Goal: Task Accomplishment & Management: Manage account settings

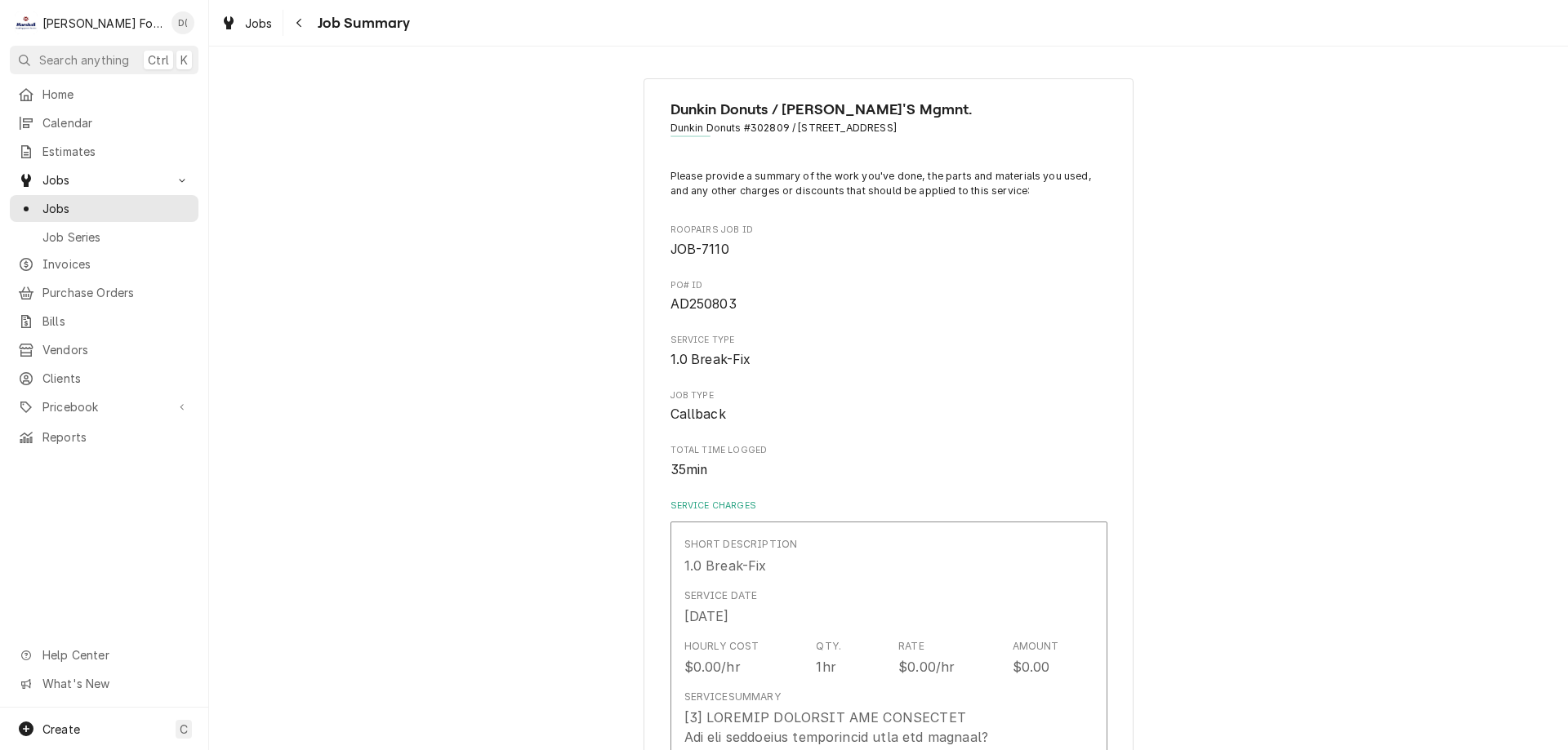
scroll to position [1061, 0]
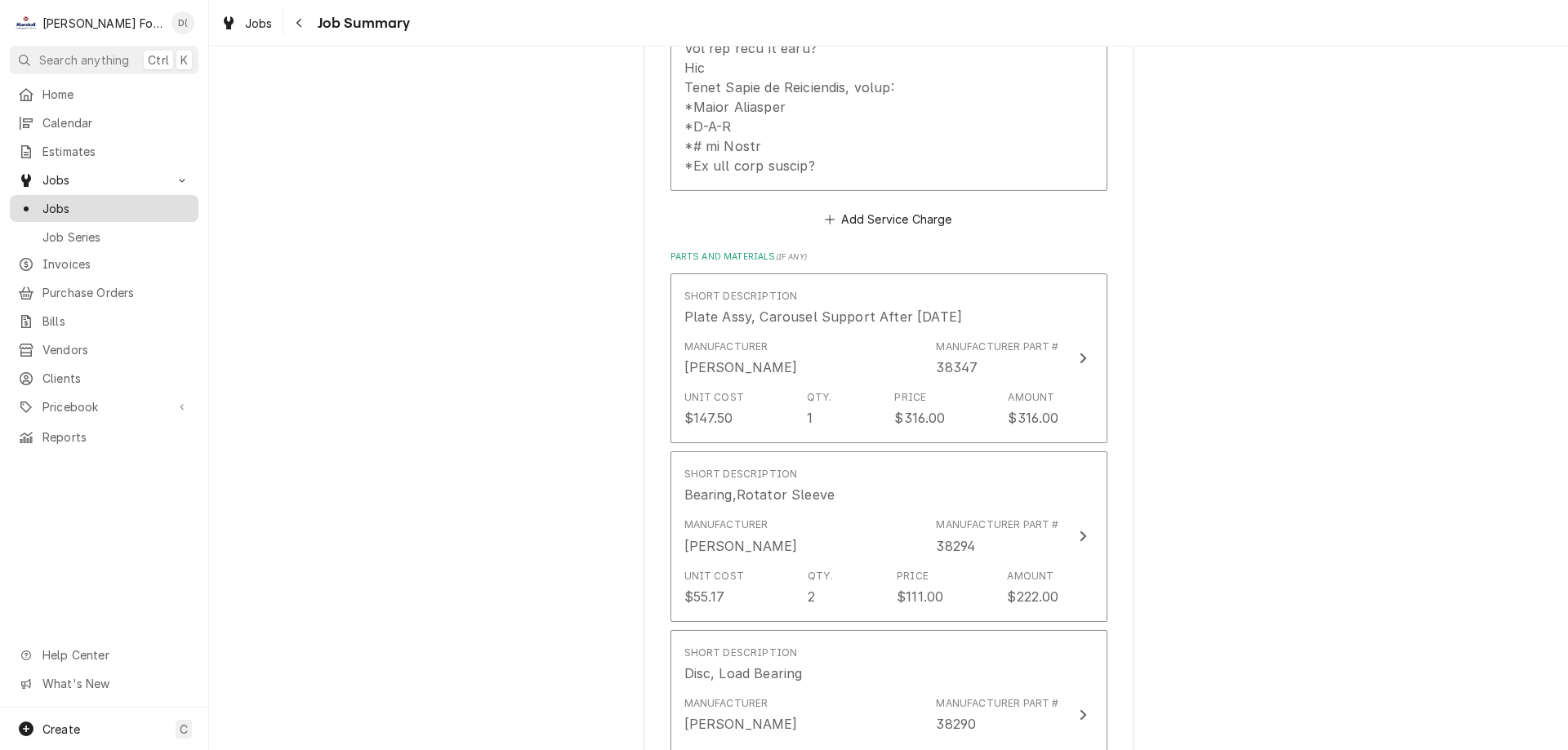
click at [101, 206] on span "Jobs" at bounding box center [116, 209] width 148 height 18
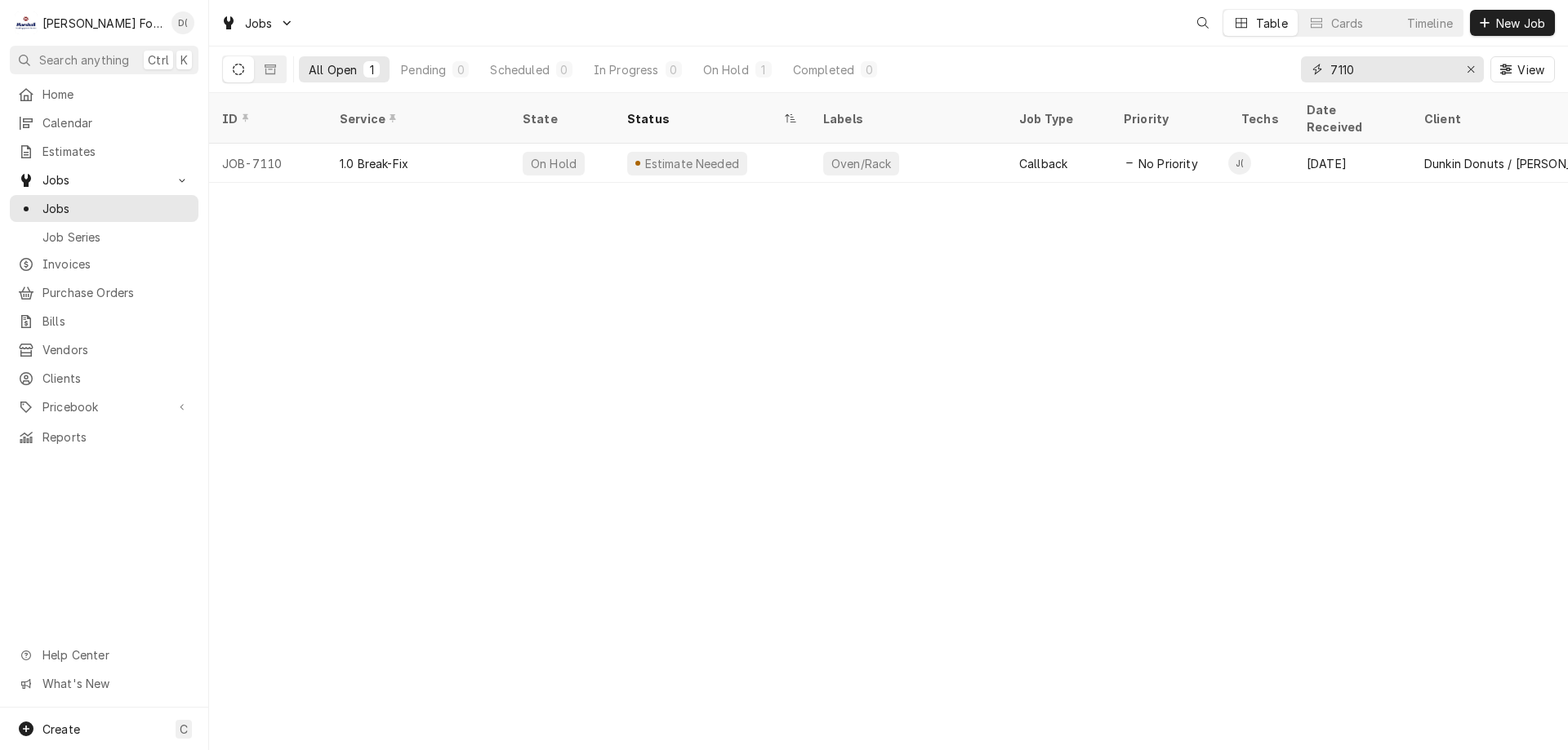
click at [1366, 71] on input "7110" at bounding box center [1391, 70] width 122 height 26
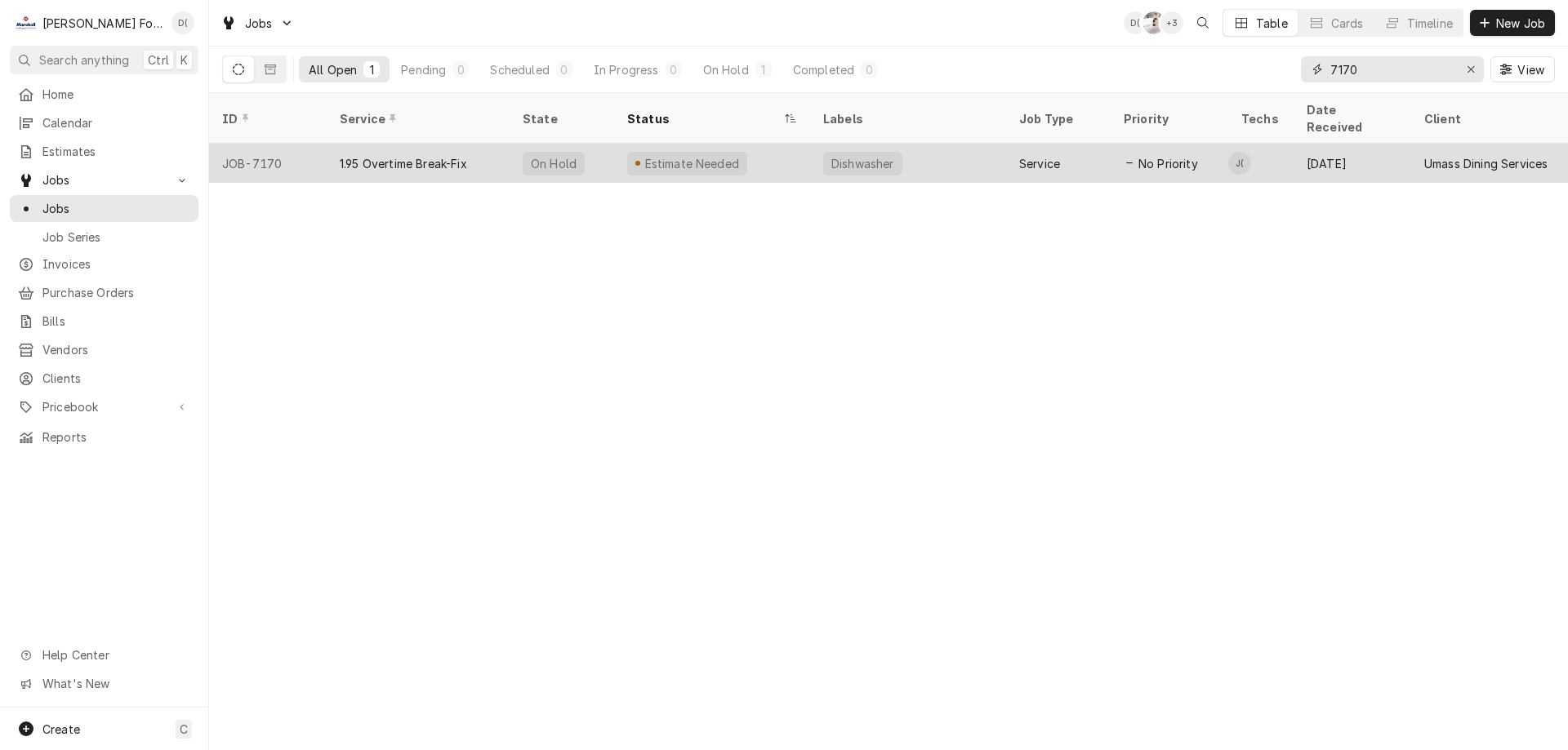
type input "7170"
click at [769, 147] on div "Estimate Needed" at bounding box center [712, 164] width 196 height 39
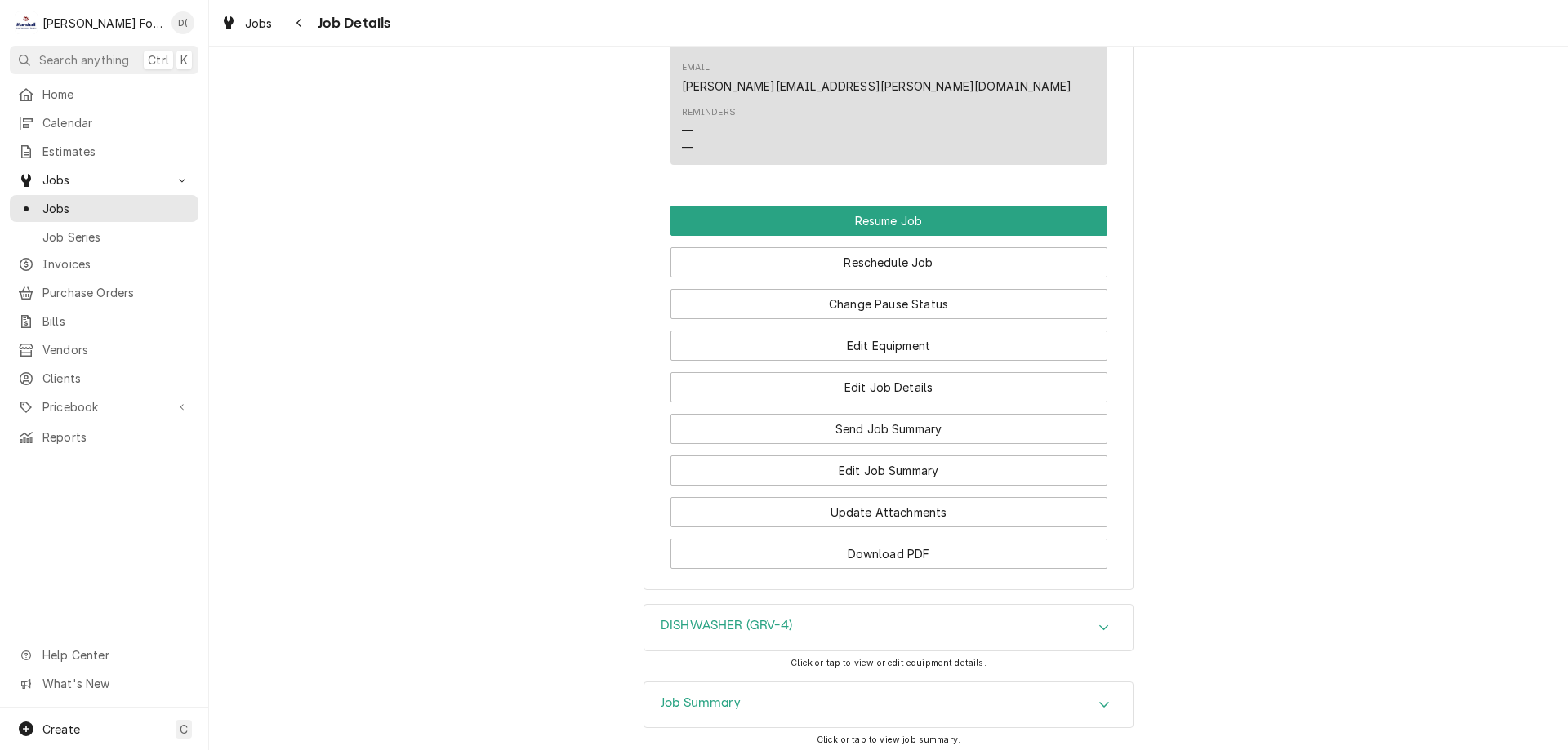
scroll to position [2140, 0]
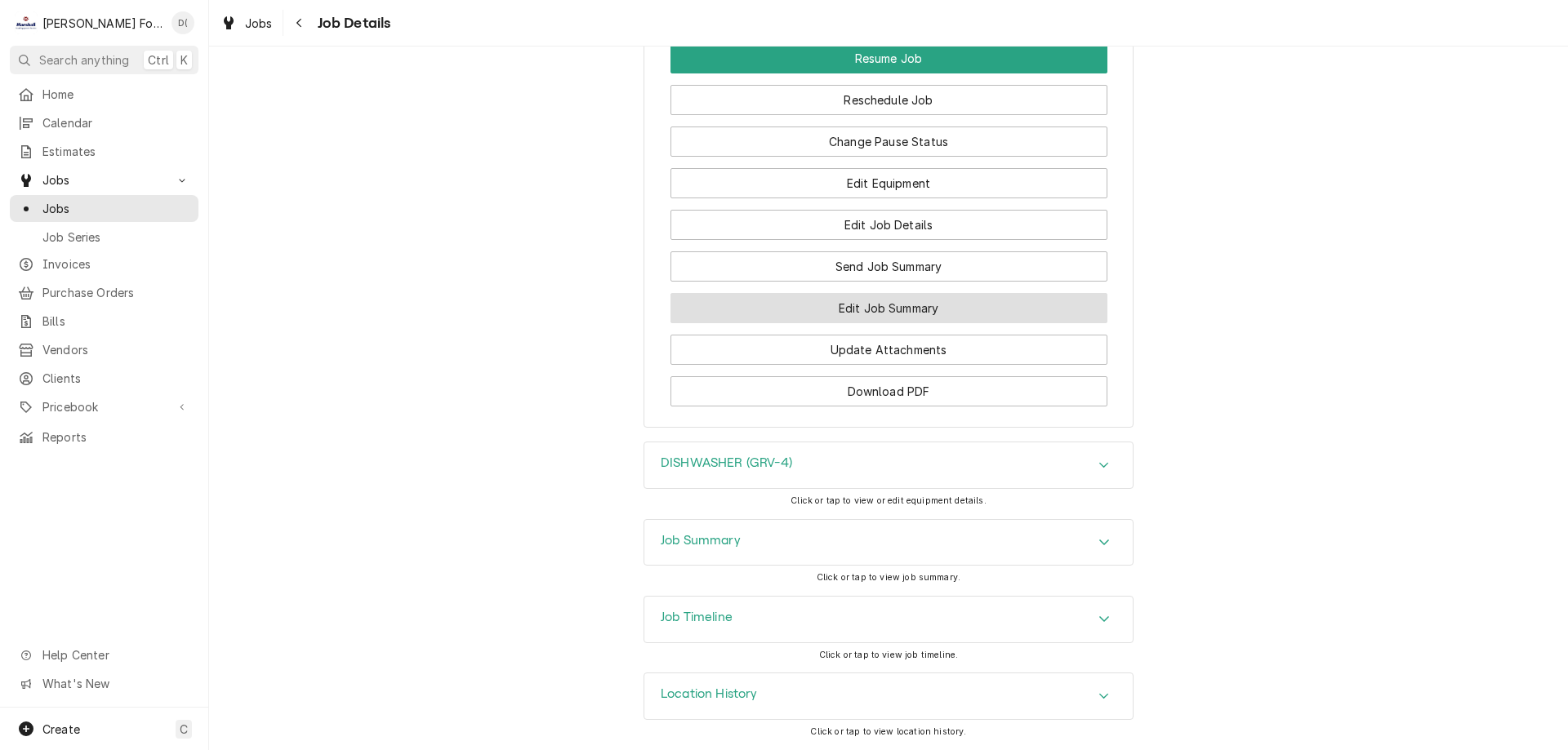
click at [885, 307] on button "Edit Job Summary" at bounding box center [888, 307] width 437 height 30
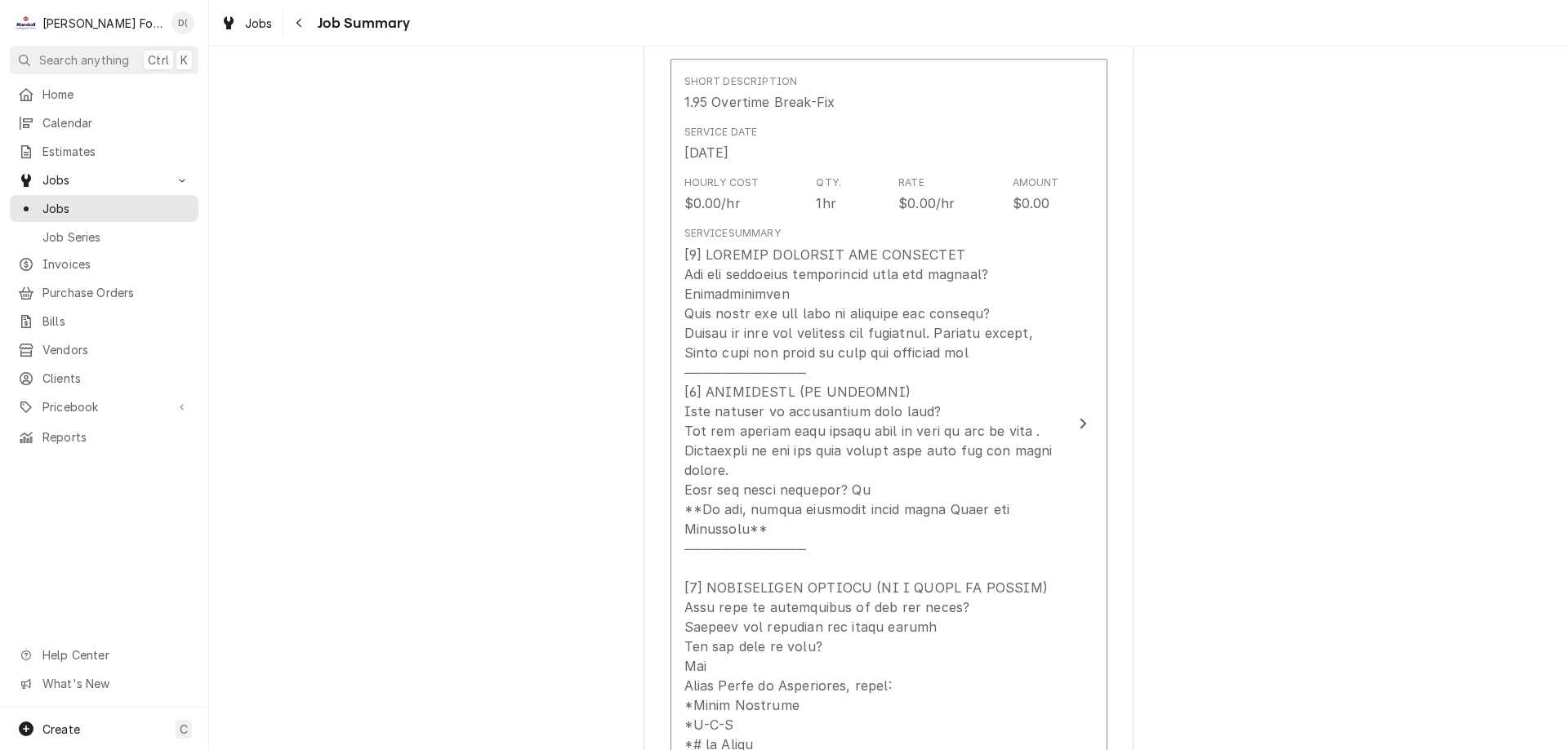
scroll to position [572, 0]
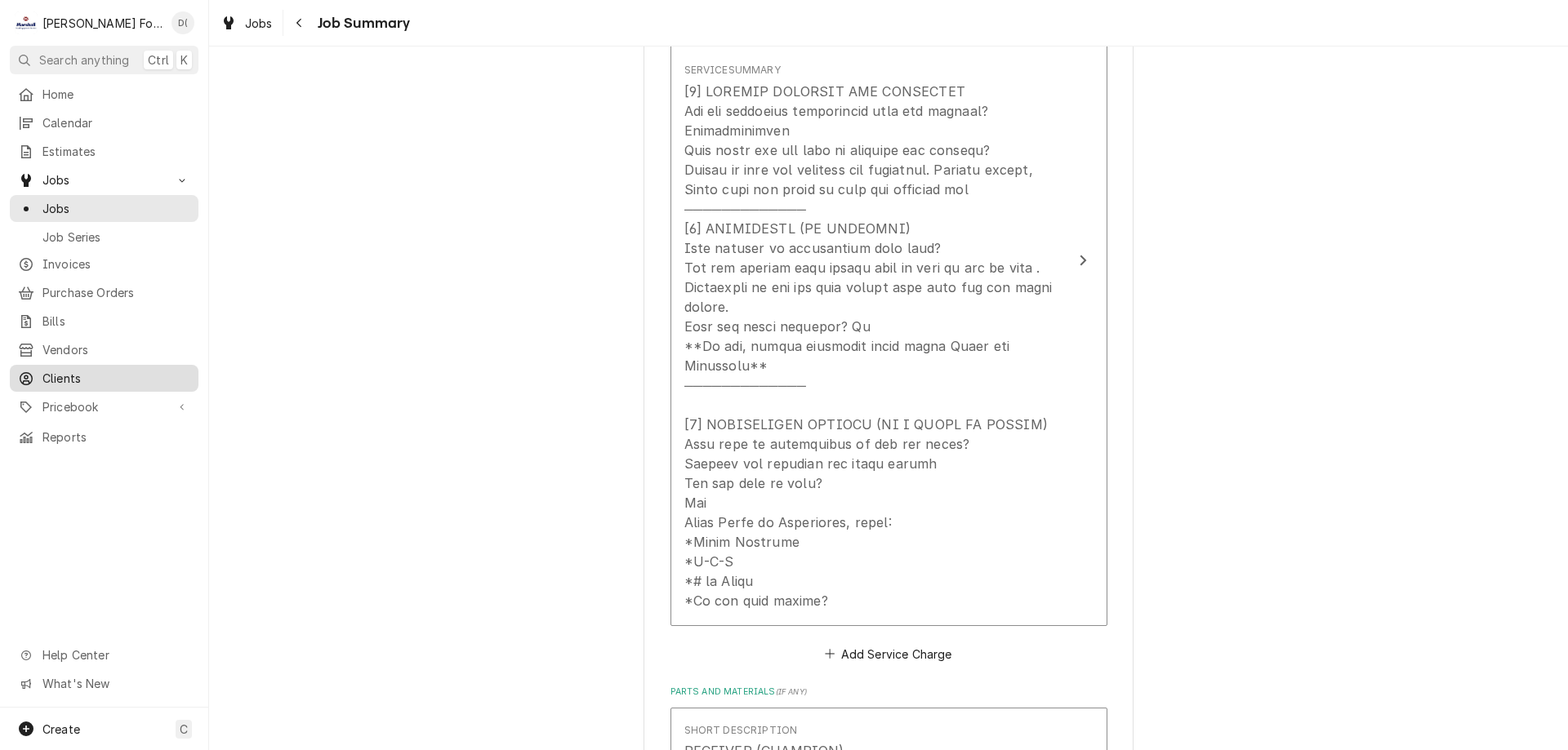
click at [71, 374] on span "Clients" at bounding box center [116, 379] width 148 height 18
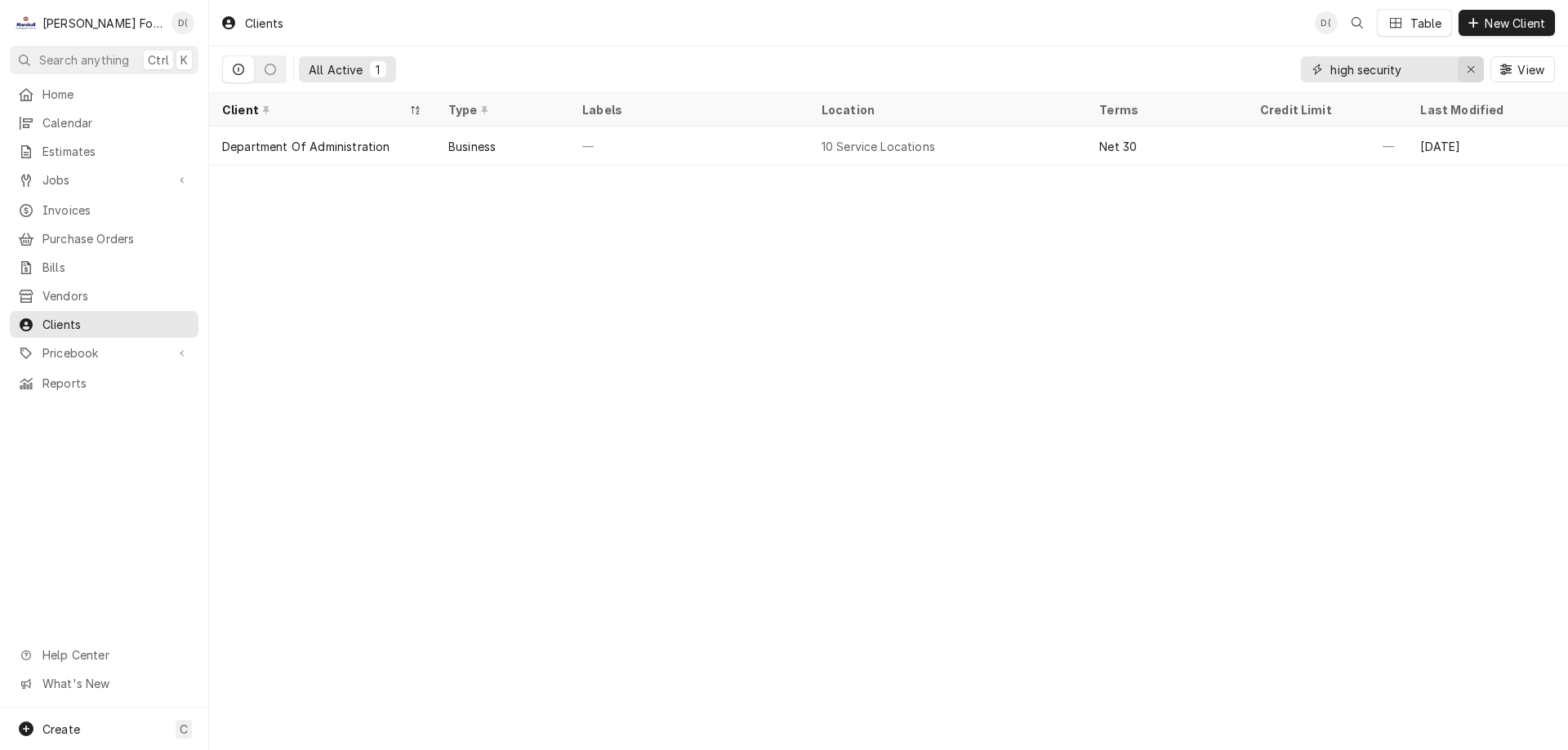
click at [1469, 68] on icon "Erase input" at bounding box center [1470, 70] width 9 height 12
click at [1432, 71] on input "Dynamic Content Wrapper" at bounding box center [1406, 70] width 154 height 26
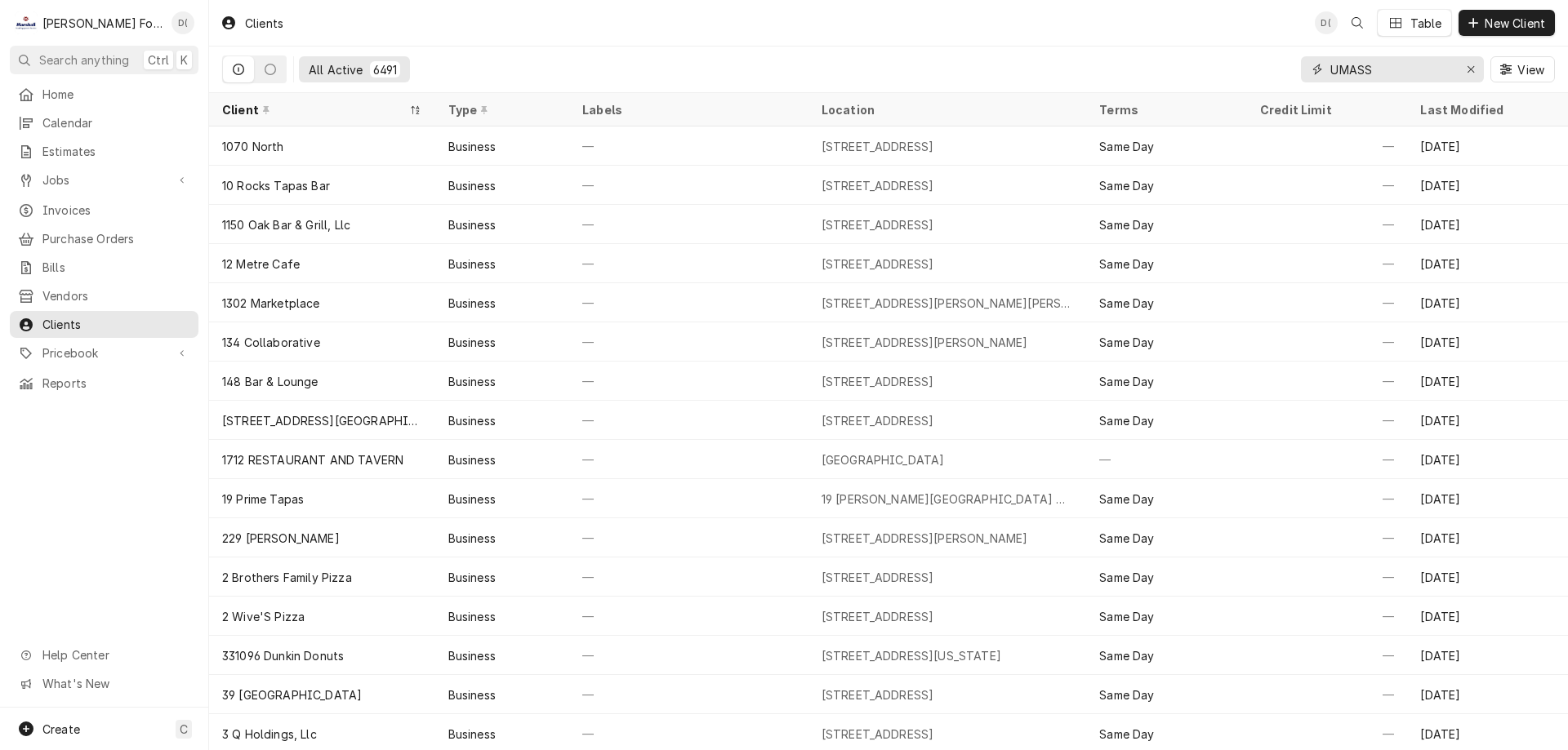
type input "UMASS"
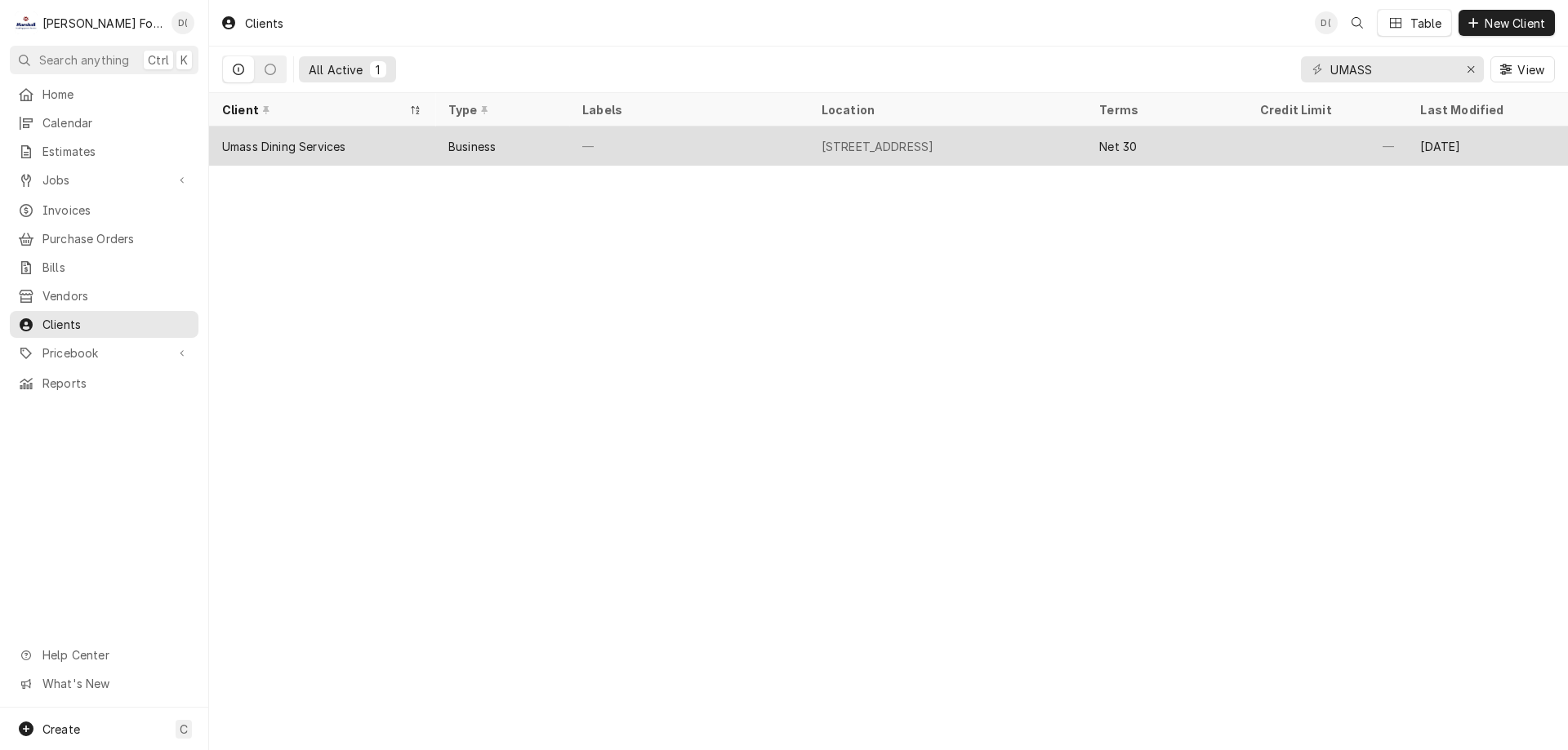
click at [695, 163] on tr "Umass Dining Services Business — 285 Old Westport Road, North Dartmouth, MA 027…" at bounding box center [887, 146] width 1358 height 39
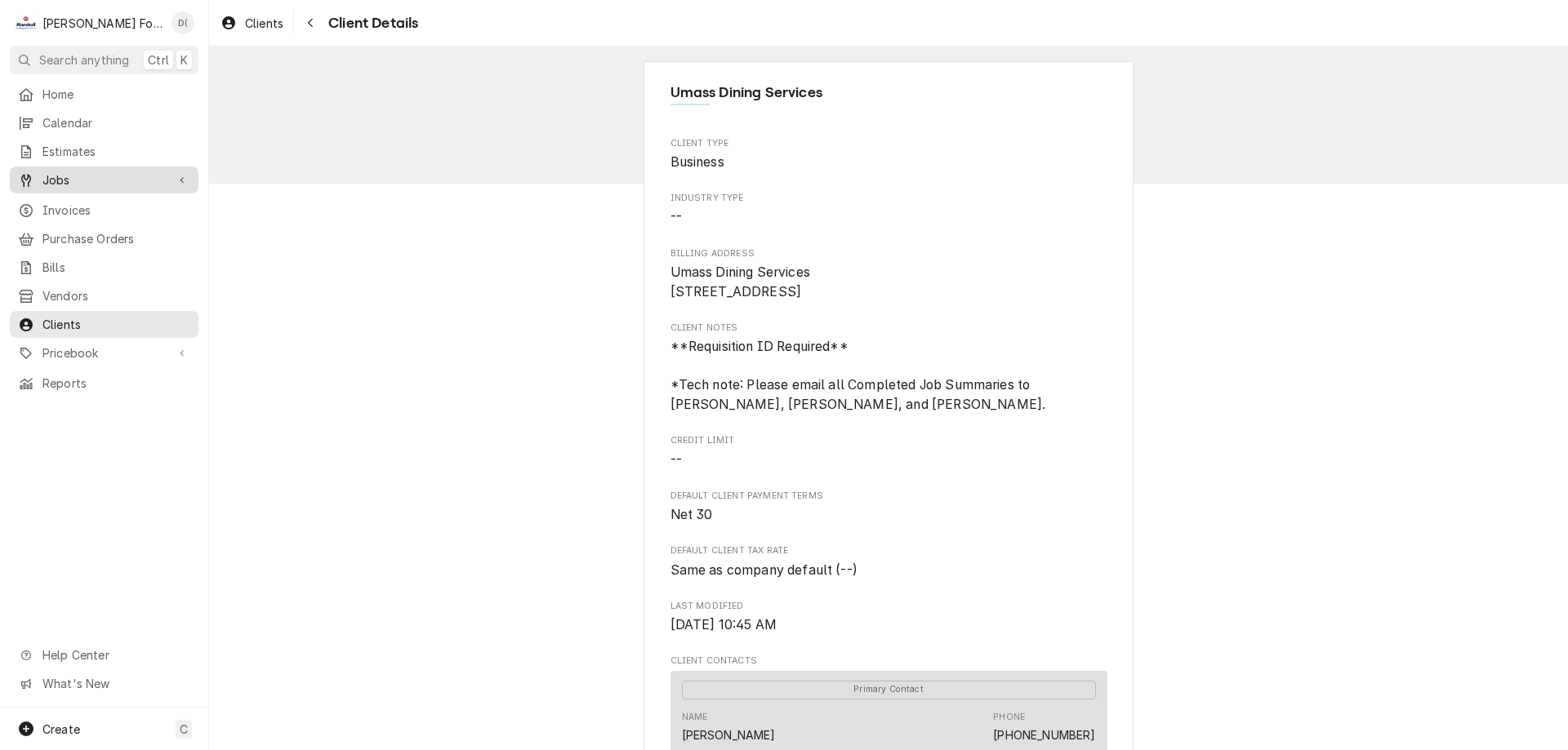
click at [67, 183] on div "Jobs" at bounding box center [104, 179] width 182 height 21
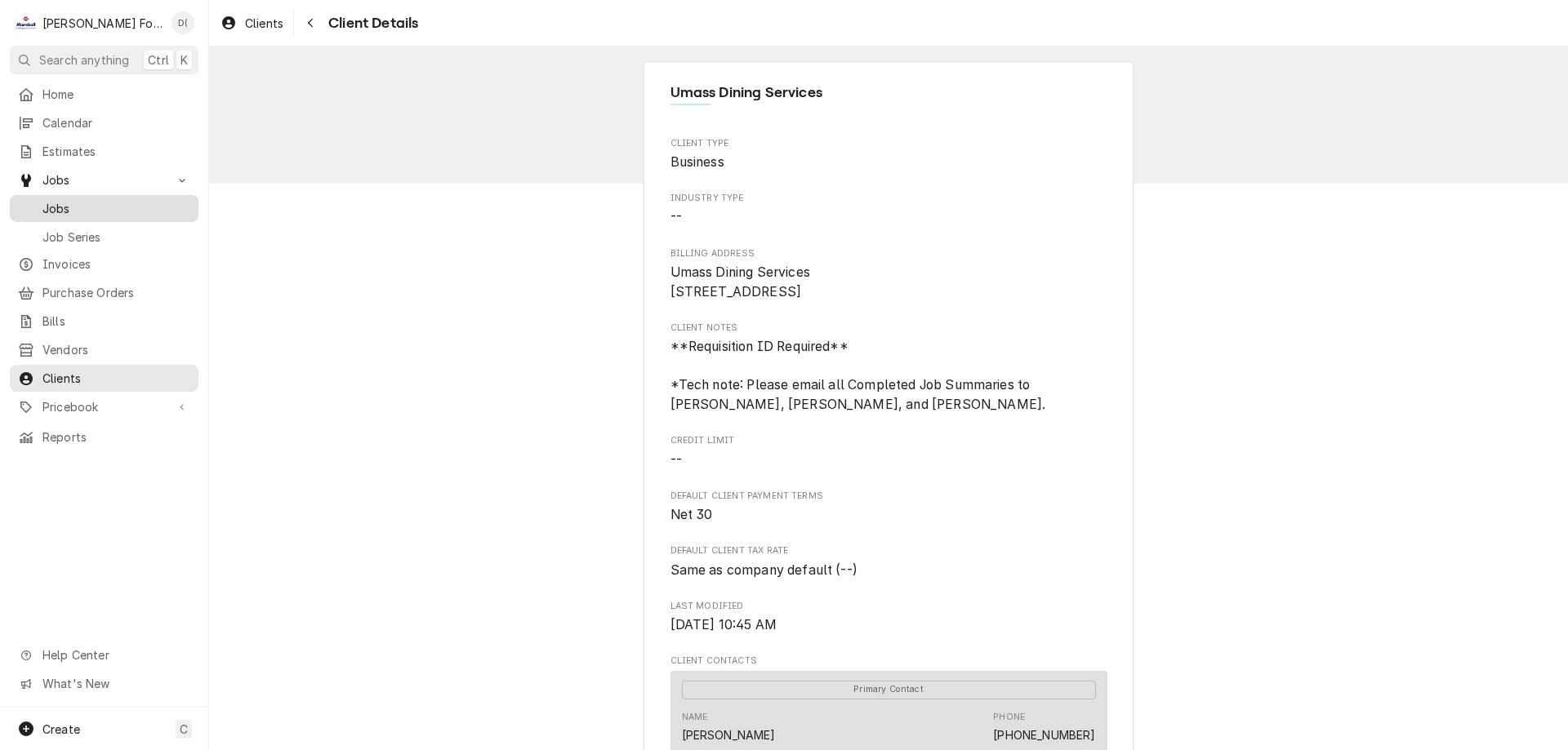
click at [75, 204] on span "Jobs" at bounding box center [116, 209] width 148 height 18
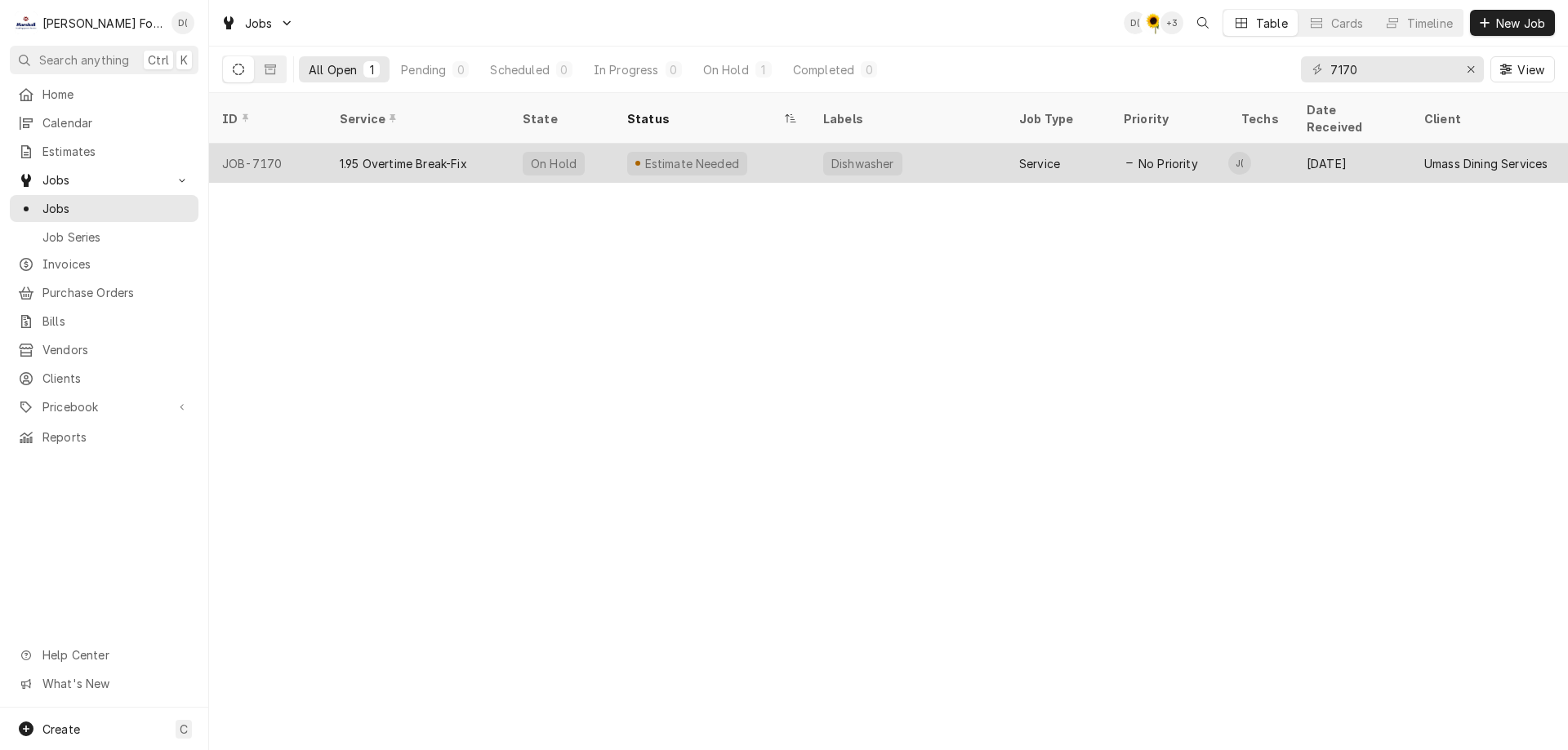
click at [496, 150] on div "1.95 Overtime Break-Fix" at bounding box center [417, 164] width 183 height 39
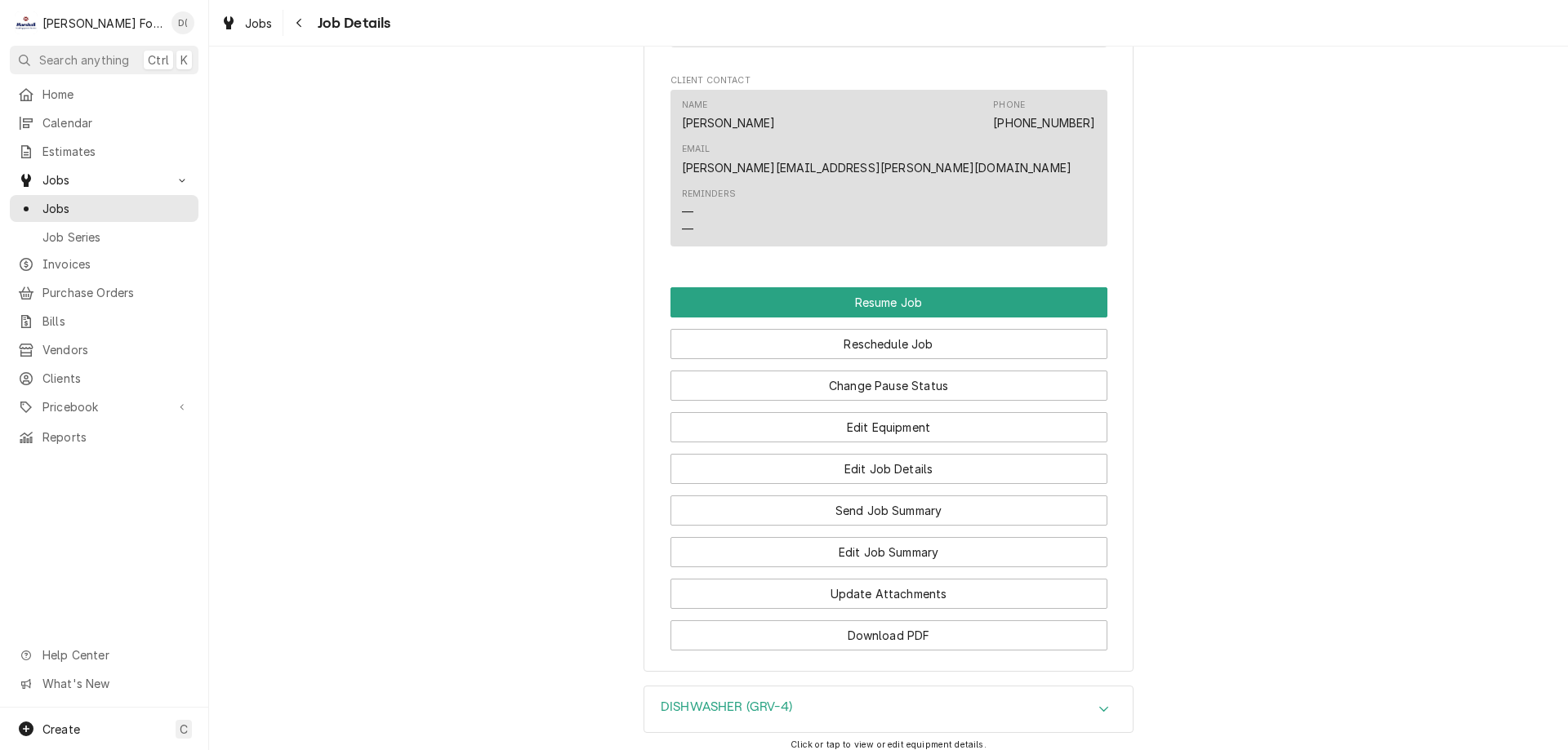
scroll to position [2040, 0]
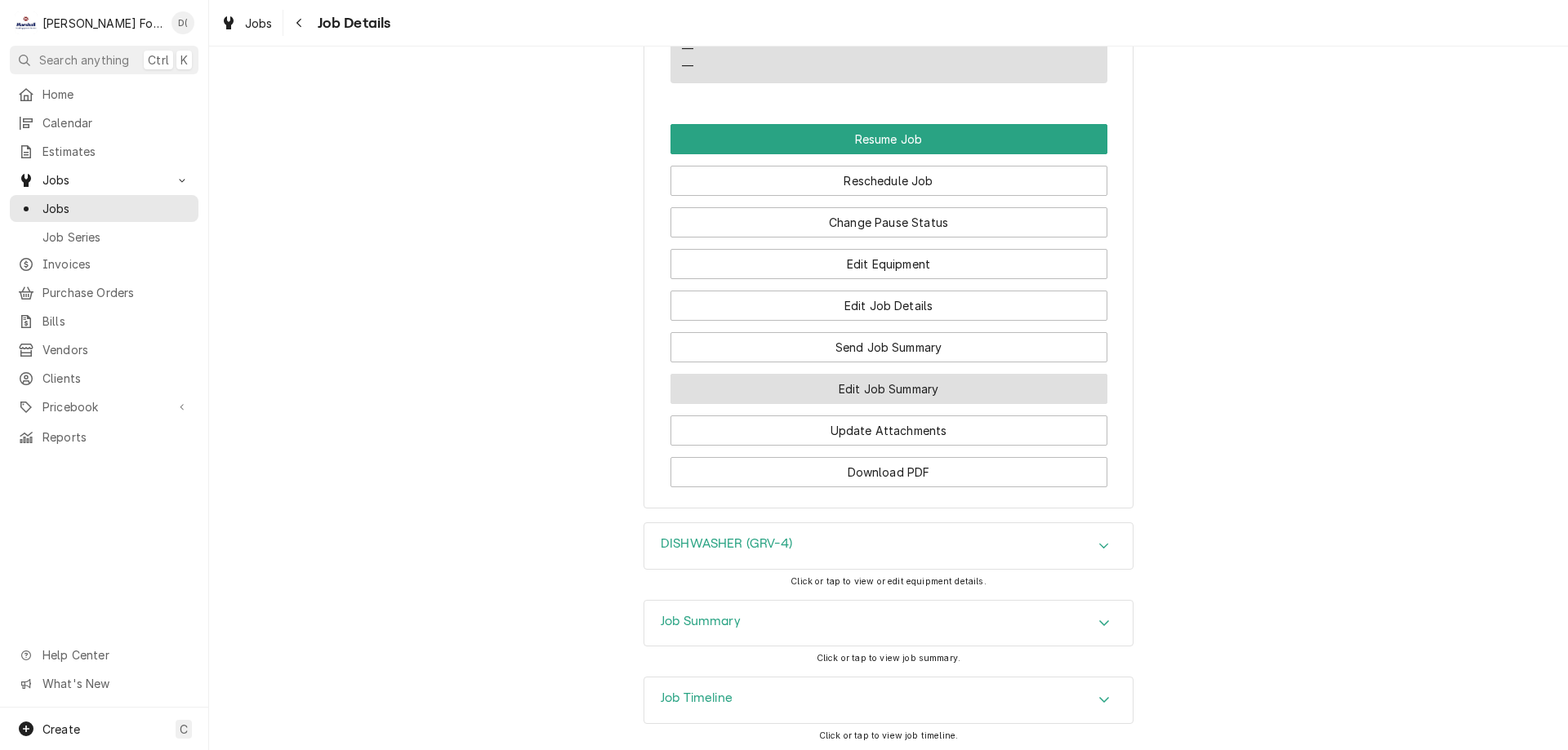
click at [814, 404] on button "Edit Job Summary" at bounding box center [888, 389] width 437 height 30
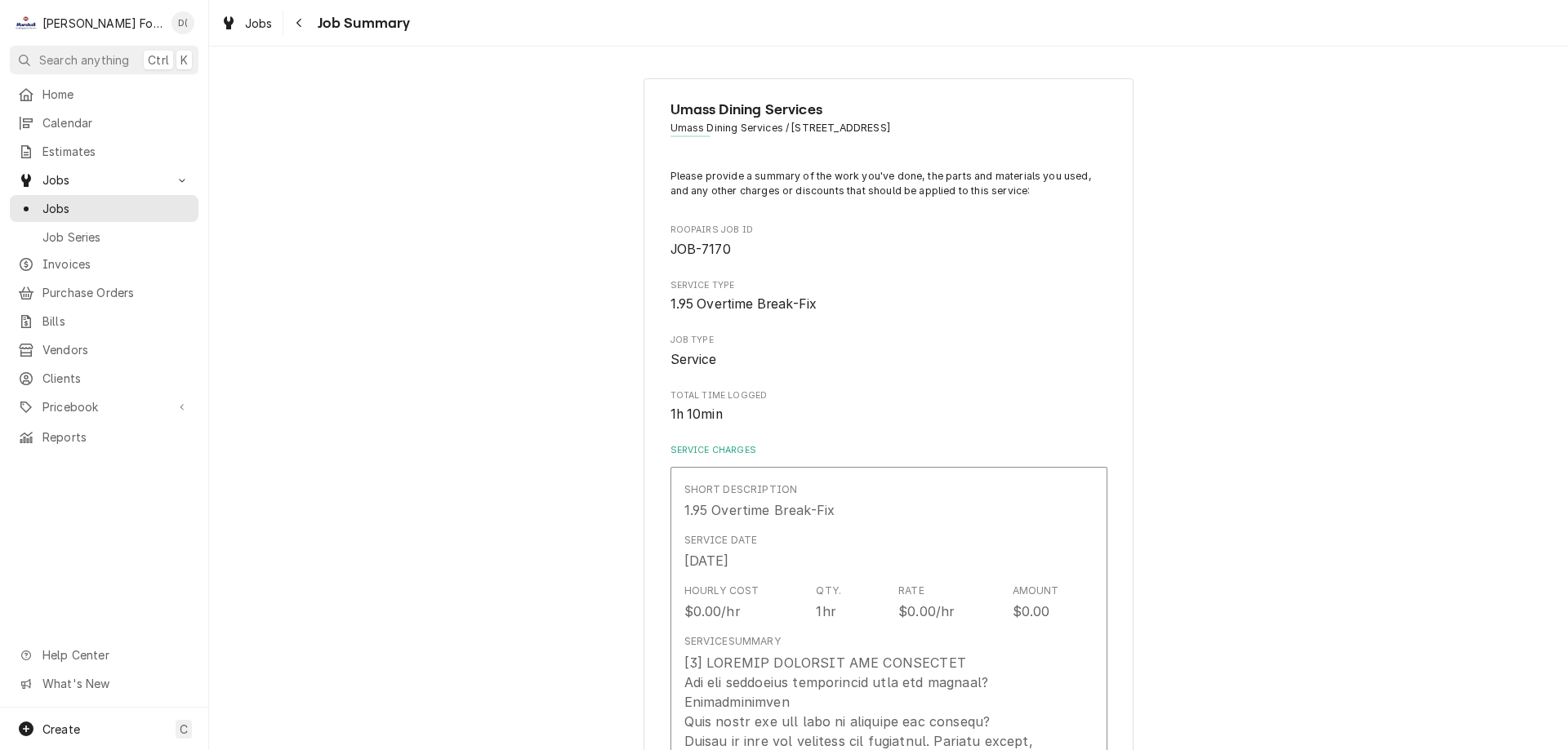
type textarea "x"
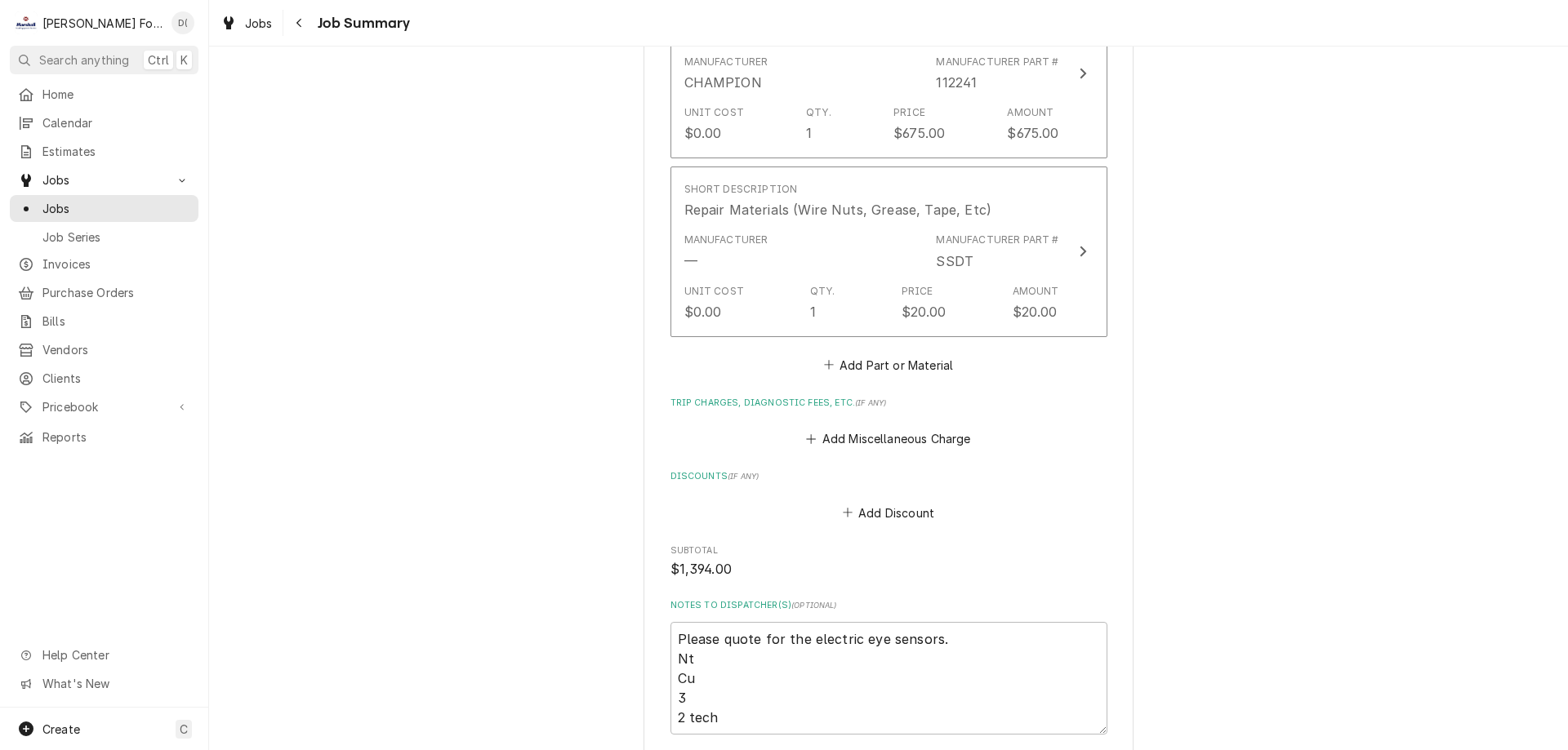
scroll to position [1714, 0]
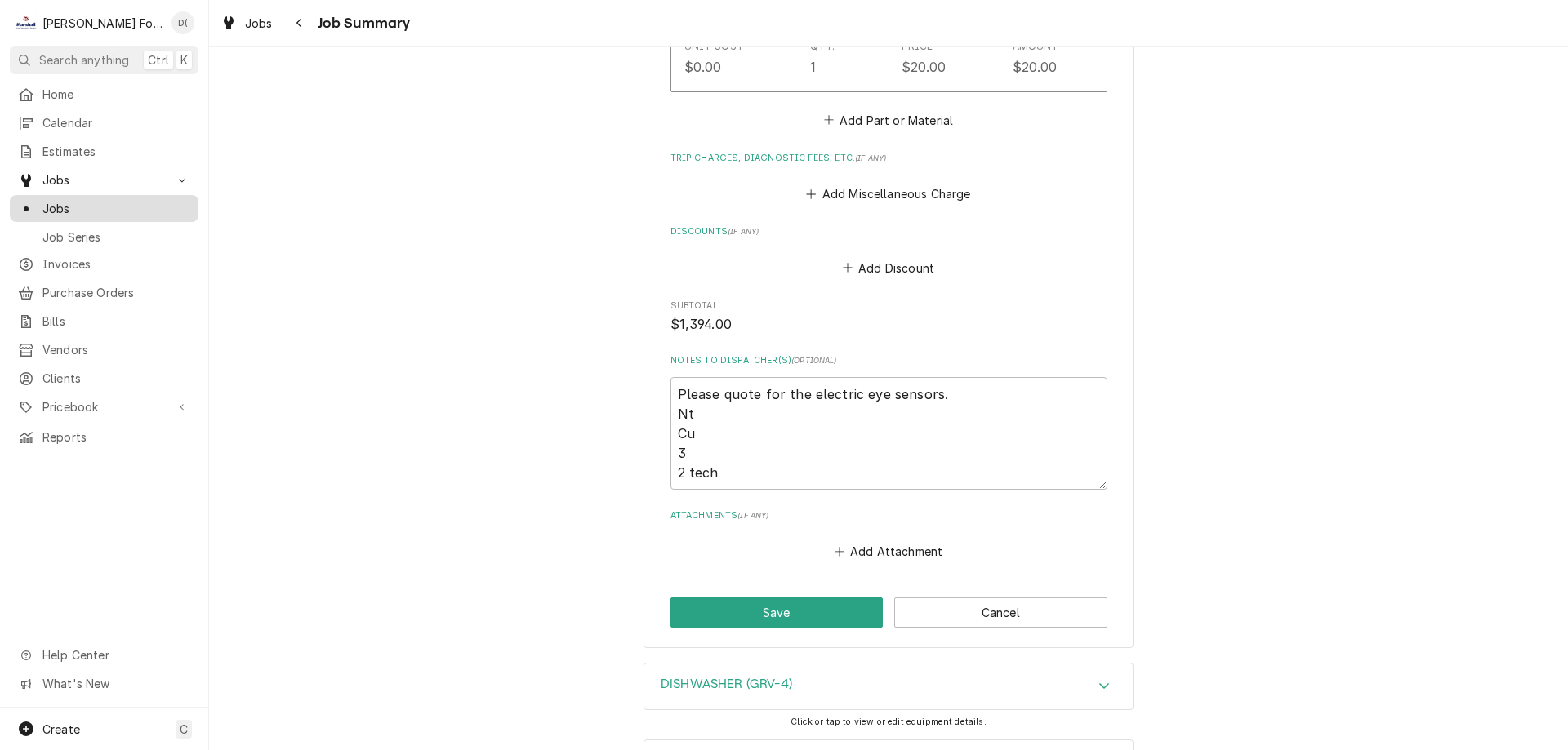
click at [68, 204] on span "Jobs" at bounding box center [116, 209] width 148 height 18
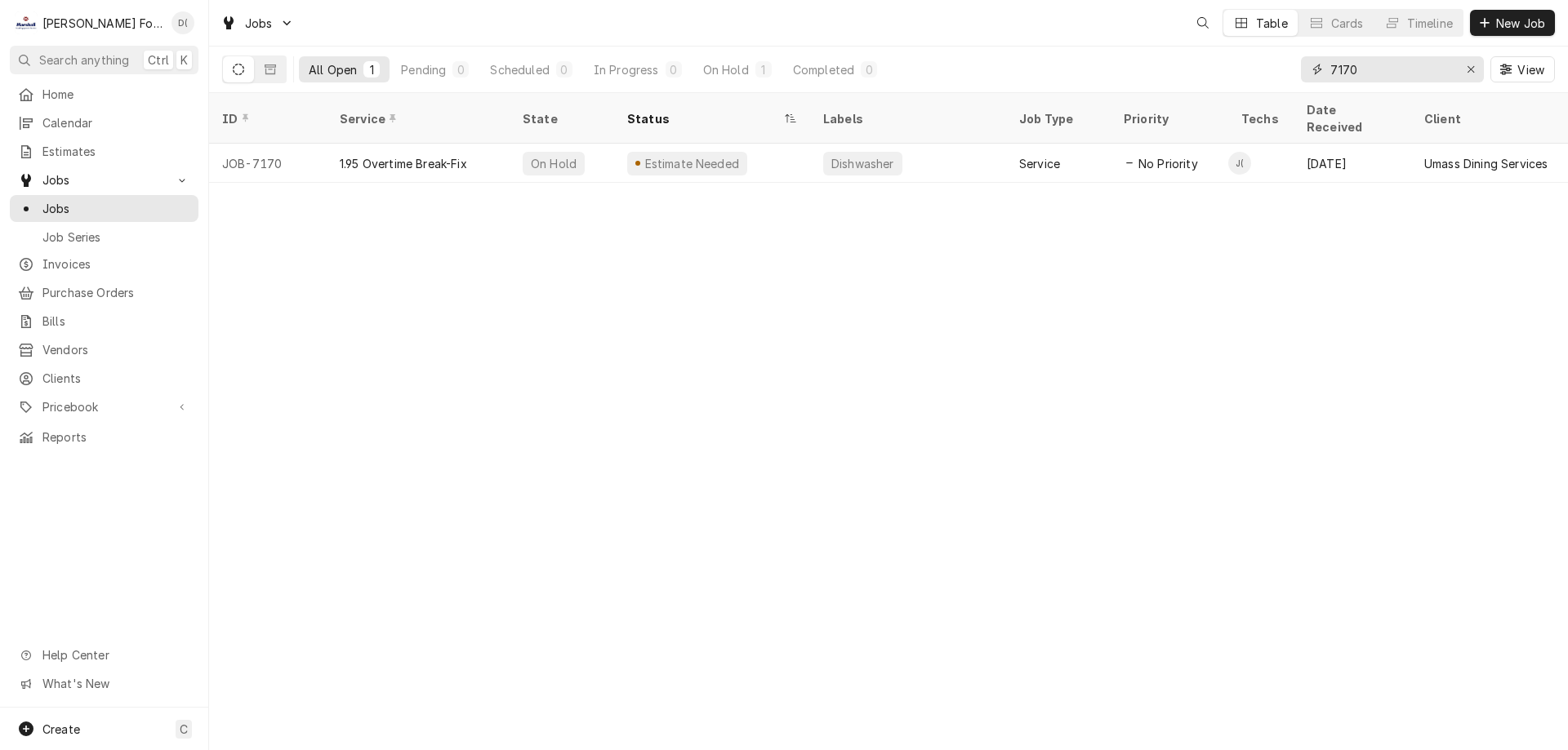
drag, startPoint x: 1424, startPoint y: 70, endPoint x: 1421, endPoint y: 87, distance: 17.3
click at [1422, 81] on input "7170" at bounding box center [1391, 70] width 122 height 26
type input "7"
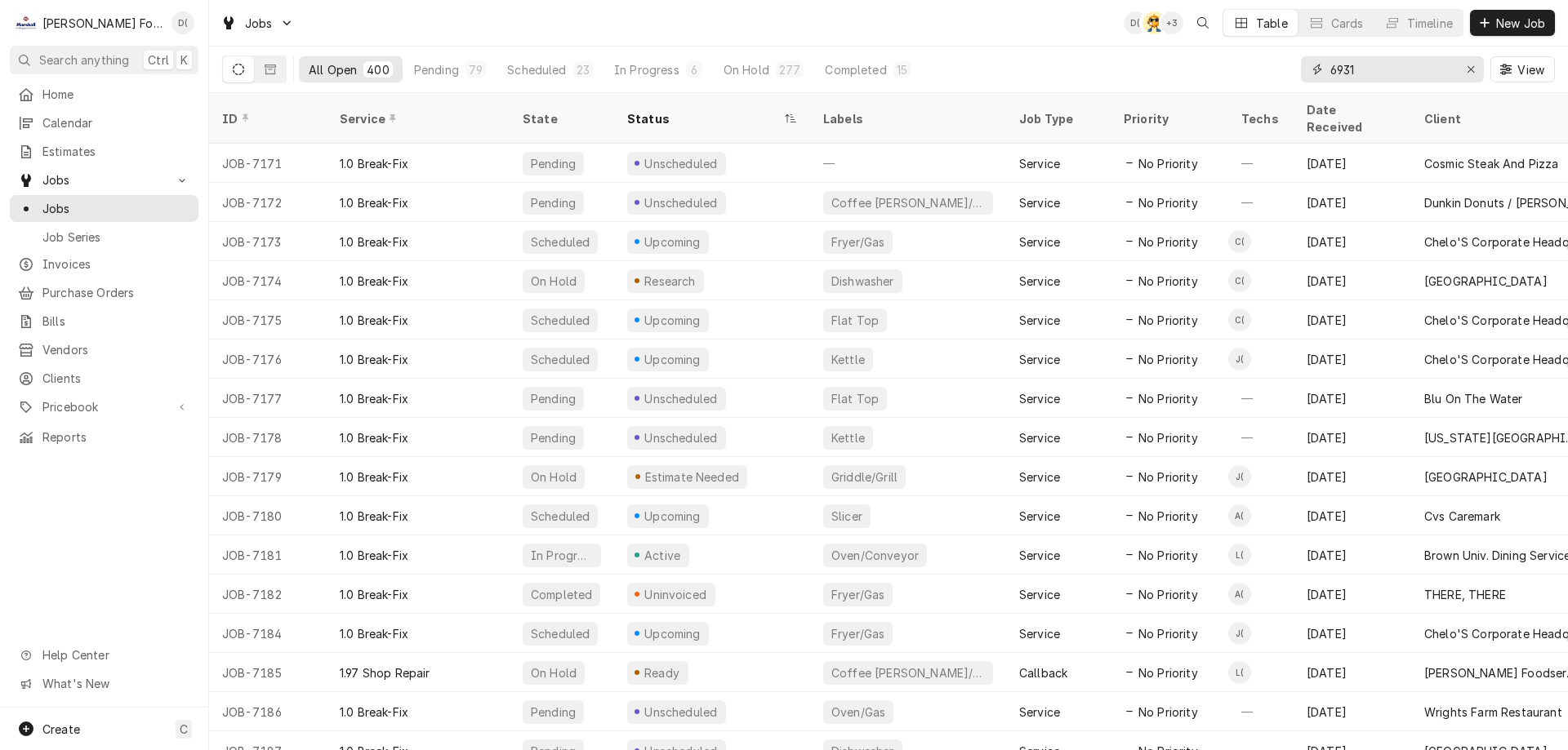
type input "6931"
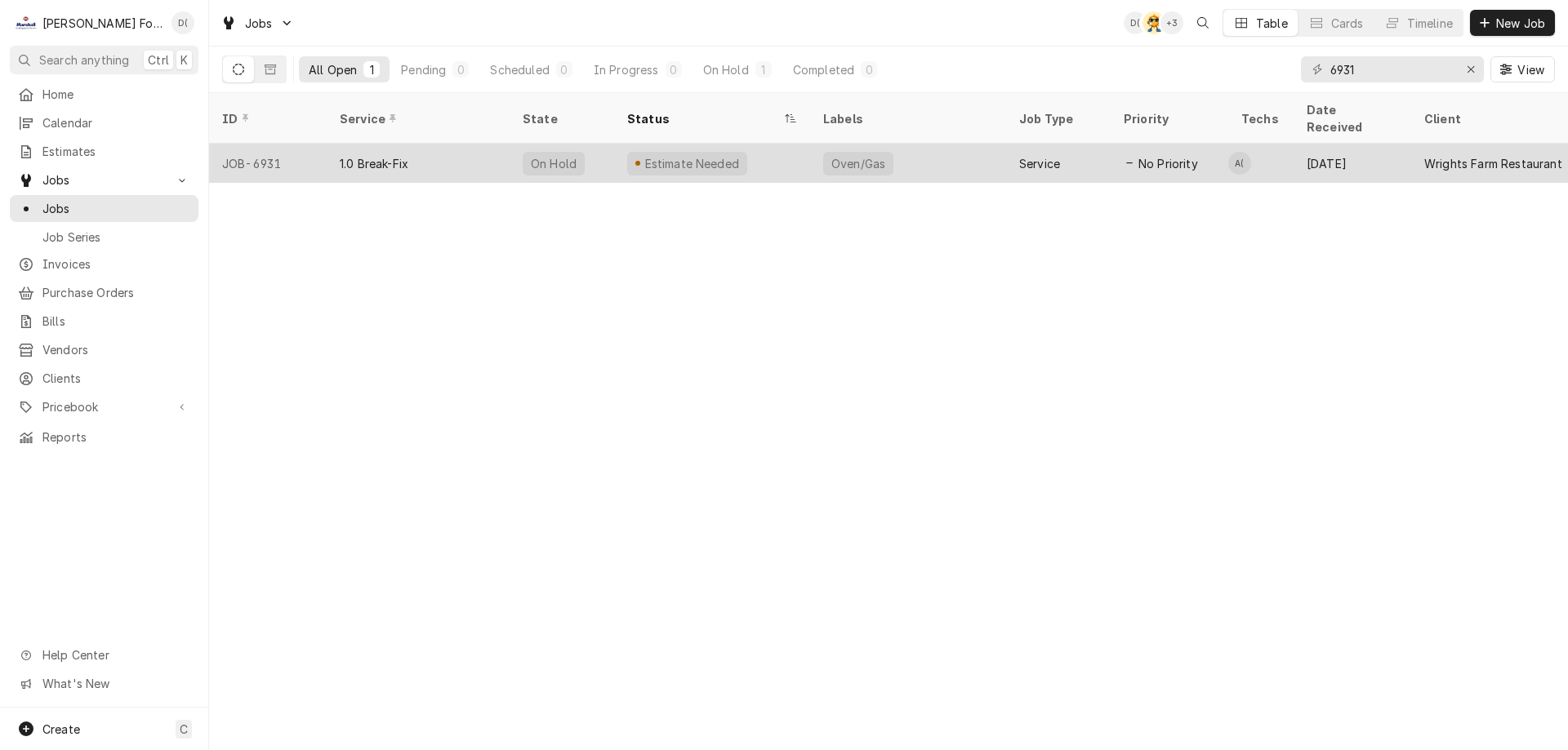
click at [466, 145] on div "1.0 Break-Fix" at bounding box center [417, 164] width 183 height 39
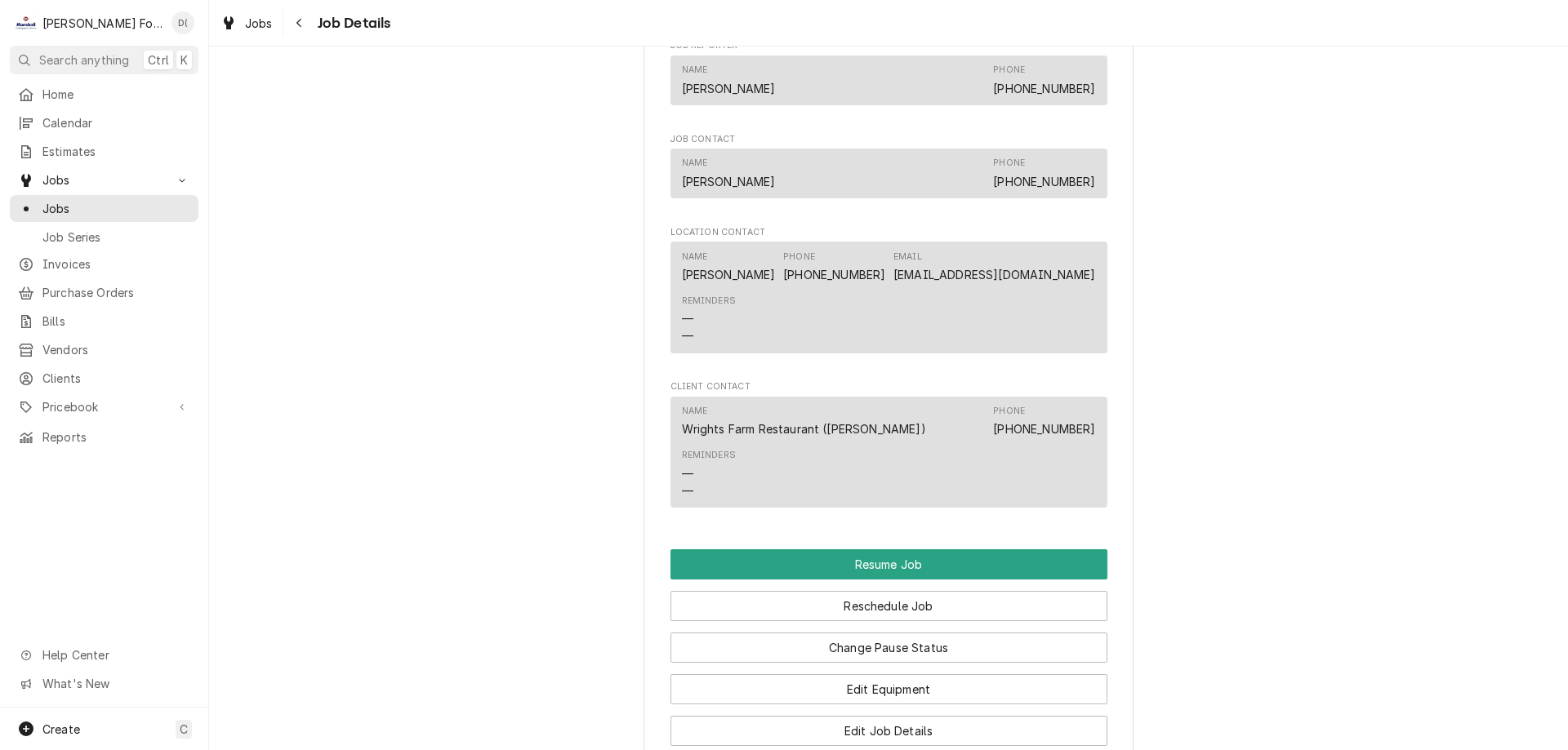
scroll to position [1714, 0]
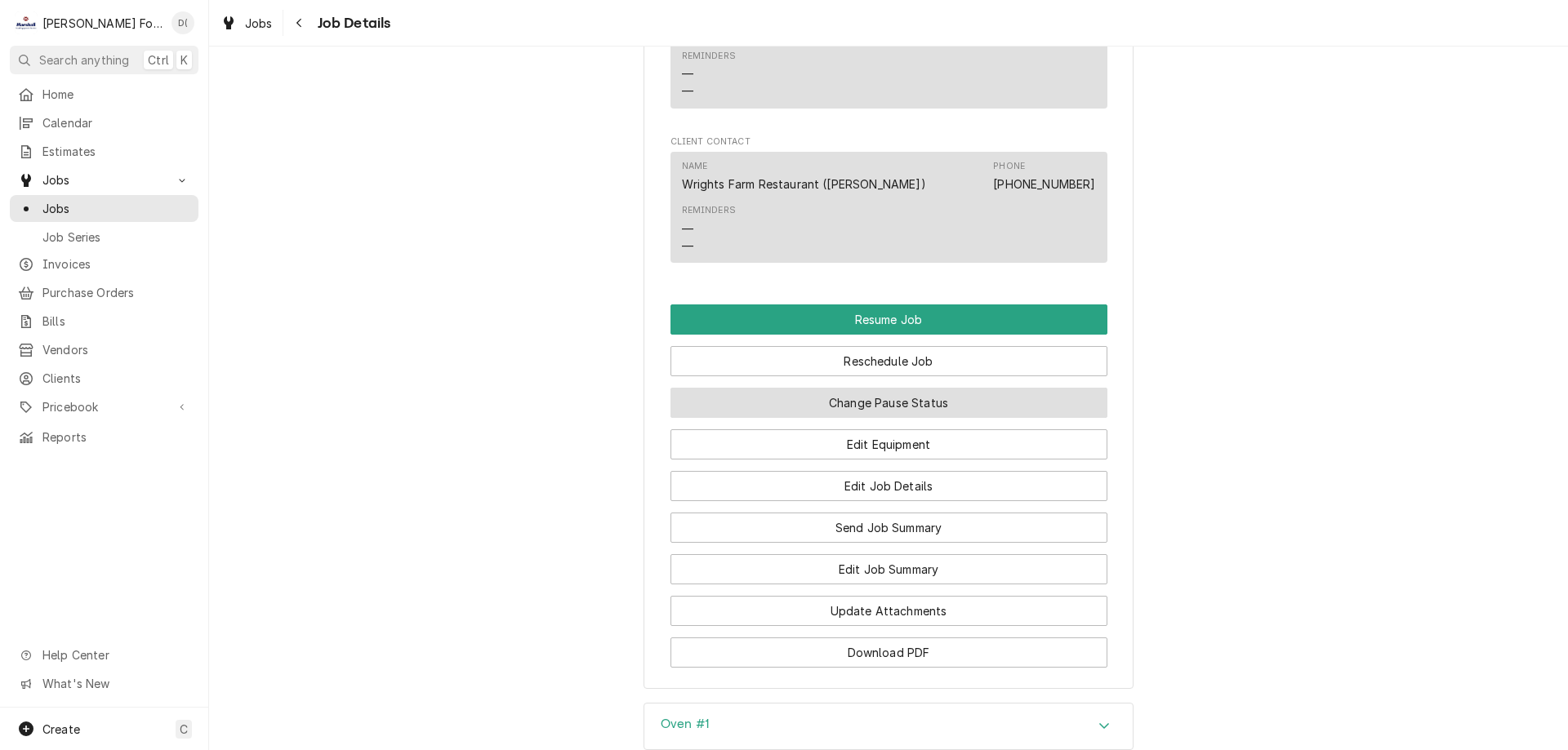
click at [915, 407] on button "Change Pause Status" at bounding box center [888, 402] width 437 height 30
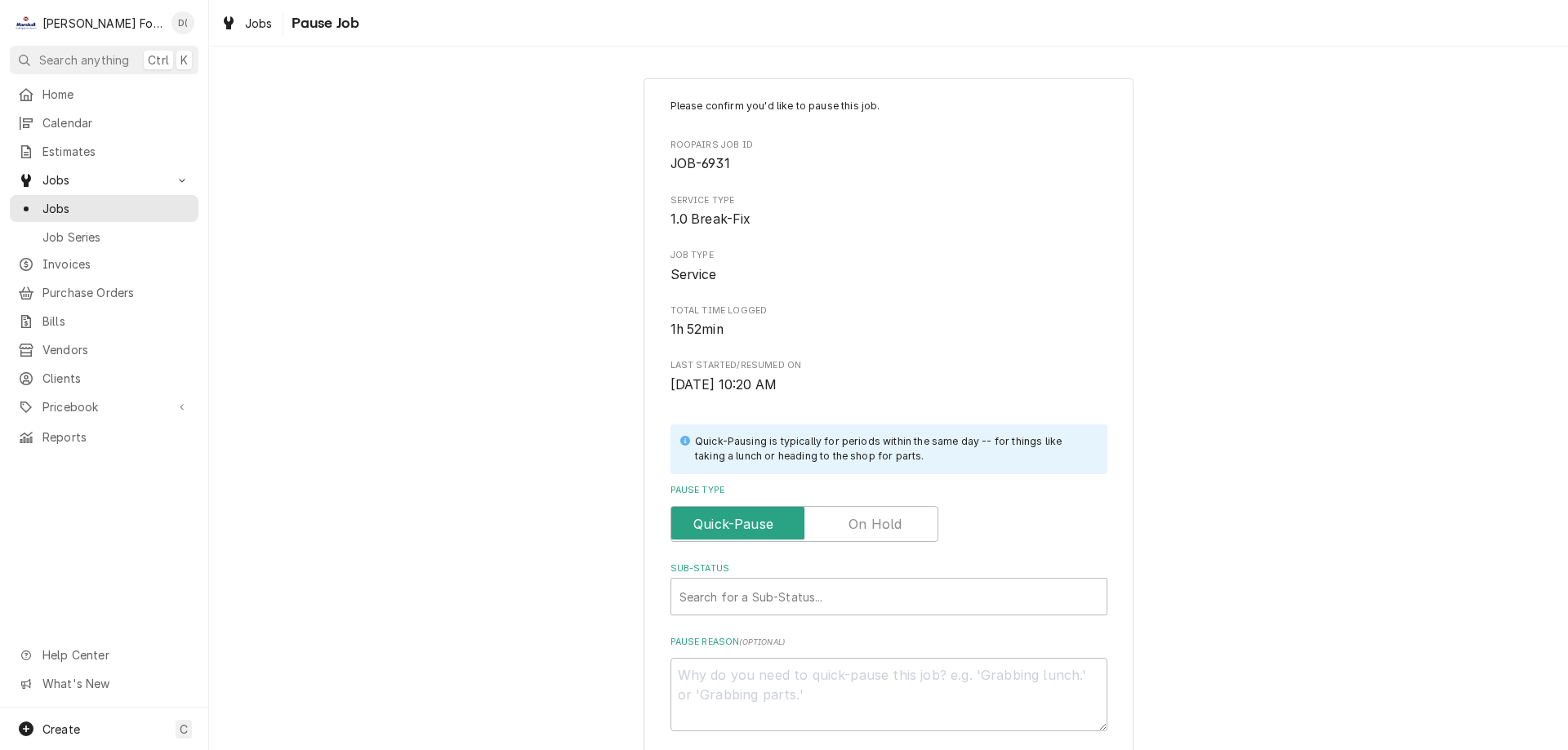
drag, startPoint x: 872, startPoint y: 533, endPoint x: 855, endPoint y: 570, distance: 40.7
click at [873, 533] on label "Pause Type" at bounding box center [803, 524] width 267 height 36
click at [873, 533] on input "Pause Type" at bounding box center [804, 524] width 253 height 36
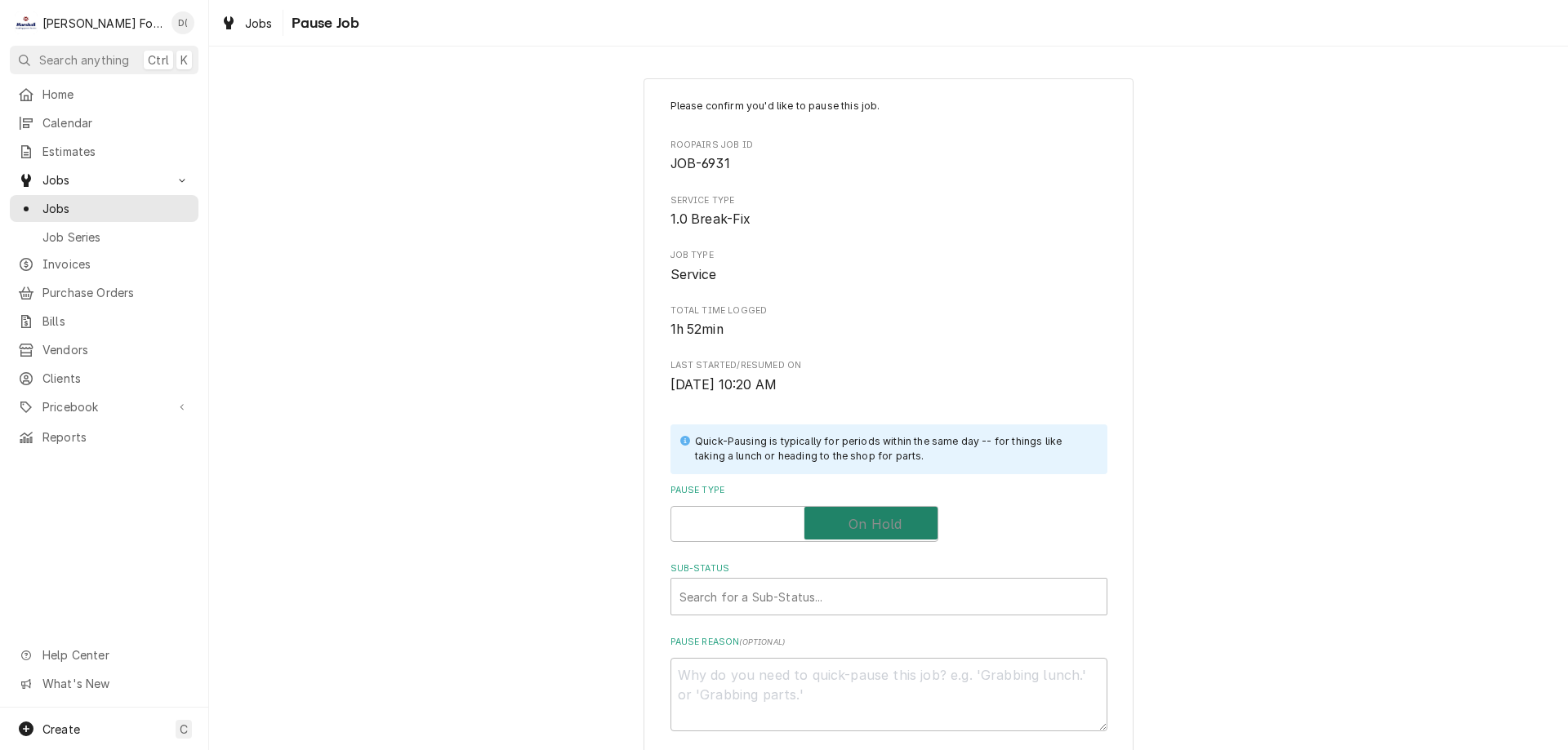
checkbox input "true"
click at [801, 614] on div "Search for a Sub-Status..." at bounding box center [888, 596] width 435 height 36
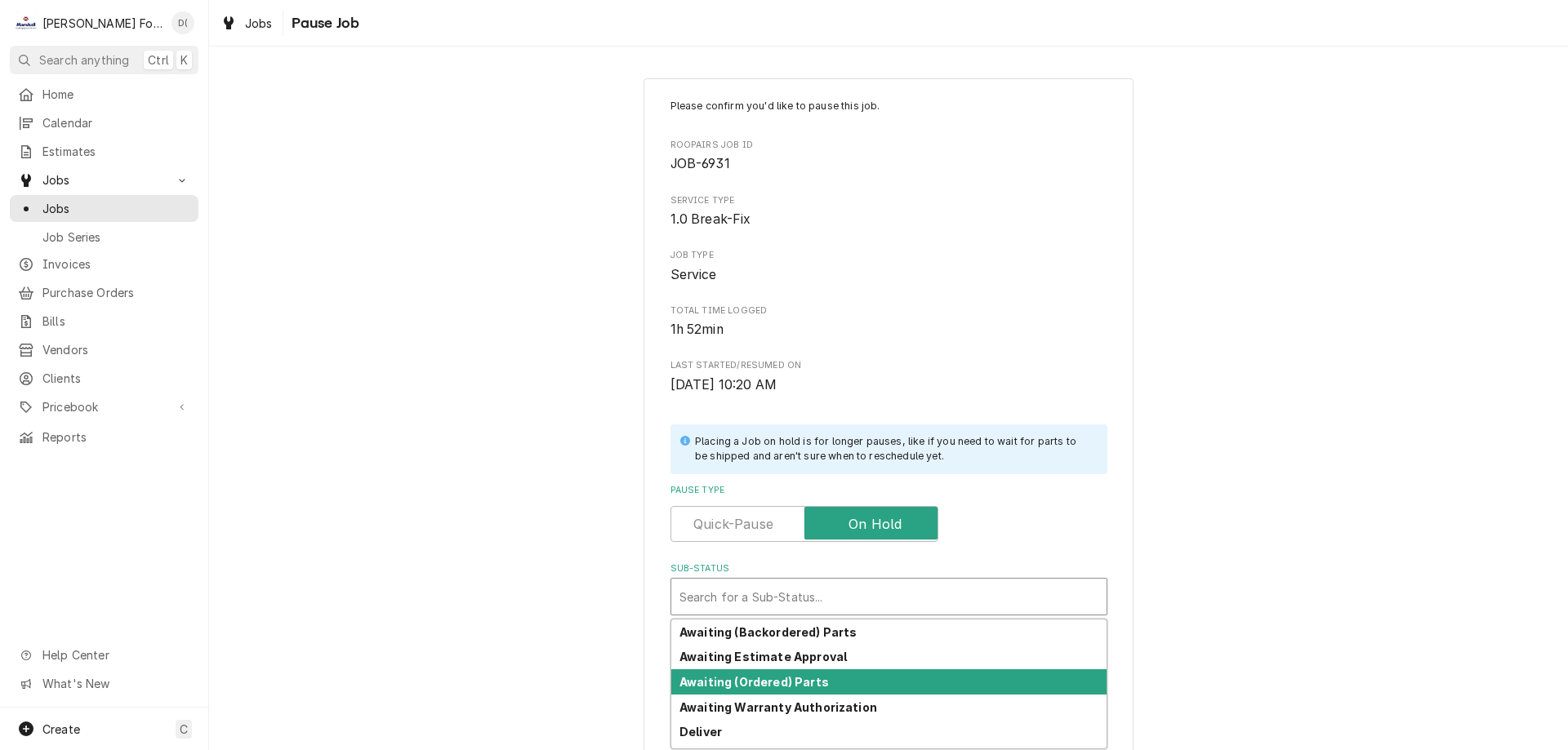
click at [780, 684] on strong "Awaiting (Ordered) Parts" at bounding box center [754, 681] width 150 height 14
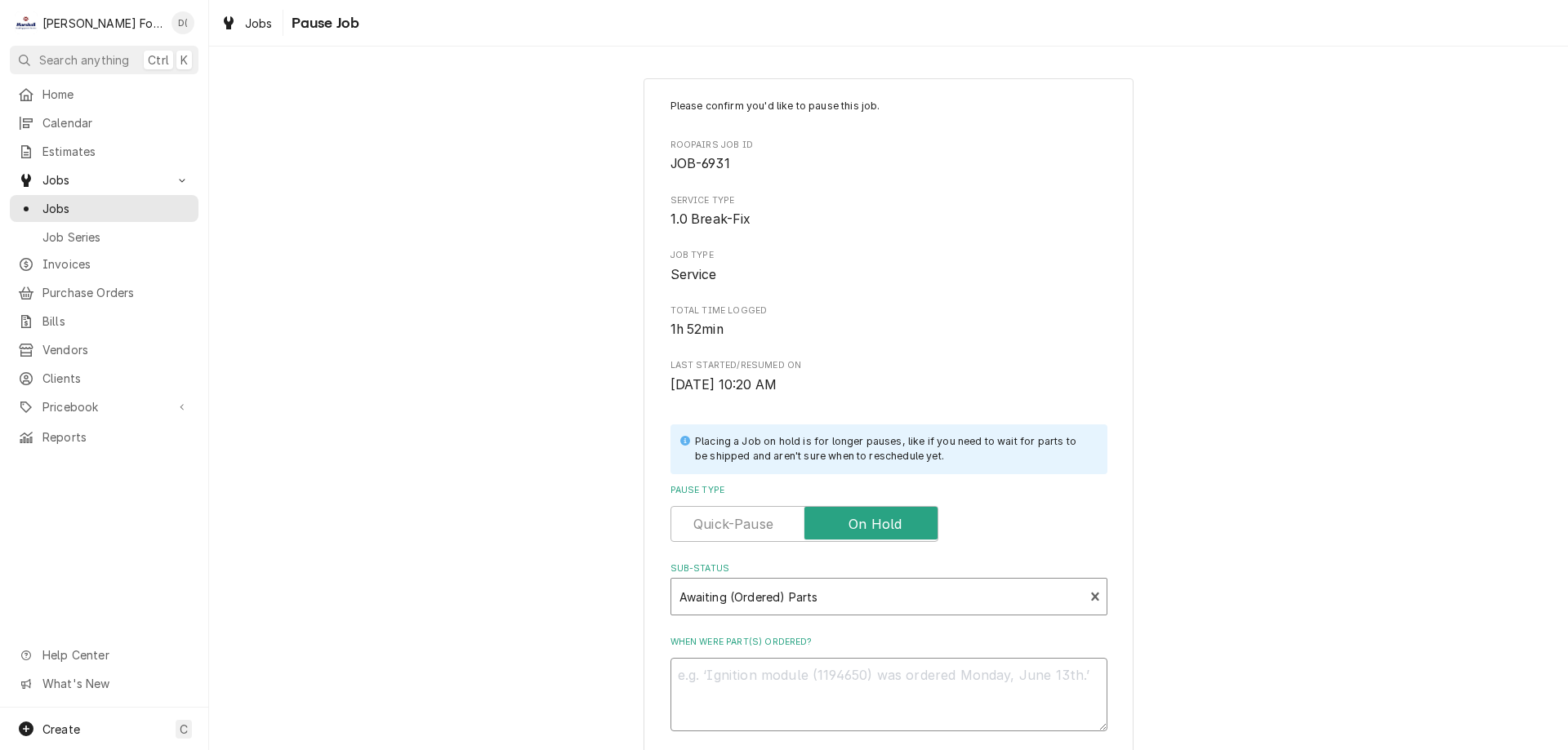
click at [776, 680] on textarea "When were part(s) ordered?" at bounding box center [888, 694] width 437 height 73
type textarea "x"
type textarea "9"
type textarea "x"
type textarea "9/"
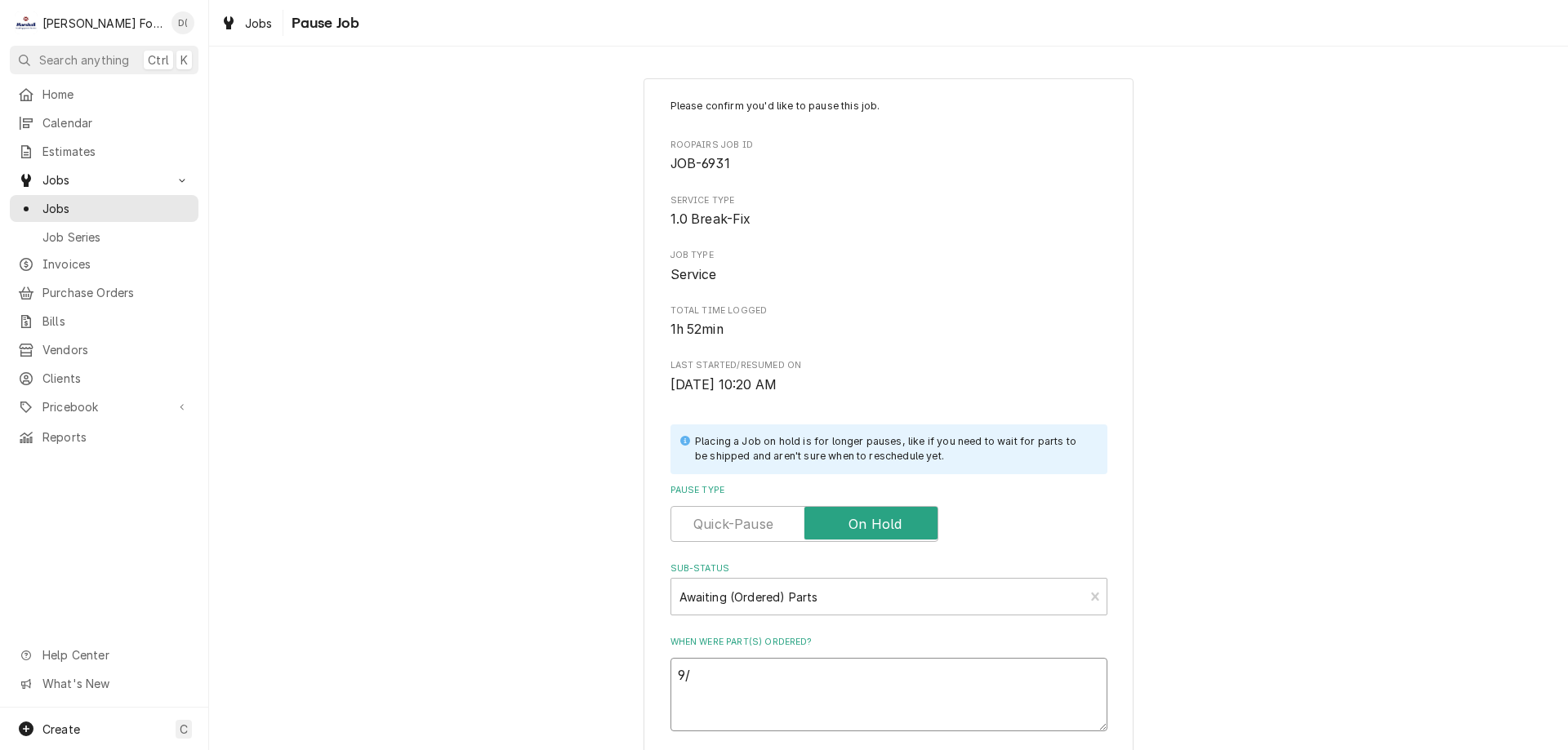
type textarea "x"
type textarea "9/2"
type textarea "x"
type textarea "9/2/"
type textarea "x"
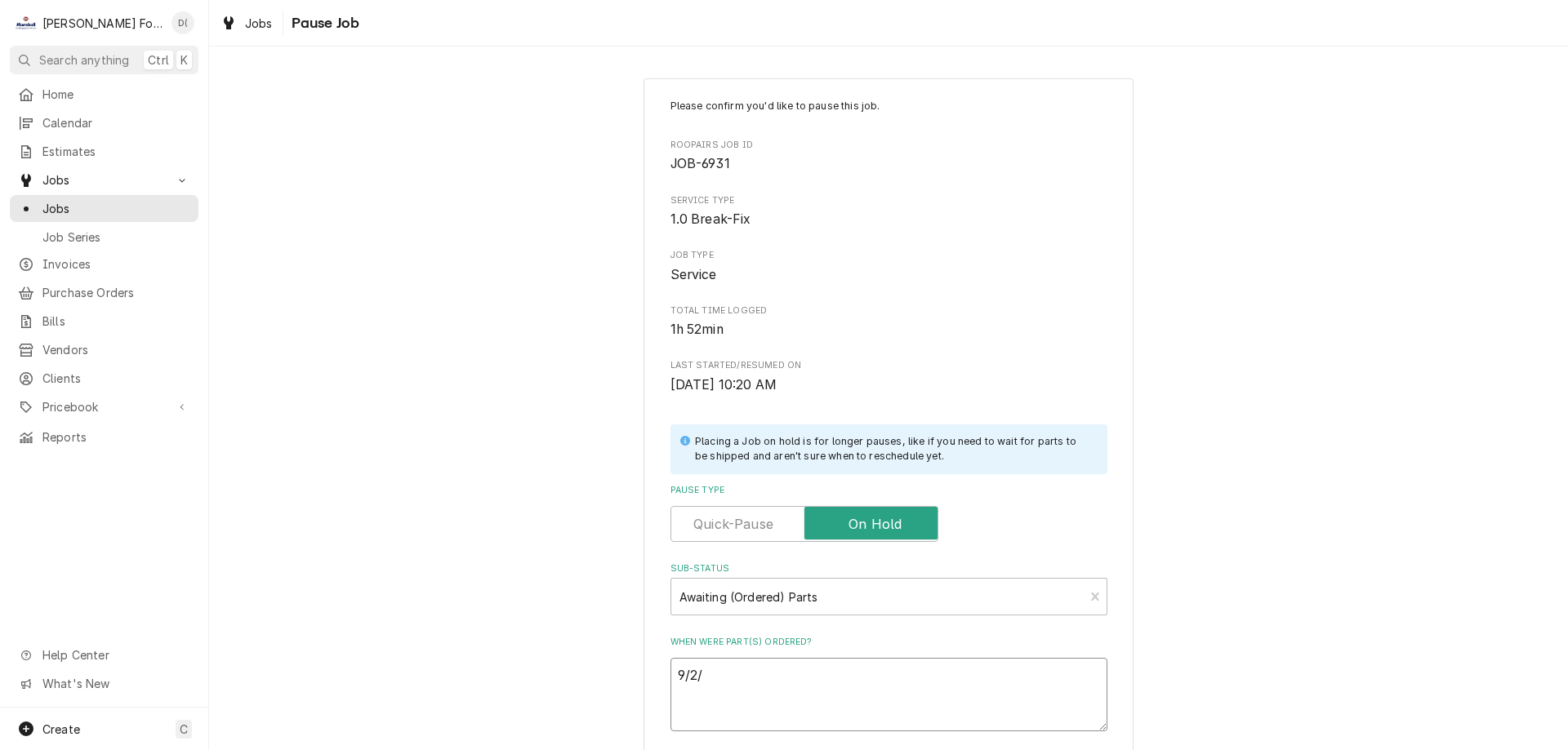
type textarea "9/2/2"
type textarea "x"
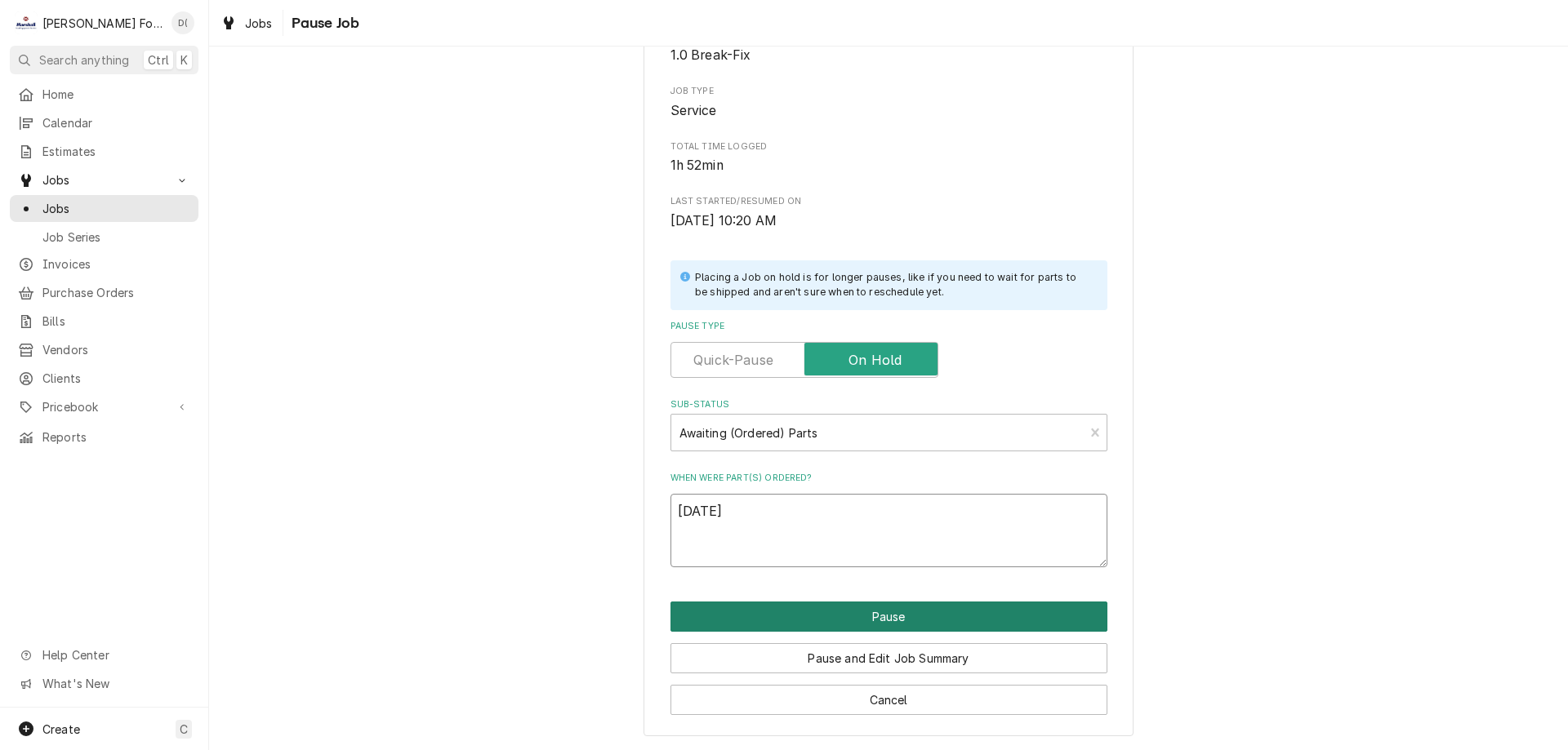
type textarea "9/2/25"
click at [891, 617] on button "Pause" at bounding box center [888, 616] width 437 height 30
type textarea "x"
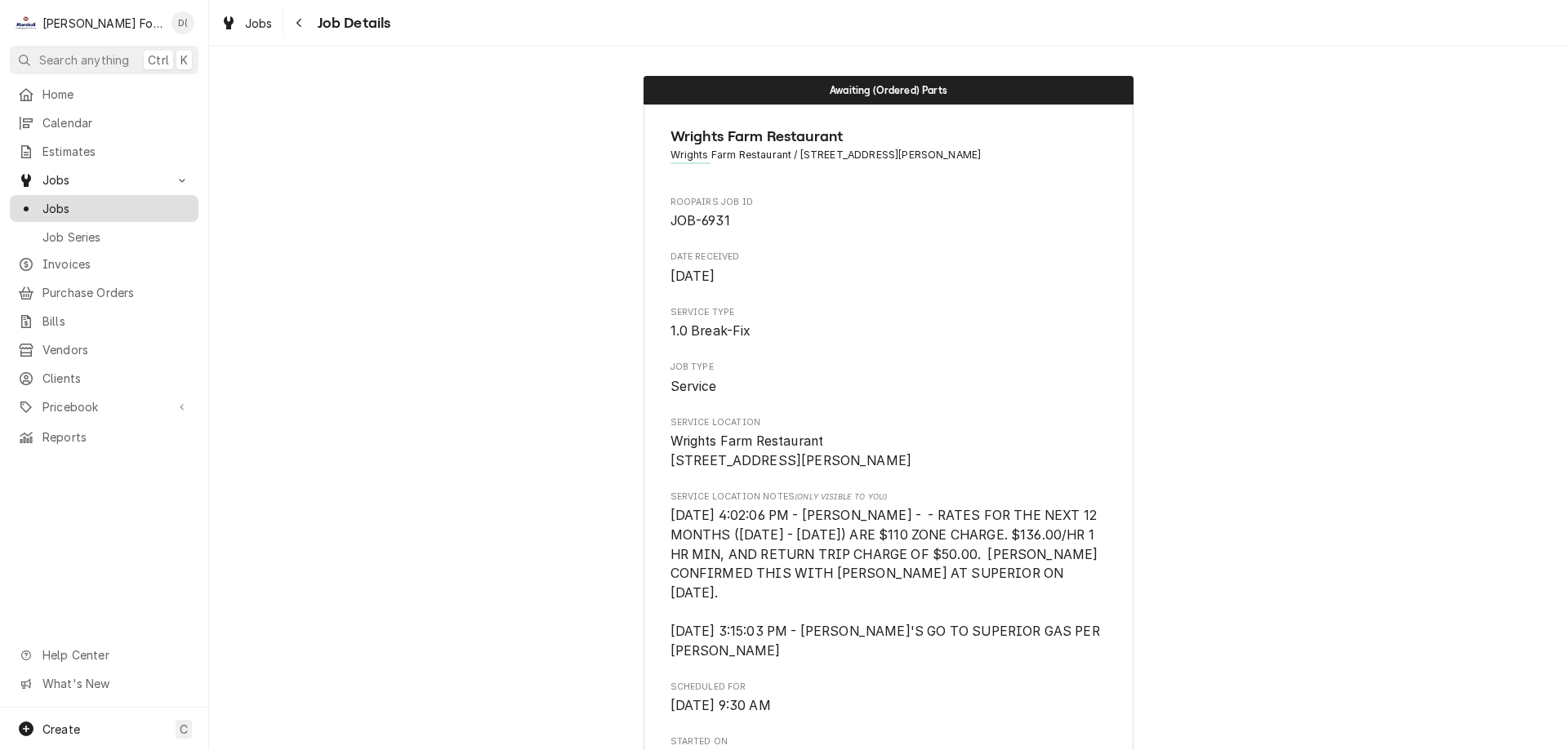
click at [105, 202] on span "Jobs" at bounding box center [116, 209] width 148 height 18
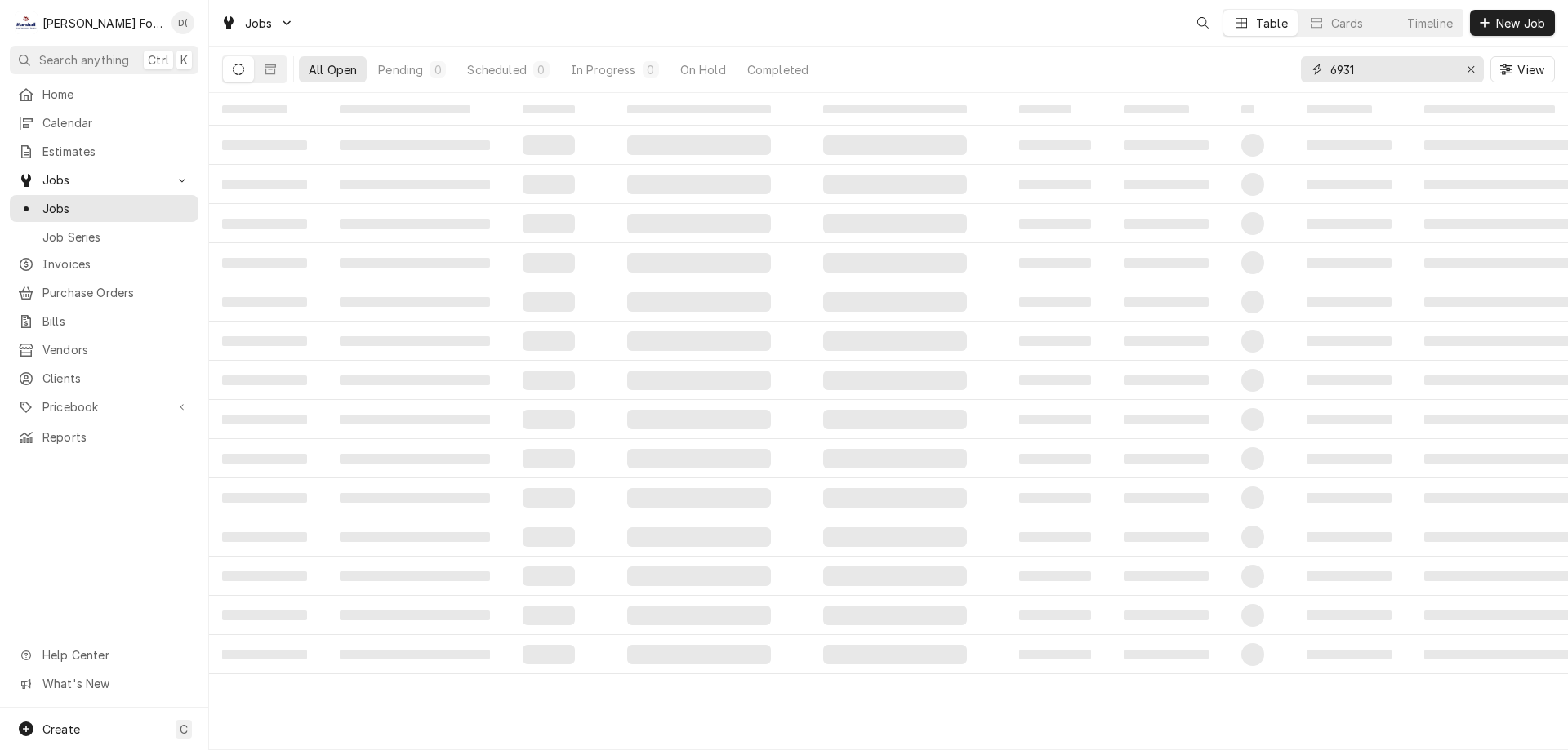
click at [1396, 73] on input "6931" at bounding box center [1391, 70] width 122 height 26
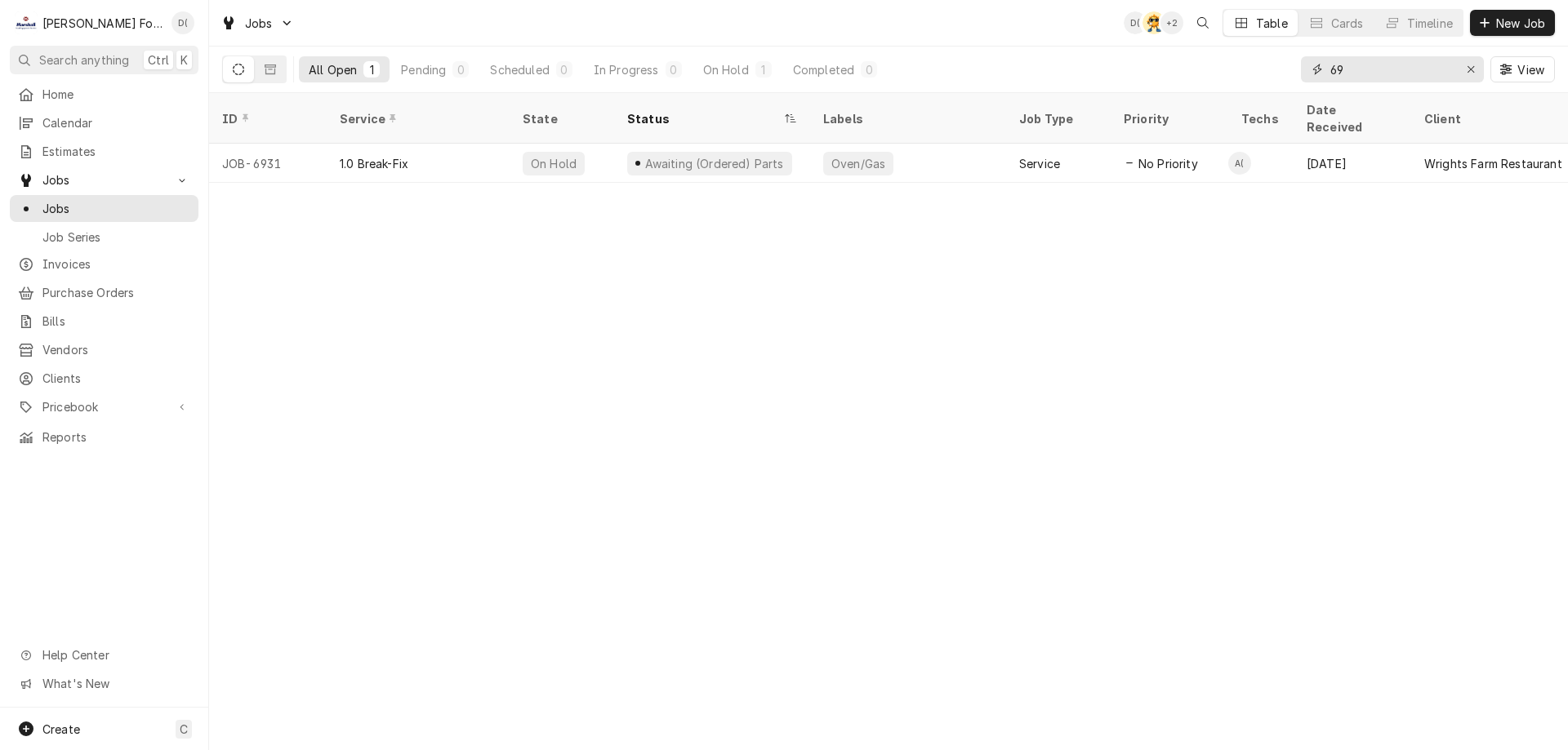
type input "6"
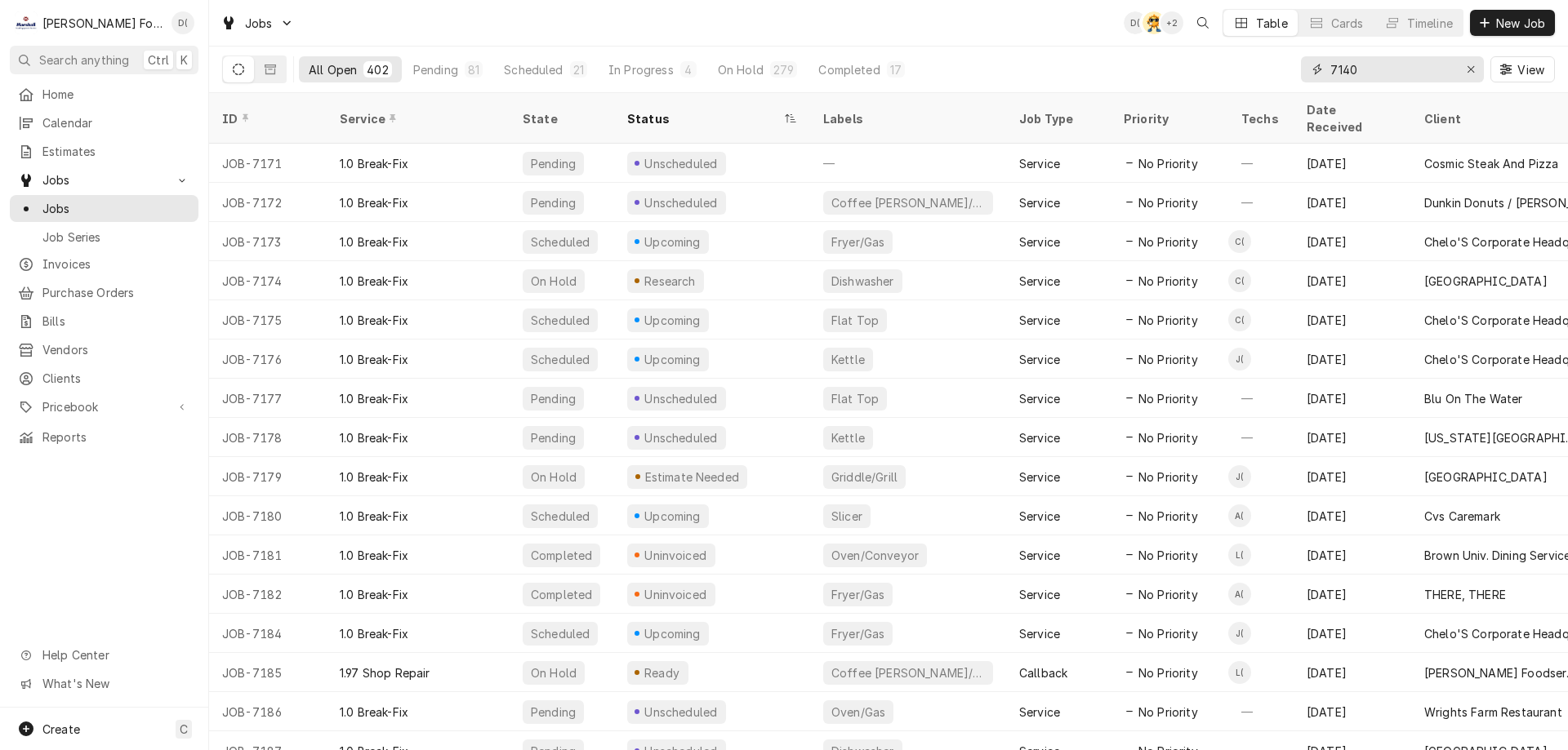
type input "7140"
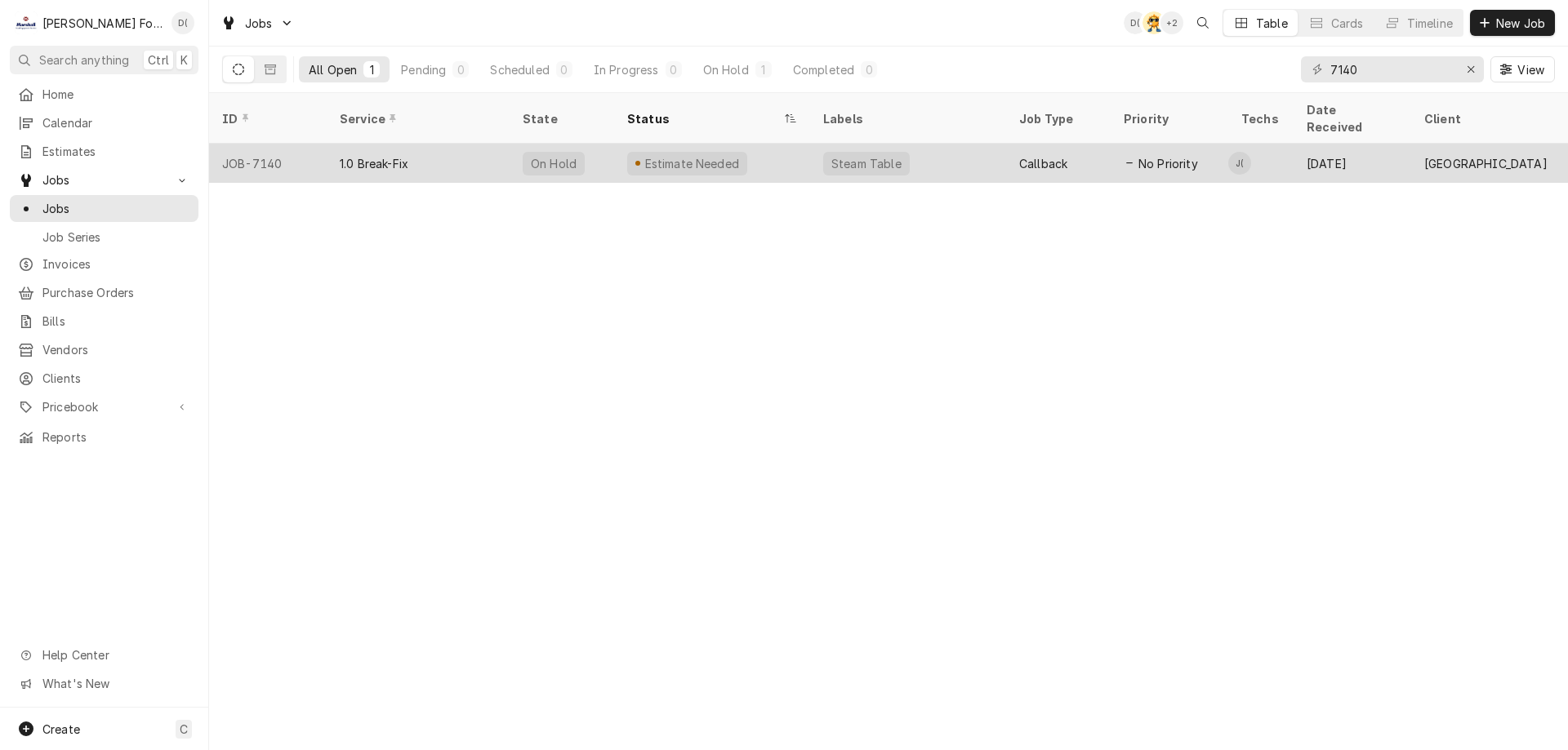
click at [459, 149] on div "1.0 Break-Fix" at bounding box center [417, 164] width 183 height 39
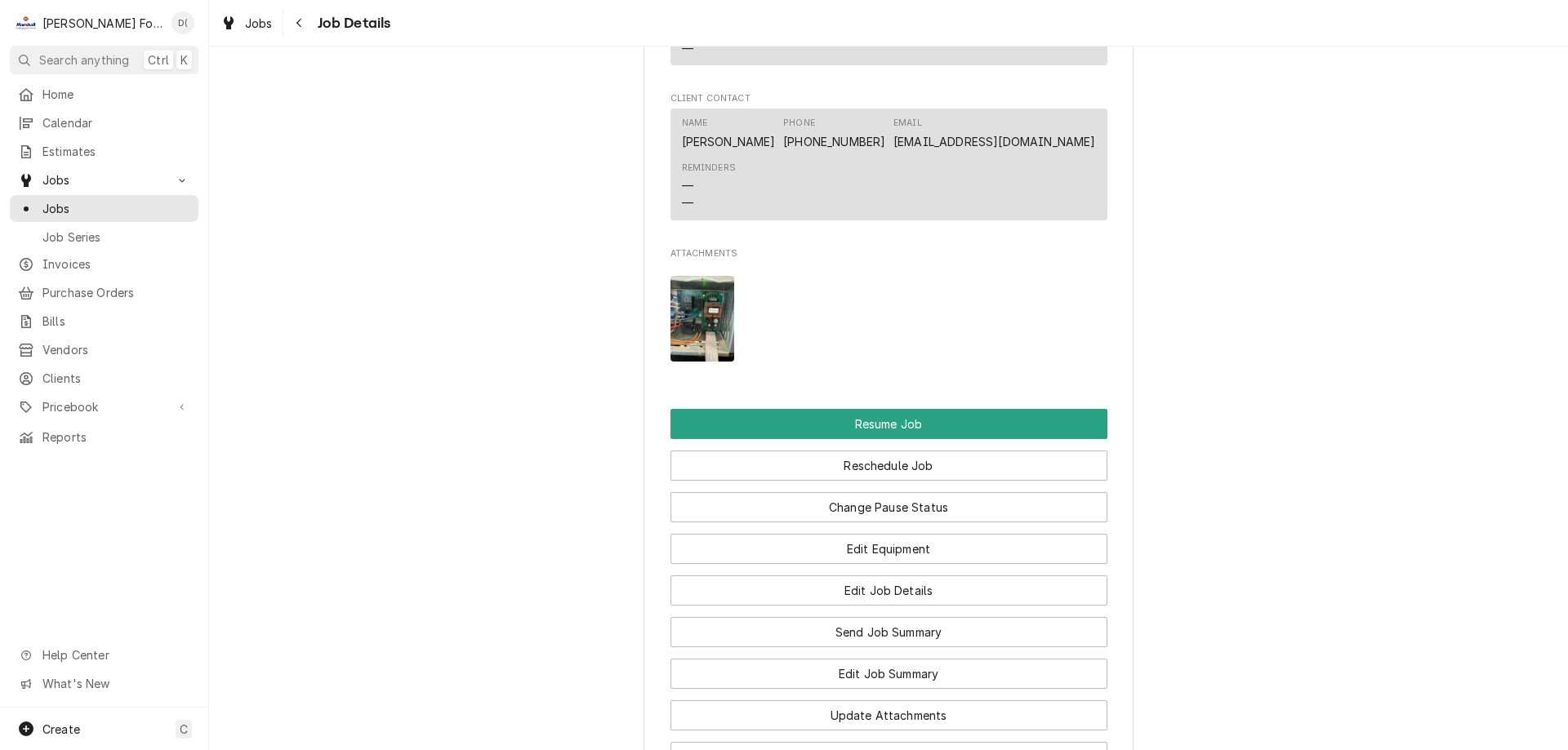
scroll to position [2530, 0]
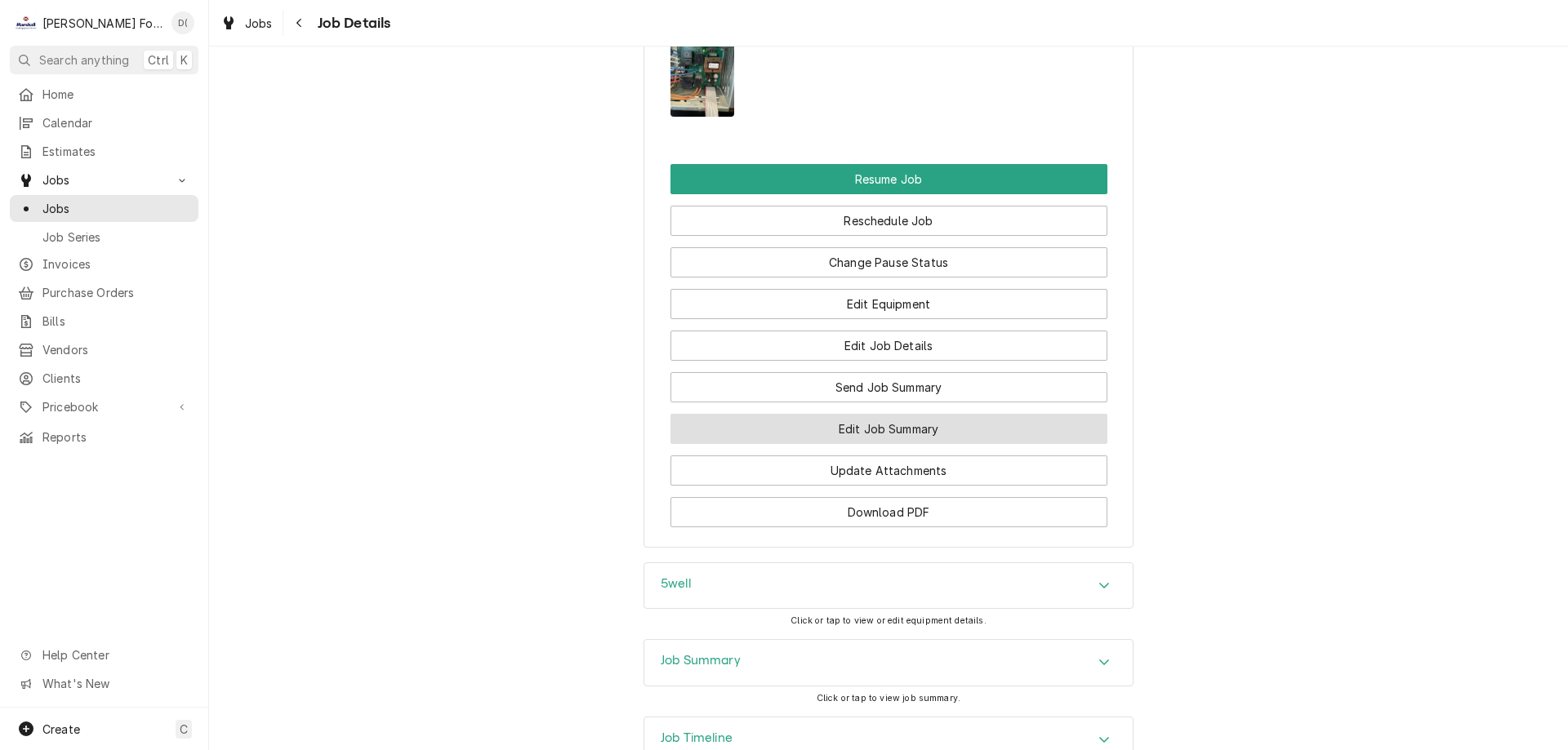
click at [877, 445] on button "Edit Job Summary" at bounding box center [888, 429] width 437 height 30
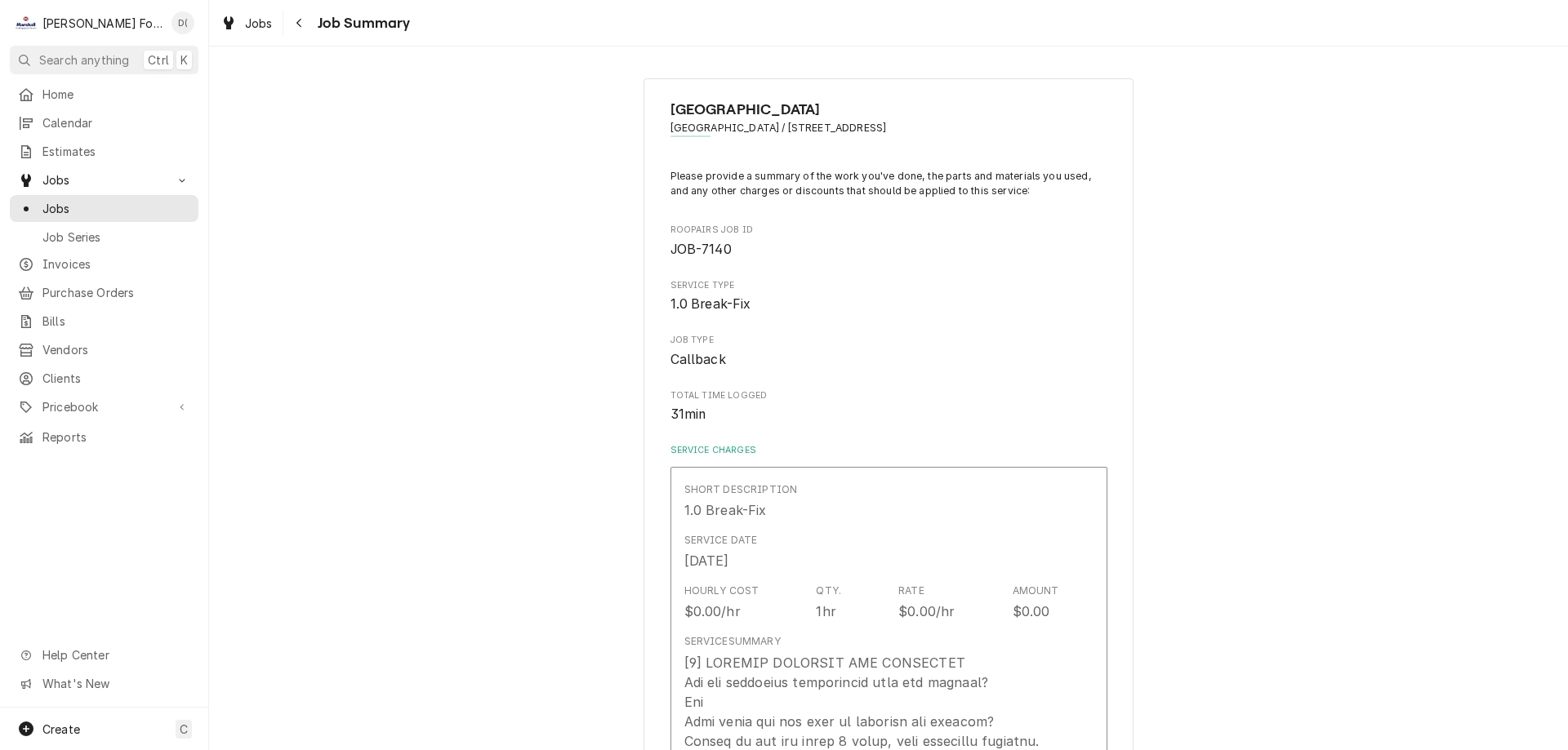
type textarea "x"
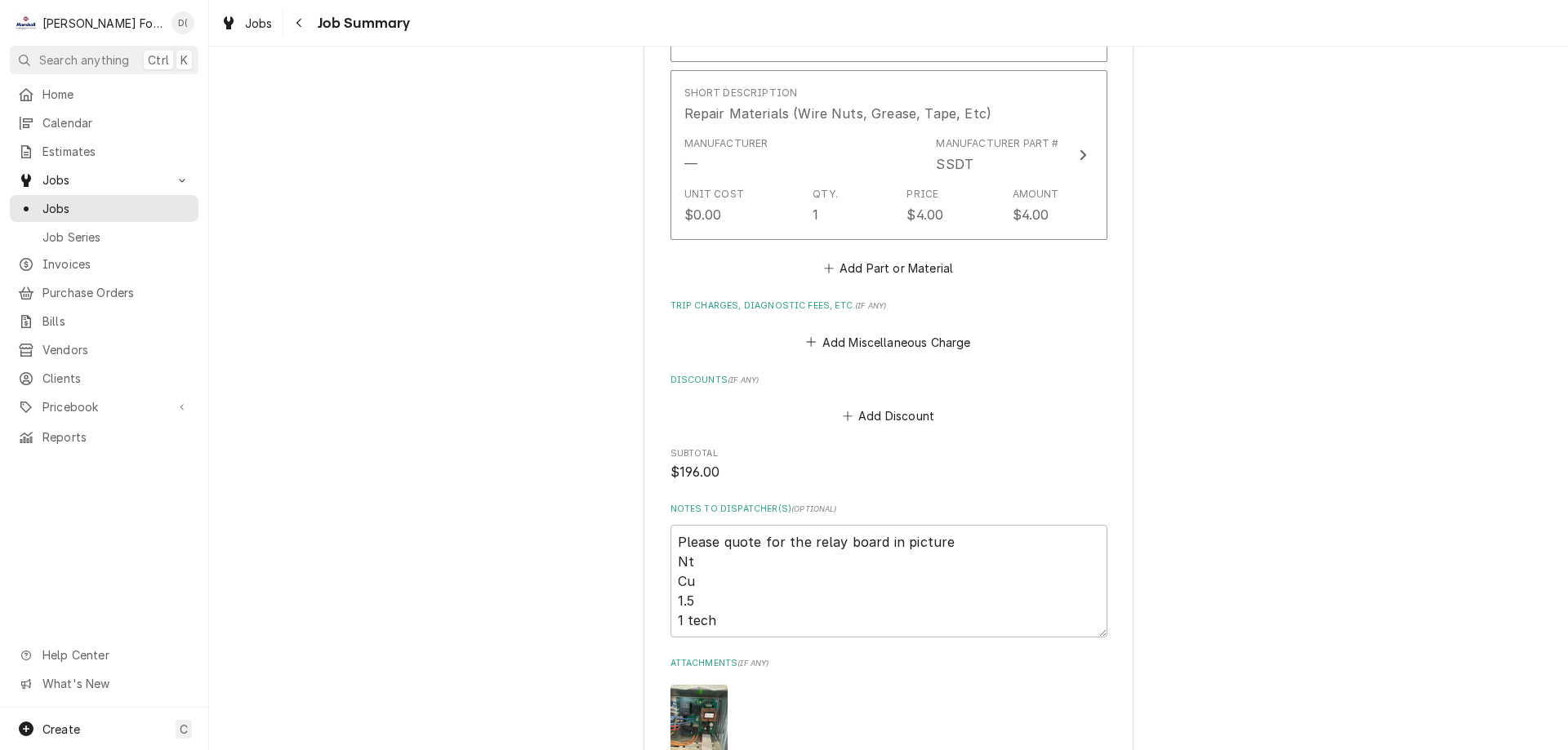
scroll to position [1551, 0]
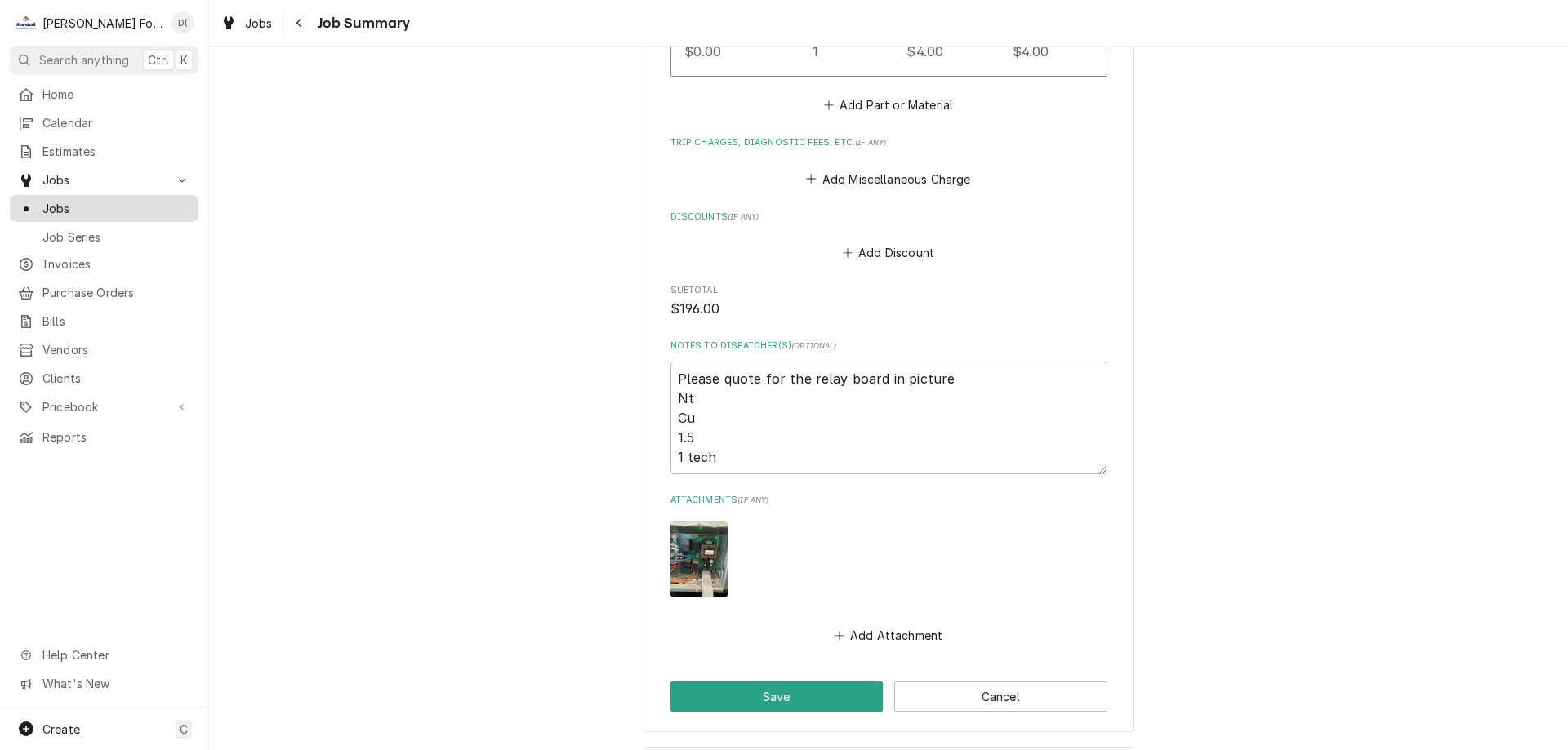
click at [138, 201] on span "Jobs" at bounding box center [116, 209] width 148 height 18
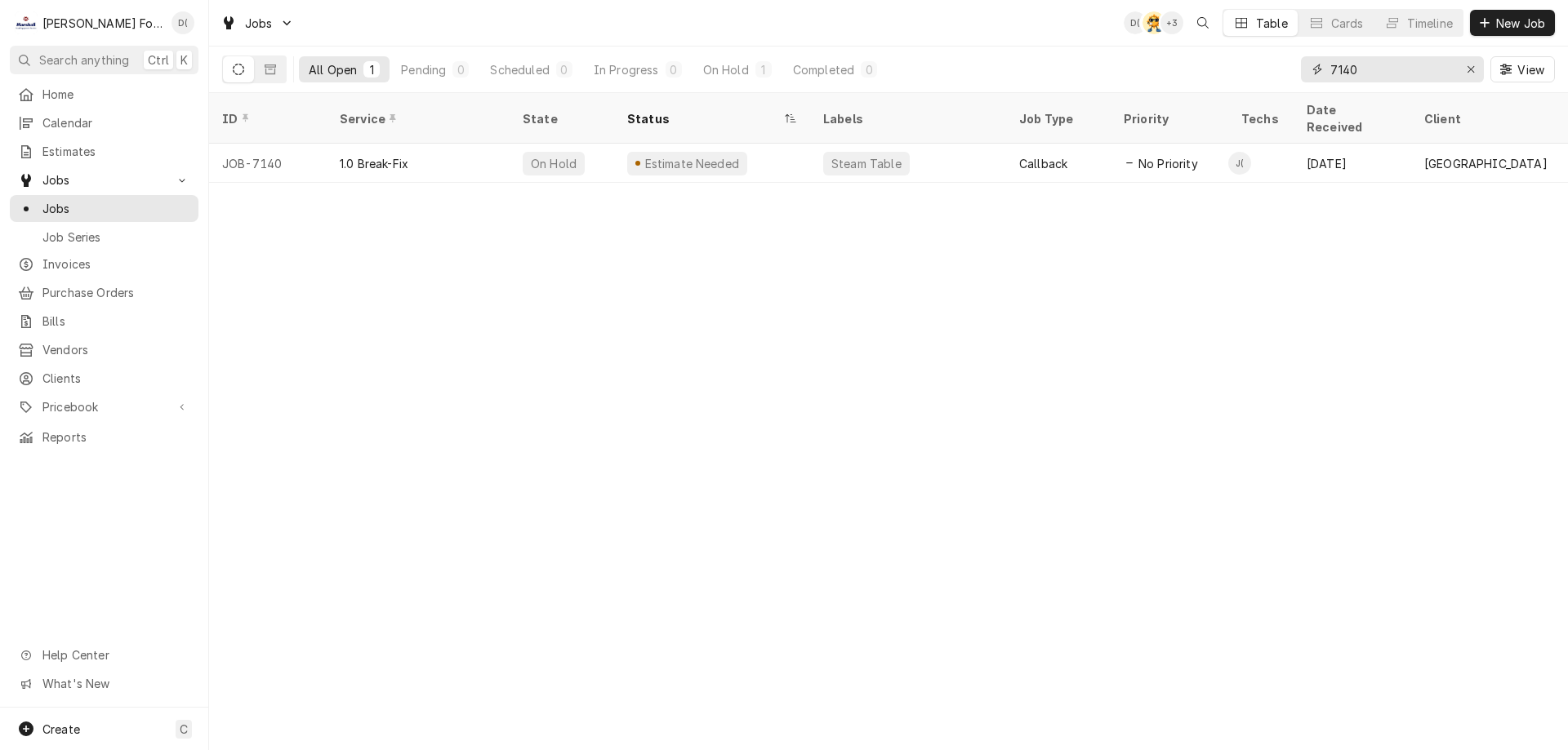
click at [1395, 72] on input "7140" at bounding box center [1391, 70] width 122 height 26
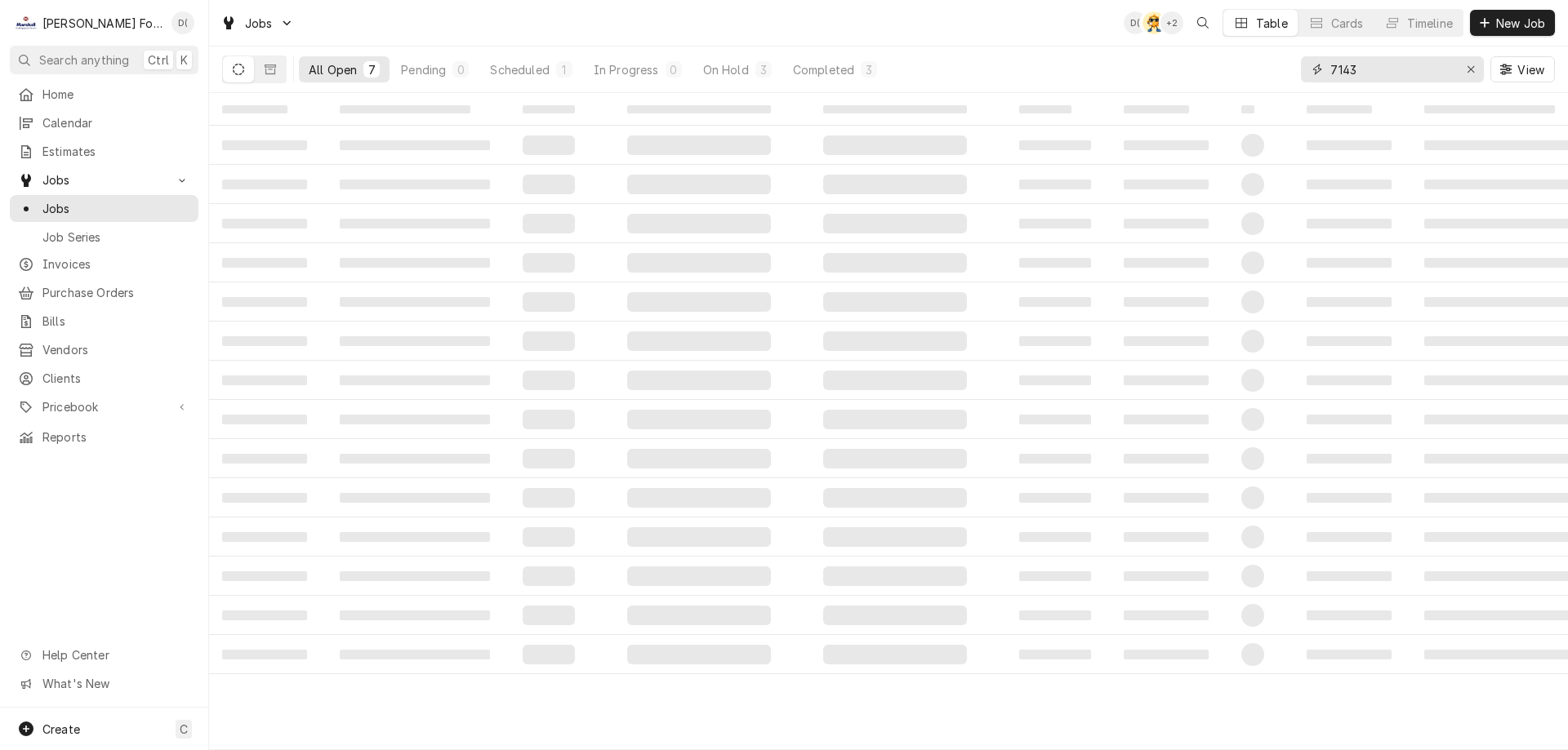
type input "7143"
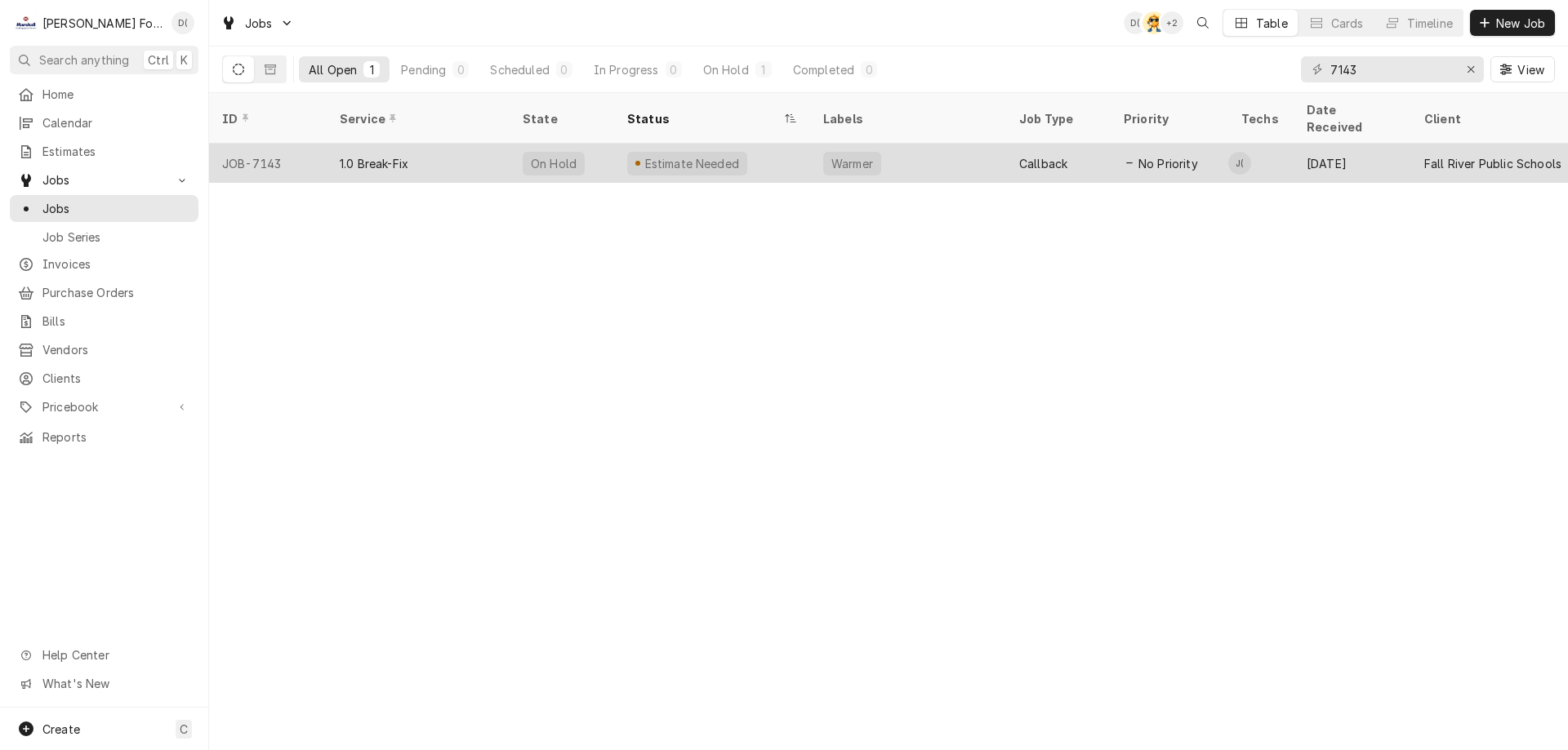
click at [482, 144] on div "1.0 Break-Fix" at bounding box center [417, 164] width 183 height 39
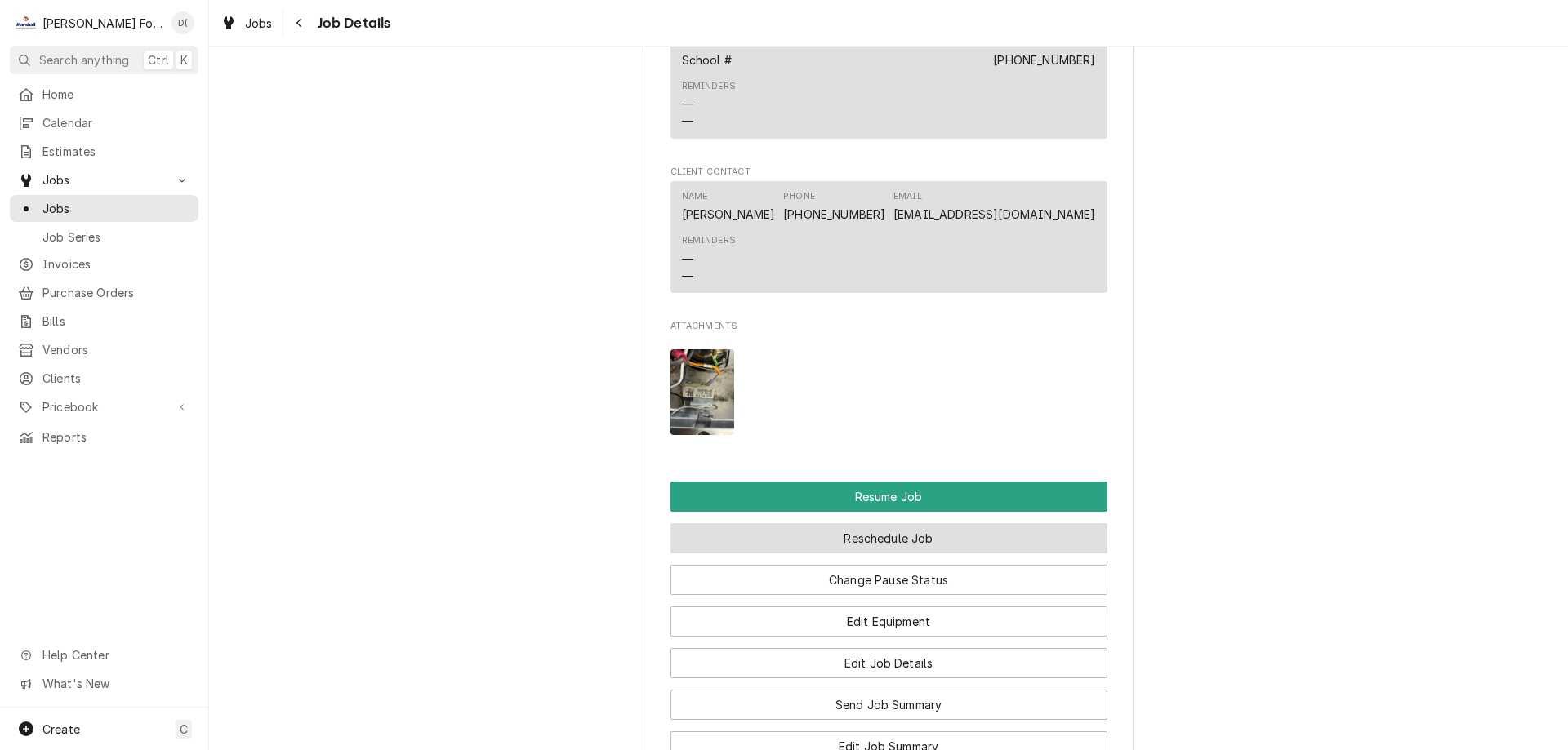
scroll to position [2040, 0]
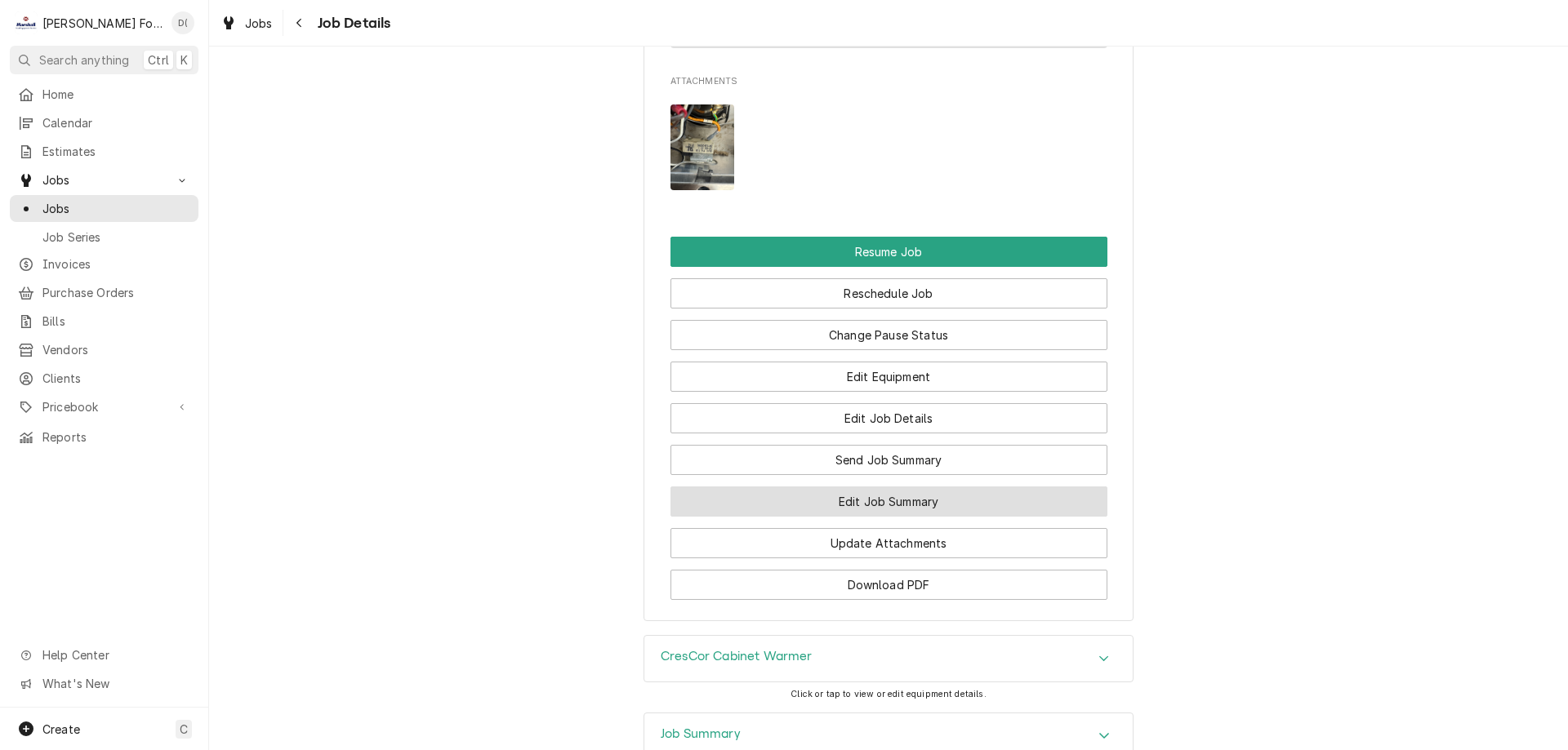
click at [863, 517] on button "Edit Job Summary" at bounding box center [888, 501] width 437 height 30
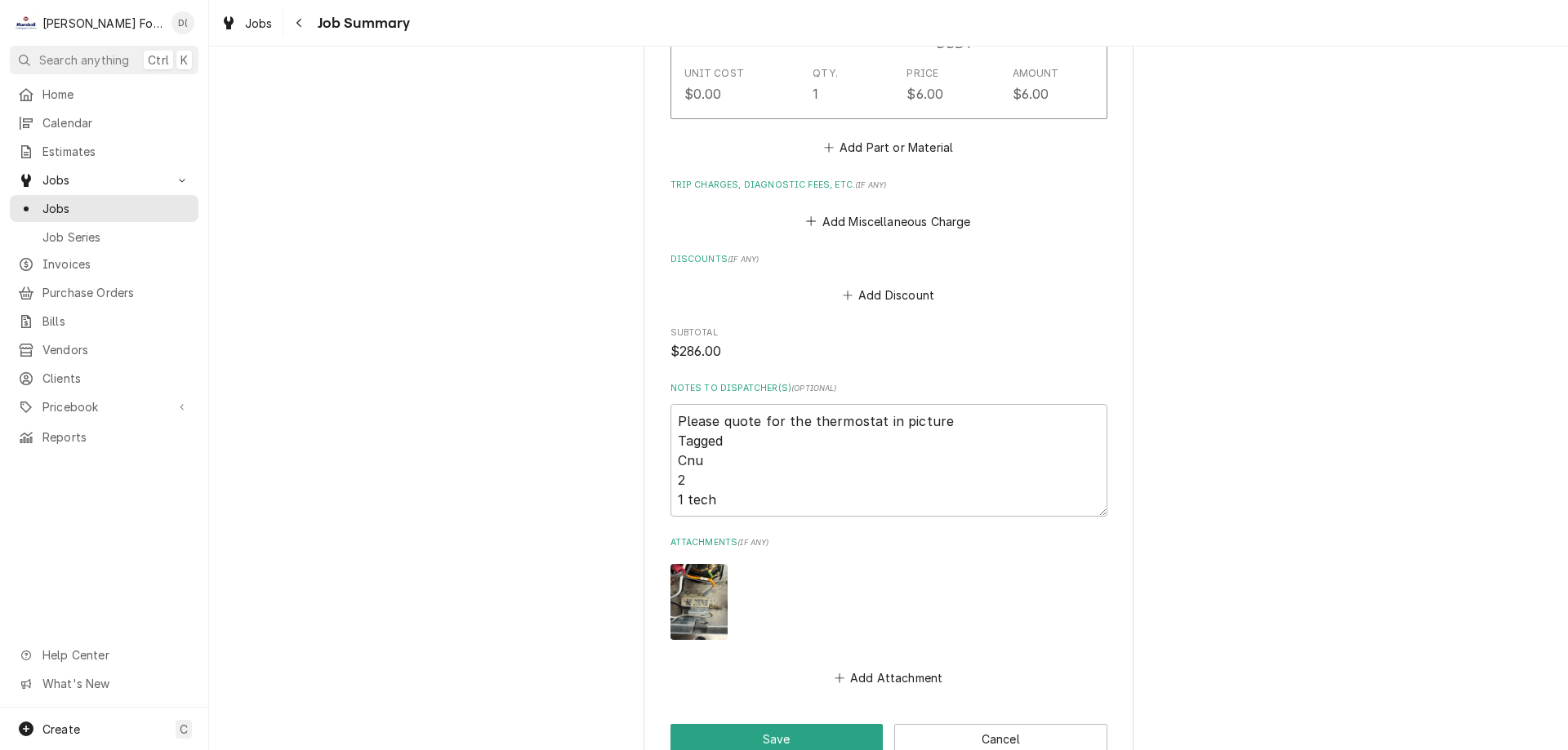
scroll to position [1632, 0]
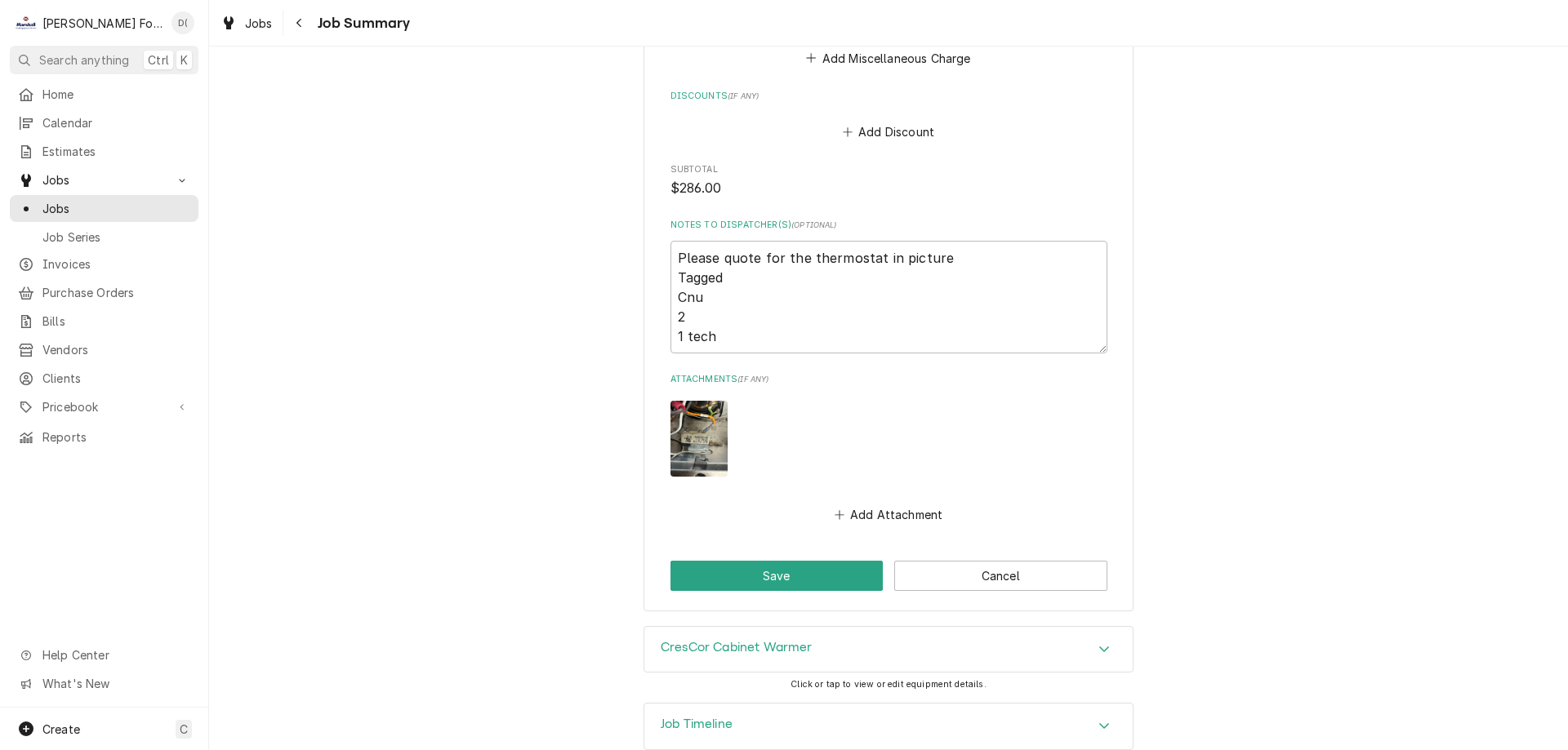
click at [688, 427] on img "Attachments" at bounding box center [698, 439] width 57 height 76
type textarea "x"
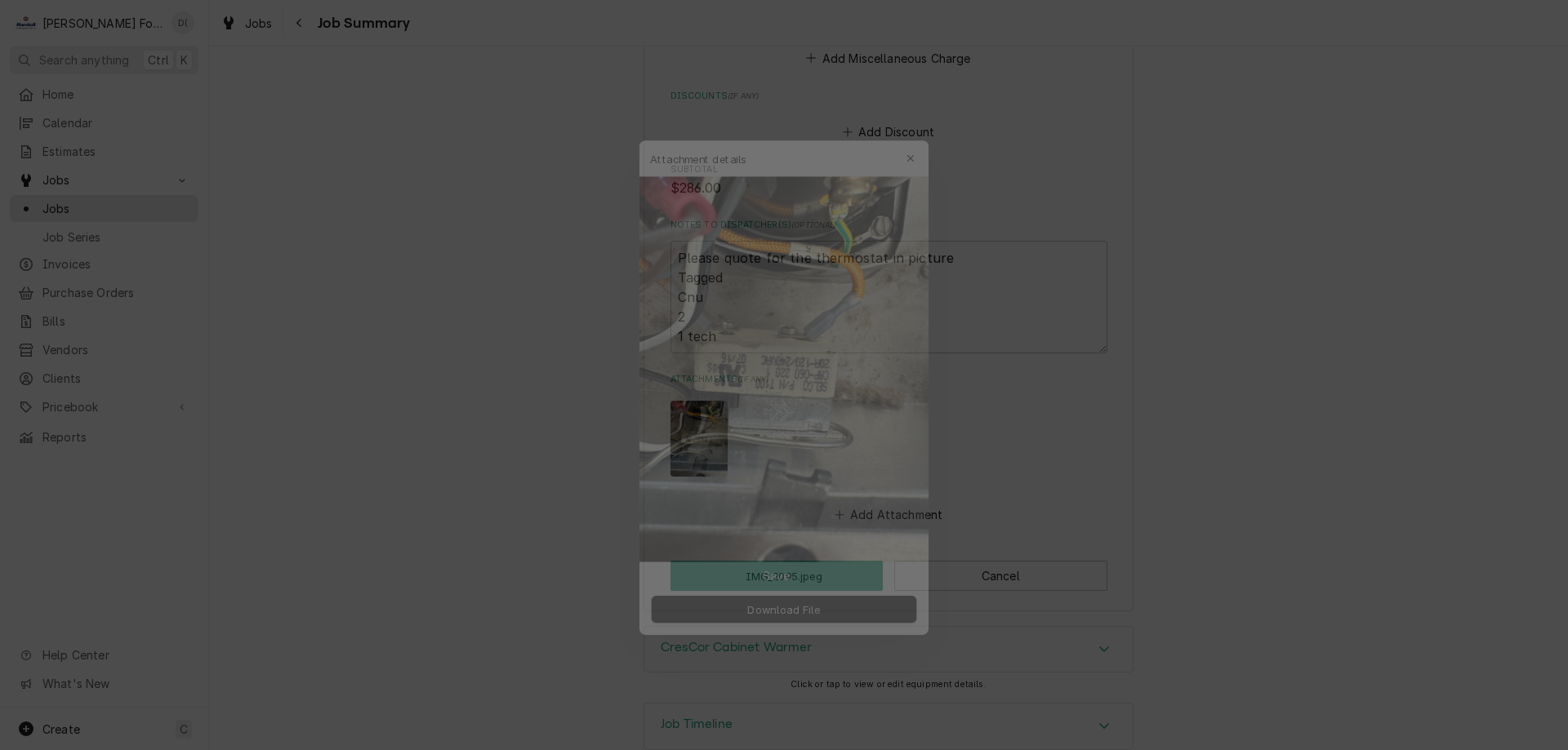
click at [511, 398] on div at bounding box center [784, 375] width 1568 height 750
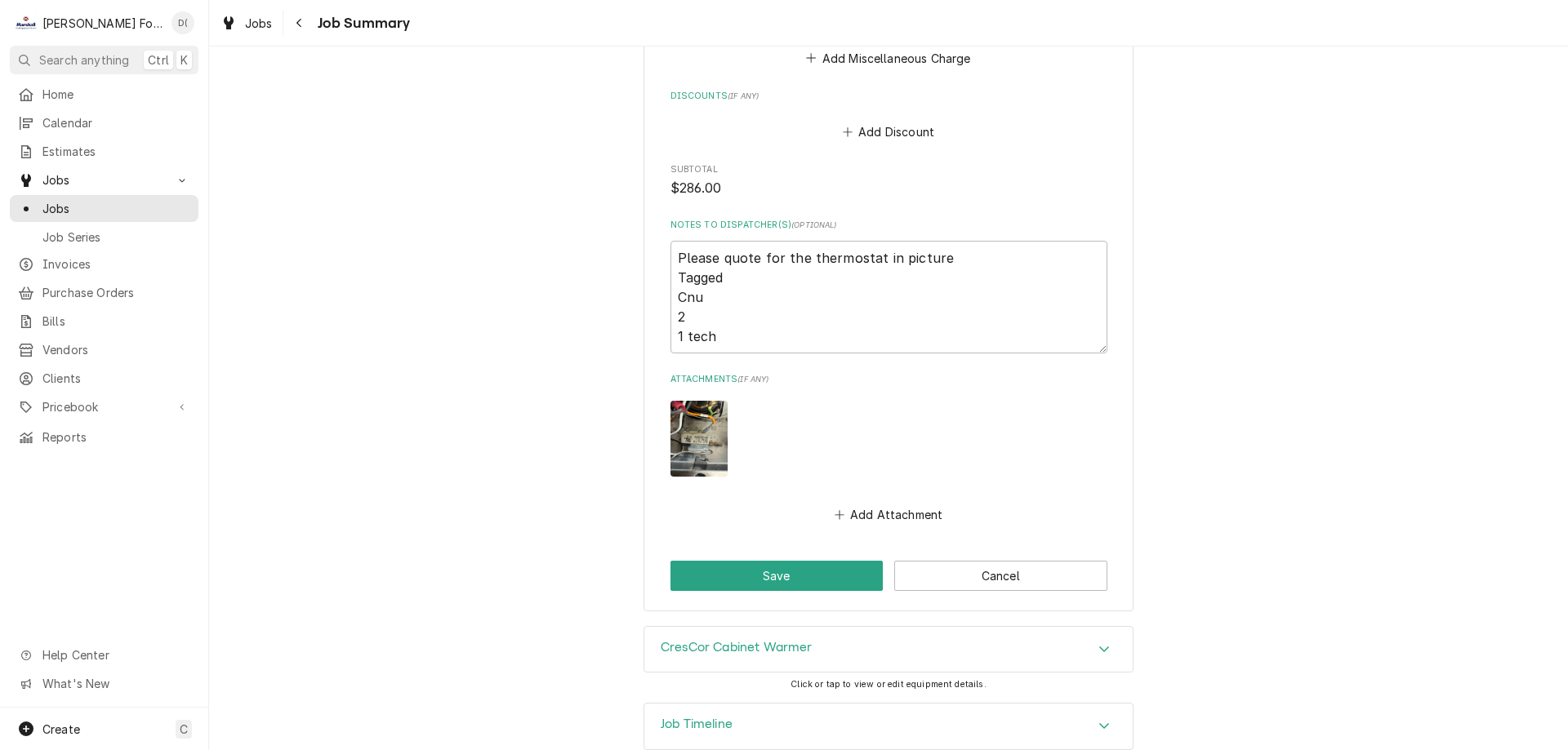
scroll to position [1642, 0]
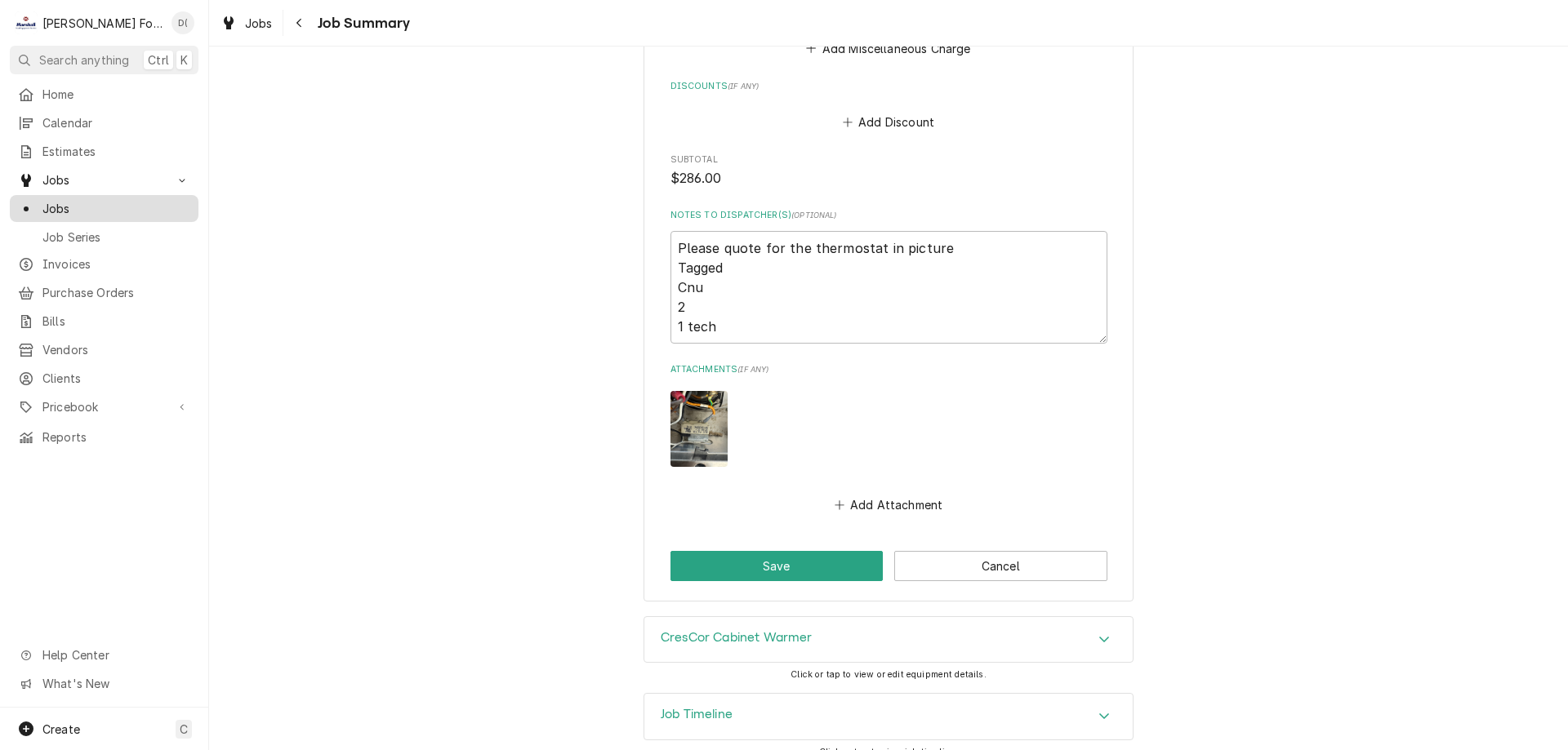
click at [113, 212] on link "Jobs" at bounding box center [104, 209] width 189 height 27
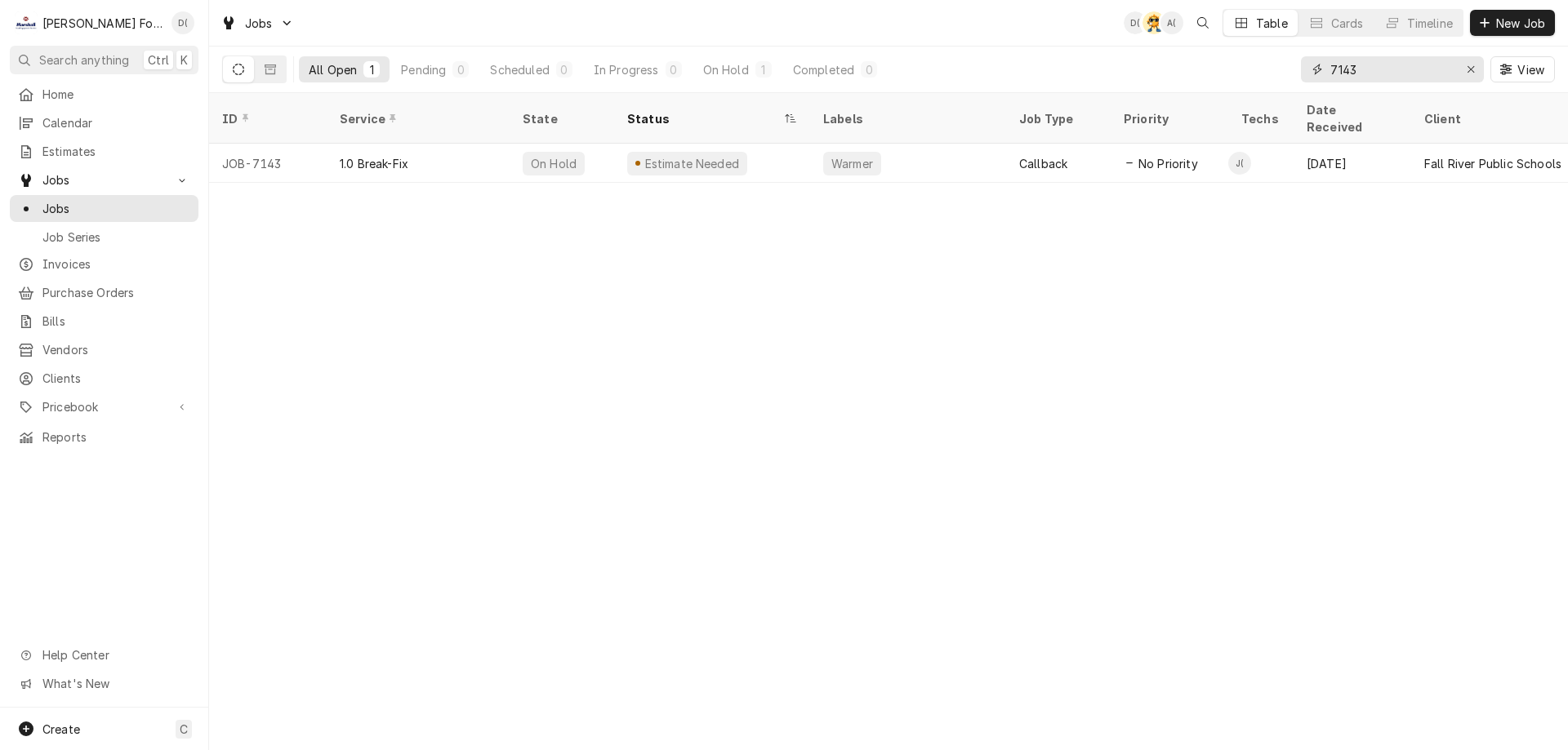
click at [1384, 70] on input "7143" at bounding box center [1391, 70] width 122 height 26
type input "7"
type input "0"
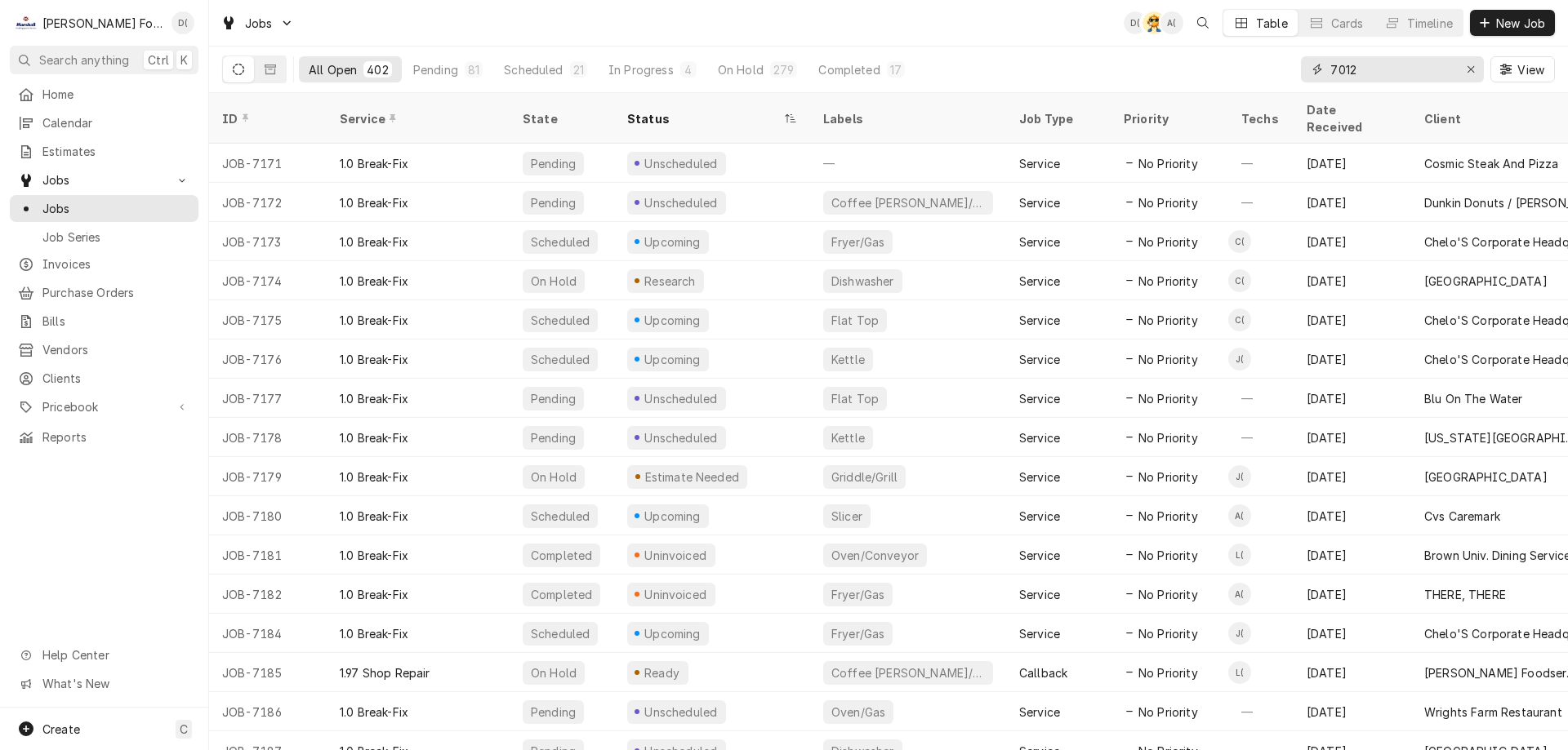
type input "7012"
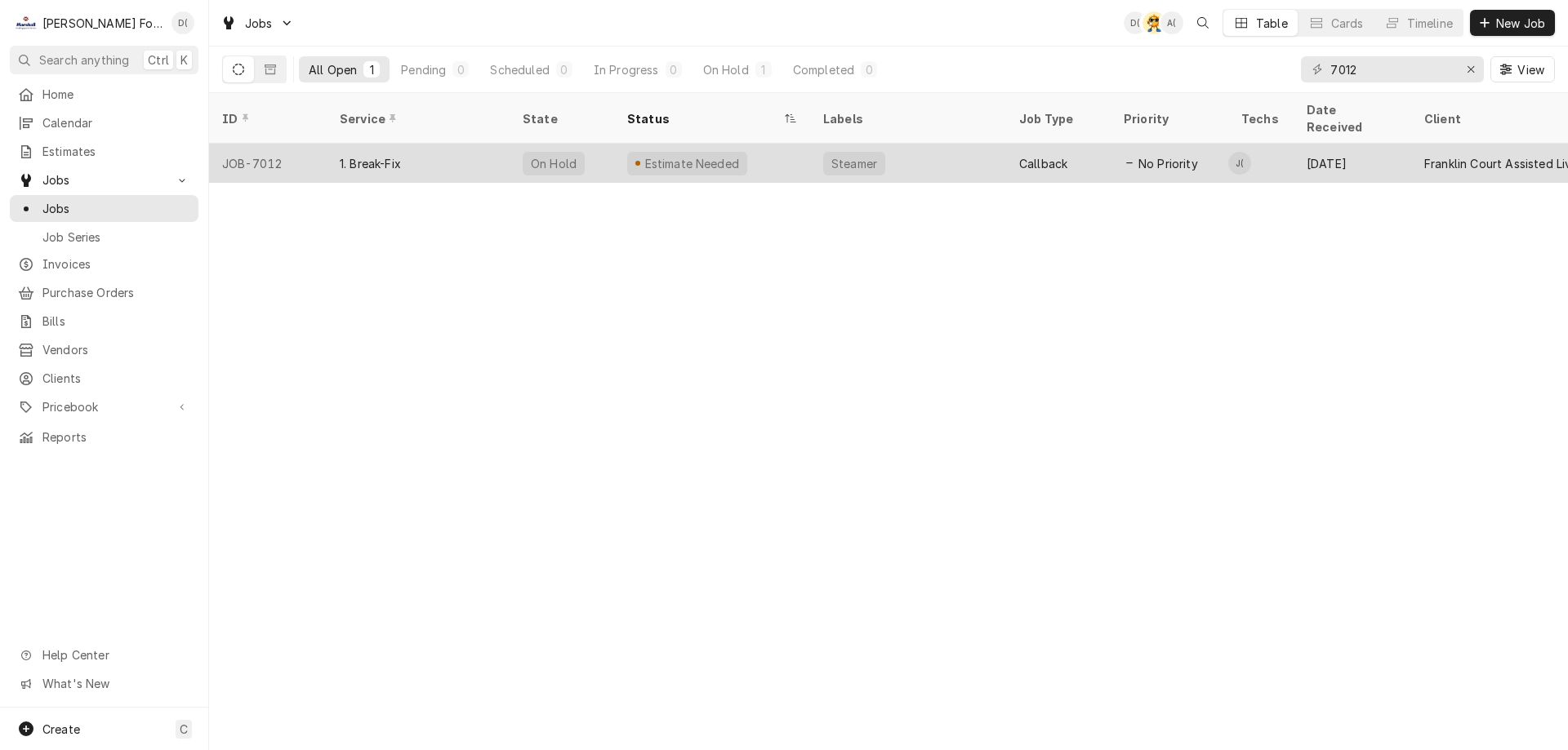
click at [779, 144] on div "Estimate Needed" at bounding box center [712, 164] width 196 height 39
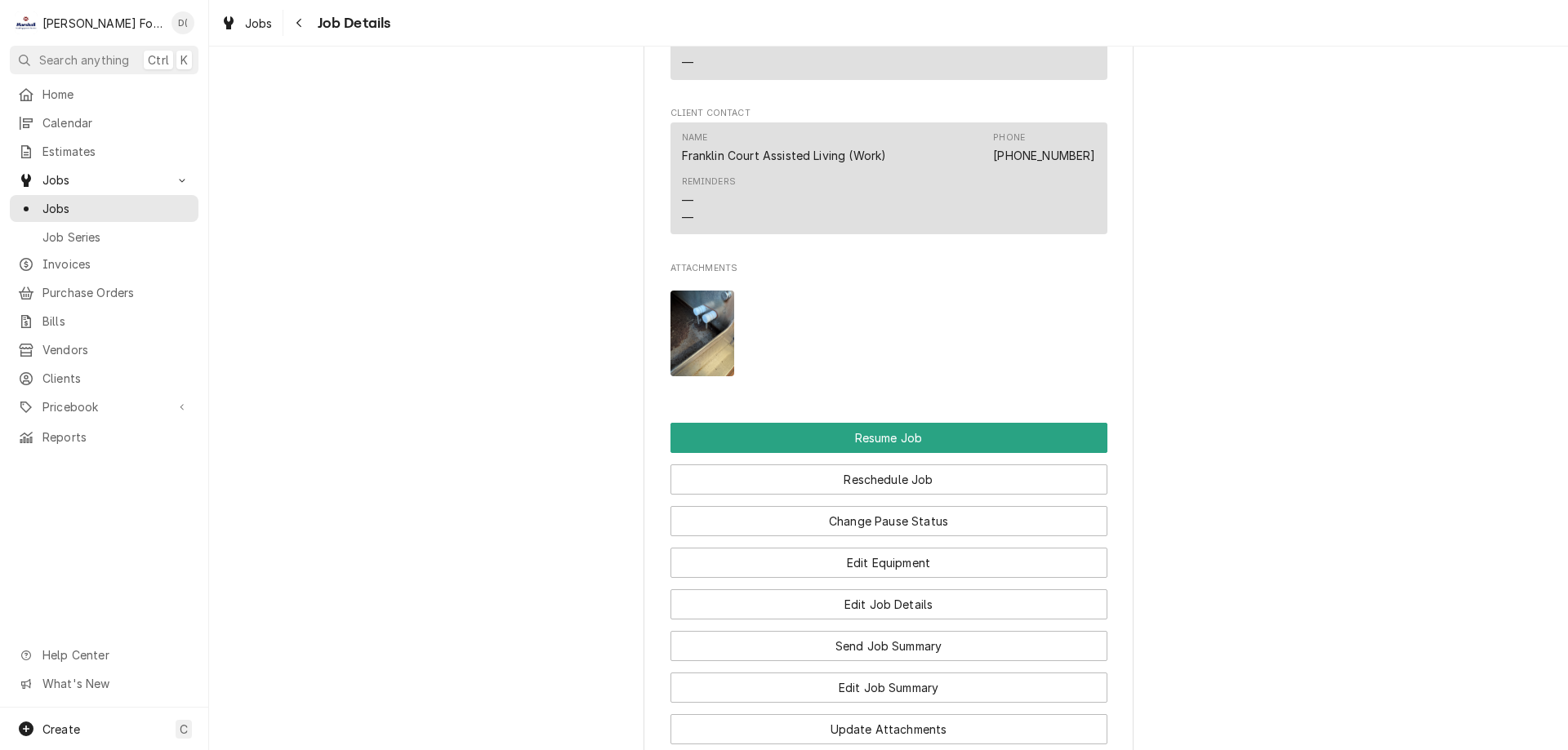
scroll to position [2449, 0]
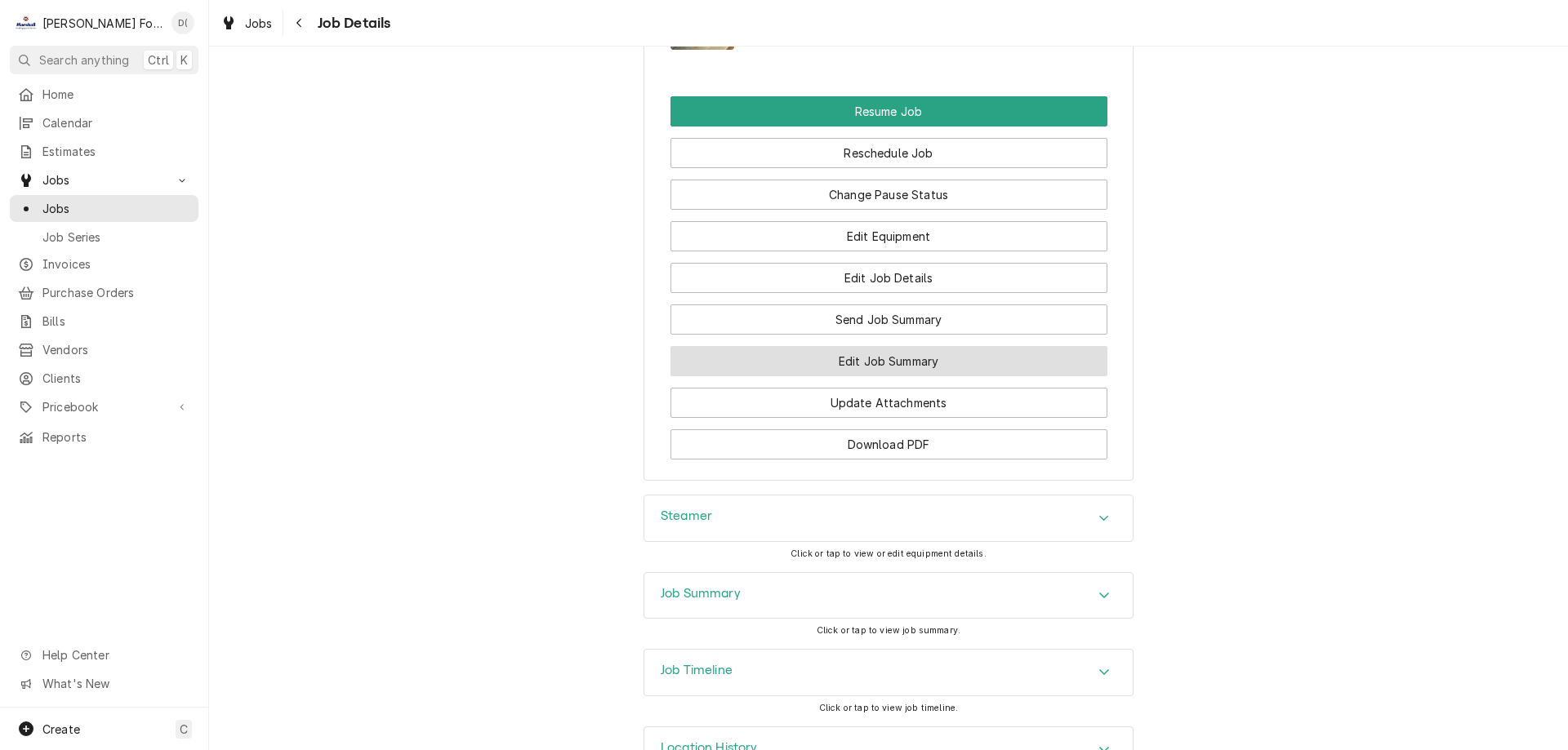
click at [848, 346] on button "Edit Job Summary" at bounding box center [888, 360] width 437 height 30
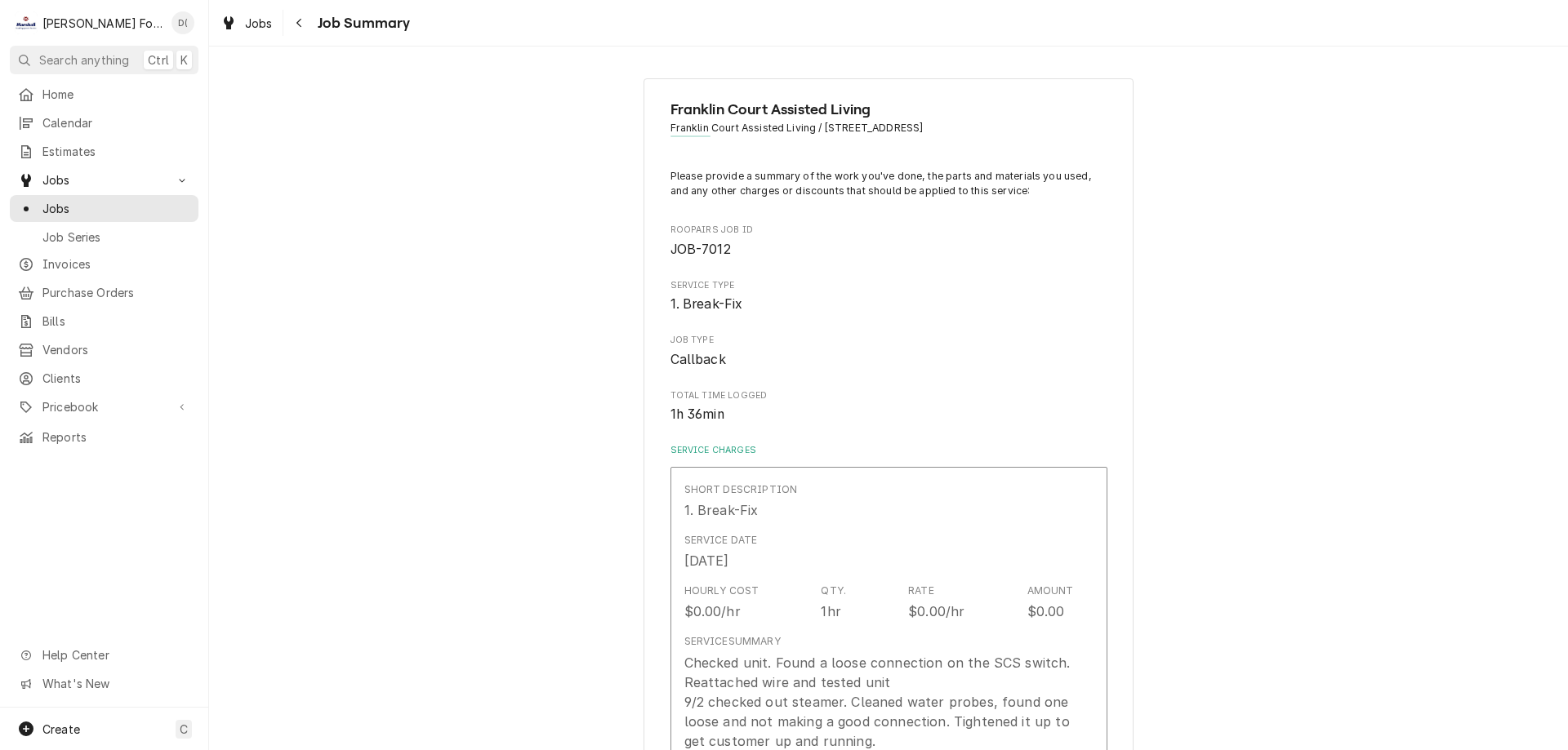
type textarea "x"
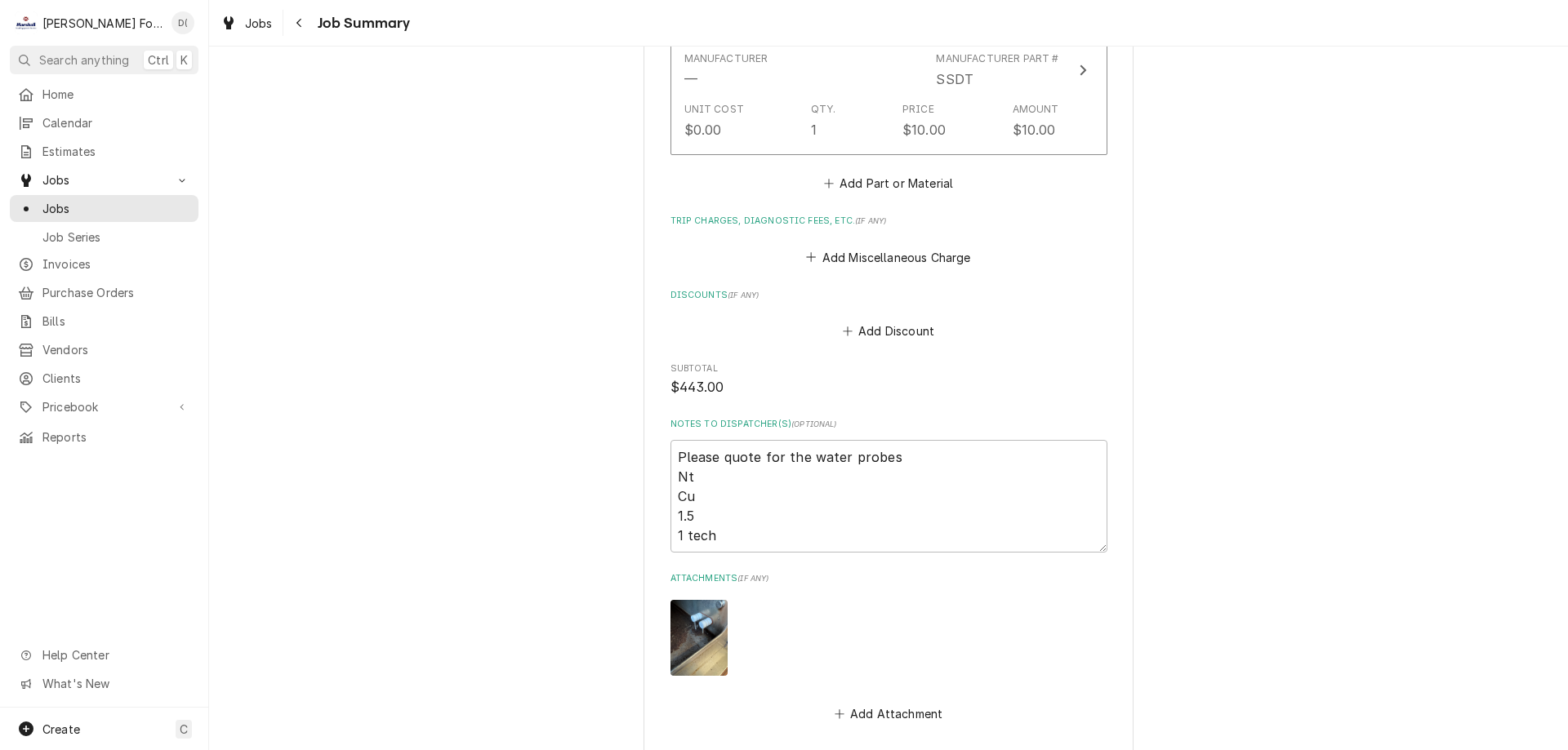
scroll to position [1289, 0]
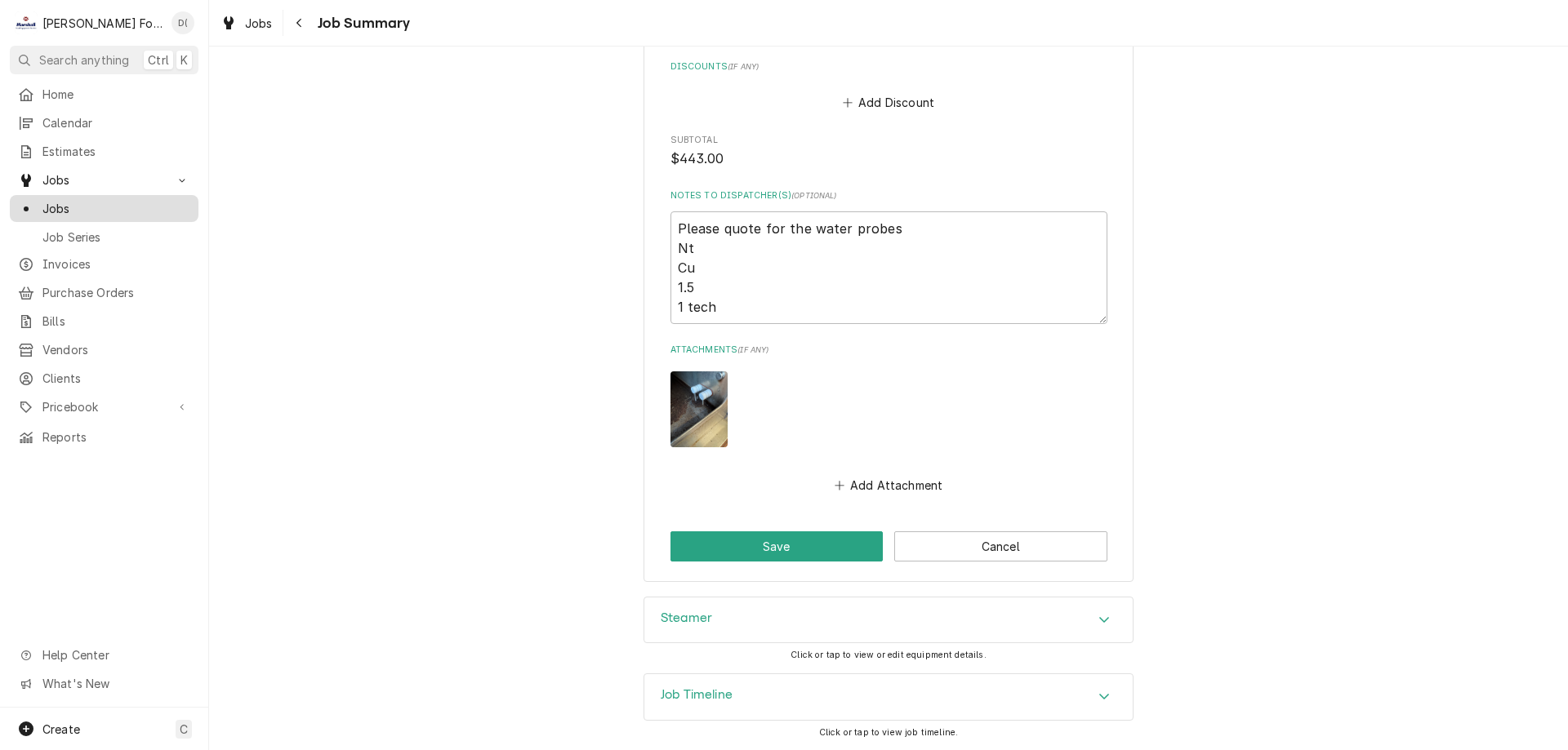
click at [93, 204] on span "Jobs" at bounding box center [116, 209] width 148 height 18
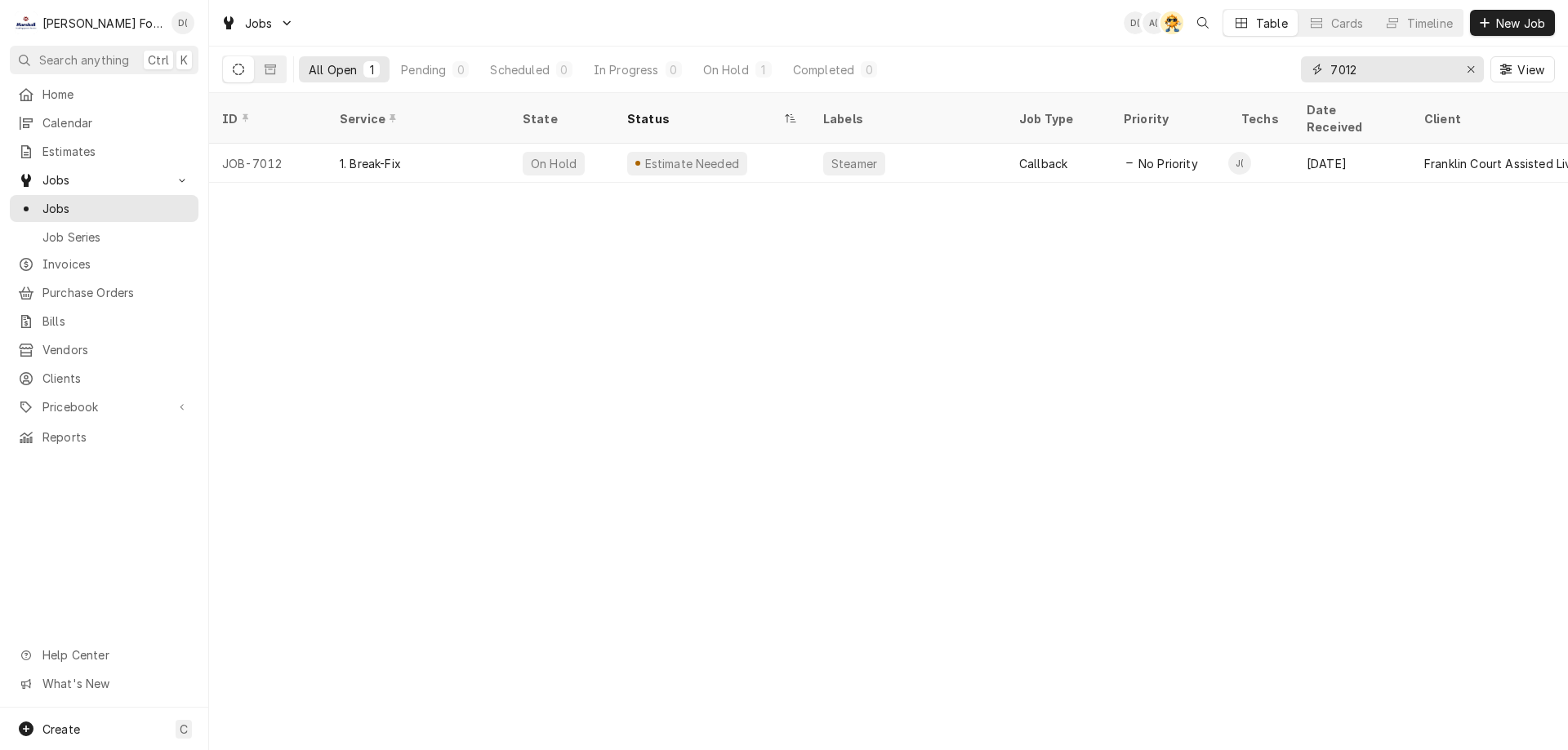
drag, startPoint x: 1463, startPoint y: 71, endPoint x: 1431, endPoint y: 71, distance: 32.0
click at [1459, 71] on button "Erase input" at bounding box center [1470, 70] width 26 height 26
click at [1430, 71] on input "Dynamic Content Wrapper" at bounding box center [1406, 70] width 154 height 26
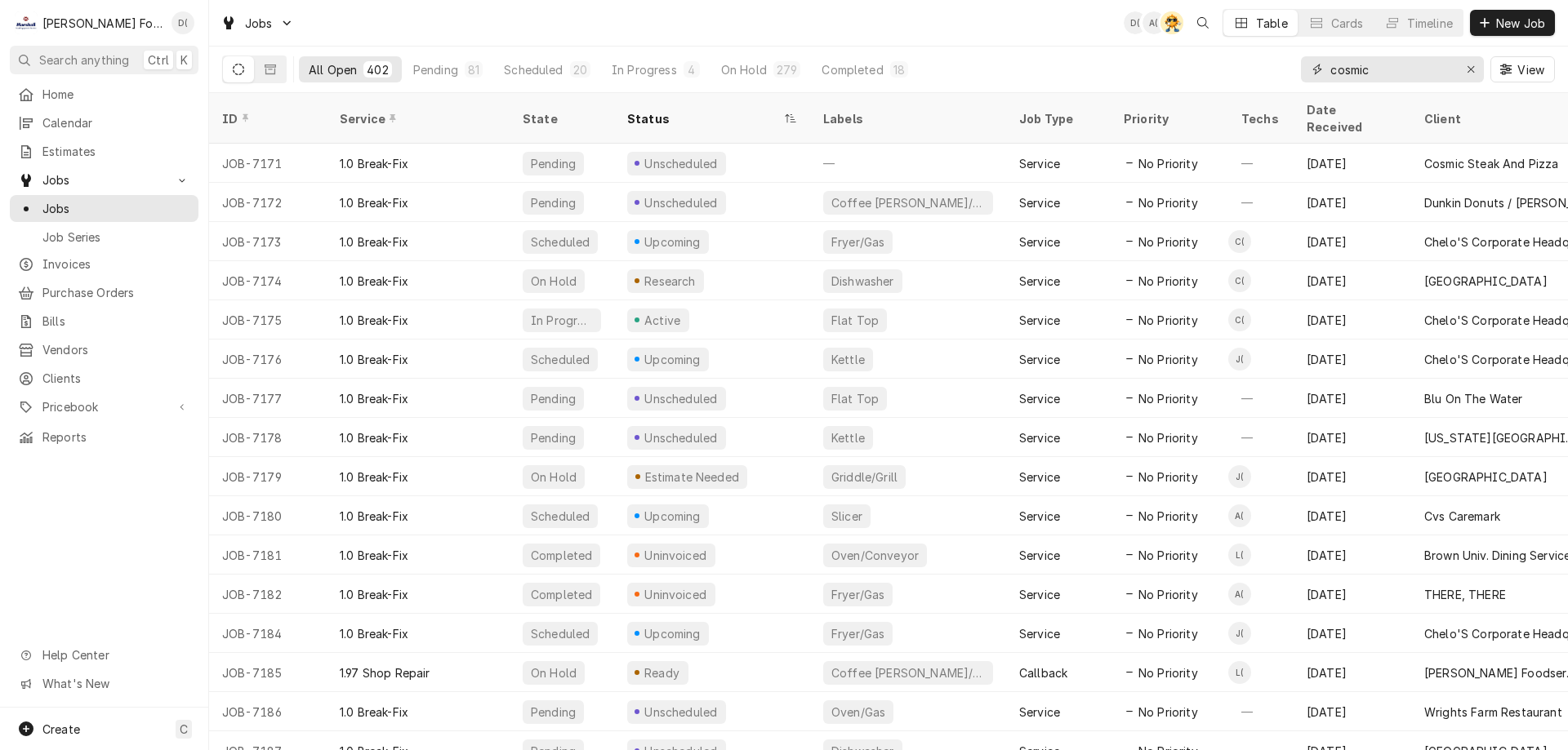
type input "cosmic"
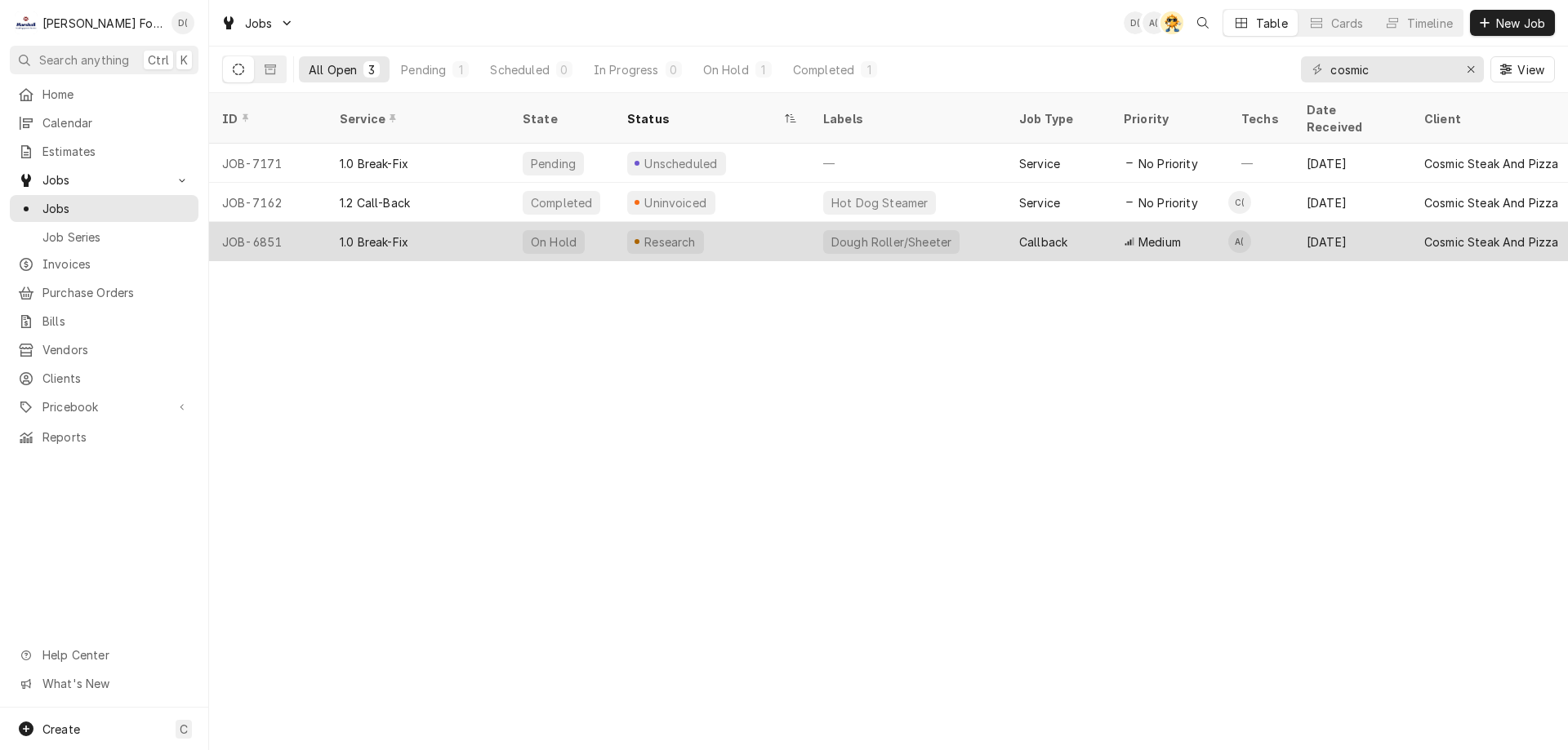
click at [499, 227] on div "1.0 Break-Fix" at bounding box center [417, 242] width 183 height 39
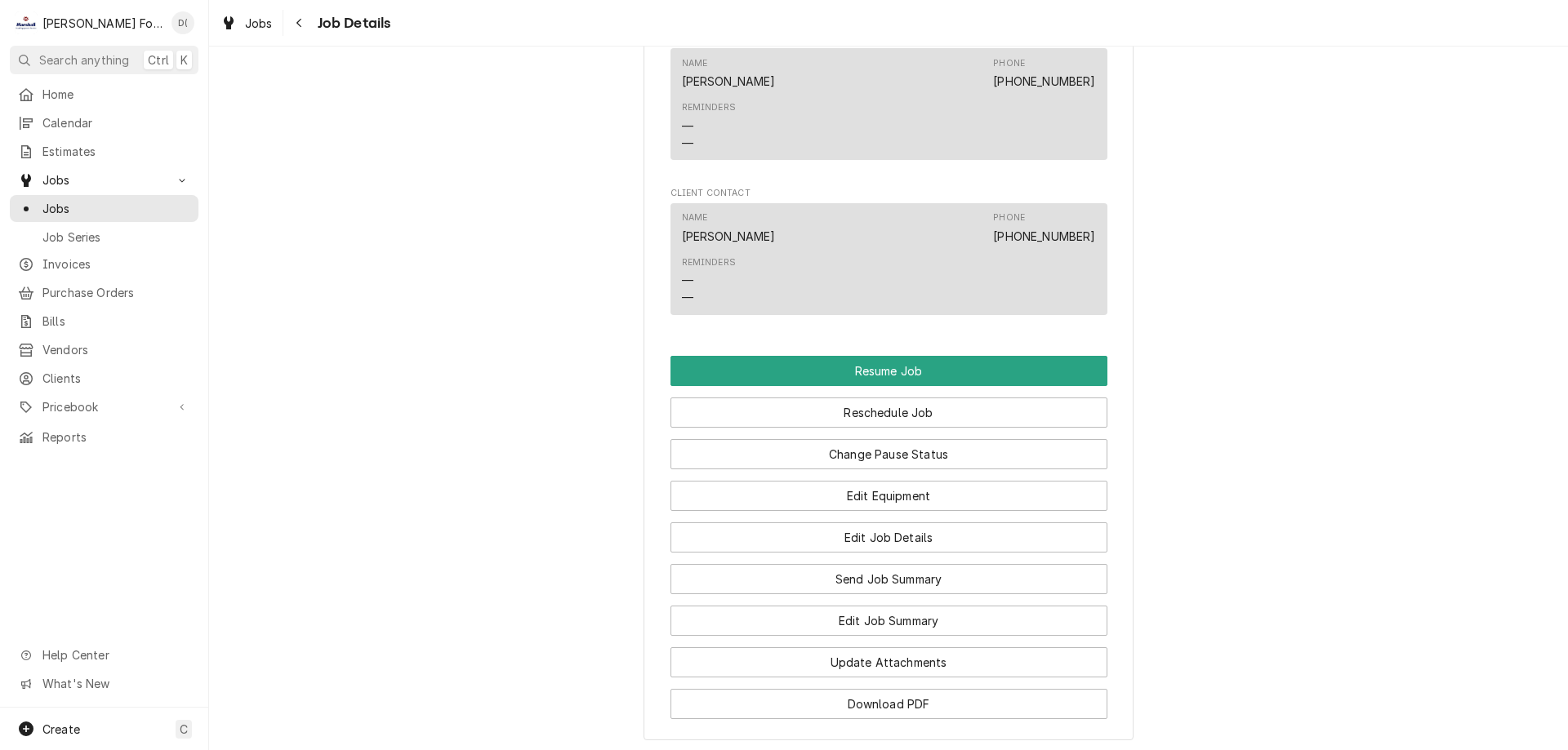
scroll to position [1959, 0]
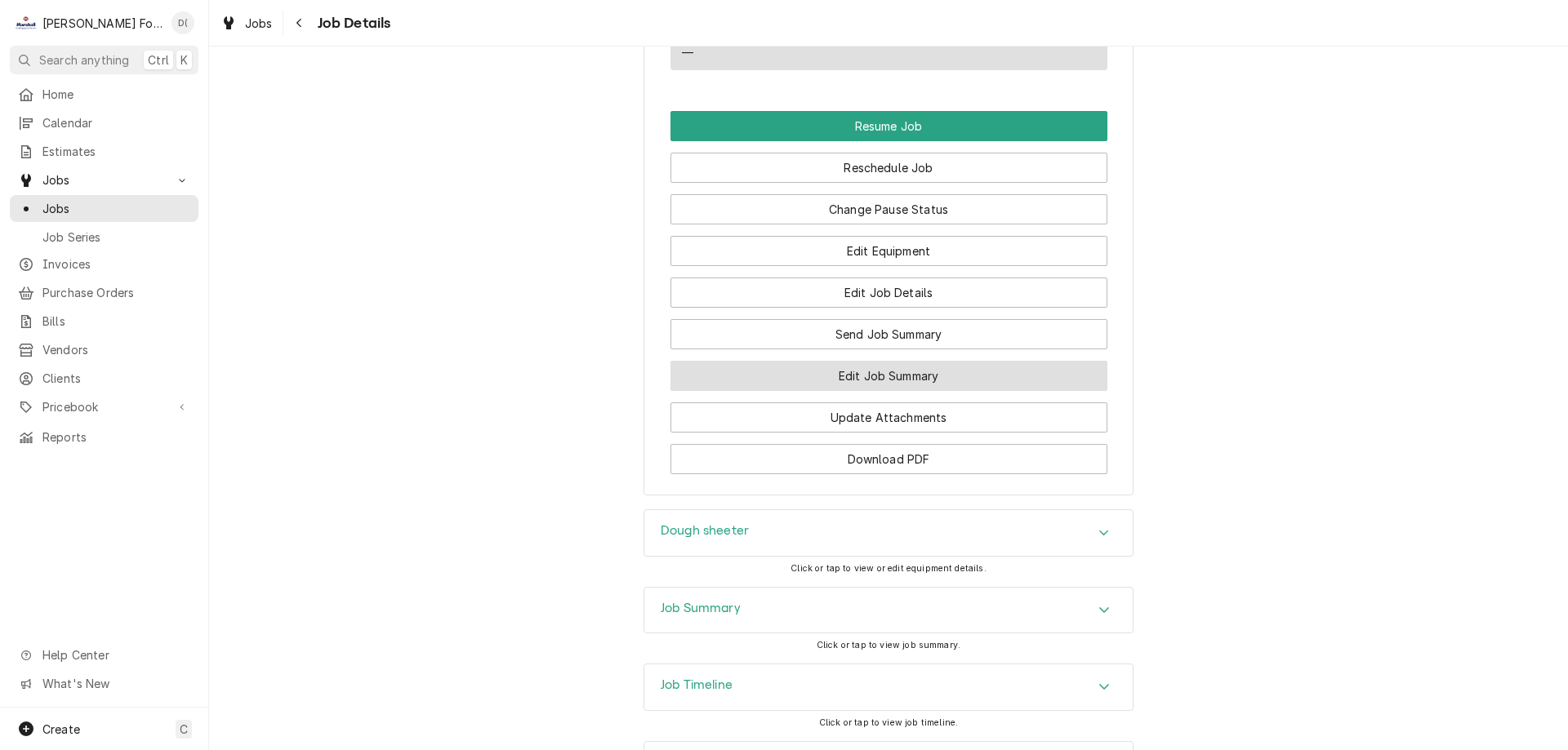
click at [803, 380] on button "Edit Job Summary" at bounding box center [888, 375] width 437 height 30
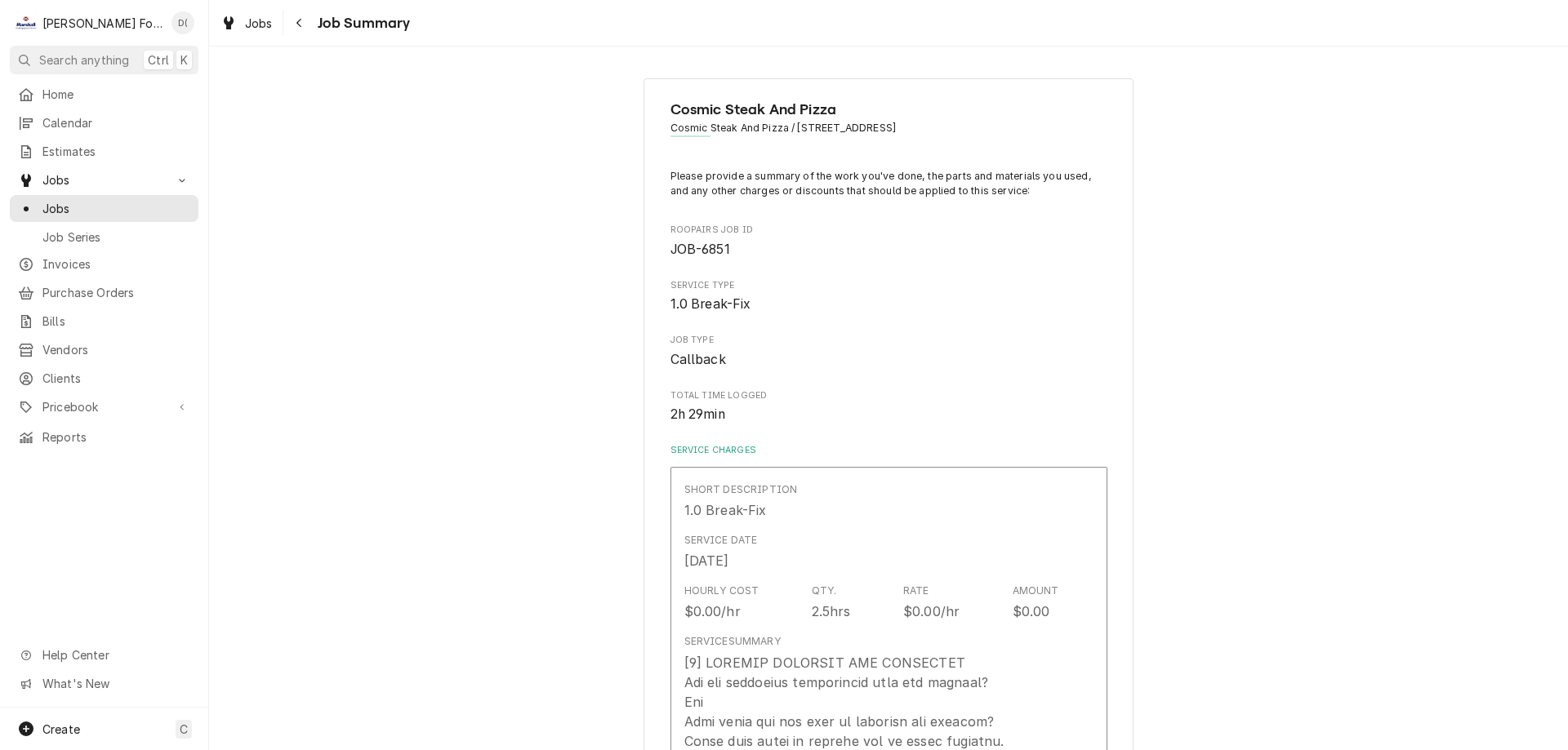
type textarea "x"
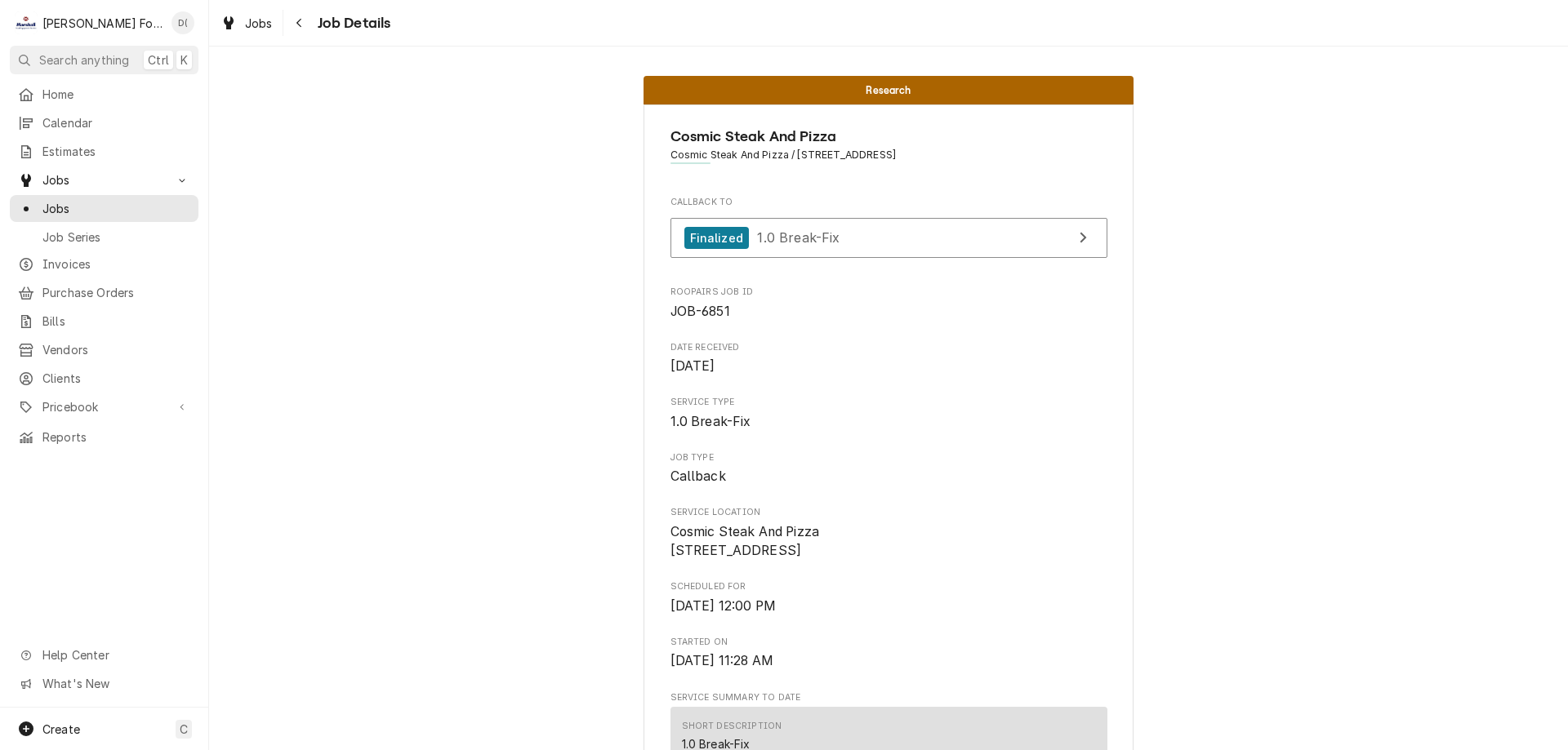
scroll to position [164, 0]
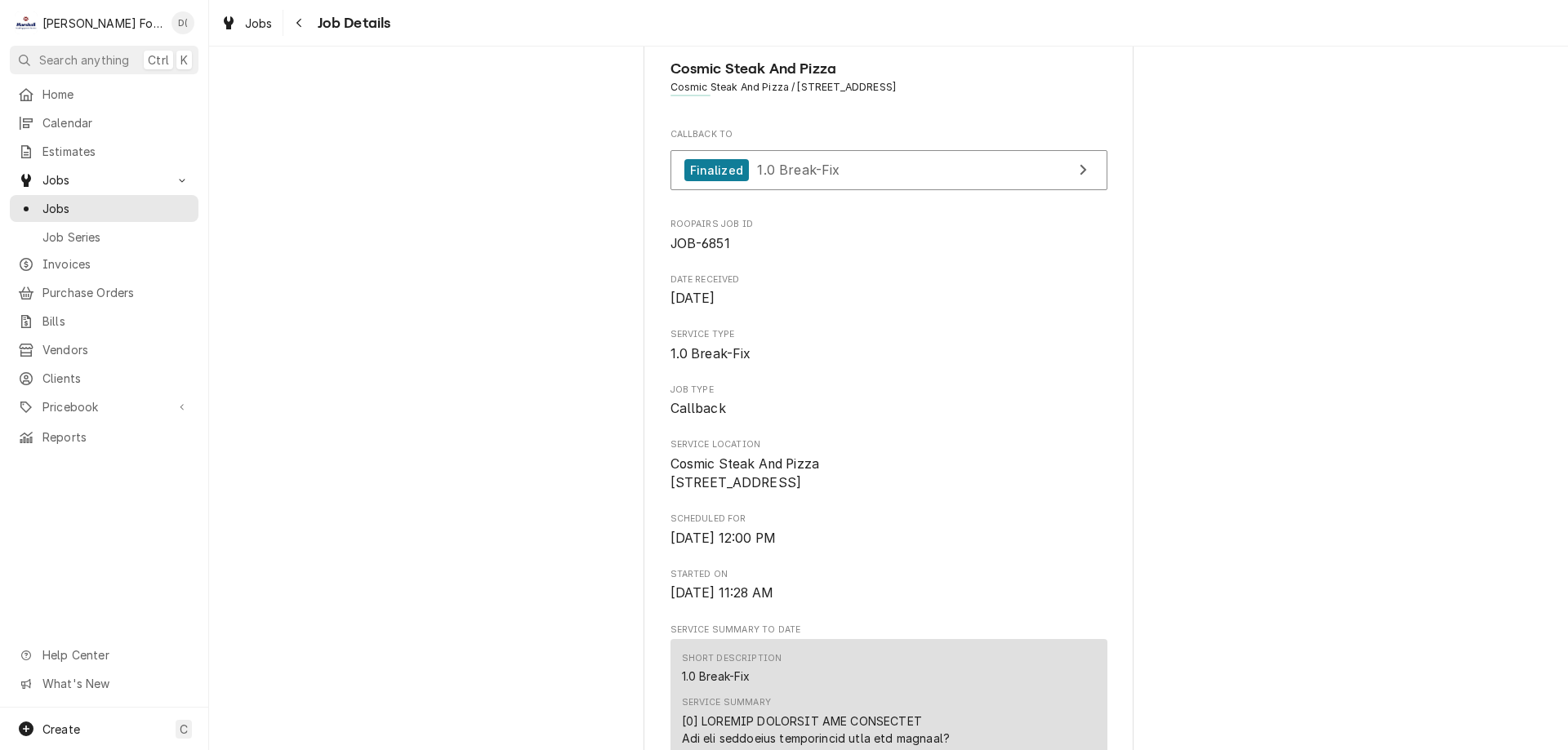
scroll to position [0, 0]
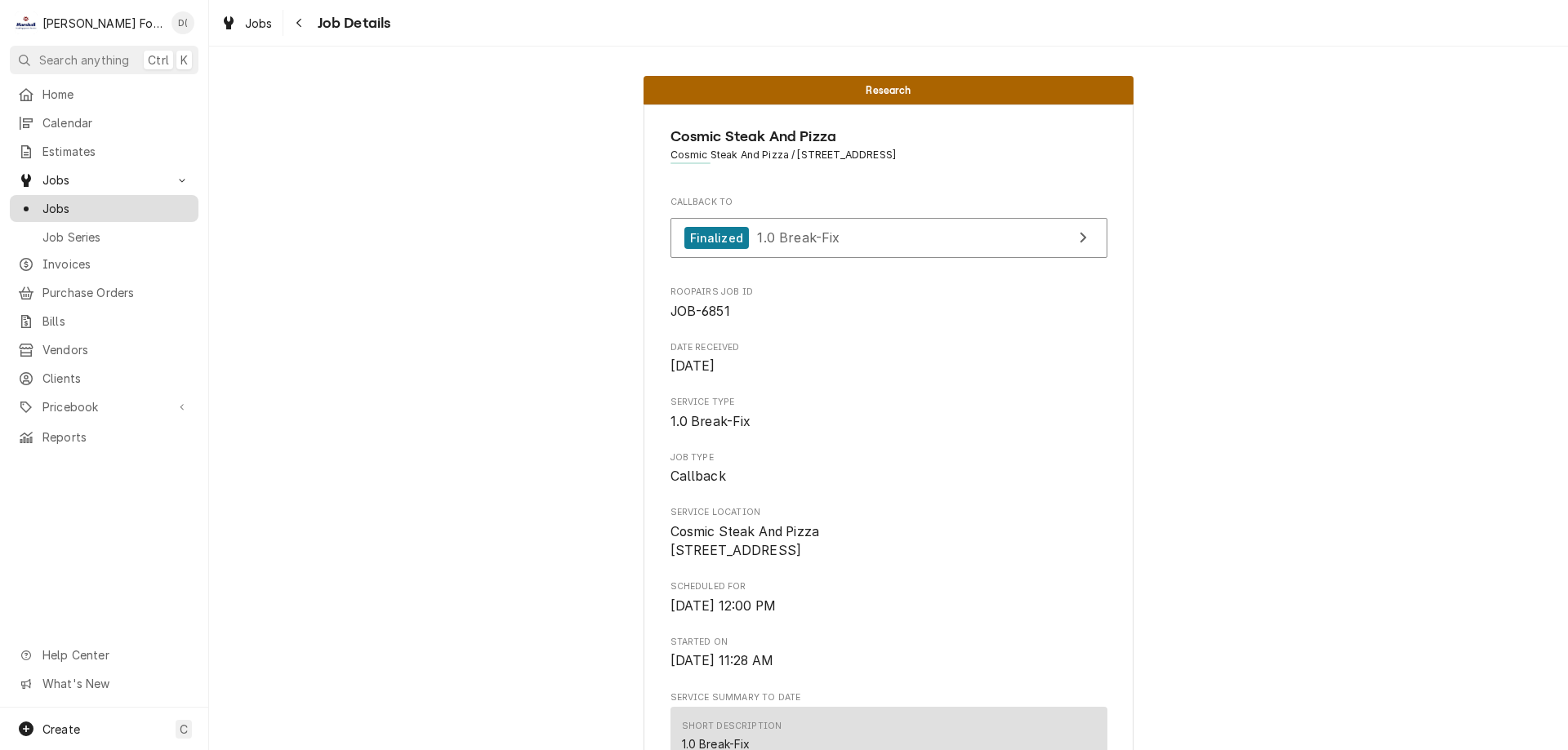
click at [110, 209] on span "Jobs" at bounding box center [116, 209] width 148 height 18
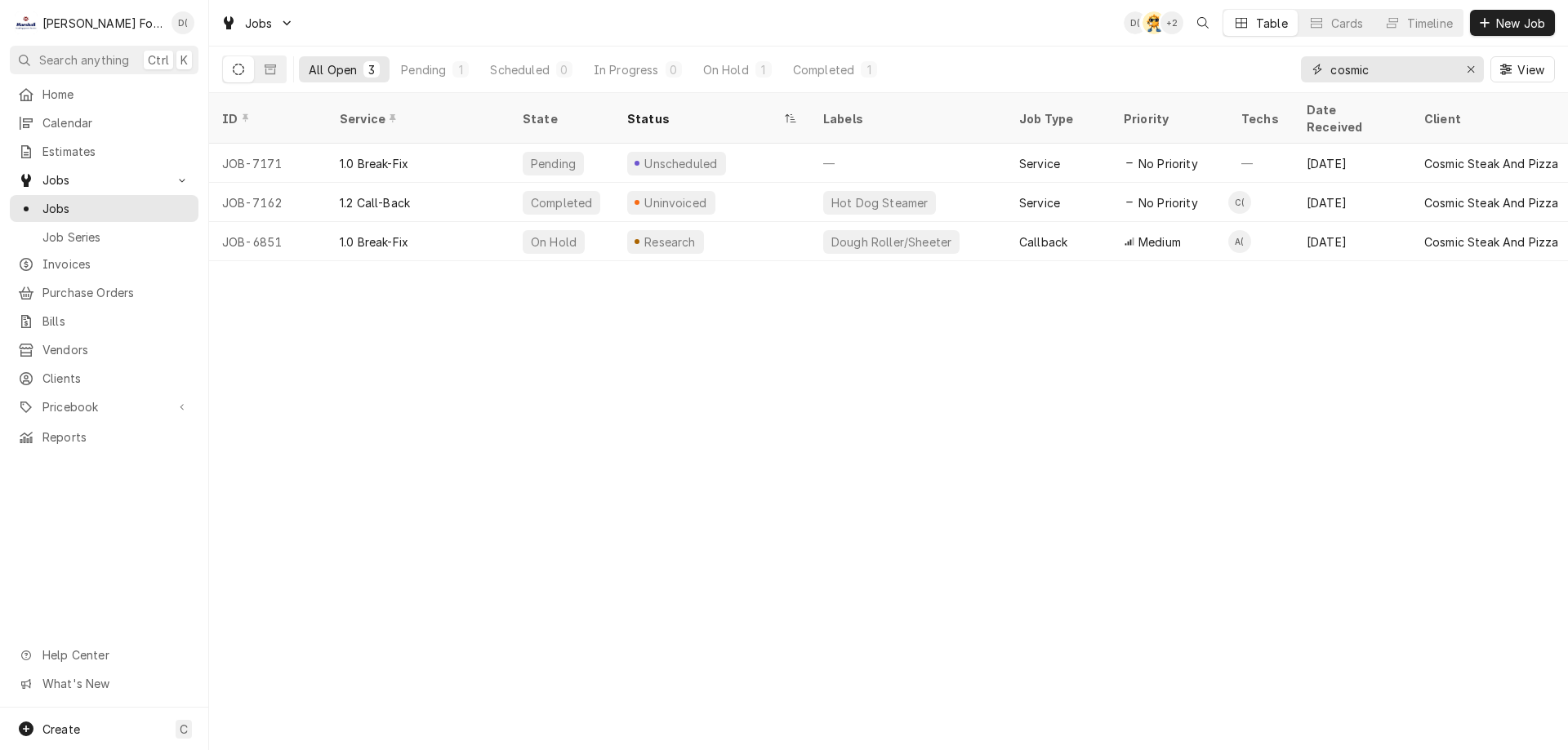
drag, startPoint x: 1466, startPoint y: 70, endPoint x: 1416, endPoint y: 75, distance: 50.2
click at [1466, 70] on icon "Erase input" at bounding box center [1470, 70] width 9 height 12
click at [1412, 75] on input "Dynamic Content Wrapper" at bounding box center [1406, 70] width 154 height 26
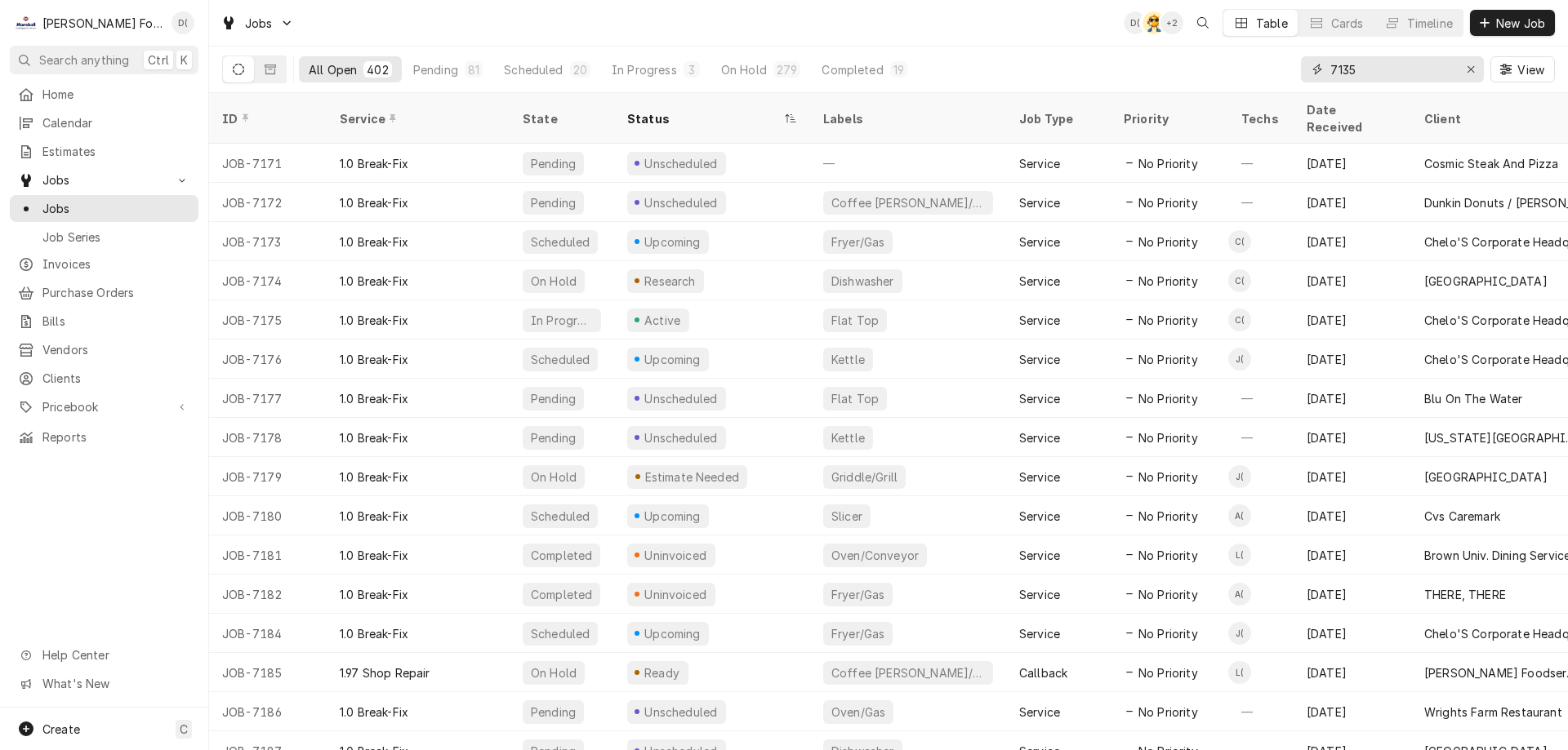
type input "7135"
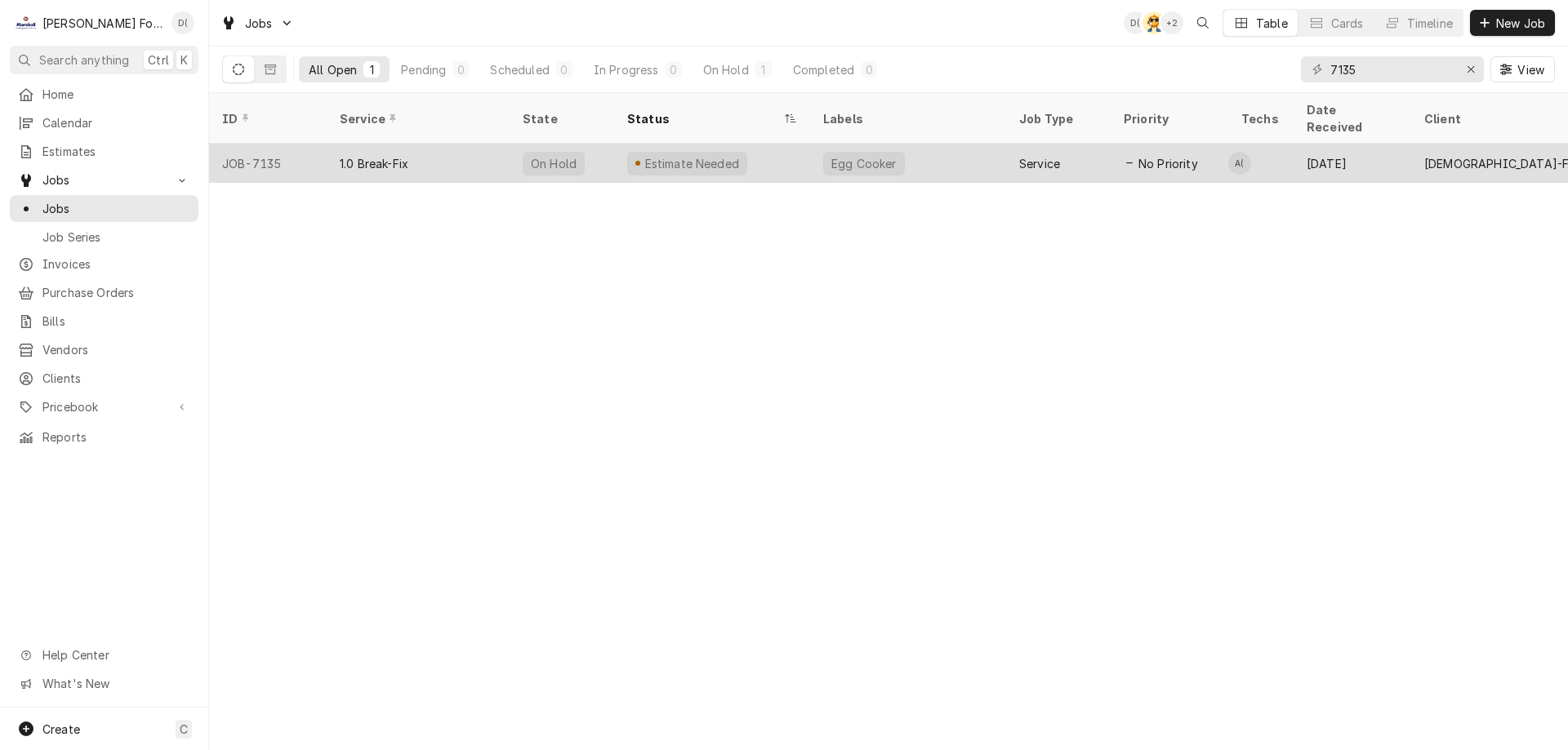
click at [768, 155] on div "Estimate Needed" at bounding box center [712, 164] width 196 height 39
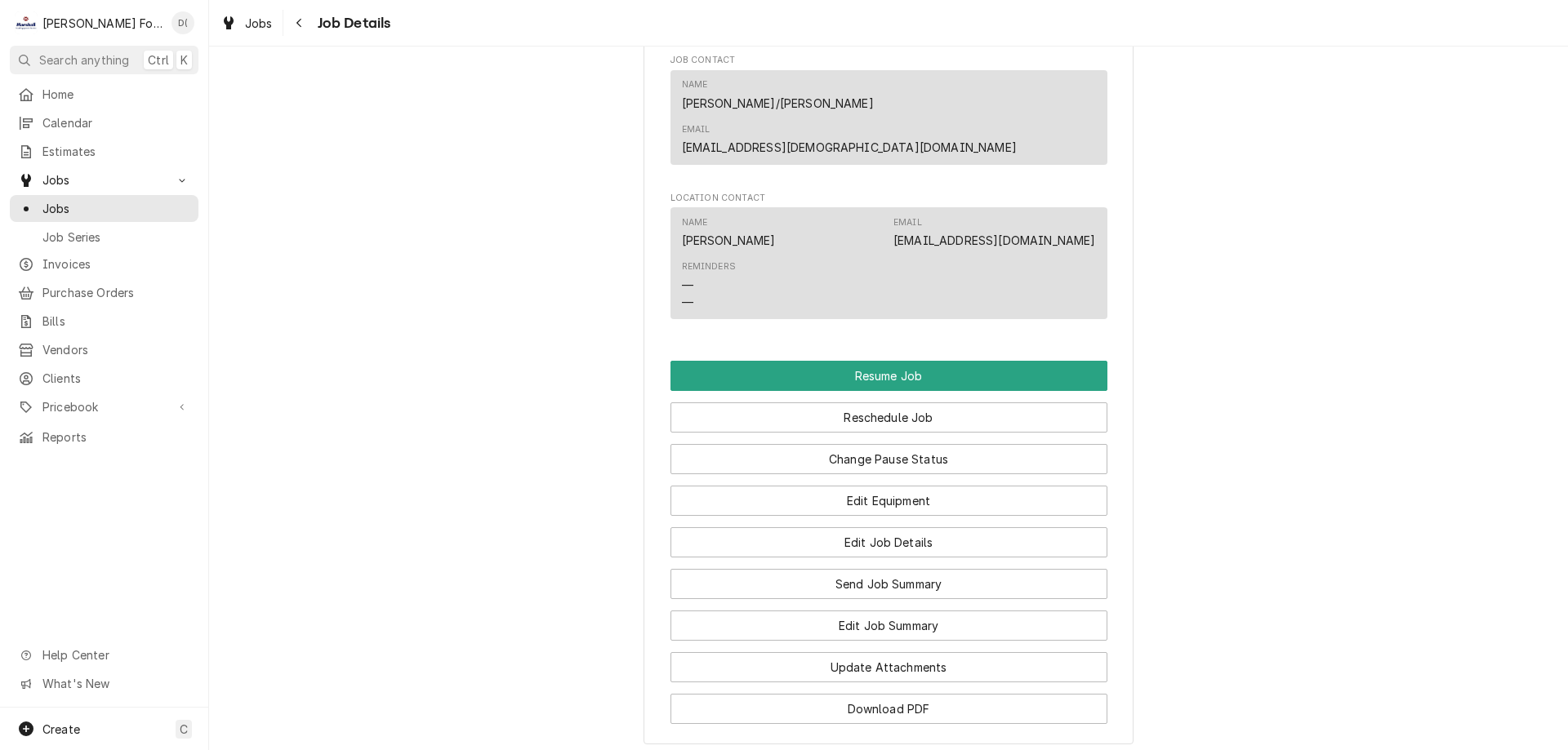
scroll to position [1796, 0]
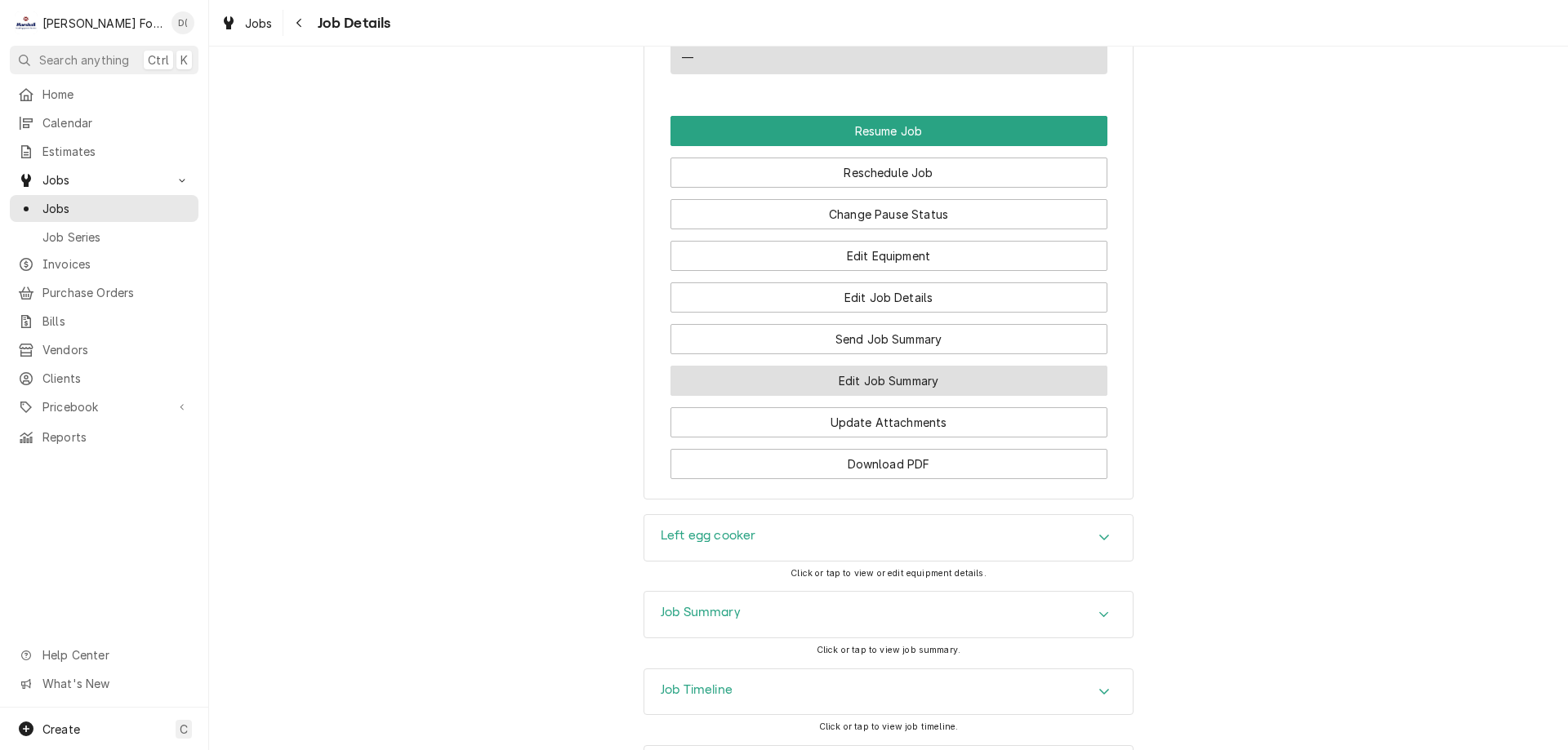
click at [832, 365] on button "Edit Job Summary" at bounding box center [888, 380] width 437 height 30
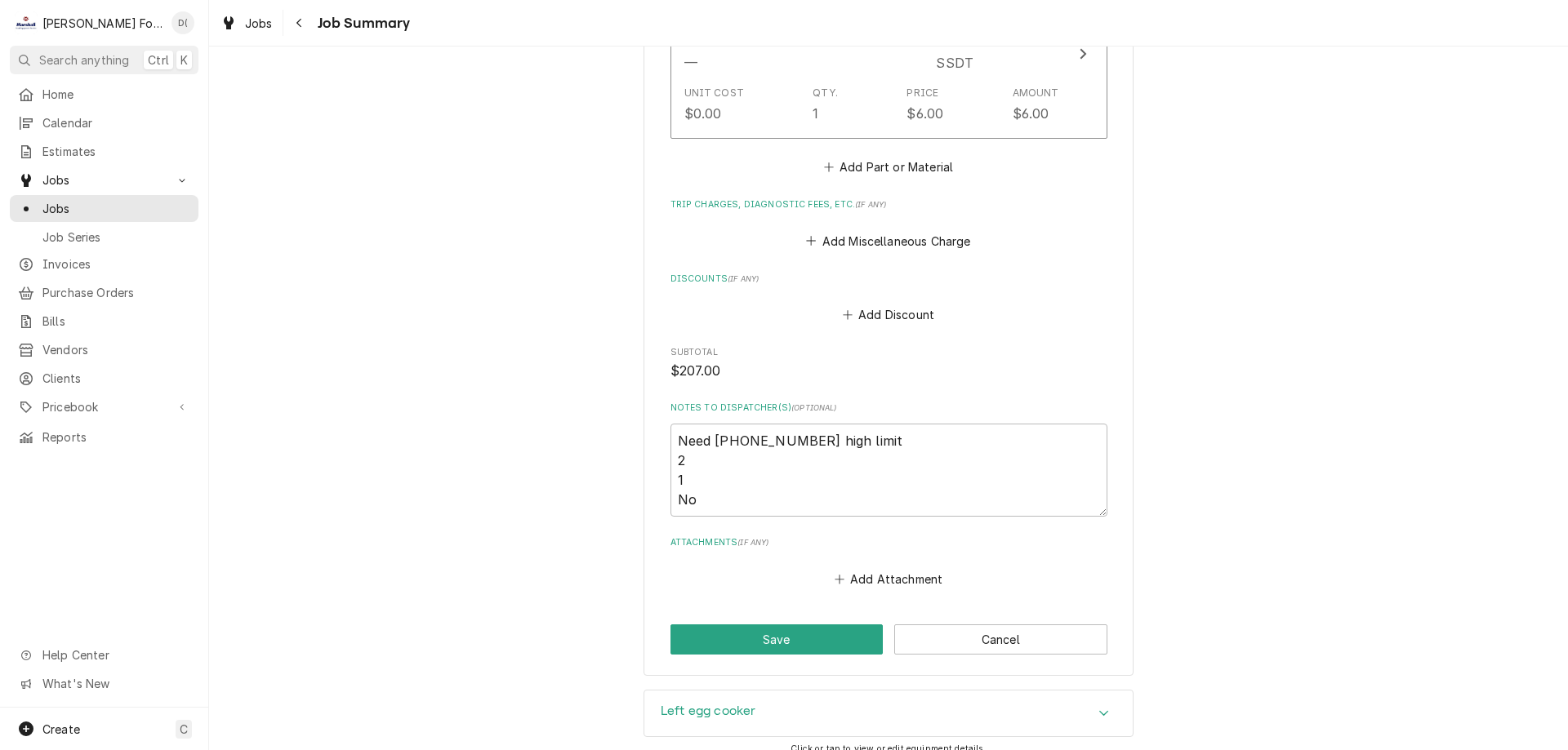
scroll to position [1544, 0]
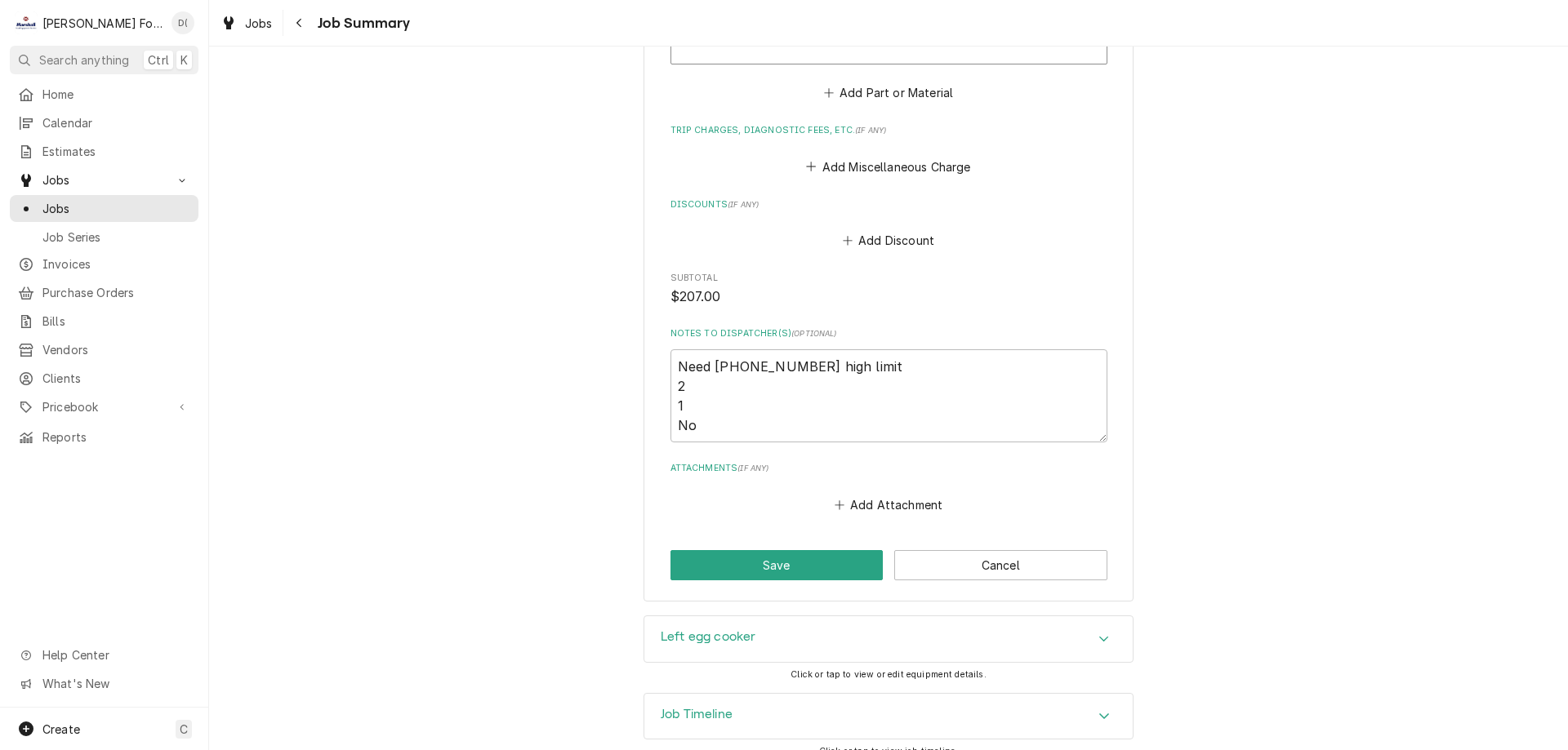
click at [126, 209] on span "Jobs" at bounding box center [116, 209] width 148 height 18
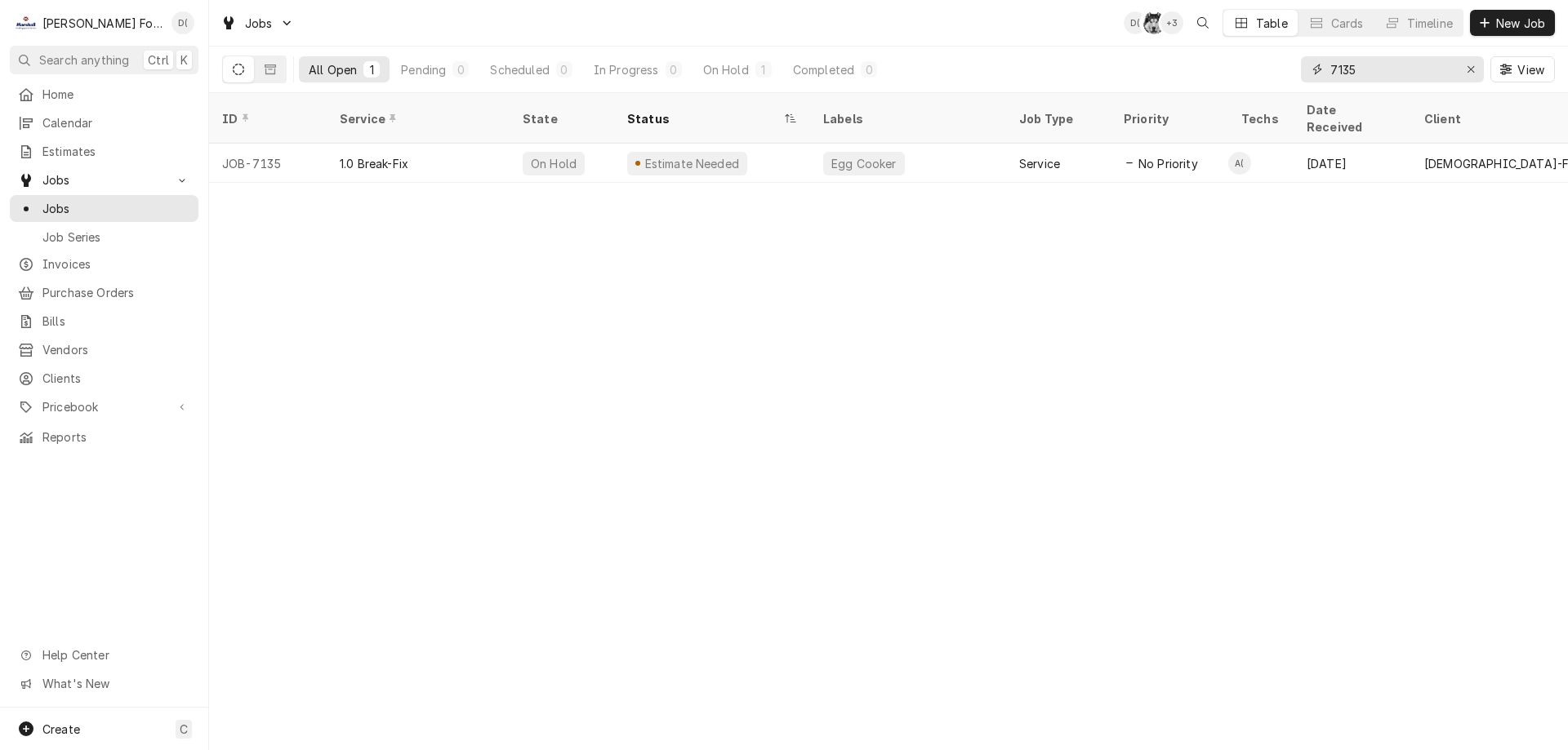
click at [1388, 75] on input "7135" at bounding box center [1391, 70] width 122 height 26
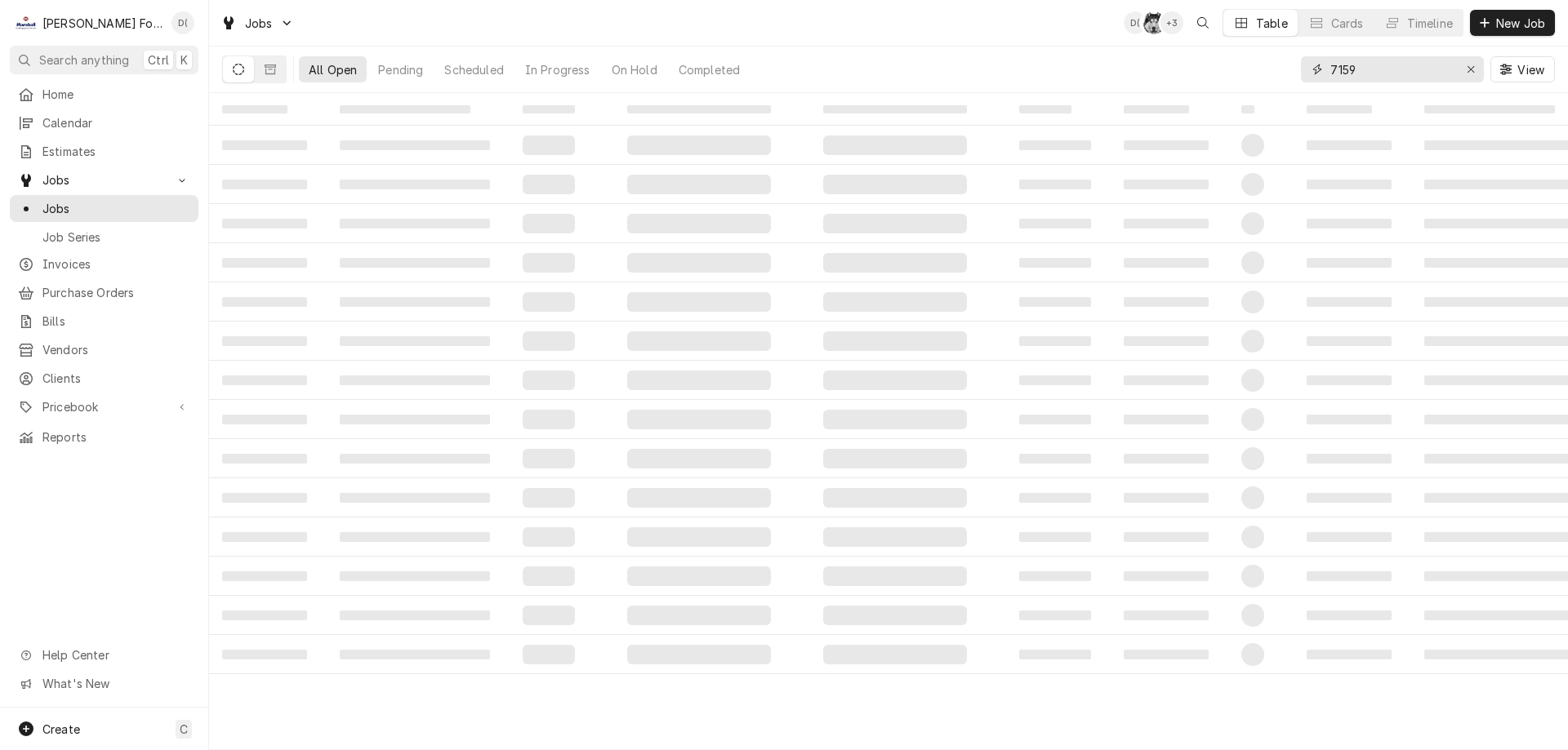
type input "7159"
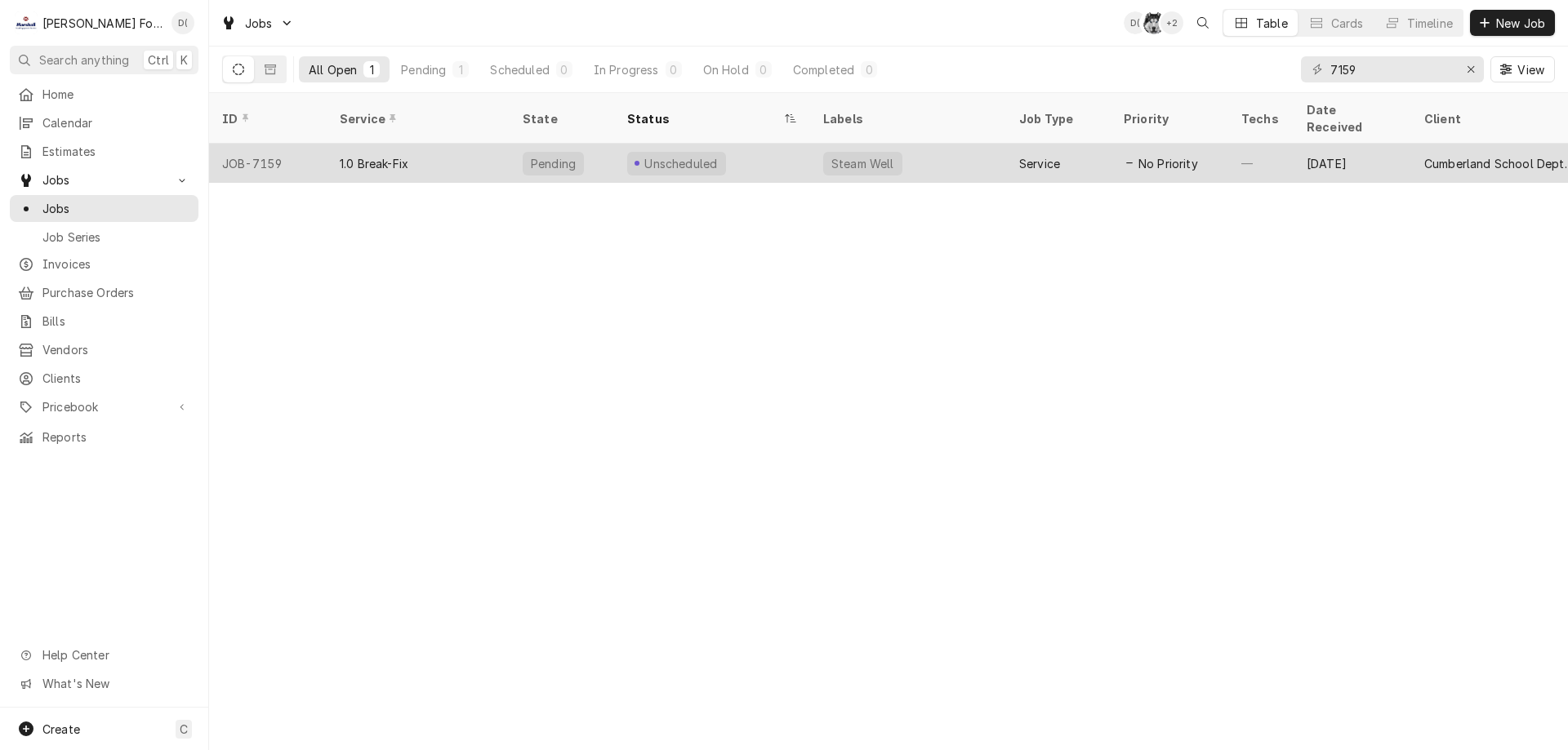
click at [464, 149] on div "1.0 Break-Fix" at bounding box center [417, 164] width 183 height 39
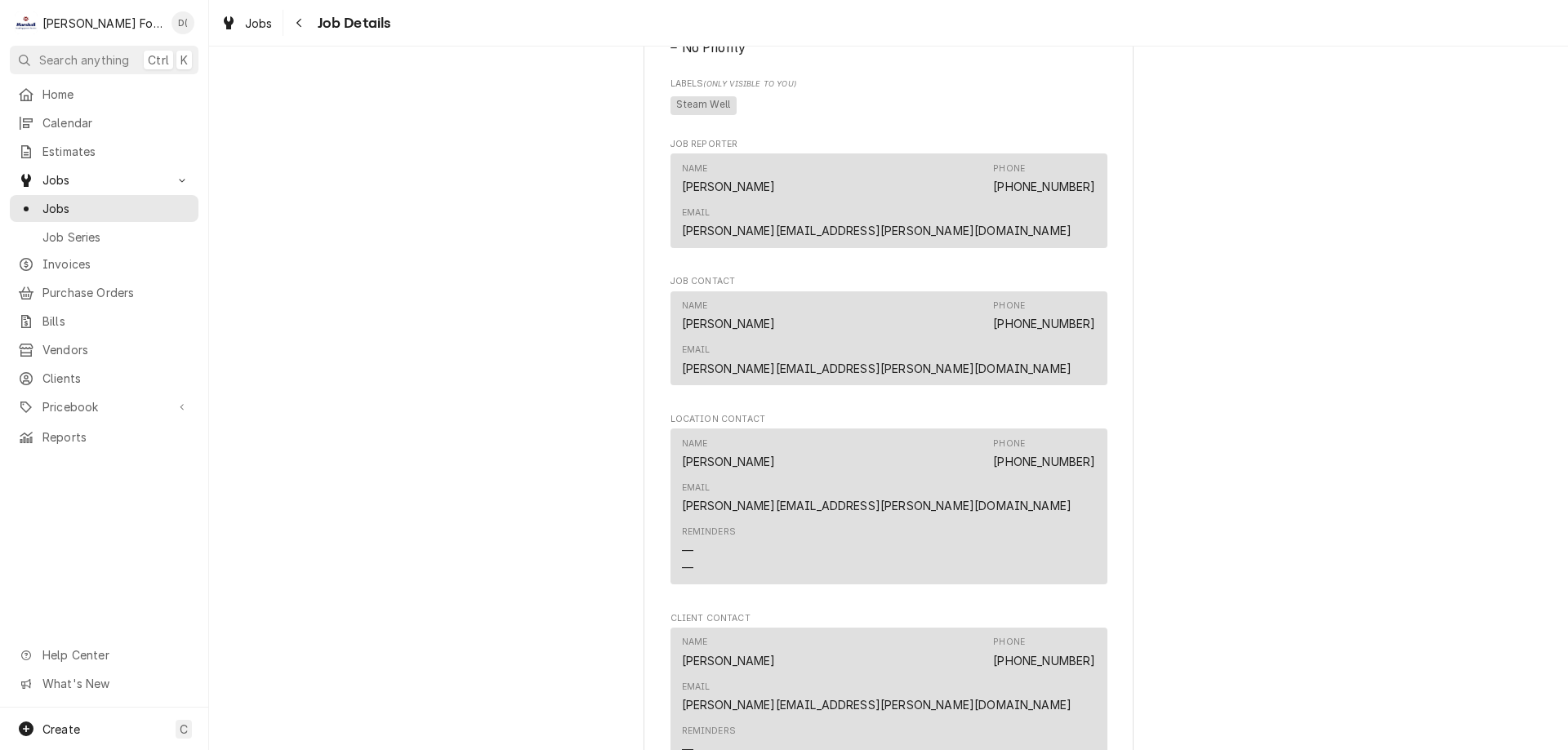
scroll to position [1608, 0]
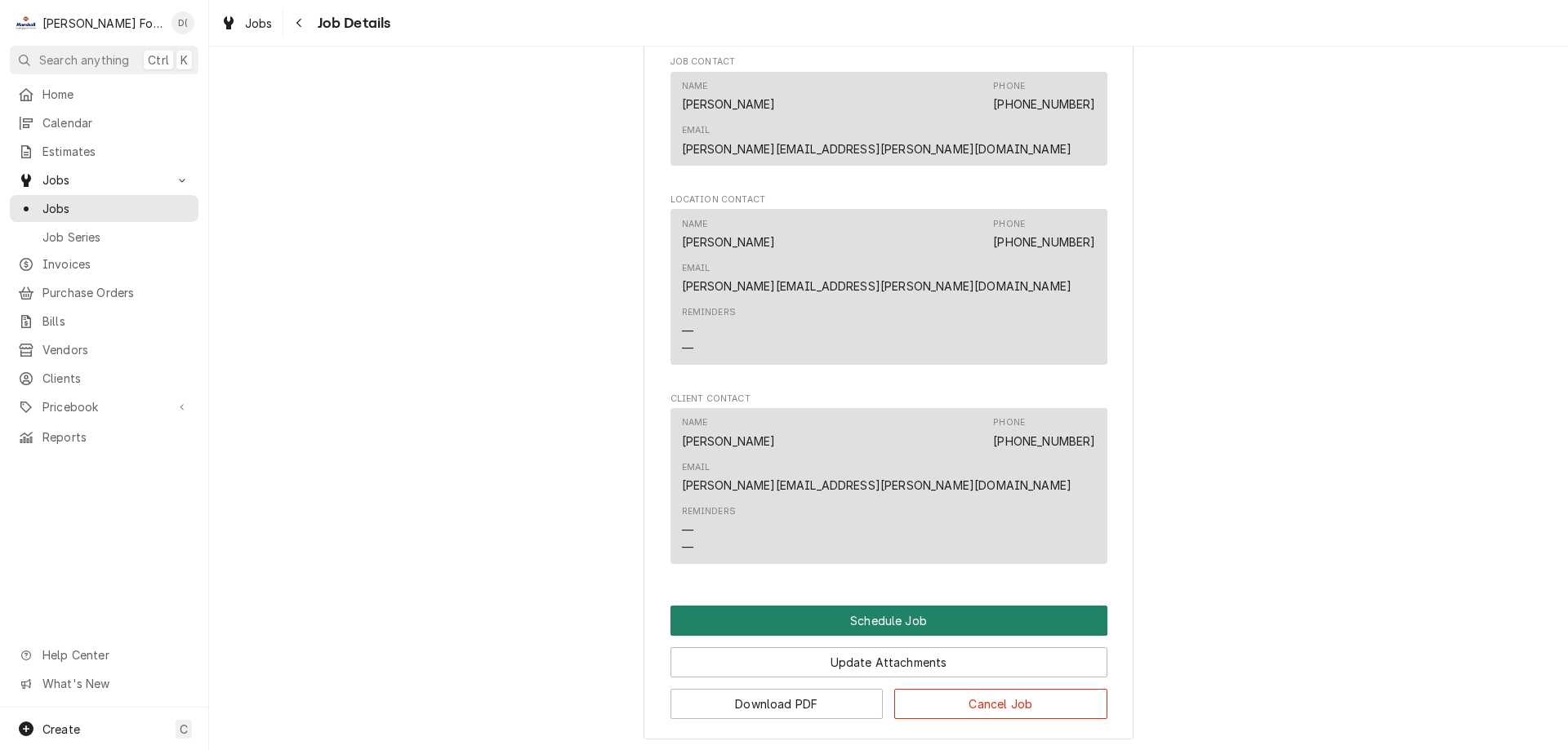
click at [900, 606] on button "Schedule Job" at bounding box center [888, 621] width 437 height 30
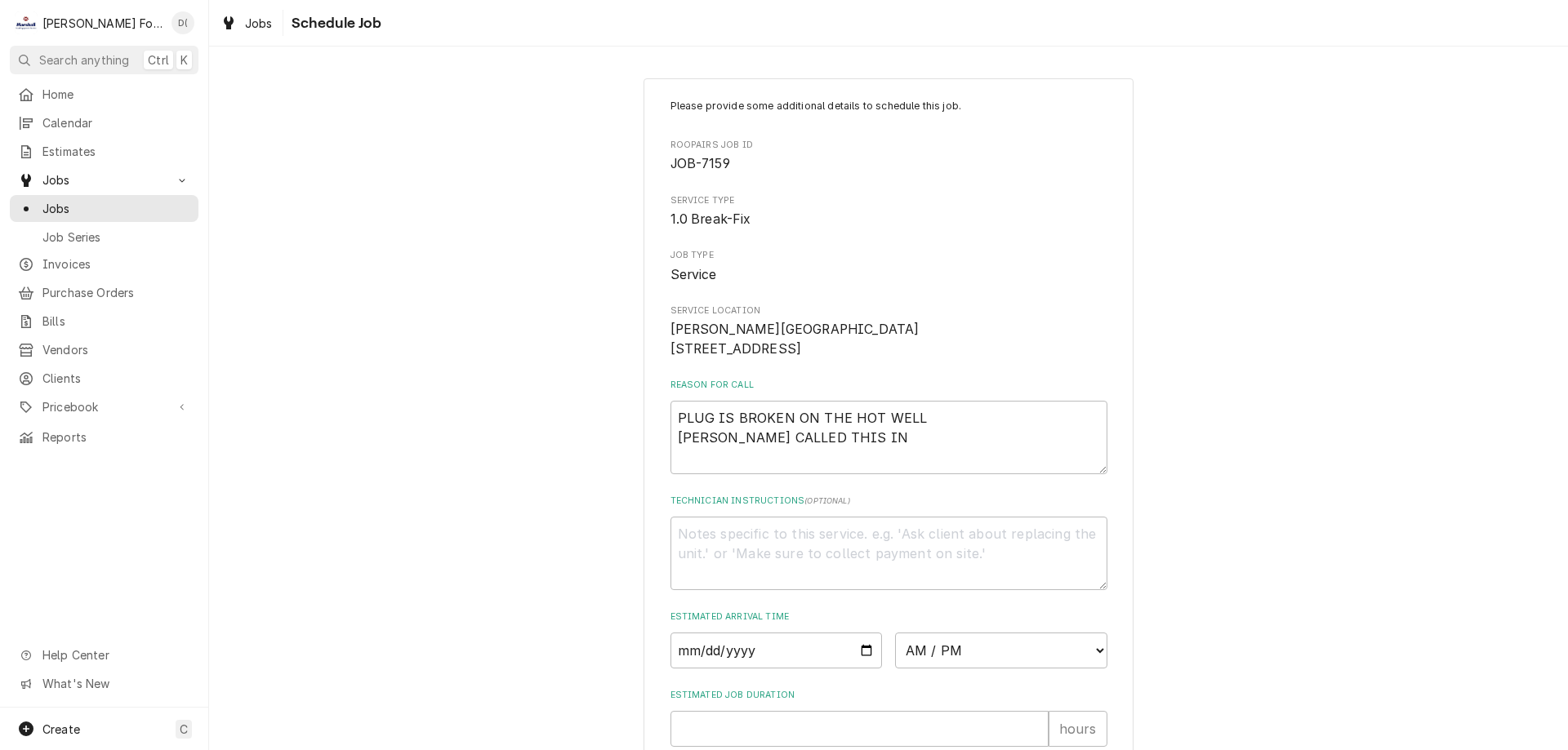
scroll to position [189, 0]
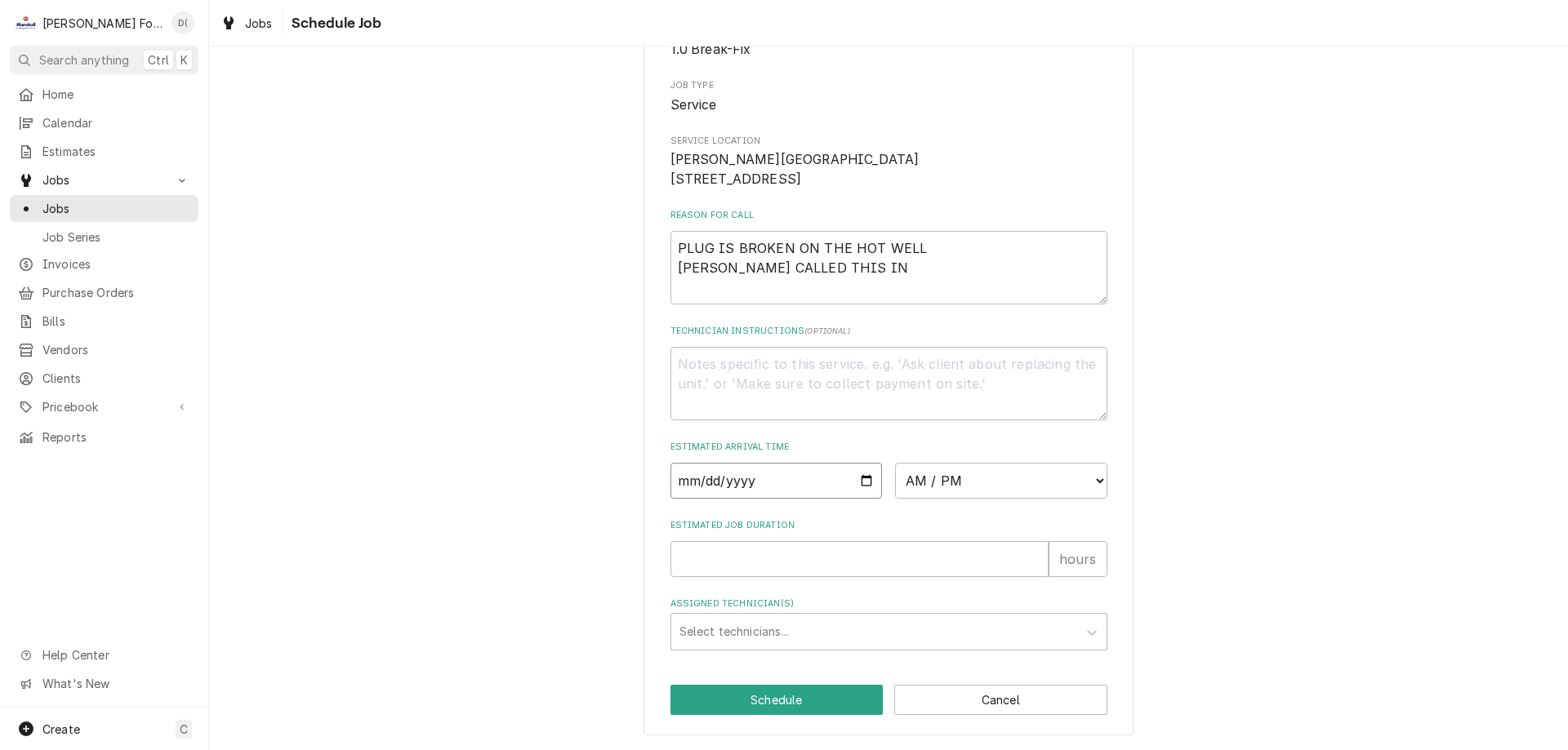
click at [855, 482] on input "Date" at bounding box center [776, 481] width 213 height 36
type input "2025-09-02"
type textarea "x"
click at [986, 486] on select "AM / PM 6:00 AM 6:15 AM 6:30 AM 6:45 AM 7:00 AM 7:15 AM 7:30 AM 7:45 AM 8:00 AM…" at bounding box center [1001, 481] width 213 height 36
select select "15:45:00"
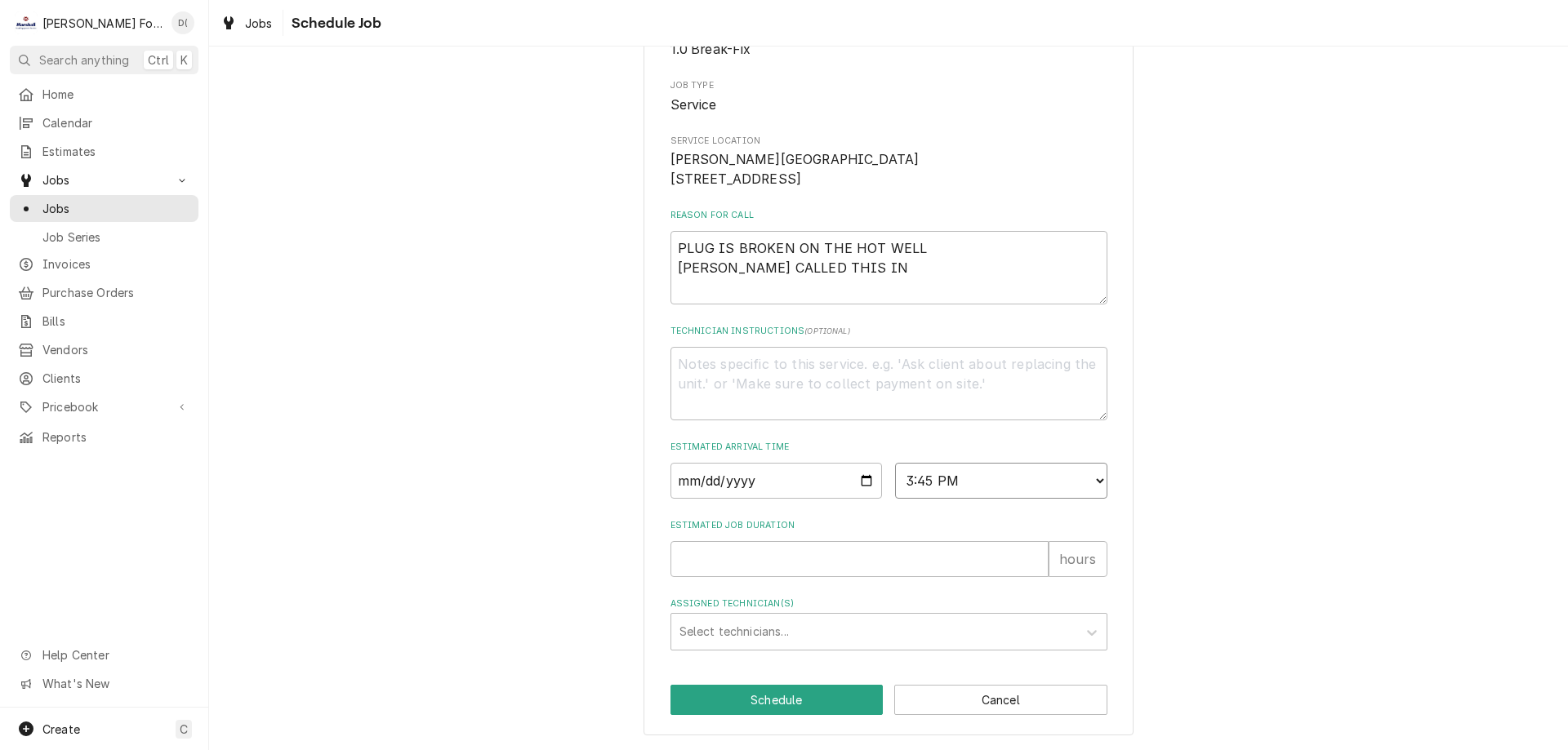
click at [895, 463] on select "AM / PM 6:00 AM 6:15 AM 6:30 AM 6:45 AM 7:00 AM 7:15 AM 7:30 AM 7:45 AM 8:00 AM…" at bounding box center [1001, 481] width 213 height 36
click at [726, 560] on input "Estimated Job Duration" at bounding box center [859, 559] width 378 height 36
type textarea "x"
type input "1"
click at [764, 630] on div "Assigned Technician(s)" at bounding box center [875, 632] width 390 height 29
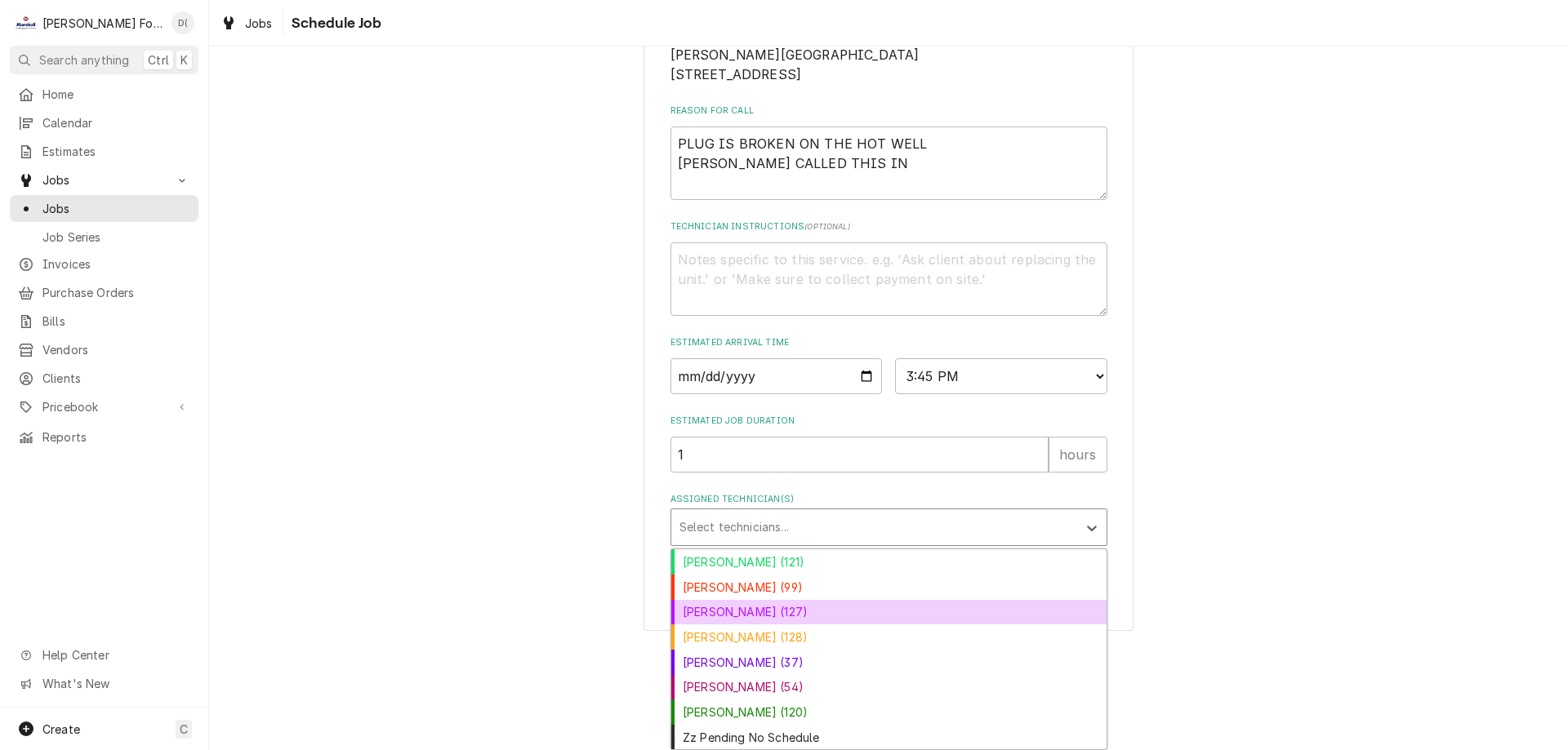
click at [760, 620] on div "[PERSON_NAME] (127)" at bounding box center [888, 613] width 435 height 25
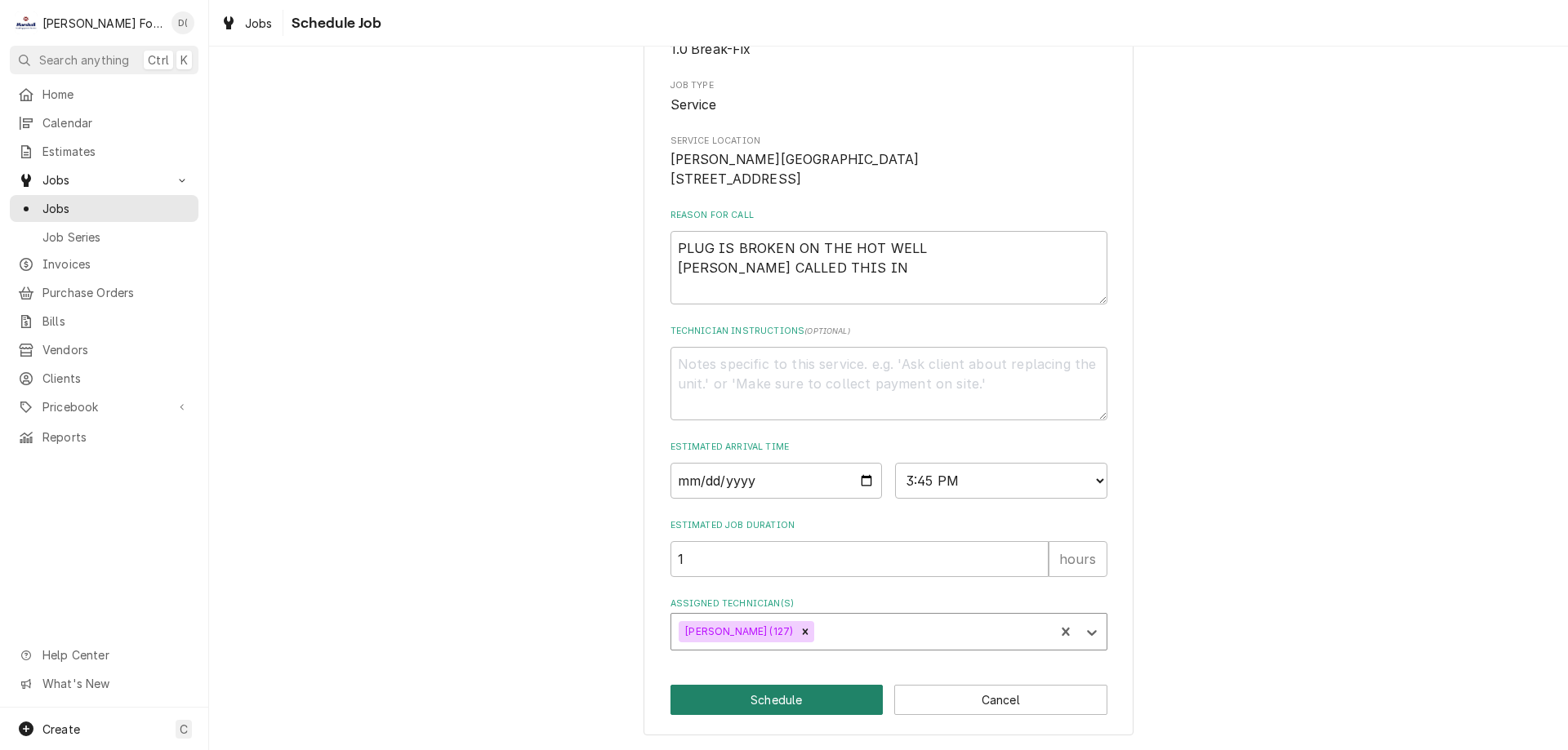
click at [757, 699] on button "Schedule" at bounding box center [777, 699] width 214 height 30
type textarea "x"
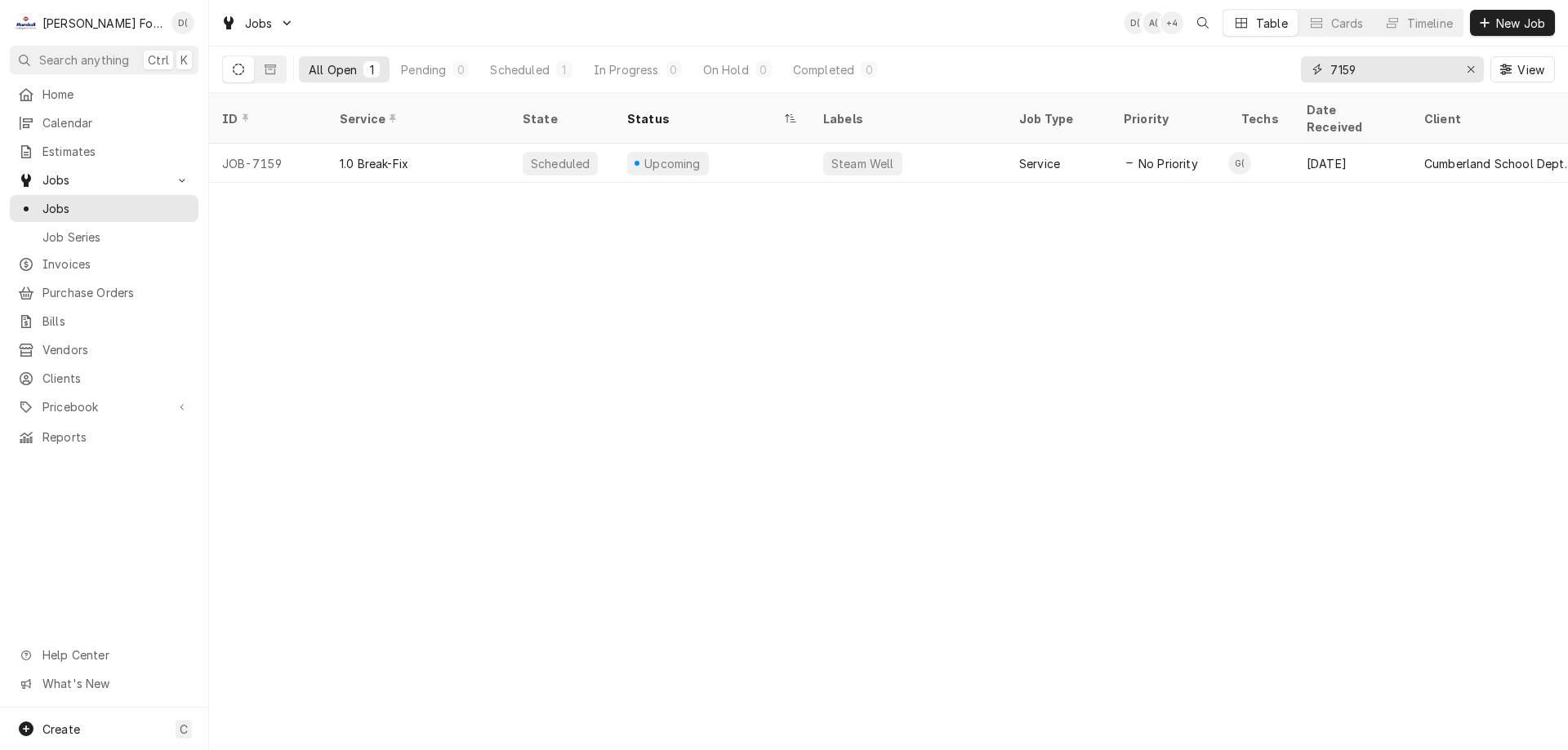
click at [1400, 70] on input "7159" at bounding box center [1391, 70] width 122 height 26
type input "7"
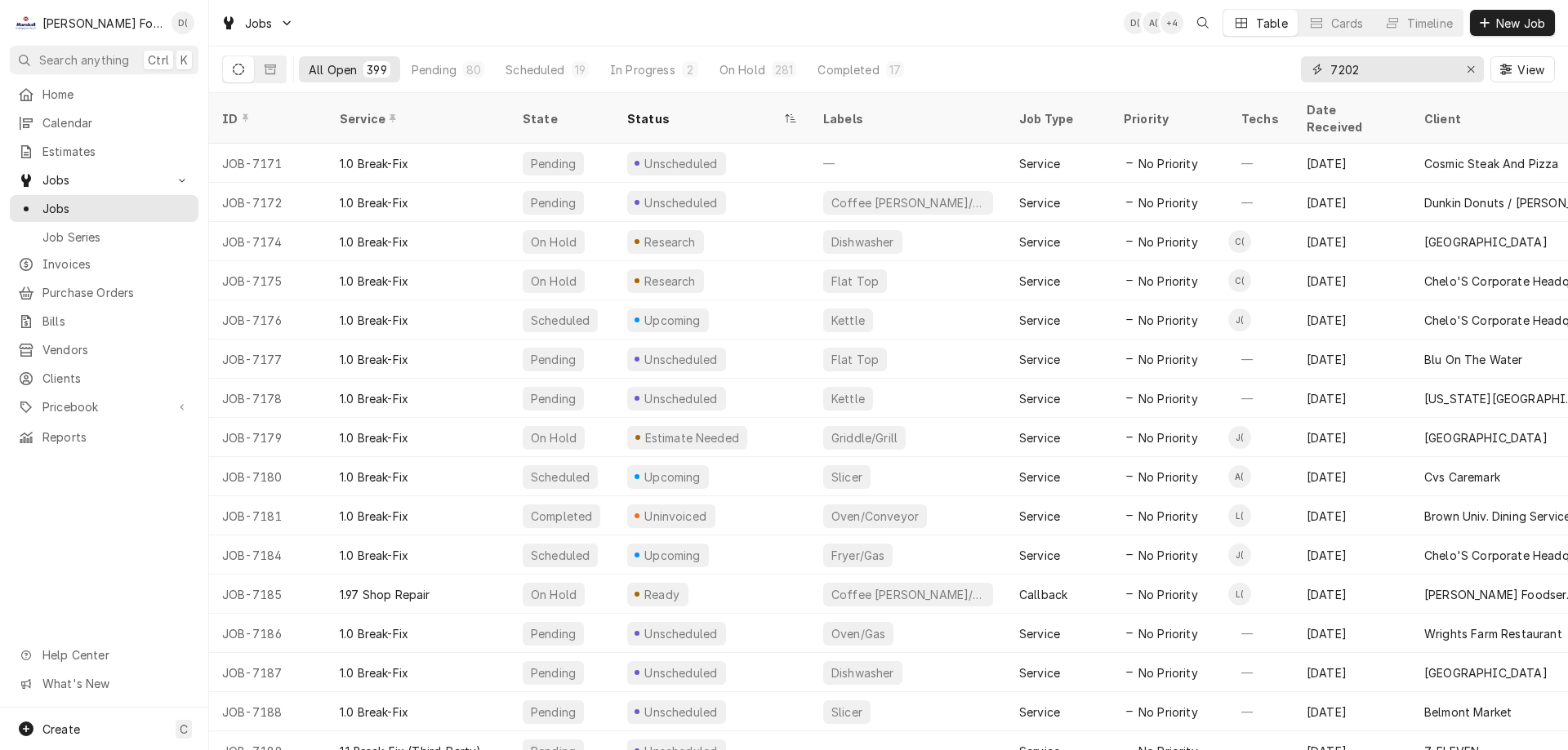
type input "7202"
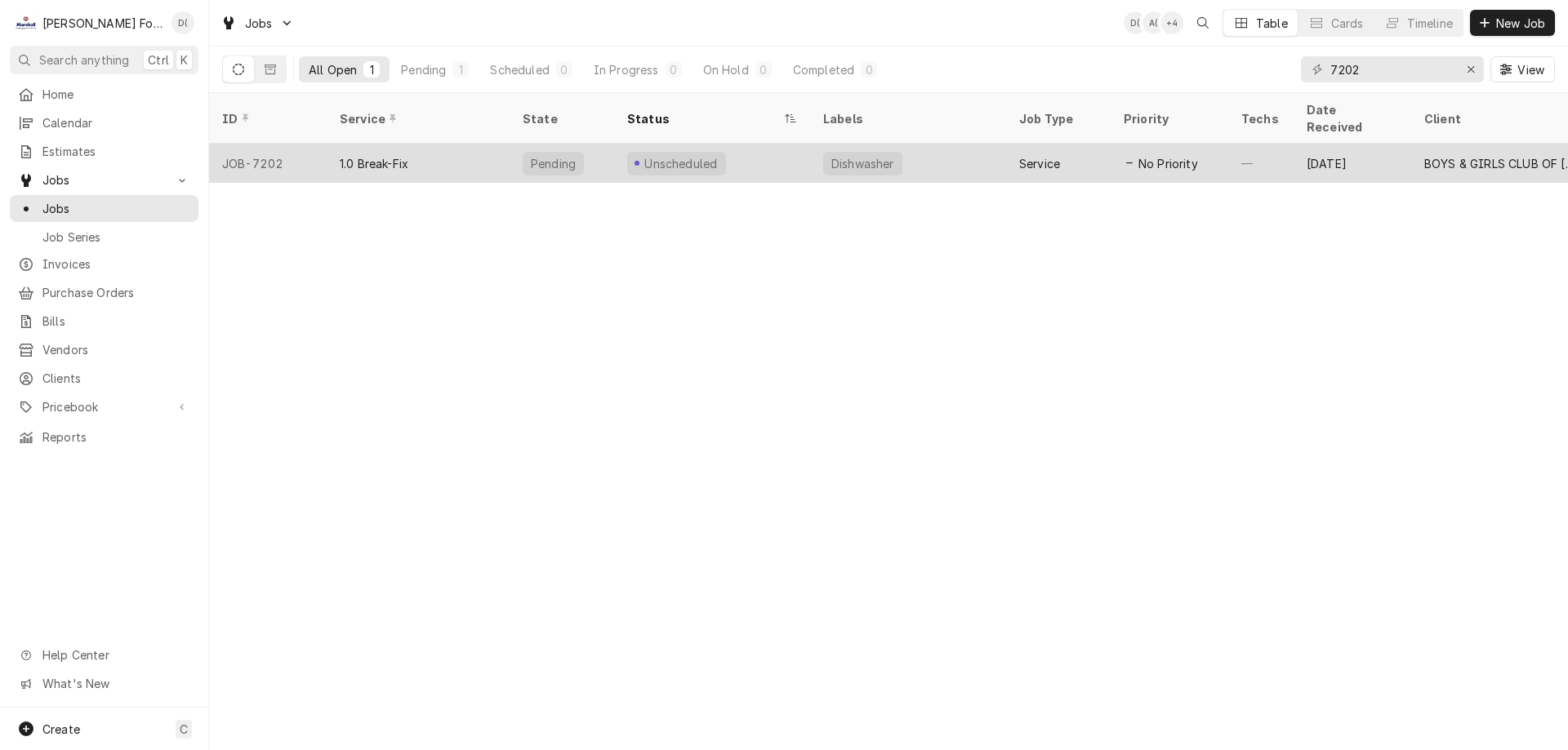
click at [456, 144] on div "1.0 Break-Fix" at bounding box center [417, 164] width 183 height 39
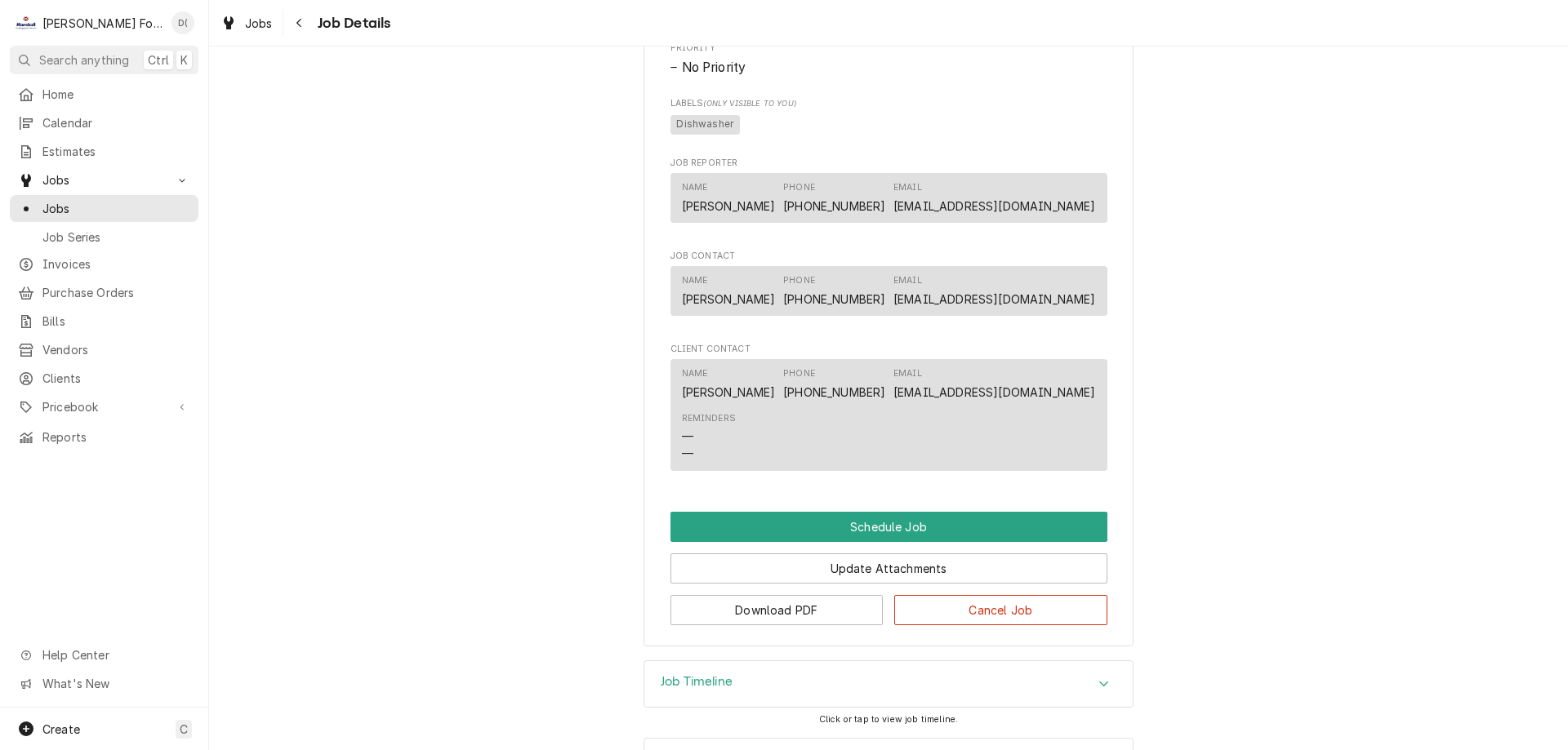
scroll to position [819, 0]
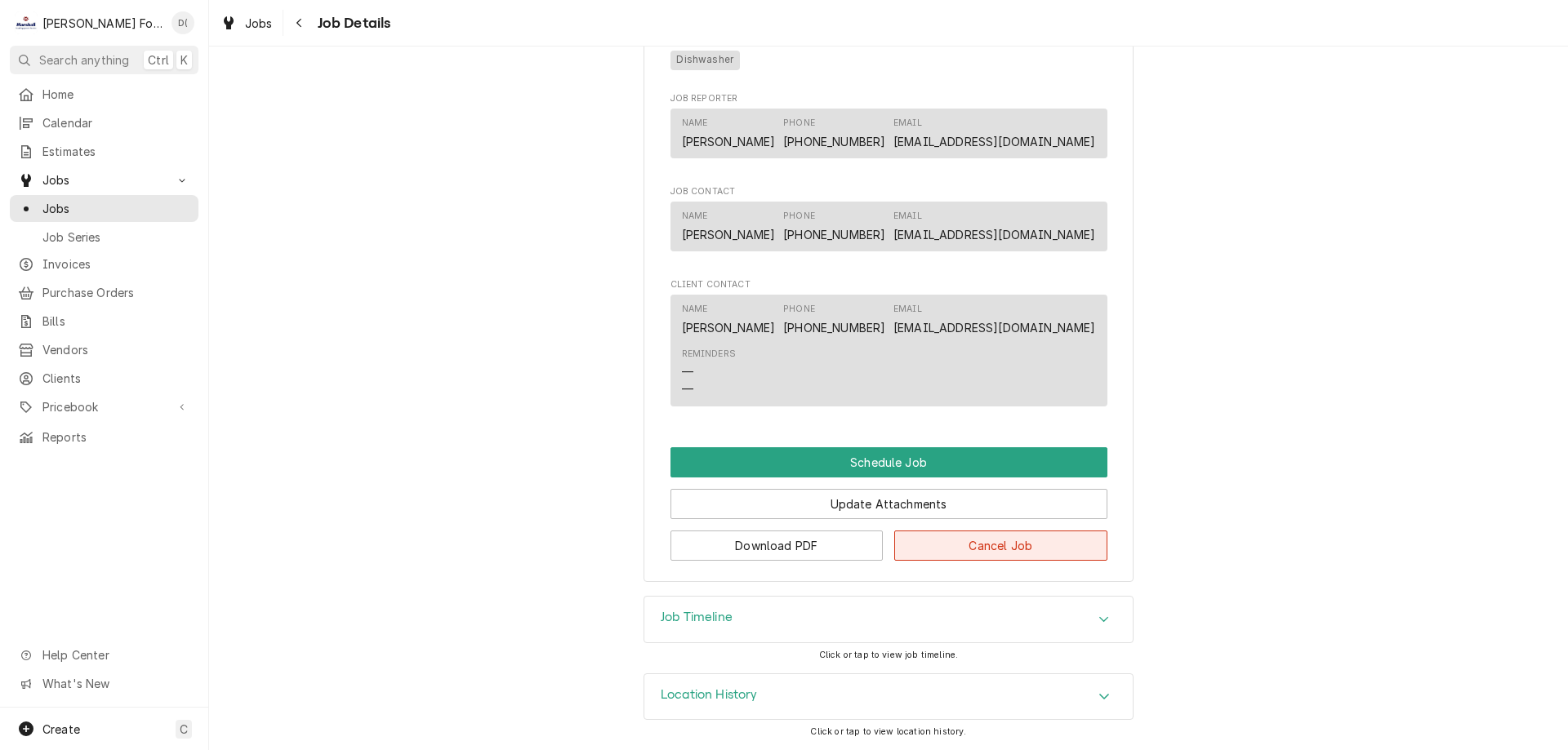
click at [1028, 546] on button "Cancel Job" at bounding box center [1001, 545] width 214 height 30
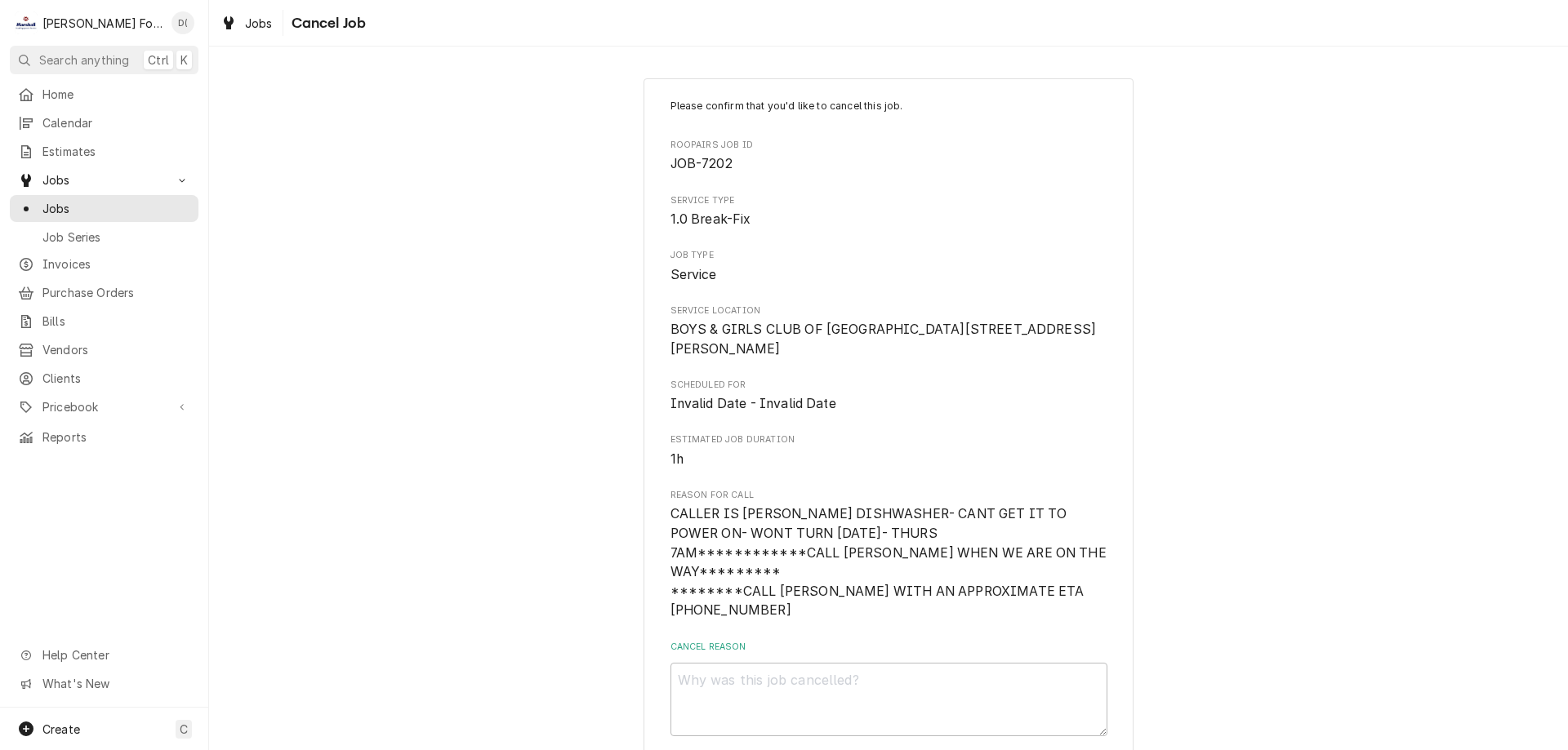
scroll to position [106, 0]
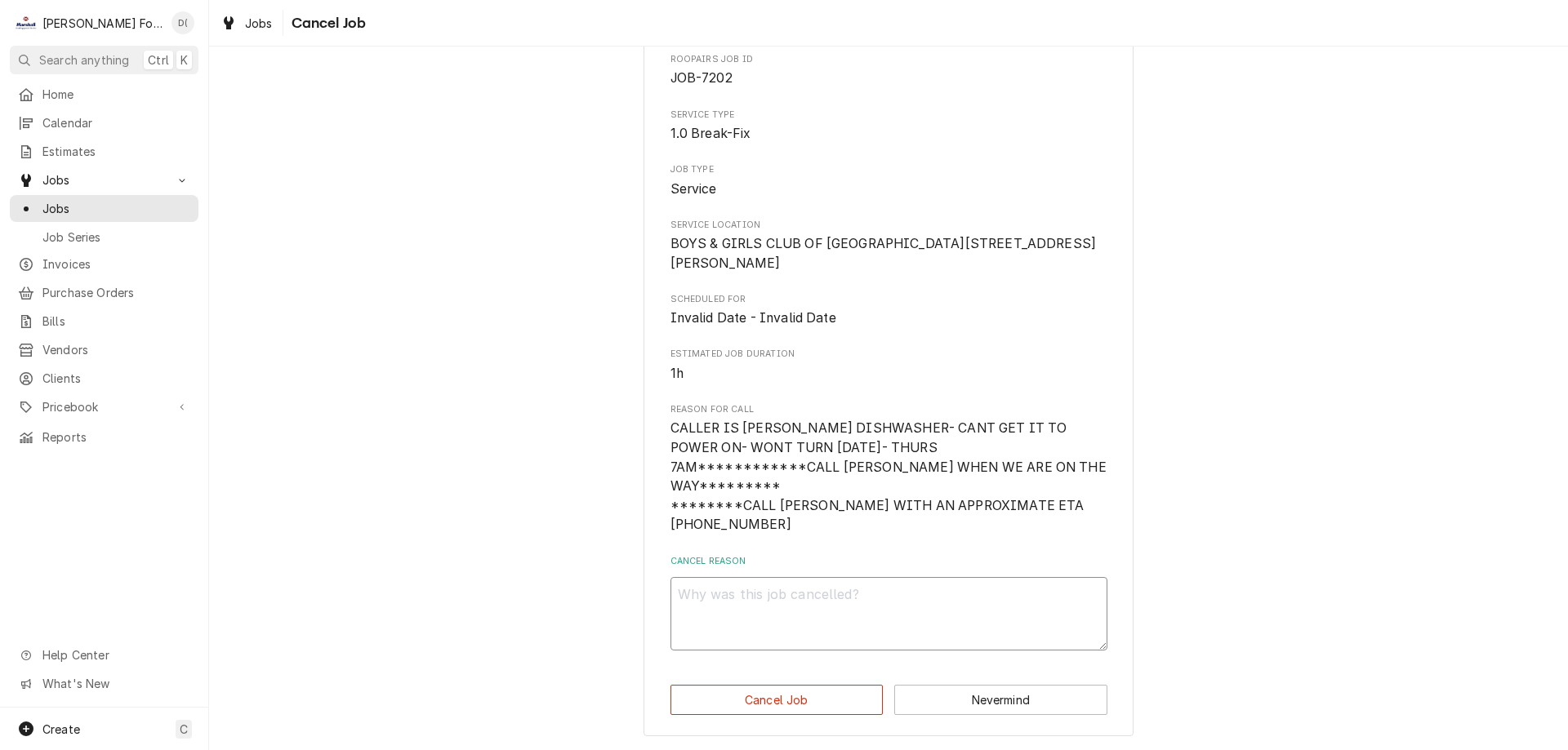
click at [735, 607] on textarea "Cancel Reason" at bounding box center [888, 613] width 437 height 73
type textarea "x"
type textarea "c"
type textarea "x"
type textarea "ci"
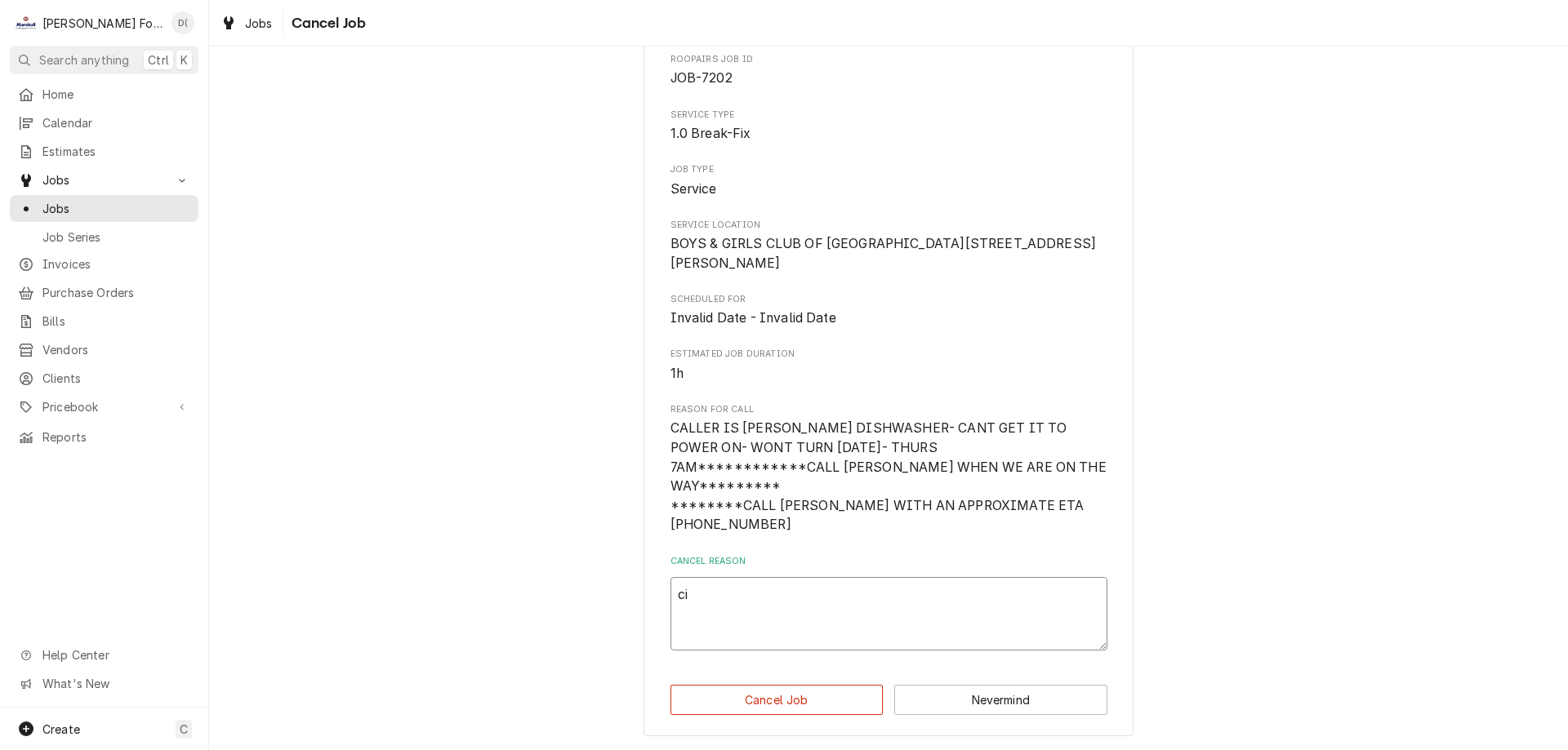
type textarea "x"
type textarea "c"
type textarea "x"
type textarea "cu"
type textarea "x"
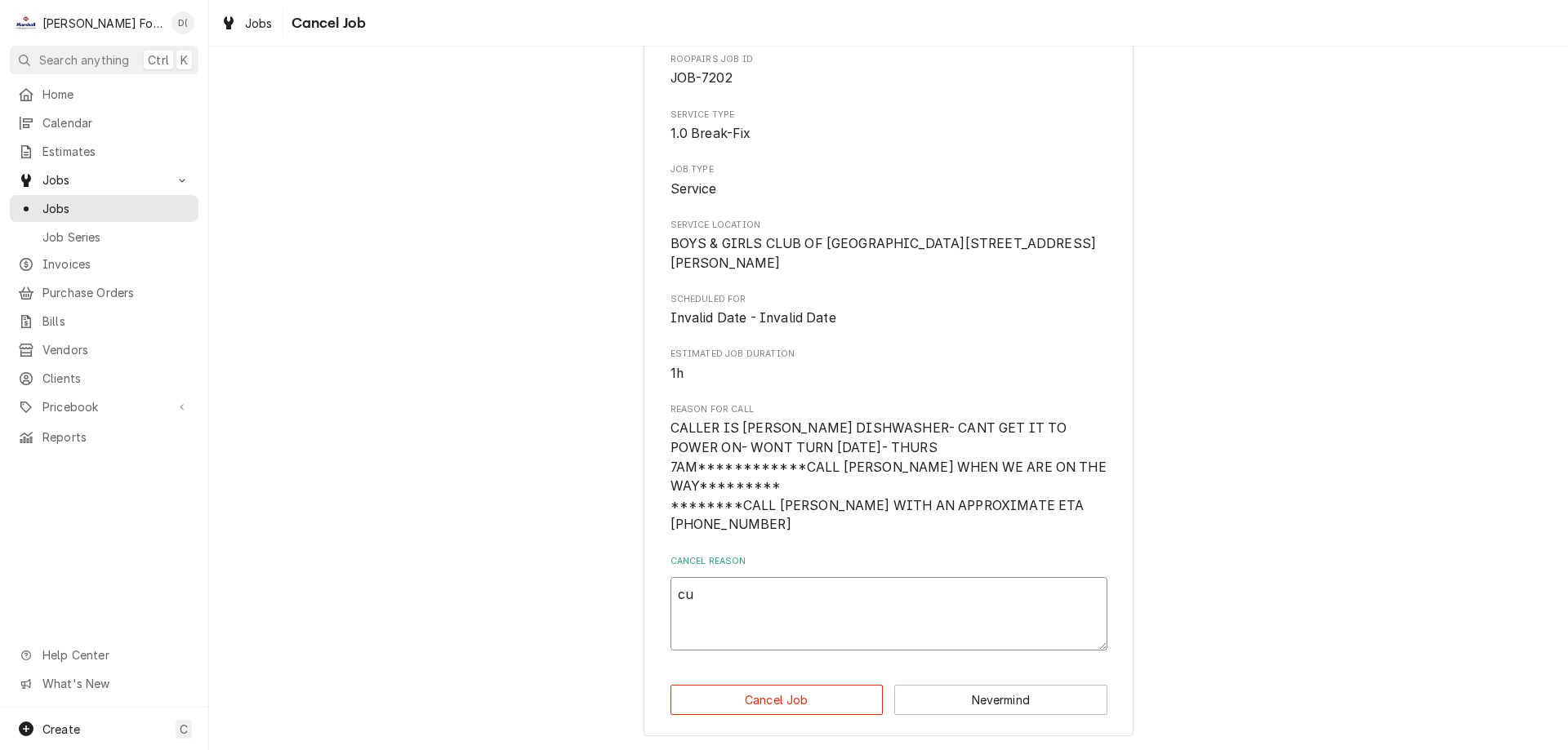
type textarea "cus"
type textarea "x"
type textarea "cust"
type textarea "x"
type textarea "custo"
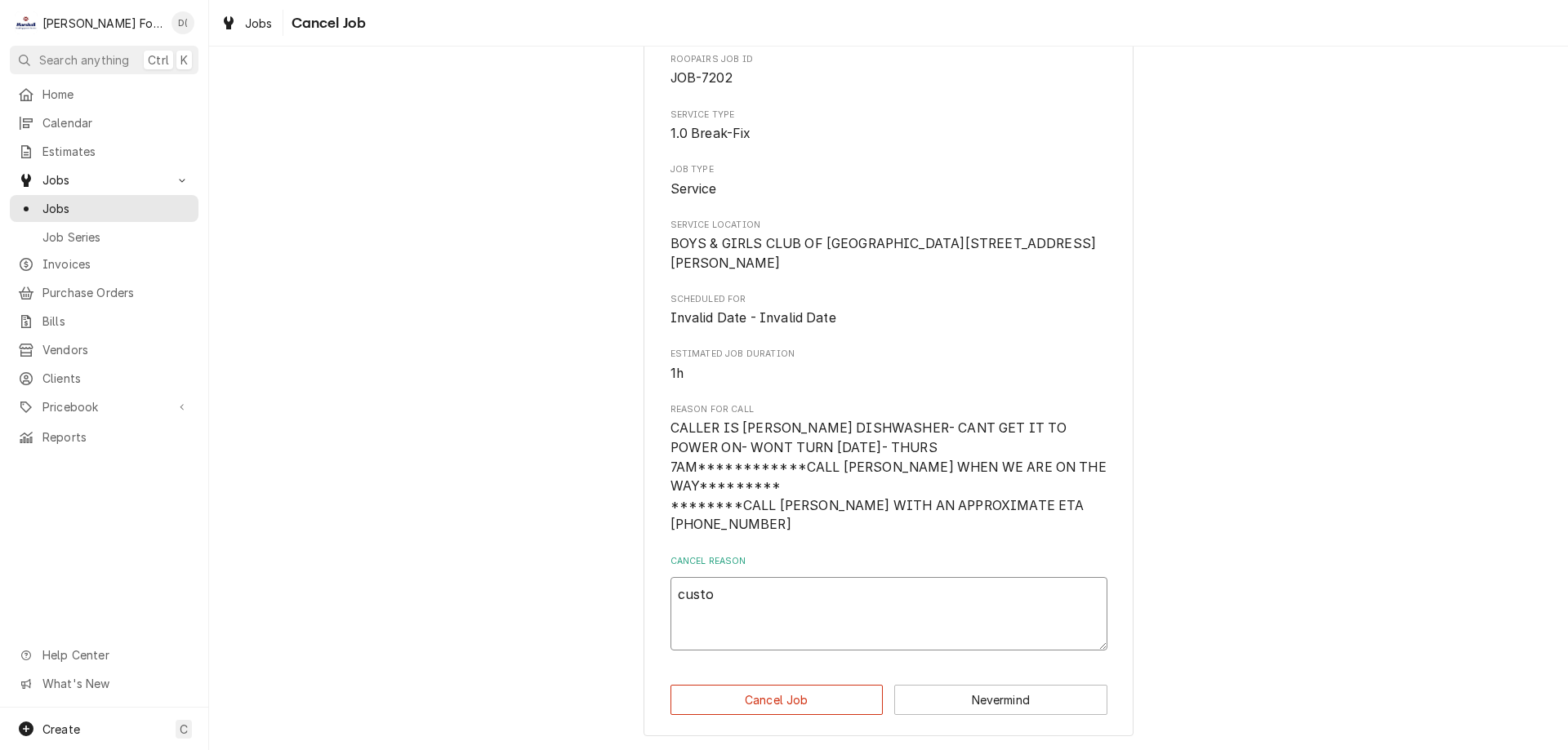
type textarea "x"
type textarea "custom"
type textarea "x"
type textarea "custome"
type textarea "x"
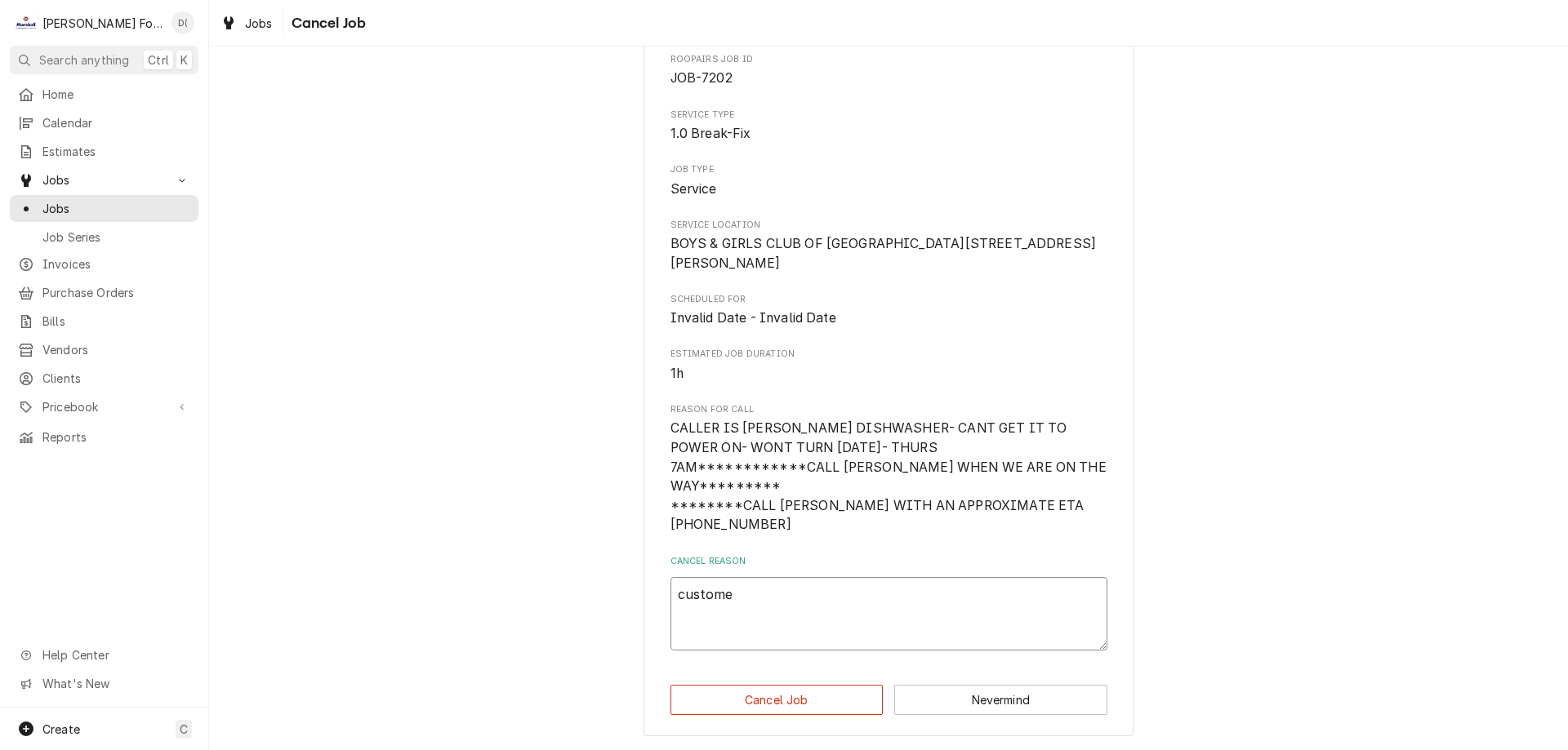
type textarea "customer"
type textarea "x"
type textarea "customer"
type textarea "x"
type textarea "customer h"
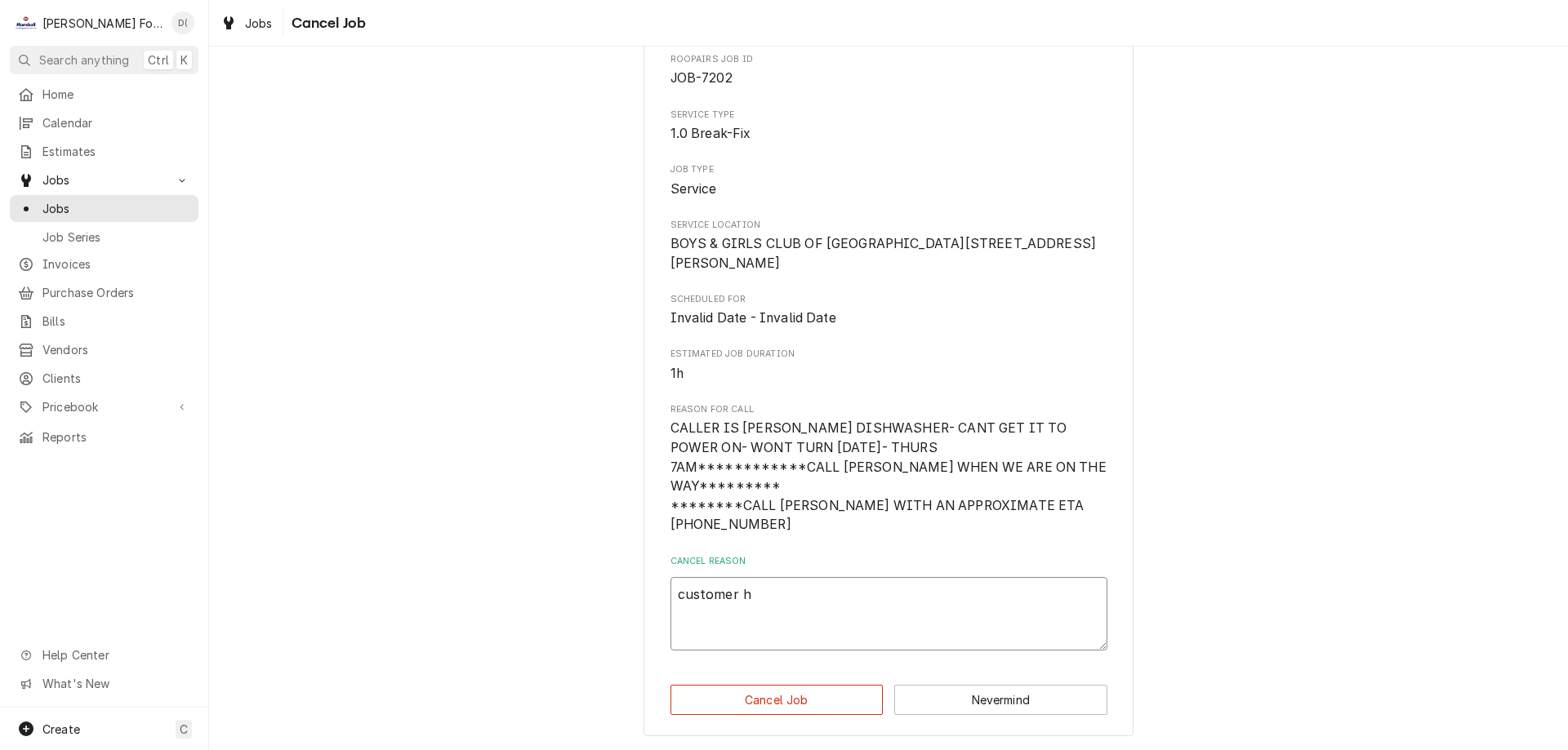
type textarea "x"
type textarea "customer ha"
type textarea "x"
type textarea "customer has"
type textarea "x"
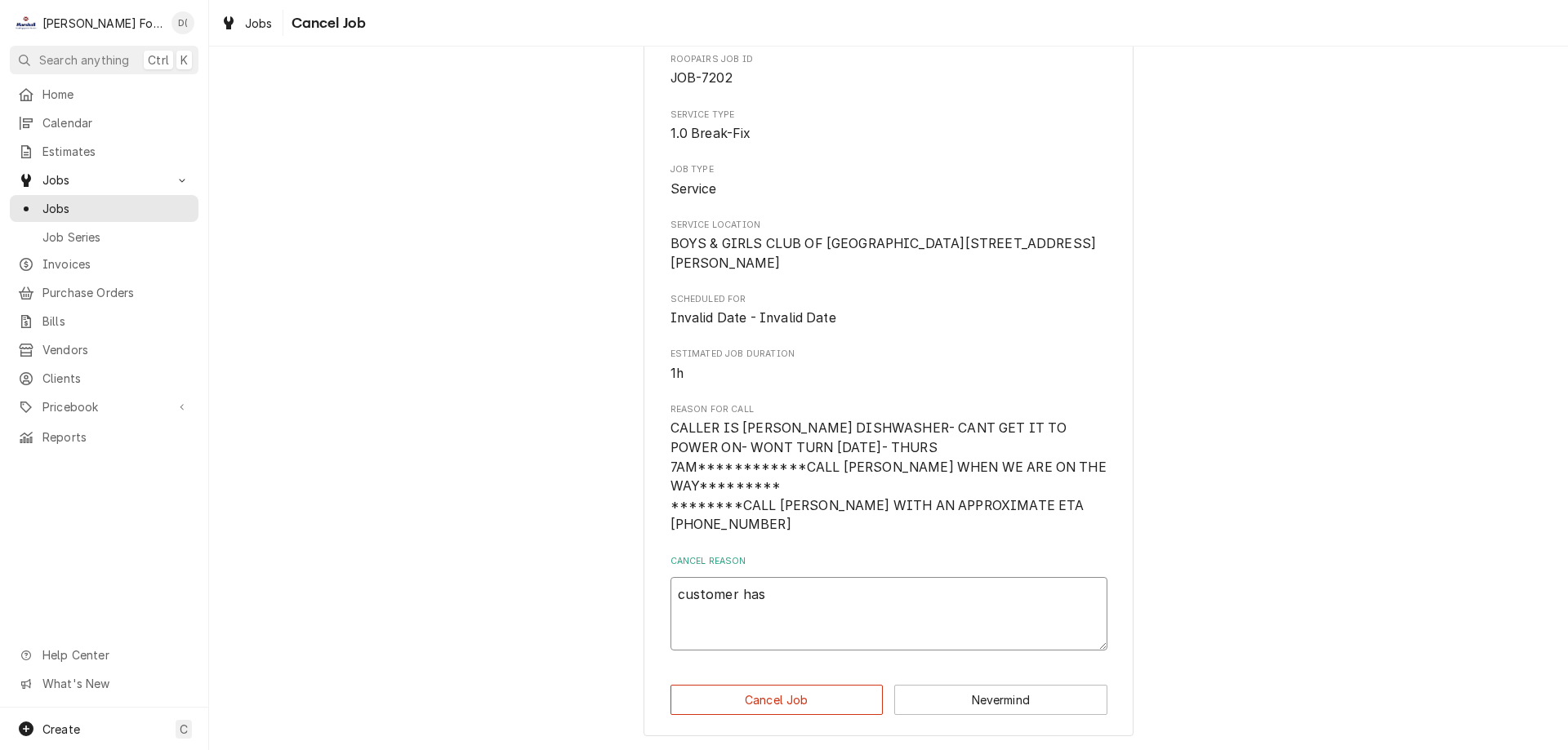
type textarea "customer has"
type textarea "x"
type textarea "customer has e"
type textarea "x"
type textarea "customer has el"
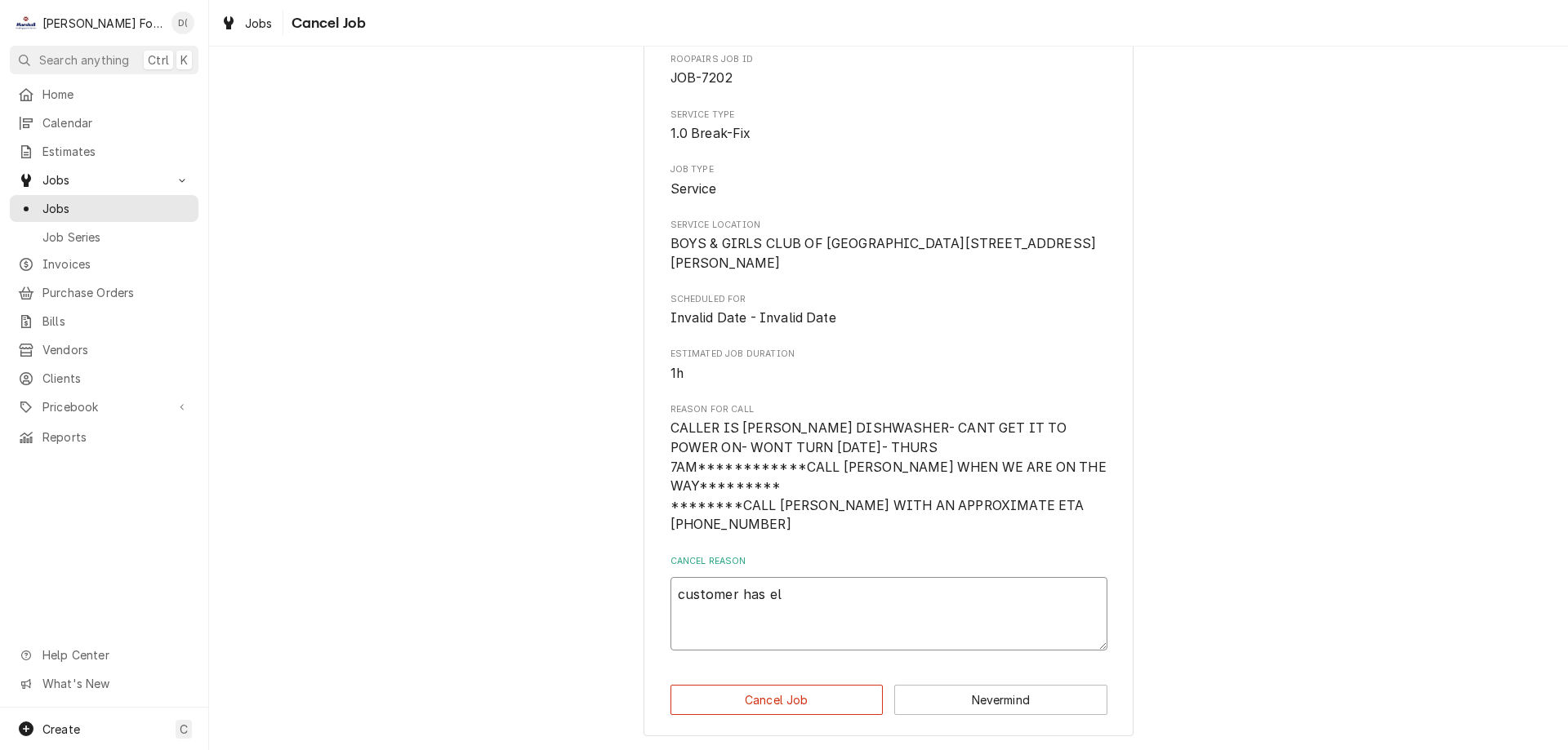
type textarea "x"
type textarea "customer has ele"
type textarea "x"
type textarea "customer has elec"
type textarea "x"
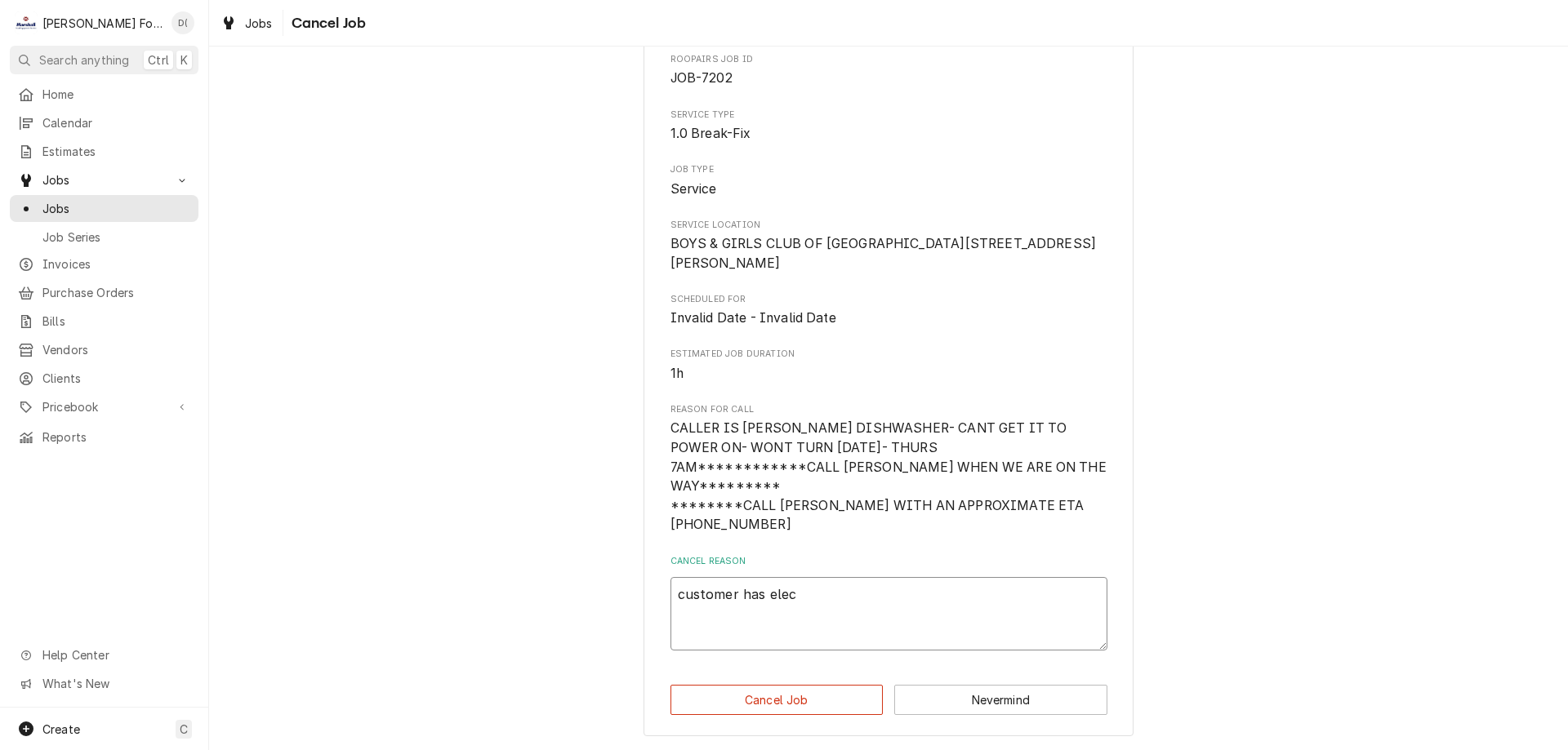
type textarea "customer has elect"
type textarea "x"
type textarea "customer has electr"
type textarea "x"
type textarea "customer has electri"
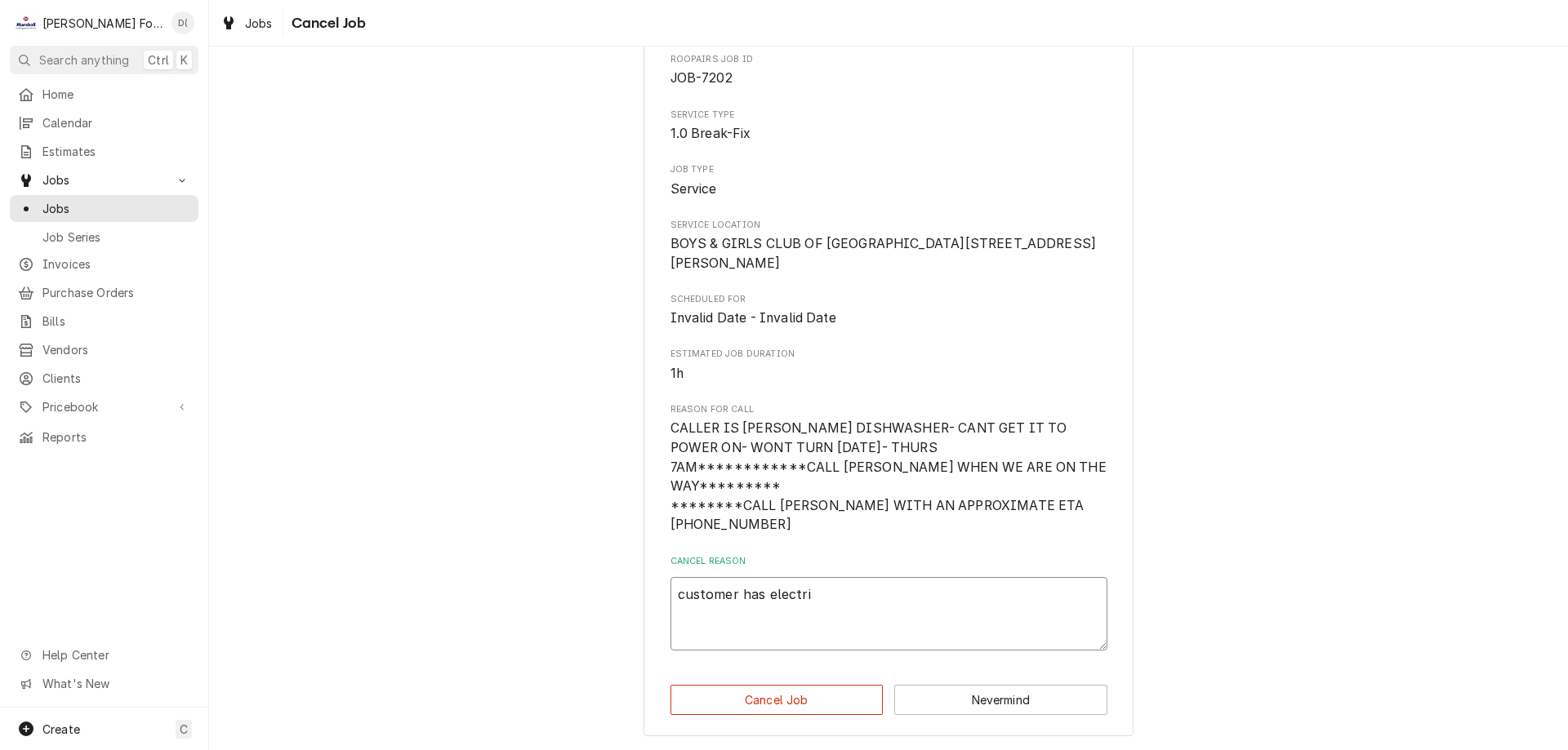
type textarea "x"
type textarea "customer has electric"
type textarea "x"
type textarea "customer has electrica"
type textarea "x"
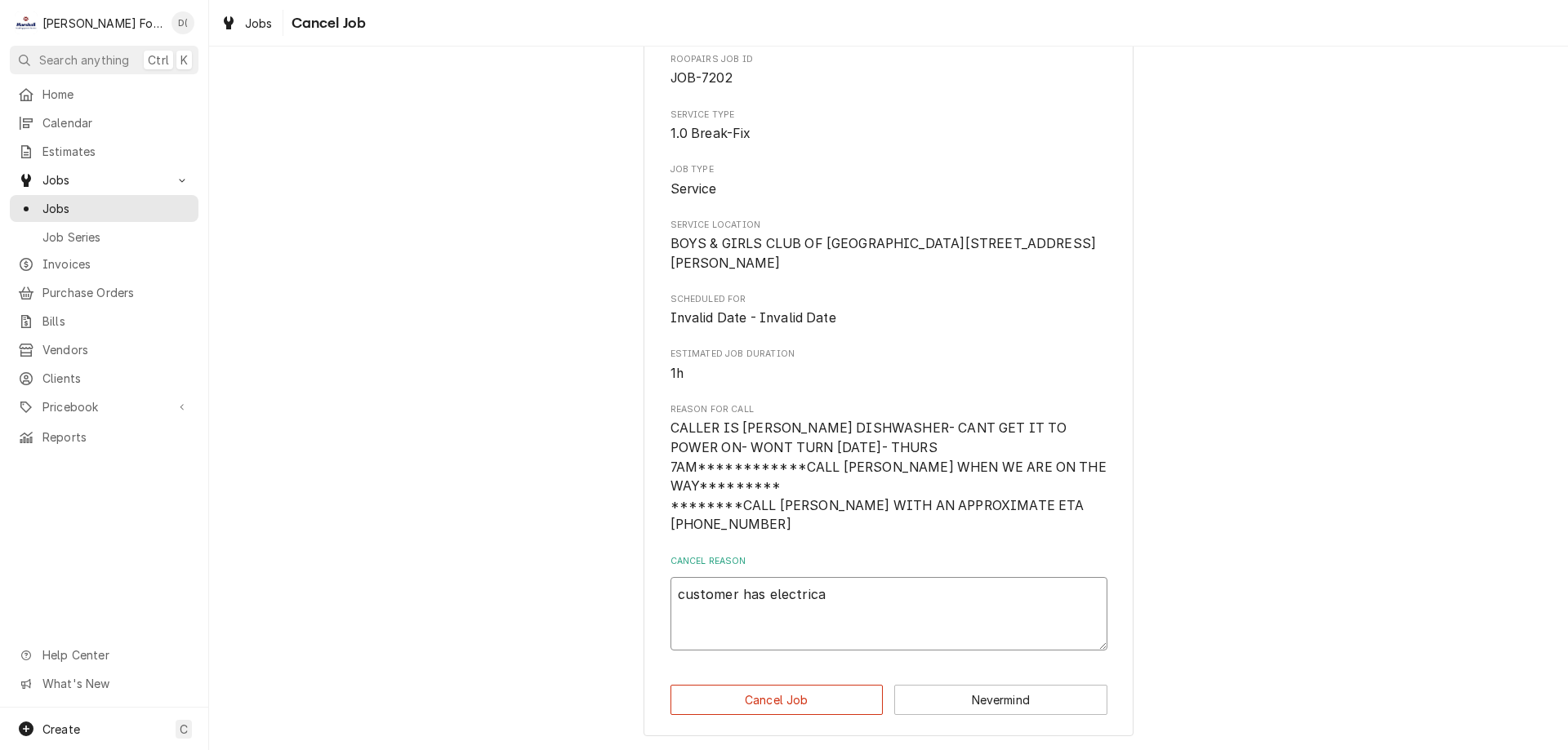
type textarea "customer has electrical"
type textarea "x"
type textarea "customer has electrical"
type textarea "x"
type textarea "customer has electrical i"
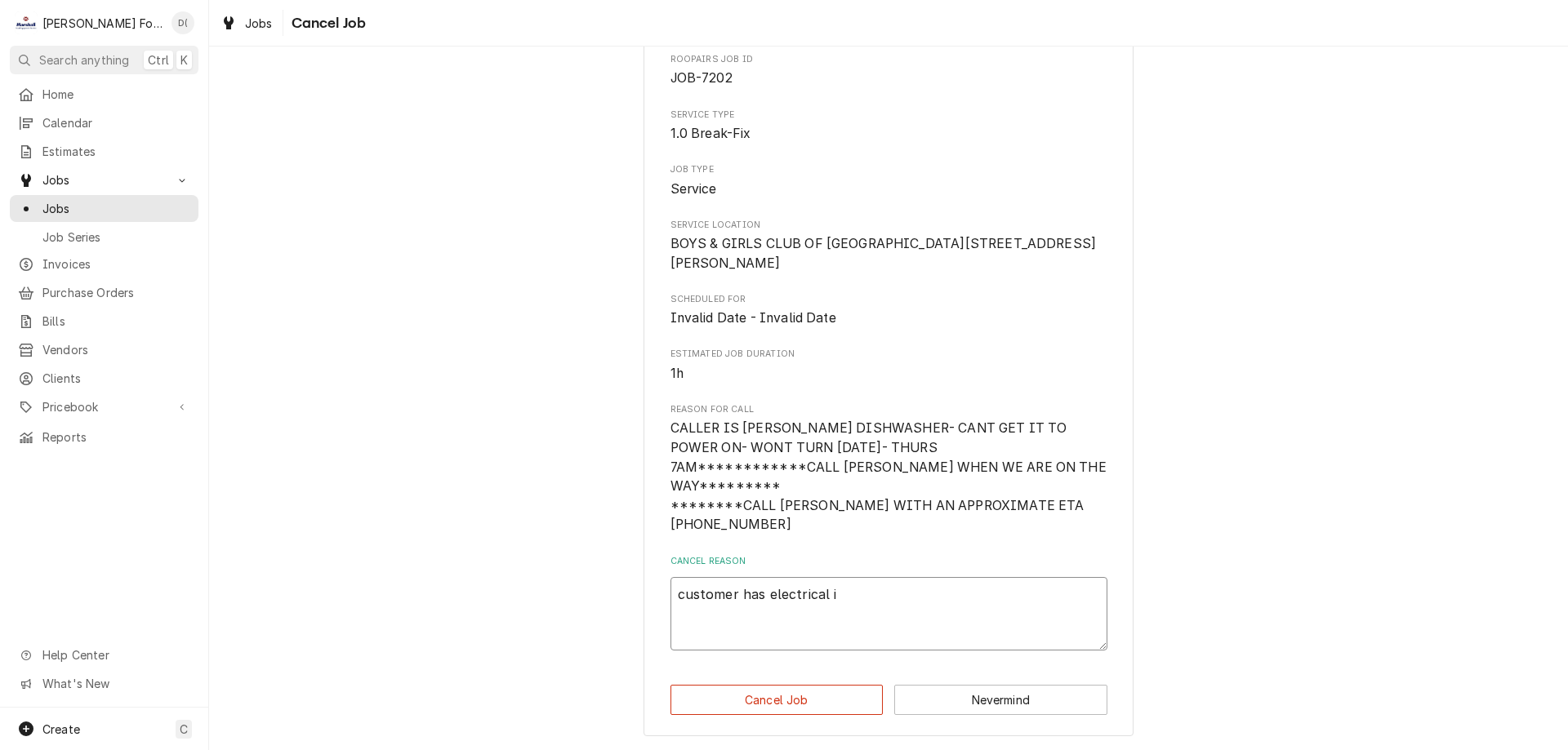
type textarea "x"
type textarea "customer has electrical is"
type textarea "x"
type textarea "customer has electrical iss"
type textarea "x"
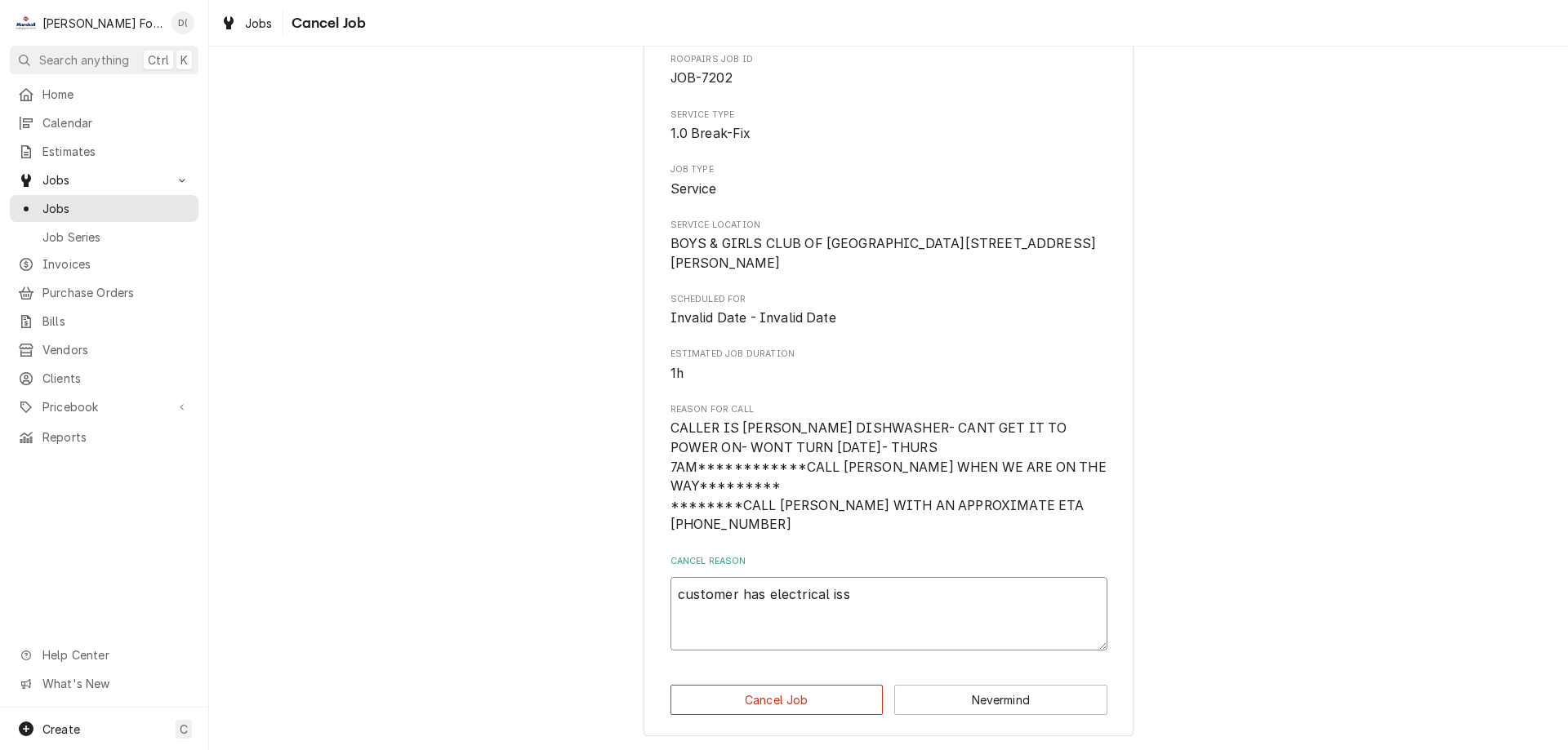
type textarea "customer has electrical issu"
type textarea "x"
type textarea "customer has electrical issue"
type textarea "x"
type textarea "customer has electrical issue"
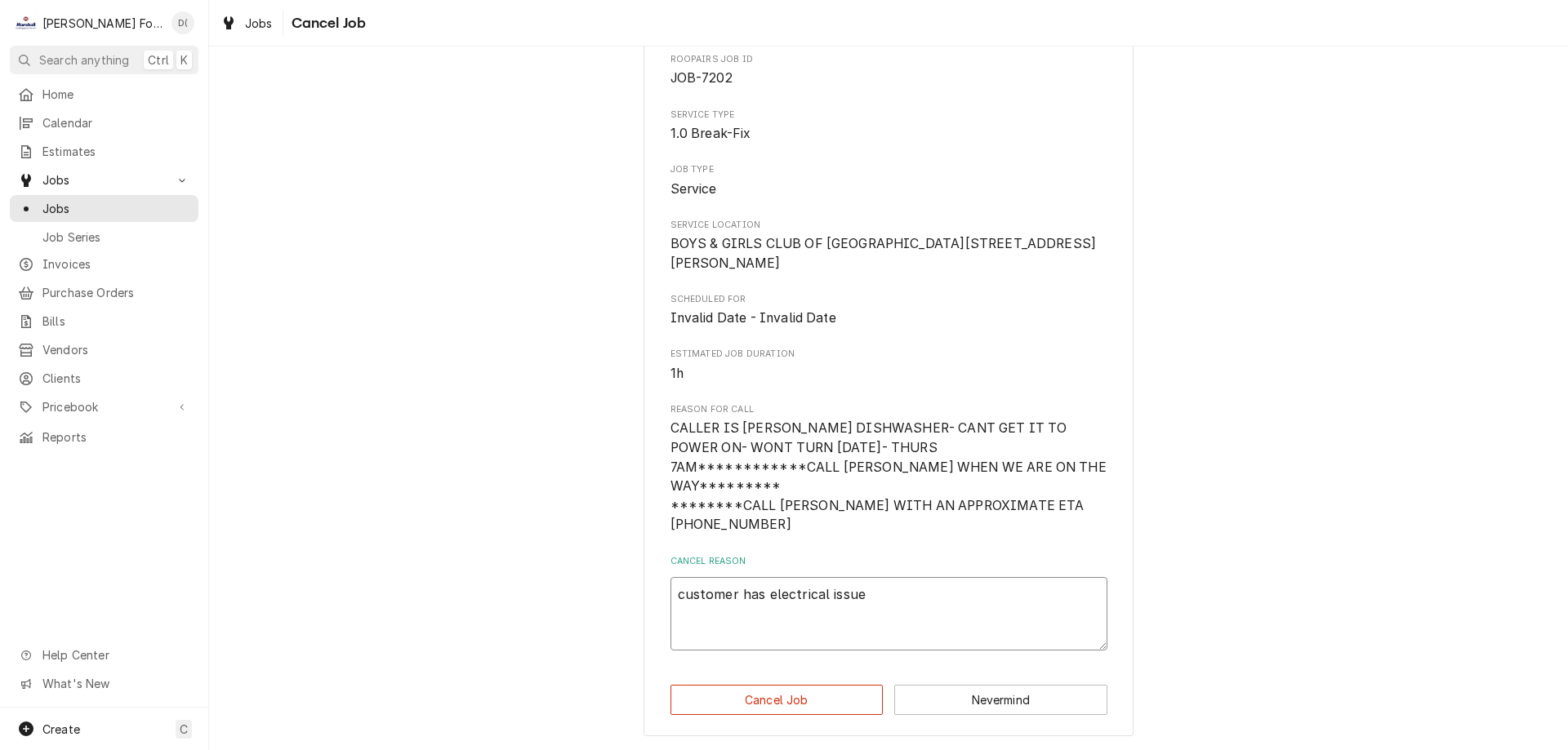
type textarea "x"
type textarea "customer has electrical issue a"
type textarea "x"
type textarea "customer has electrical issue an"
type textarea "x"
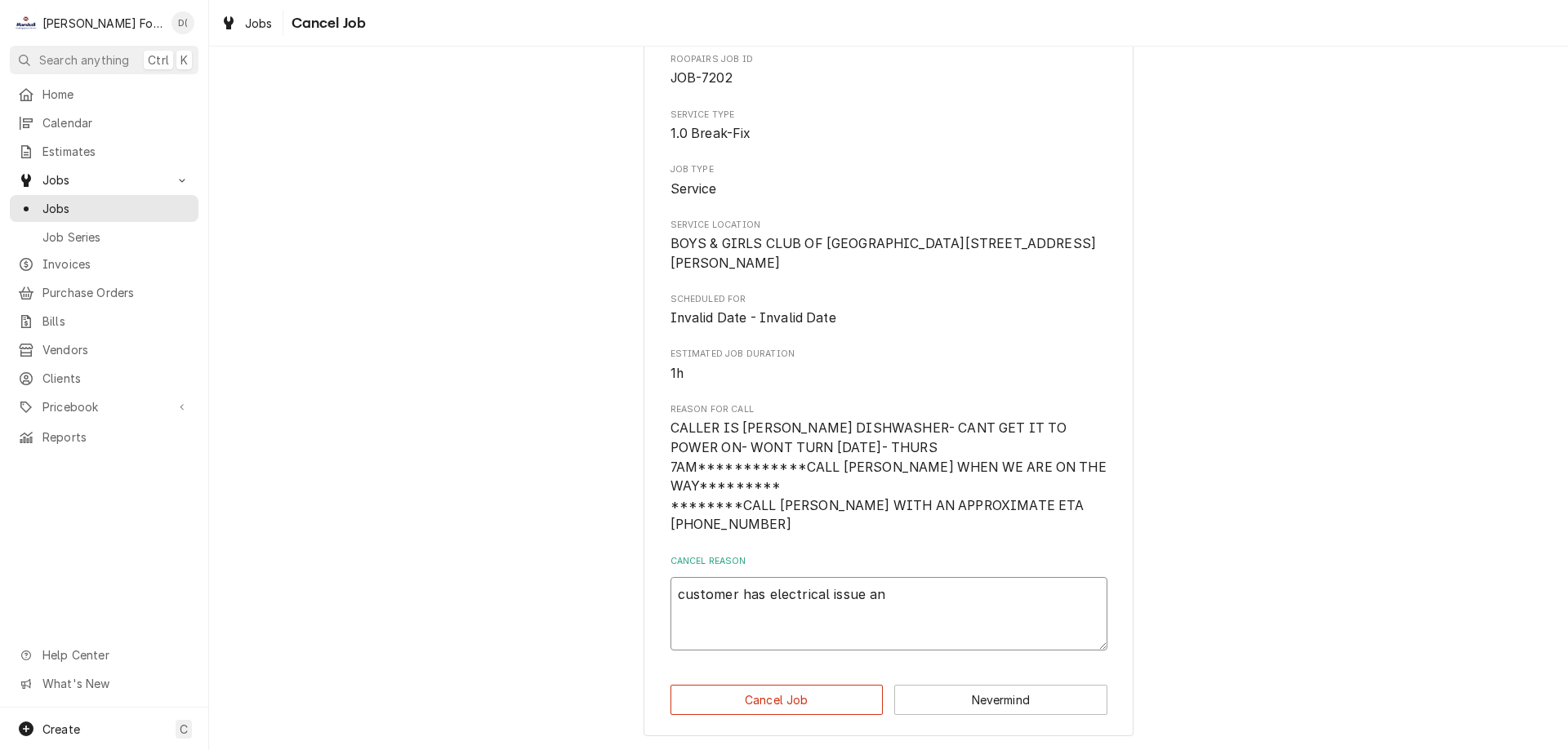
type textarea "customer has electrical issue and"
type textarea "x"
type textarea "customer has electrical issue and"
type textarea "x"
type textarea "customer has electrical issue and c"
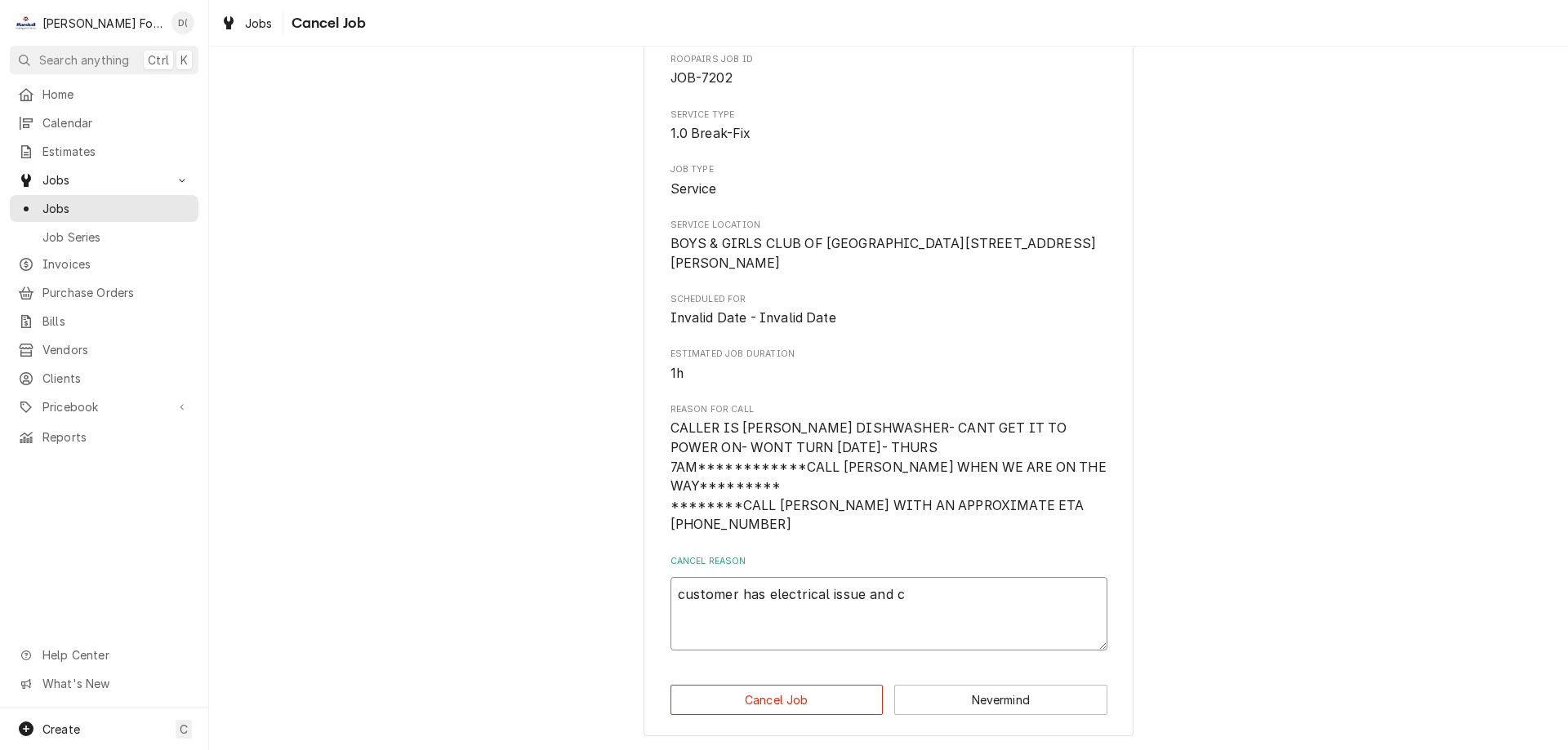
type textarea "x"
type textarea "customer has electrical issue and ca"
type textarea "x"
type textarea "customer has electrical issue and can"
type textarea "x"
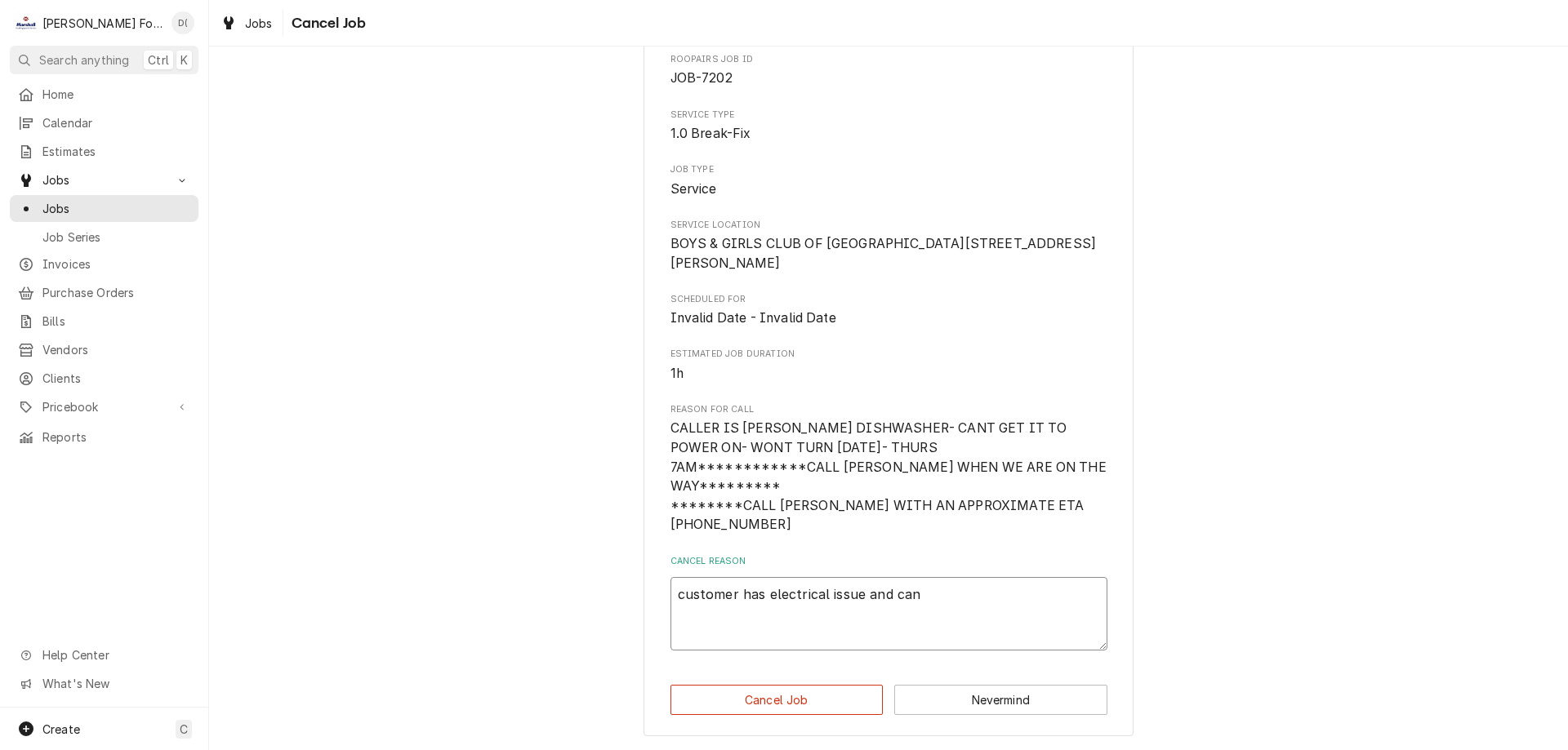
type textarea "customer has electrical issue and canc"
type textarea "x"
type textarea "customer has electrical issue and cance"
type textarea "x"
type textarea "customer has electrical issue and cancel"
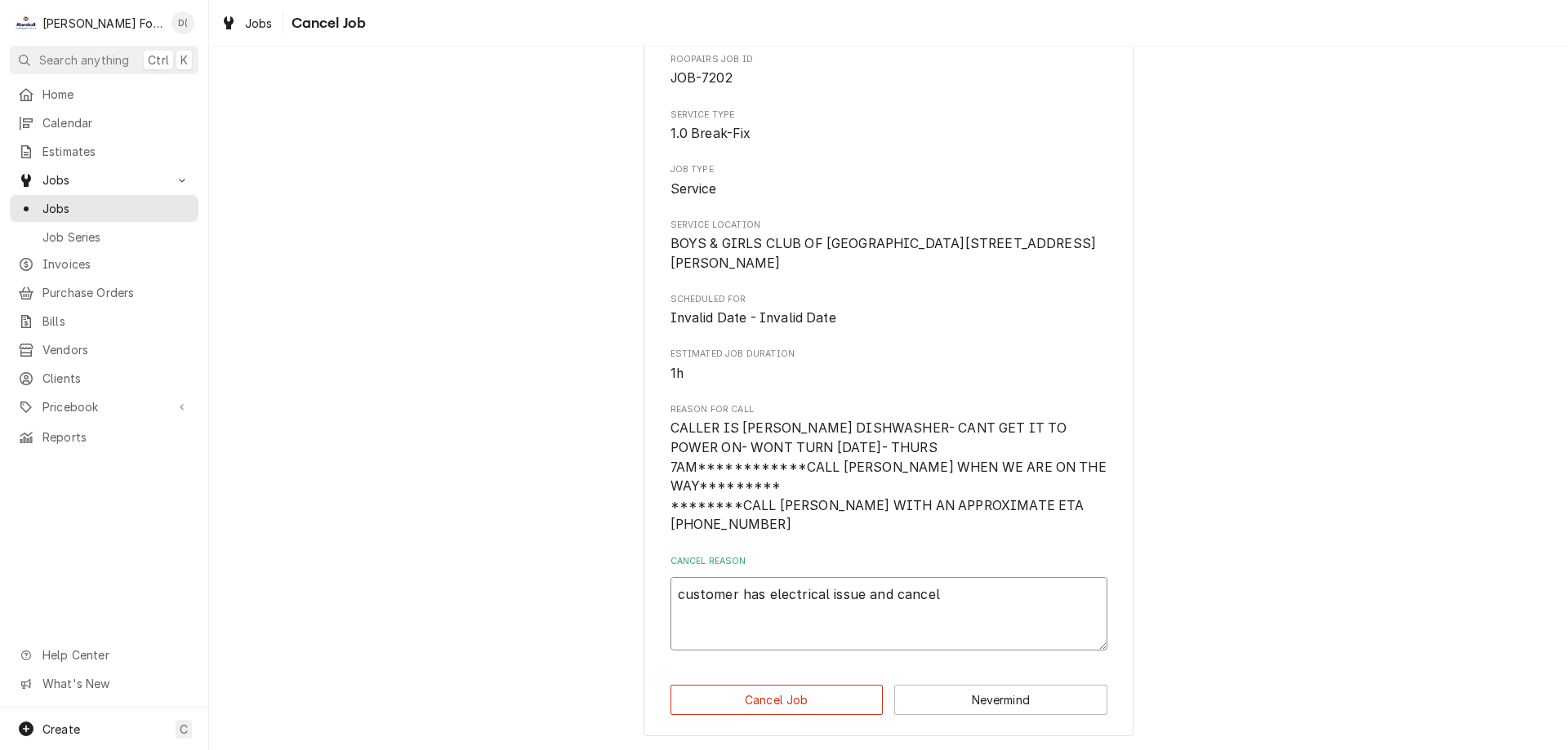
type textarea "x"
type textarea "customer has electrical issue and cancele"
type textarea "x"
type textarea "customer has electrical issue and canceled"
click at [768, 694] on button "Cancel Job" at bounding box center [777, 699] width 214 height 30
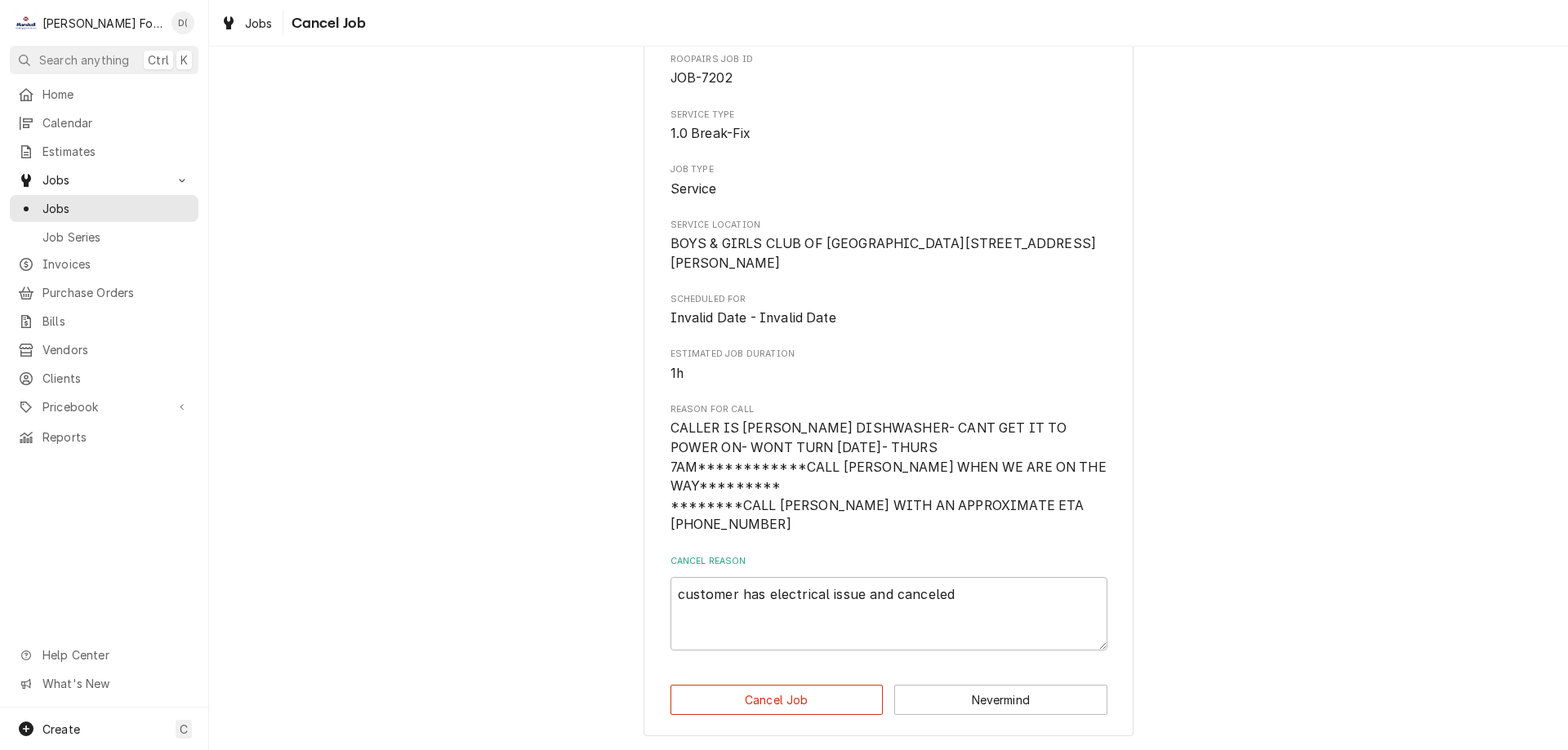
type textarea "x"
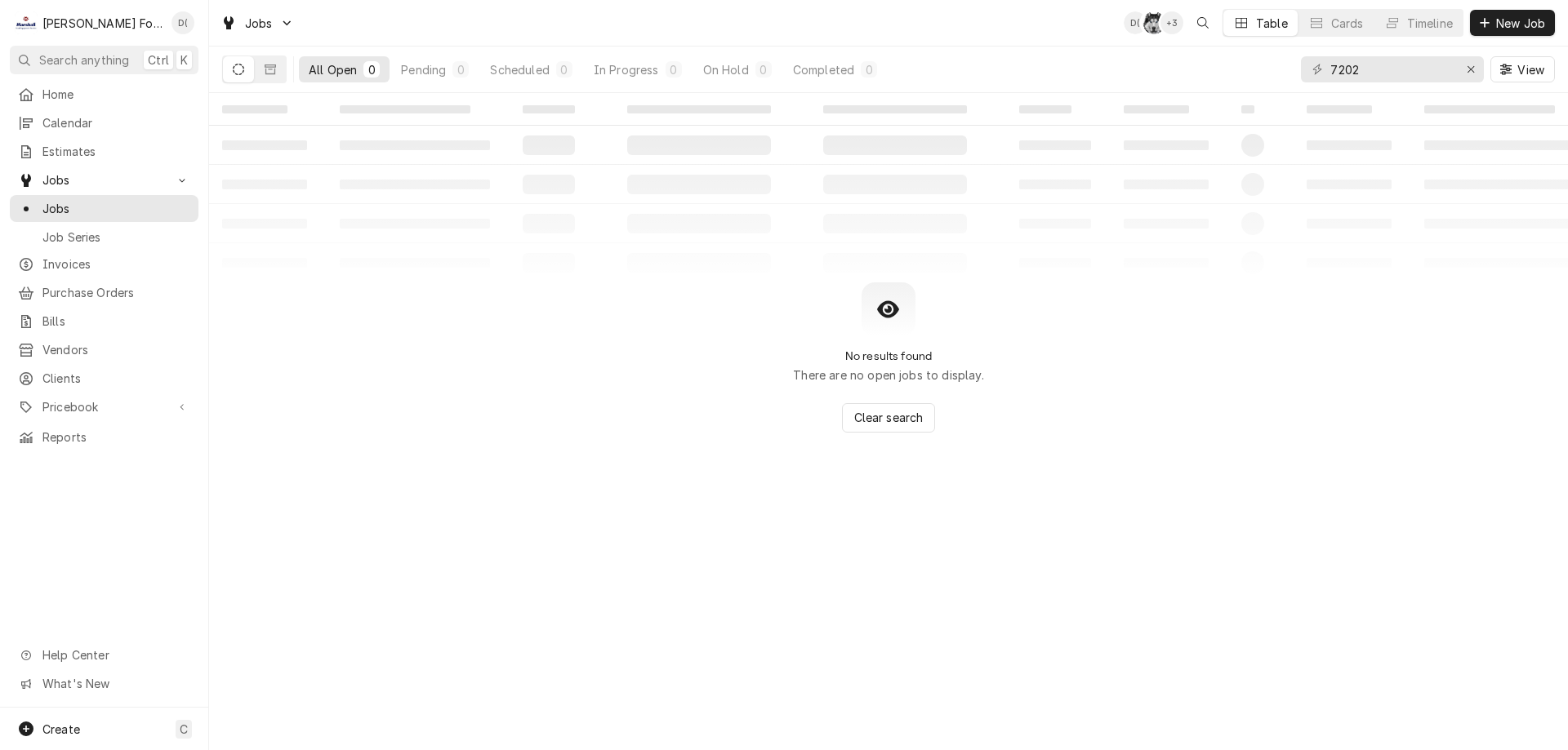
click at [1393, 84] on div "7202 View" at bounding box center [1427, 70] width 254 height 46
click at [1397, 70] on input "7202" at bounding box center [1391, 70] width 122 height 26
type input "7"
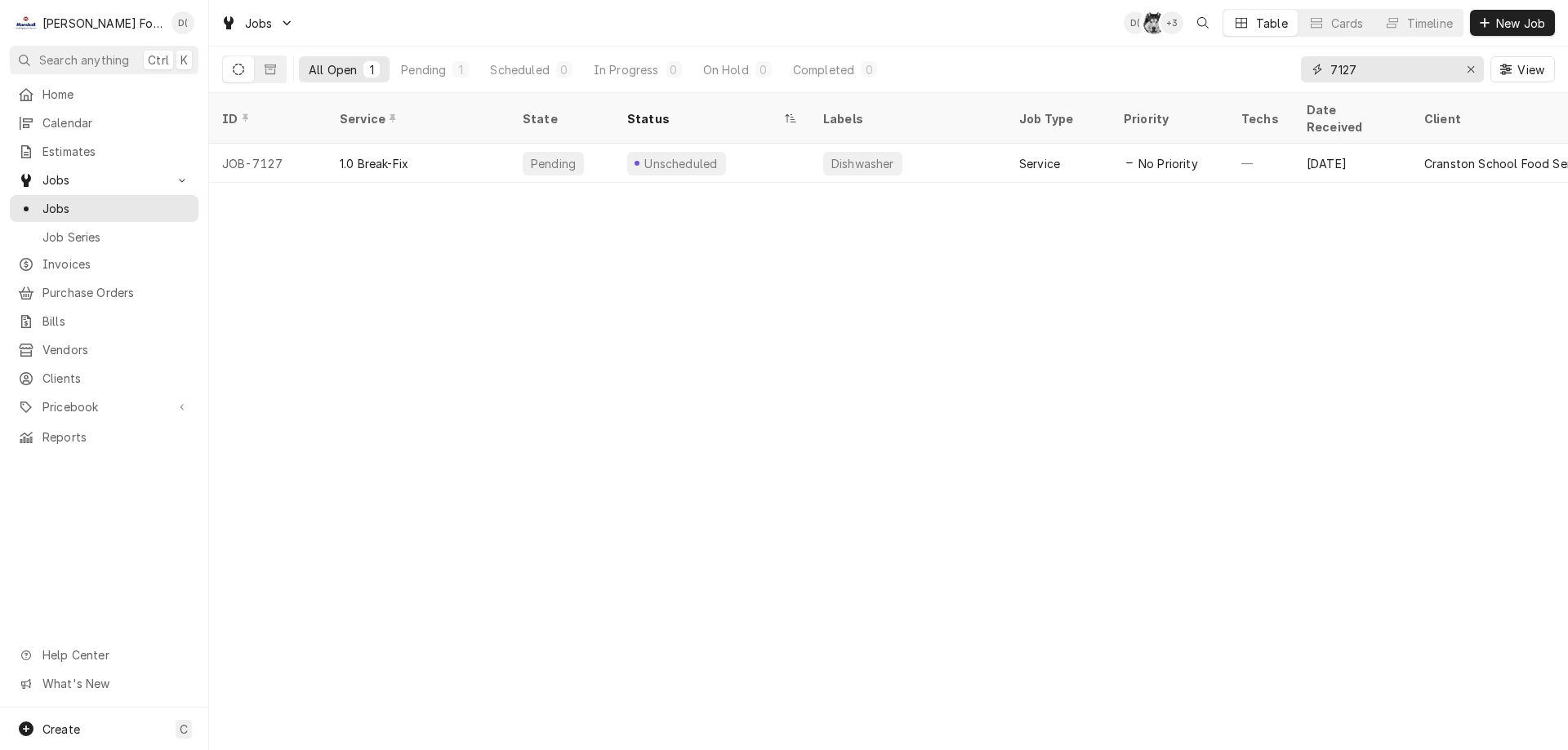
type input "7127"
click at [1377, 81] on input "7127" at bounding box center [1391, 70] width 122 height 26
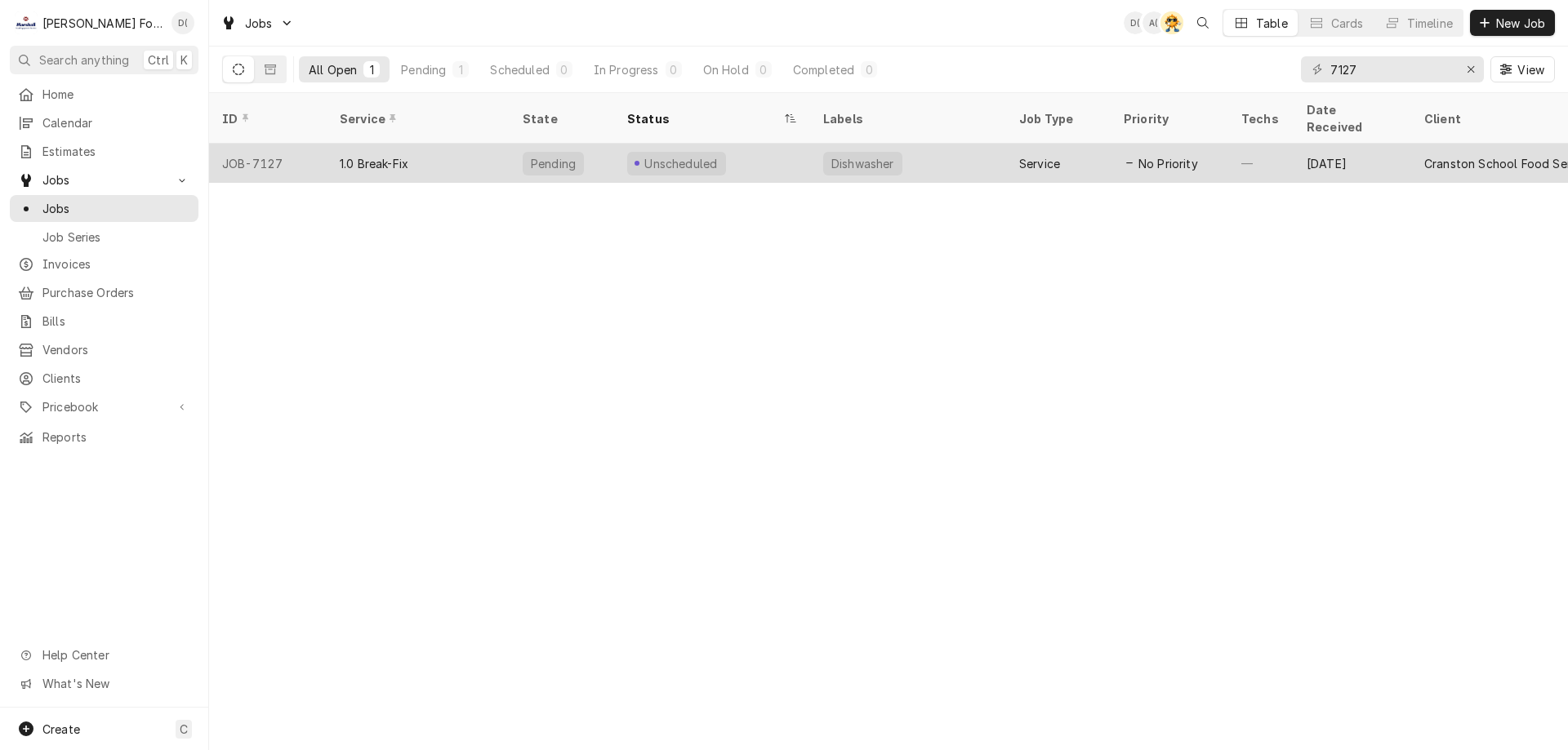
click at [432, 154] on div "1.0 Break-Fix" at bounding box center [417, 164] width 183 height 39
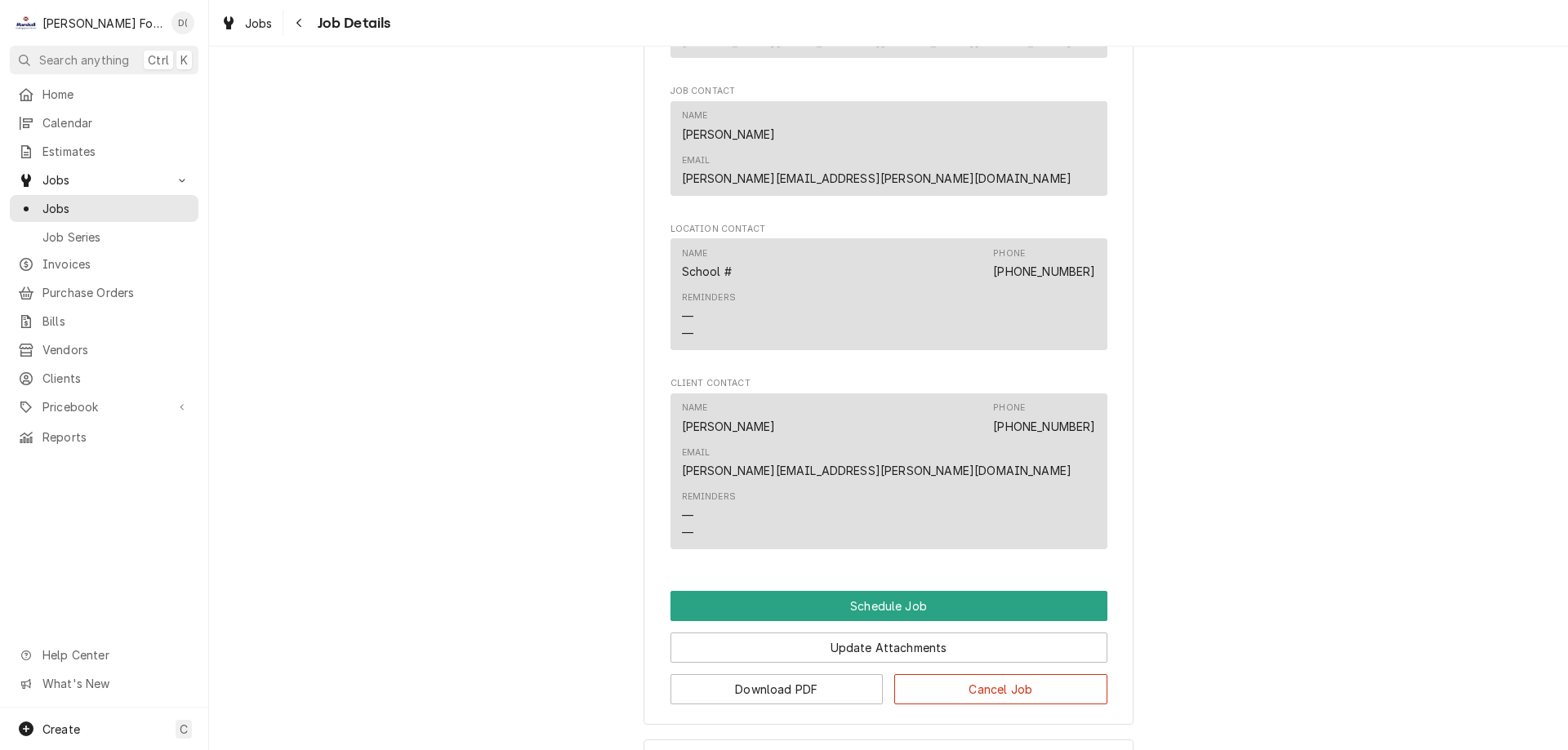
scroll to position [927, 0]
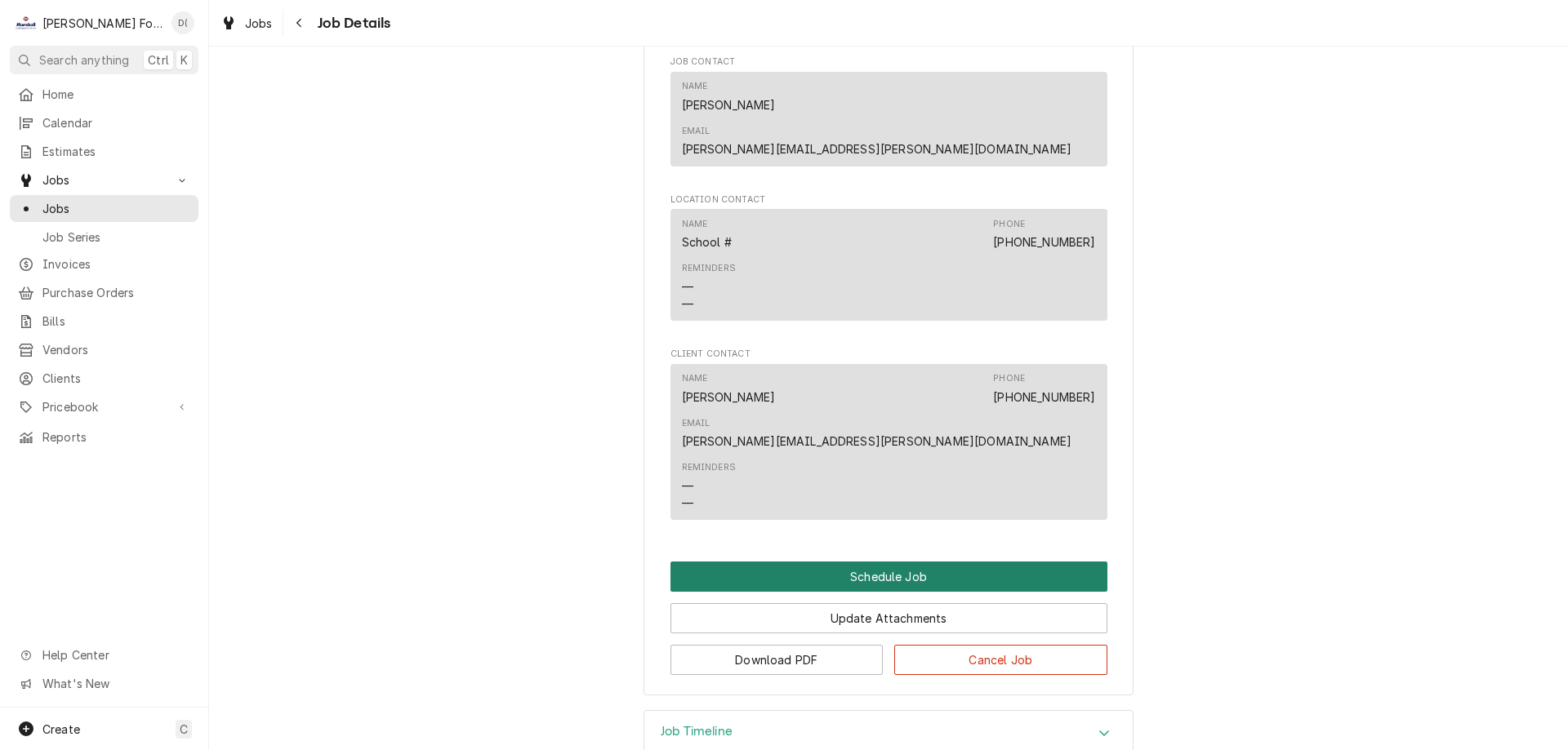
click at [839, 562] on button "Schedule Job" at bounding box center [888, 577] width 437 height 30
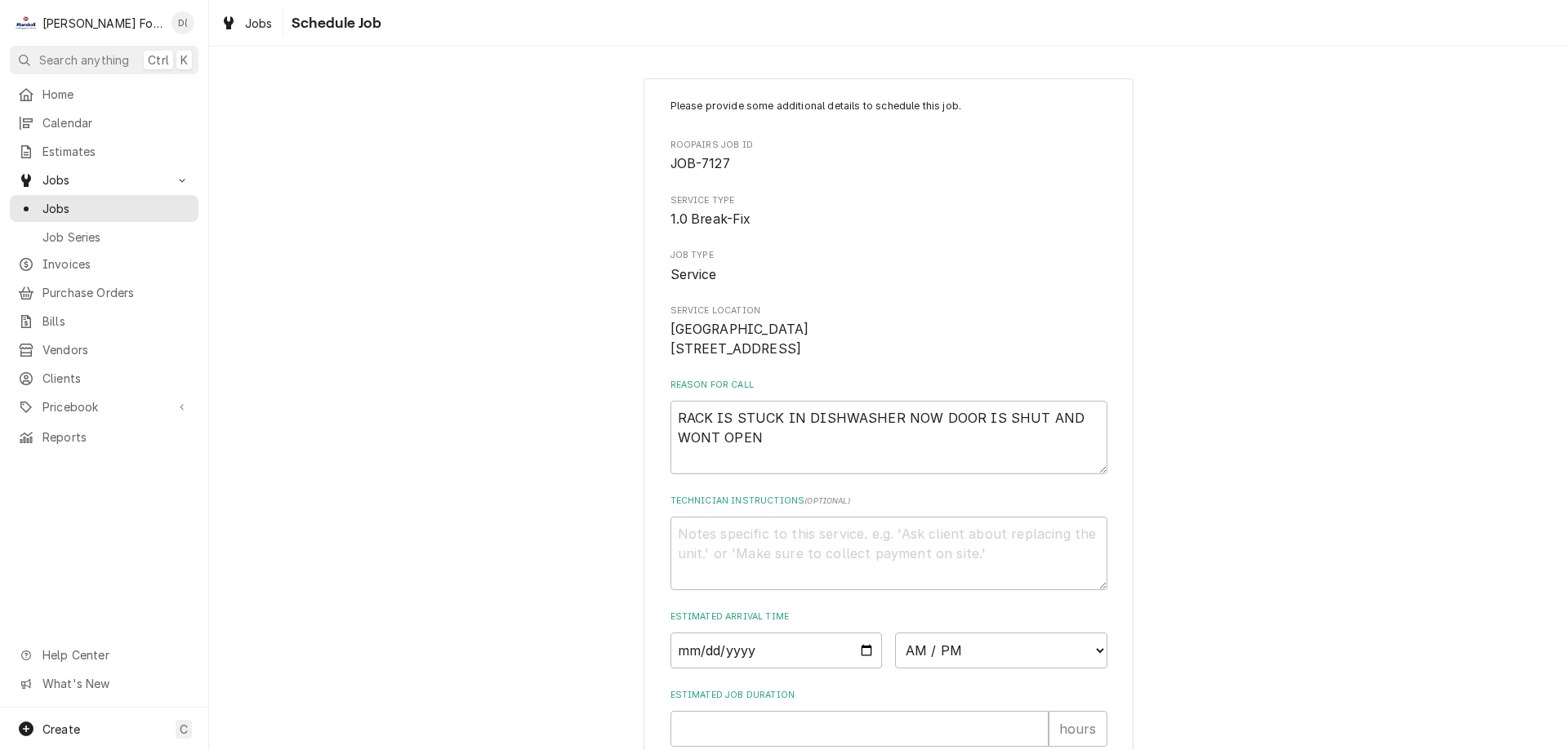
scroll to position [189, 0]
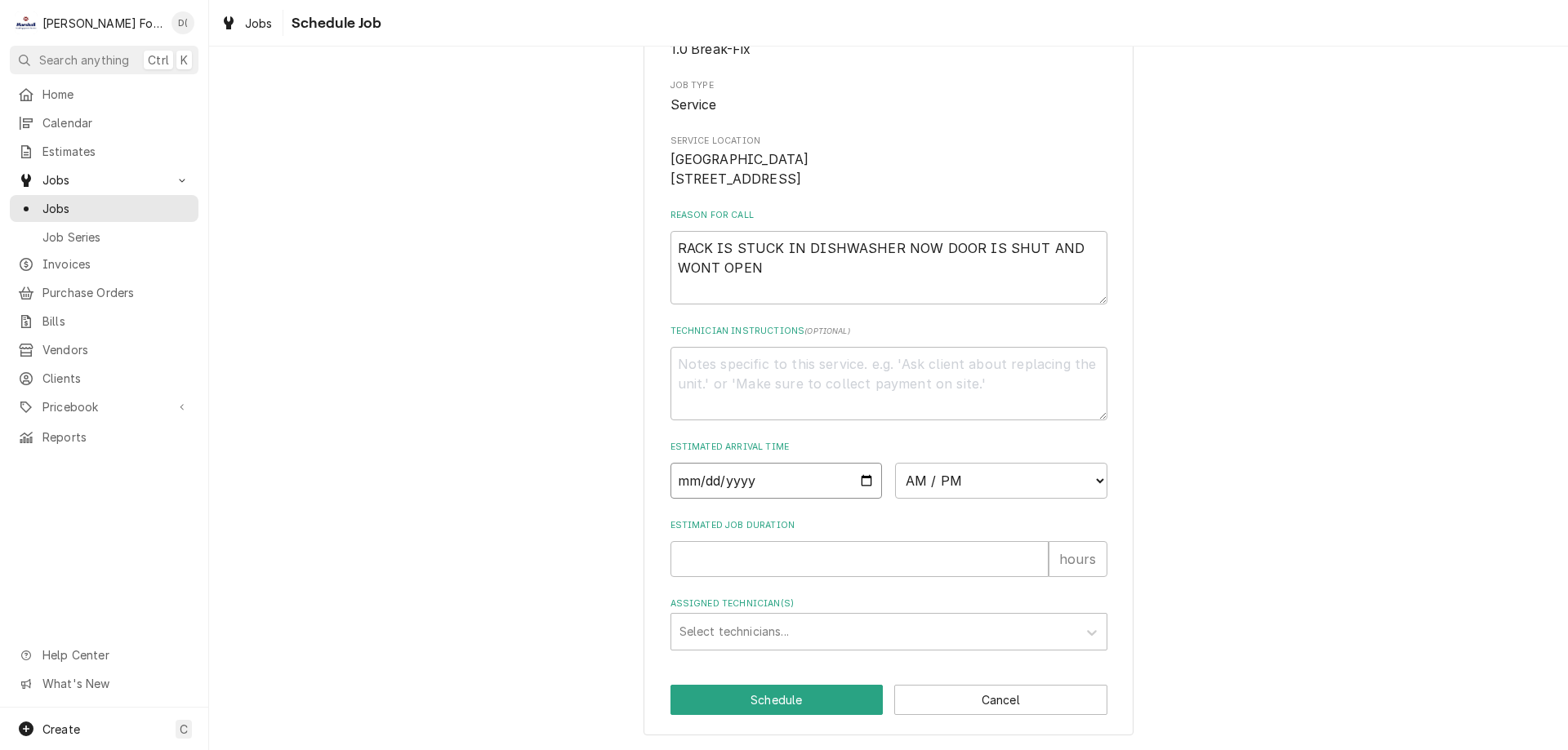
click at [861, 481] on input "Date" at bounding box center [776, 481] width 213 height 36
type input "2025-09-02"
type textarea "x"
click at [1003, 489] on select "AM / PM 6:00 AM 6:15 AM 6:30 AM 6:45 AM 7:00 AM 7:15 AM 7:30 AM 7:45 AM 8:00 AM…" at bounding box center [1001, 481] width 213 height 36
select select "08:00:00"
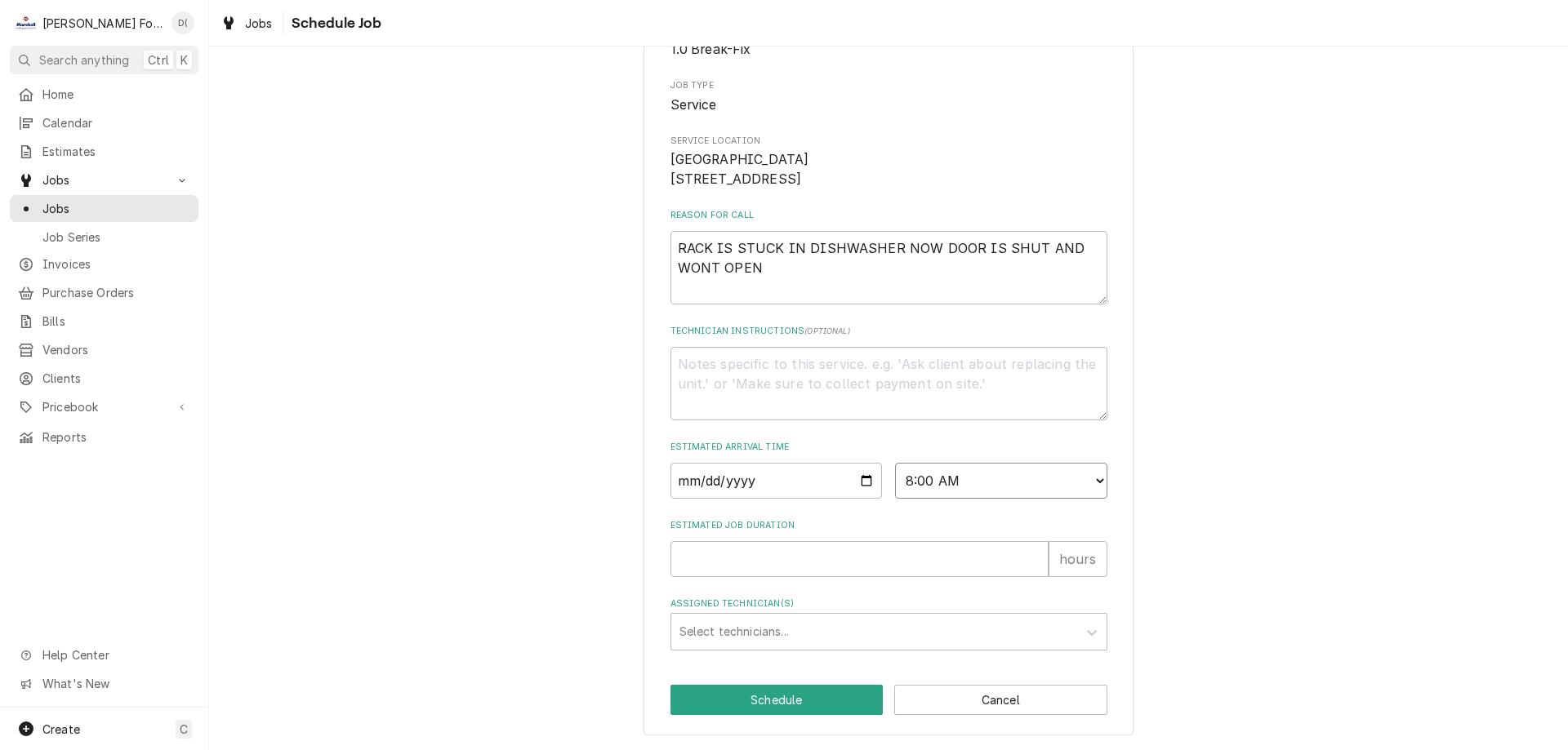
click at [895, 463] on select "AM / PM 6:00 AM 6:15 AM 6:30 AM 6:45 AM 7:00 AM 7:15 AM 7:30 AM 7:45 AM 8:00 AM…" at bounding box center [1001, 481] width 213 height 36
click at [786, 552] on input "Estimated Job Duration" at bounding box center [859, 559] width 378 height 36
type textarea "x"
type input "1"
click at [749, 642] on div "Assigned Technician(s)" at bounding box center [875, 632] width 390 height 29
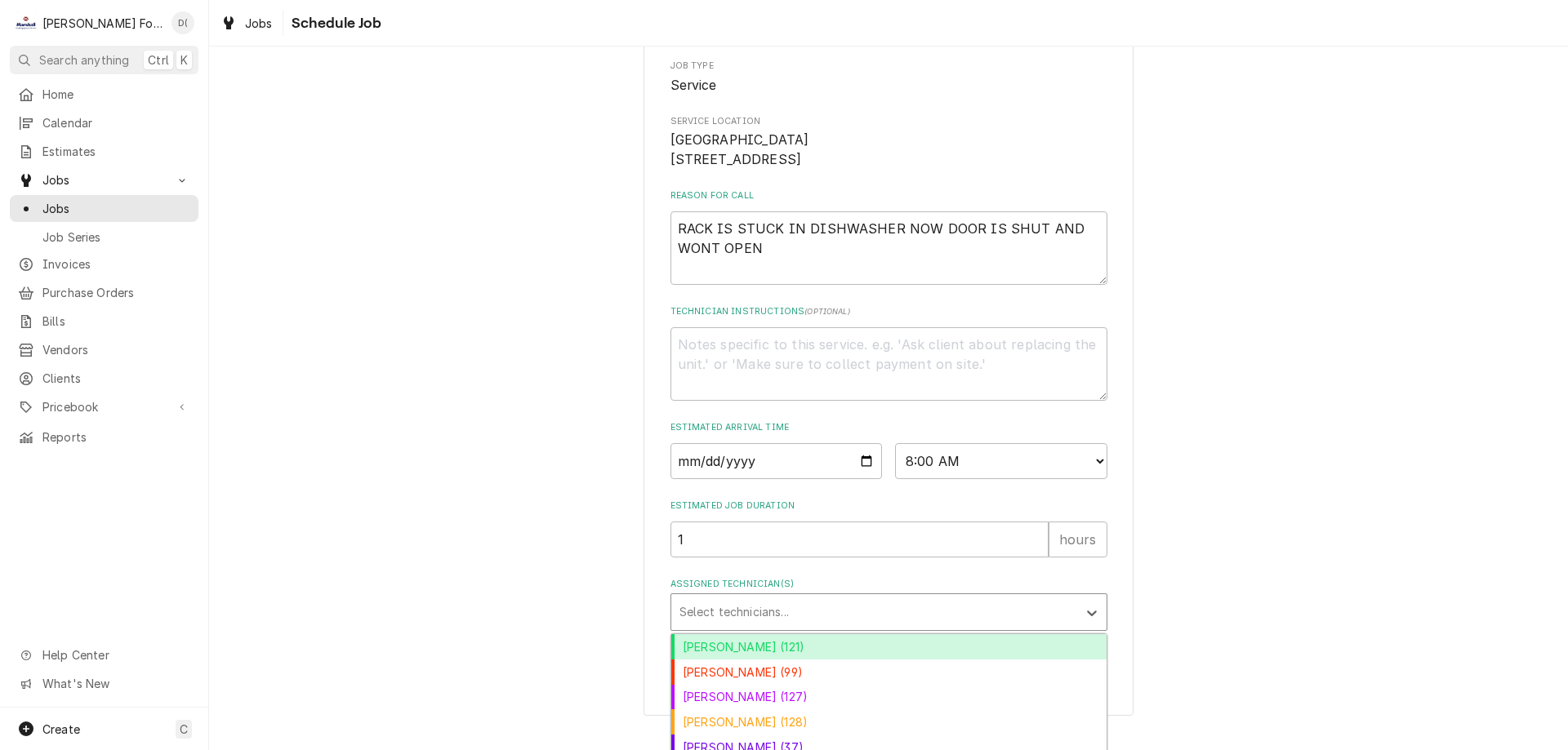
scroll to position [294, 0]
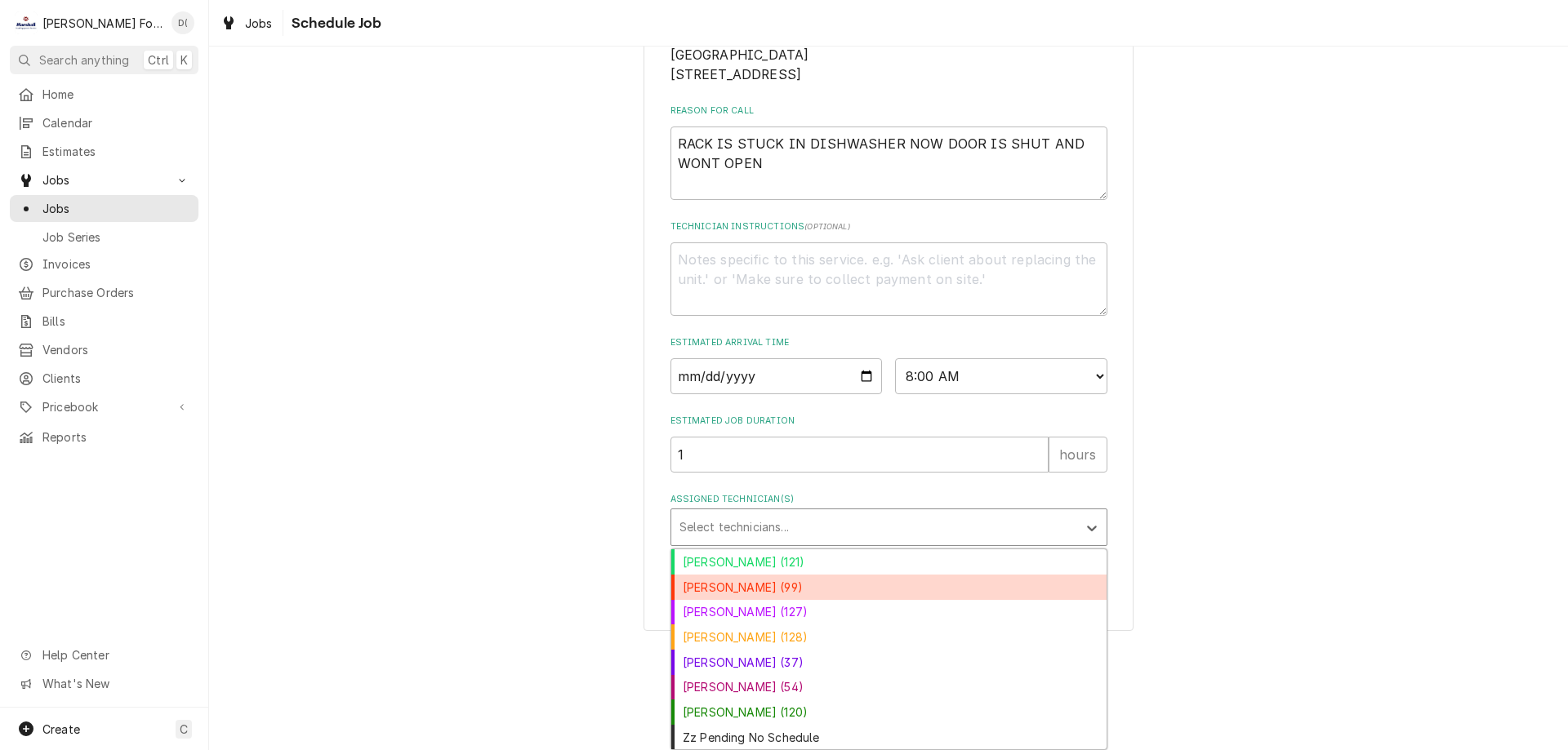
click at [765, 596] on div "[PERSON_NAME] (99)" at bounding box center [888, 587] width 435 height 25
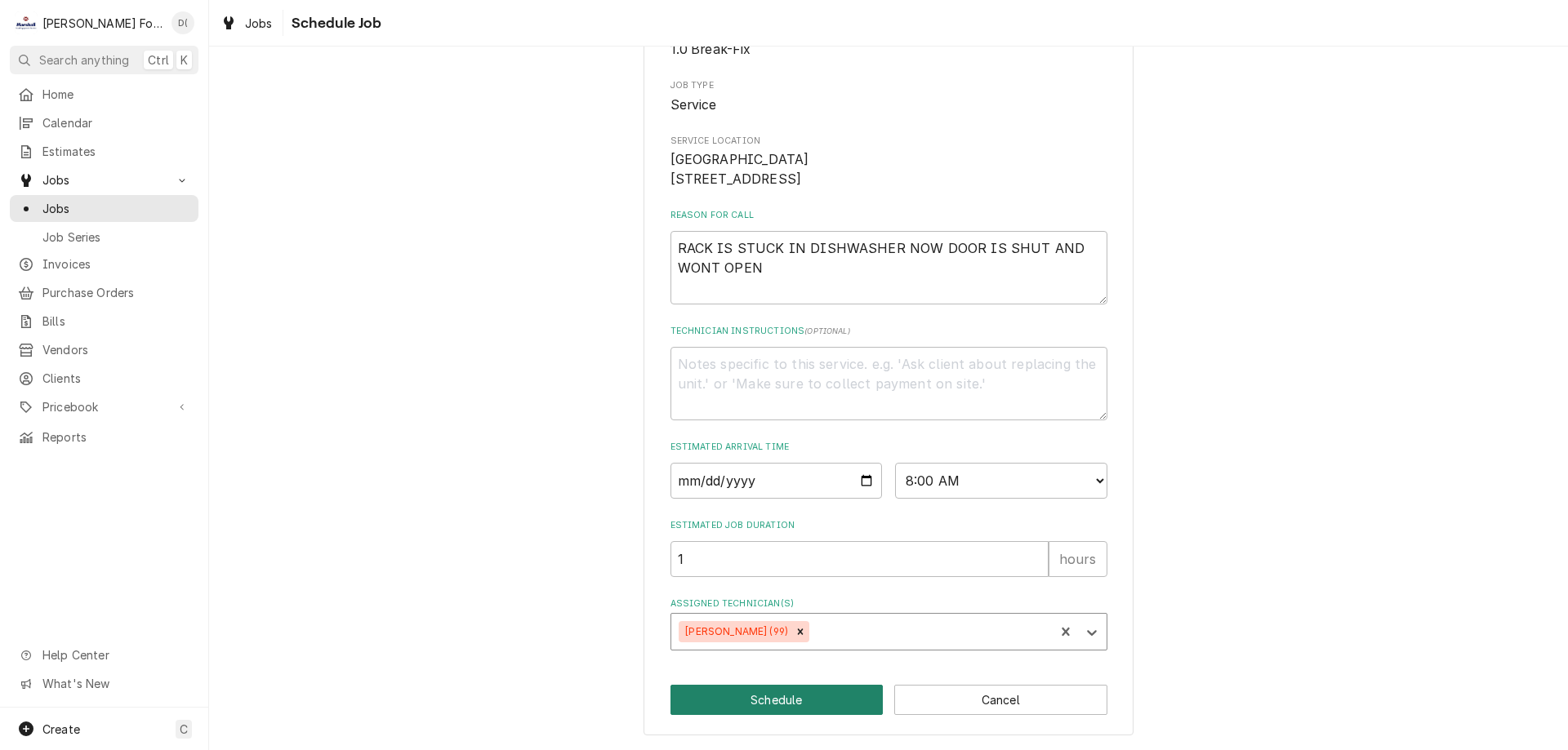
click at [764, 708] on button "Schedule" at bounding box center [777, 699] width 214 height 30
type textarea "x"
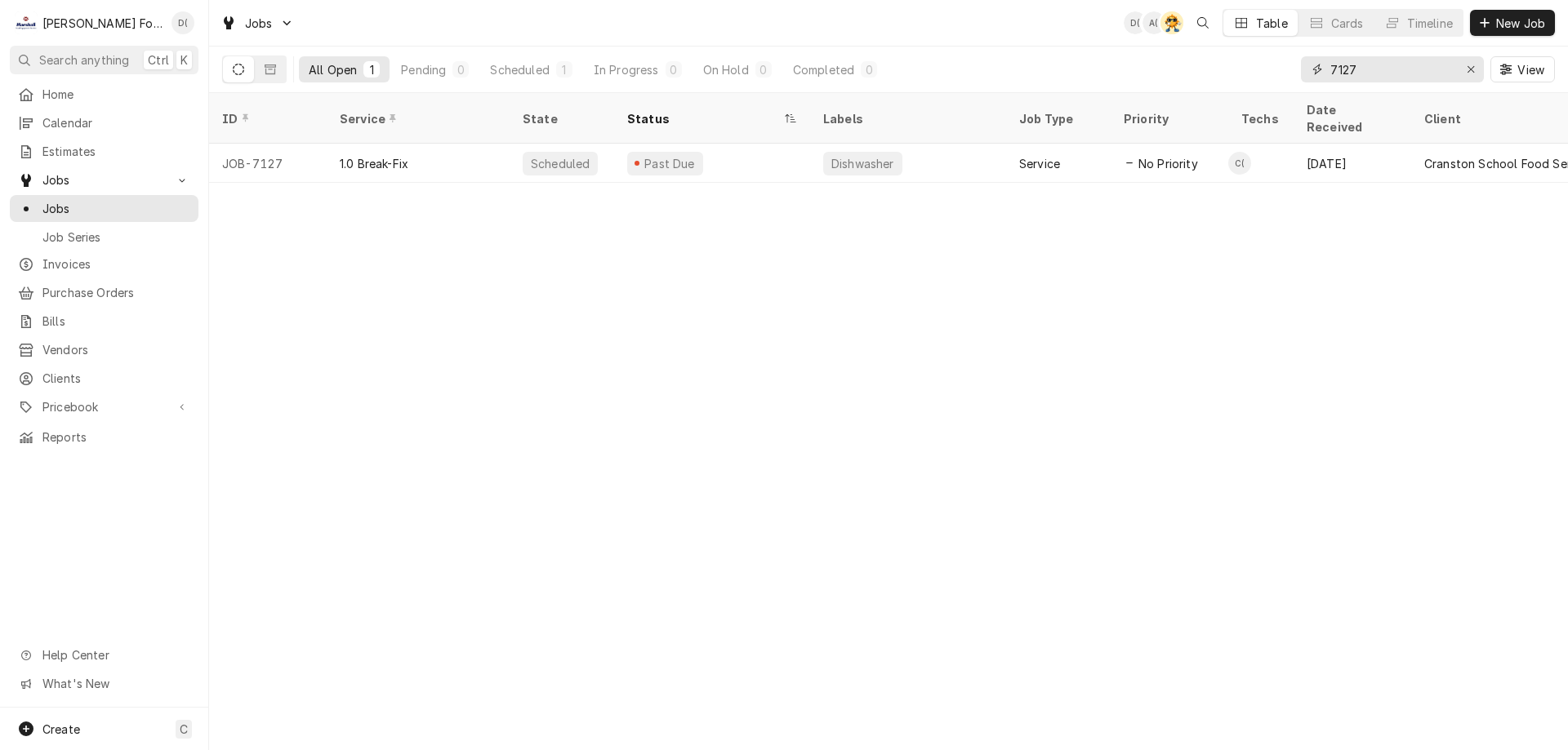
click at [1387, 71] on input "7127" at bounding box center [1391, 70] width 122 height 26
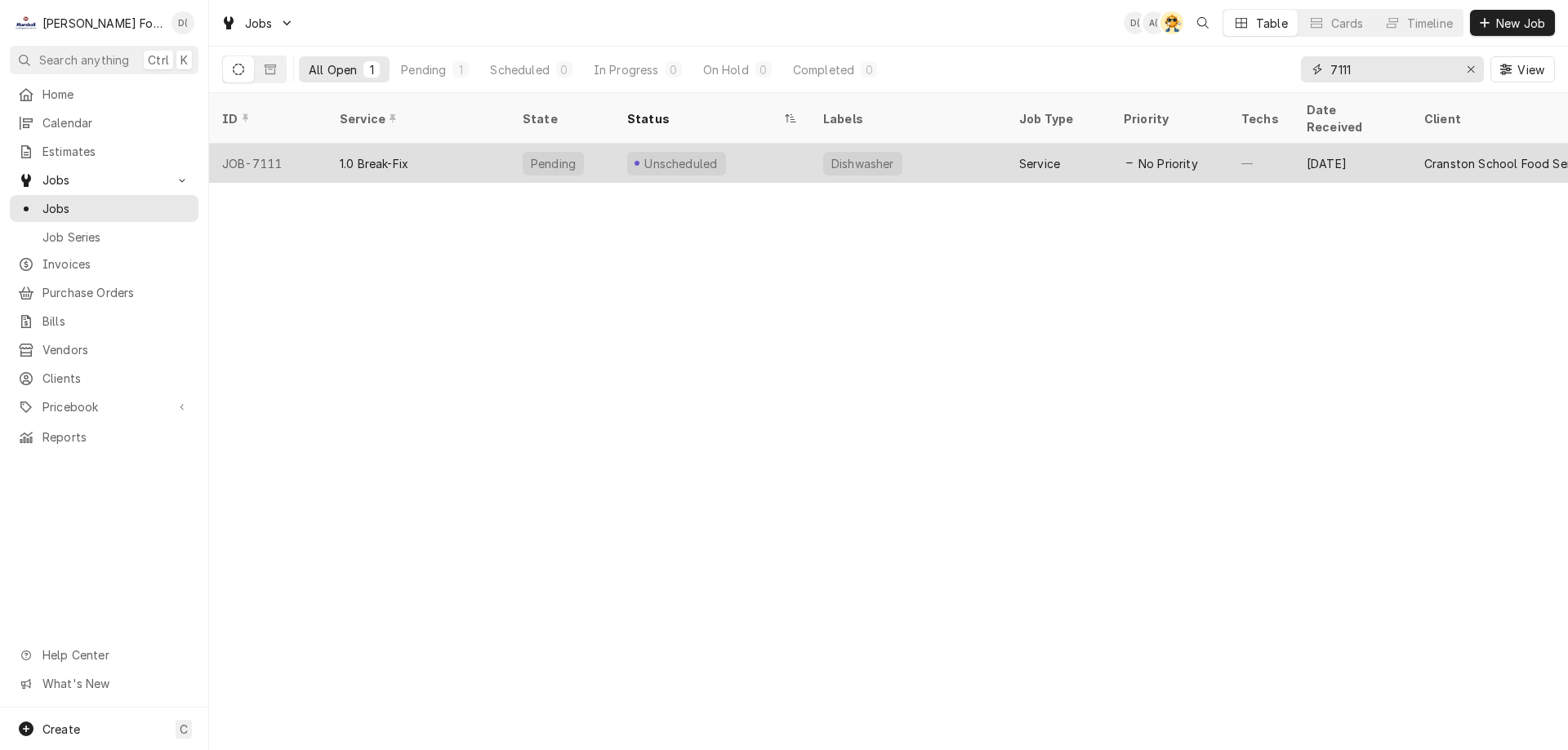
type input "7111"
click at [731, 144] on div "Unscheduled" at bounding box center [712, 164] width 196 height 39
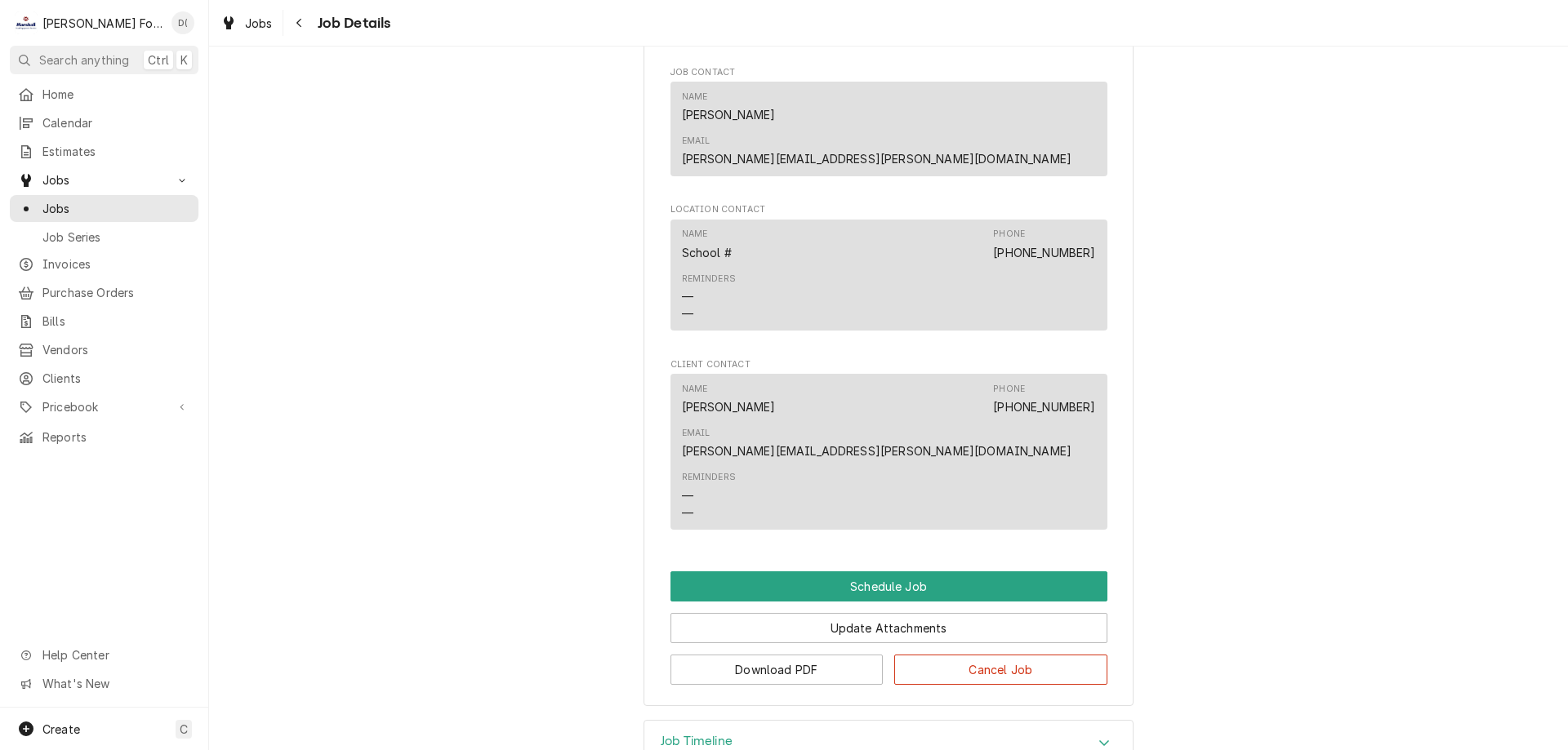
scroll to position [908, 0]
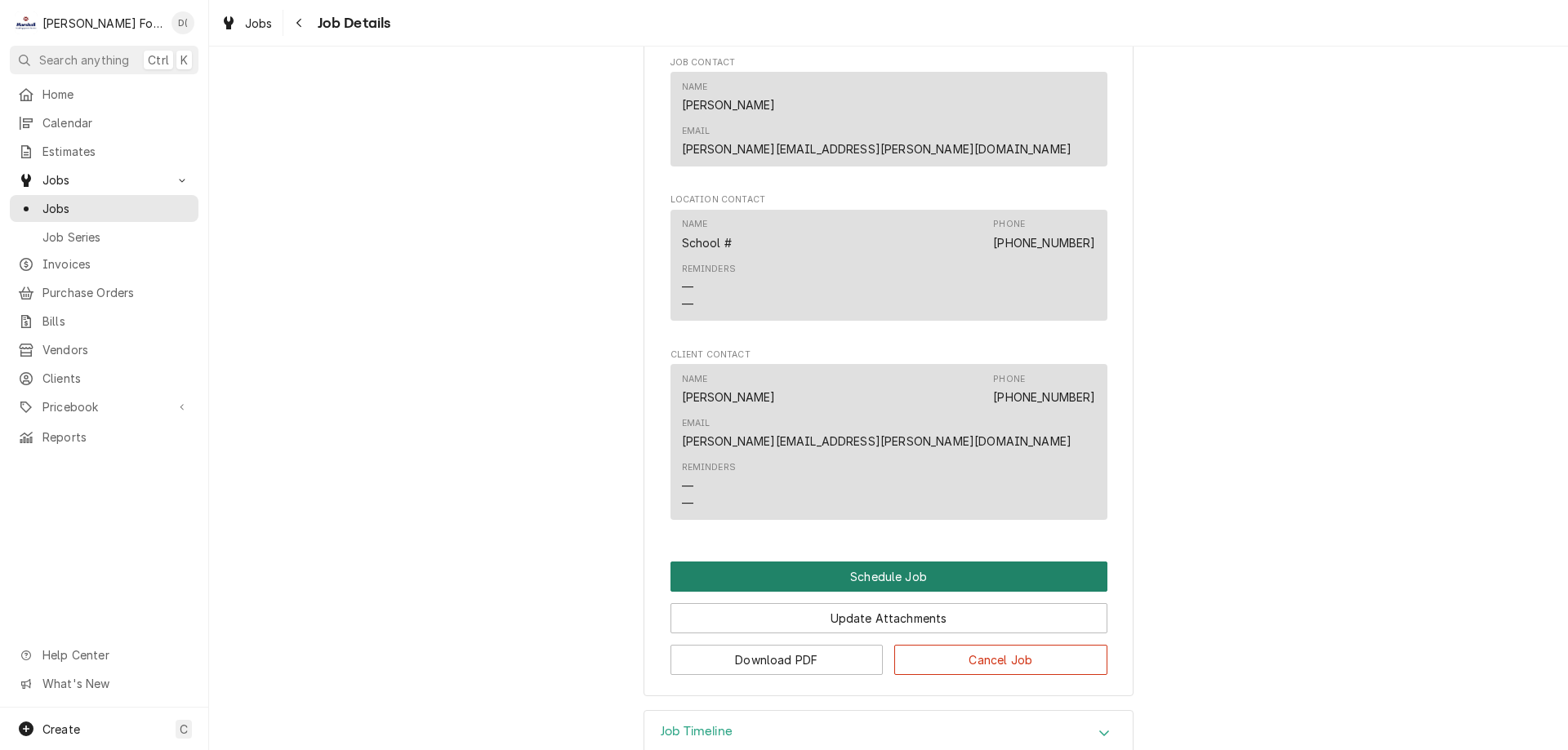
click at [891, 562] on button "Schedule Job" at bounding box center [888, 577] width 437 height 30
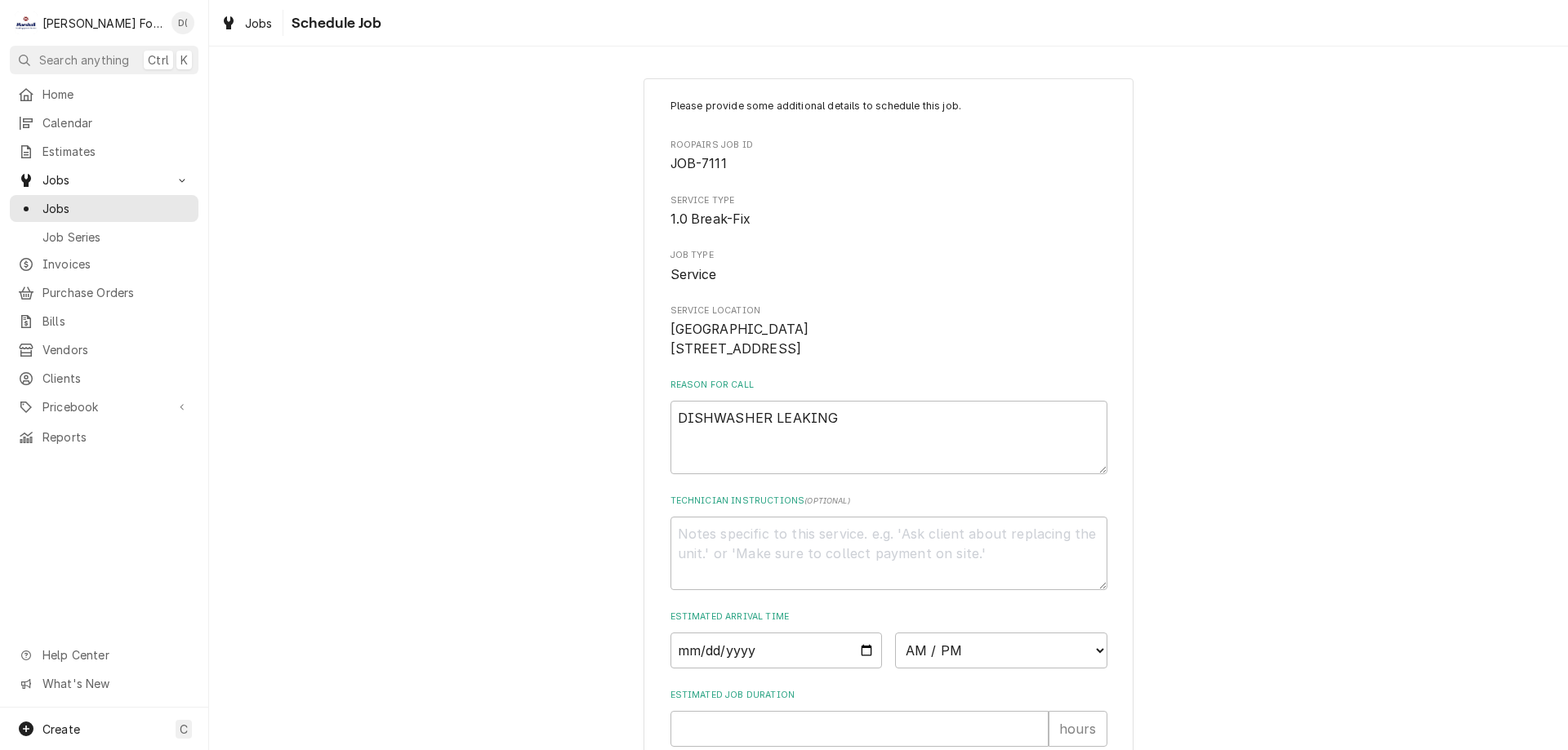
scroll to position [189, 0]
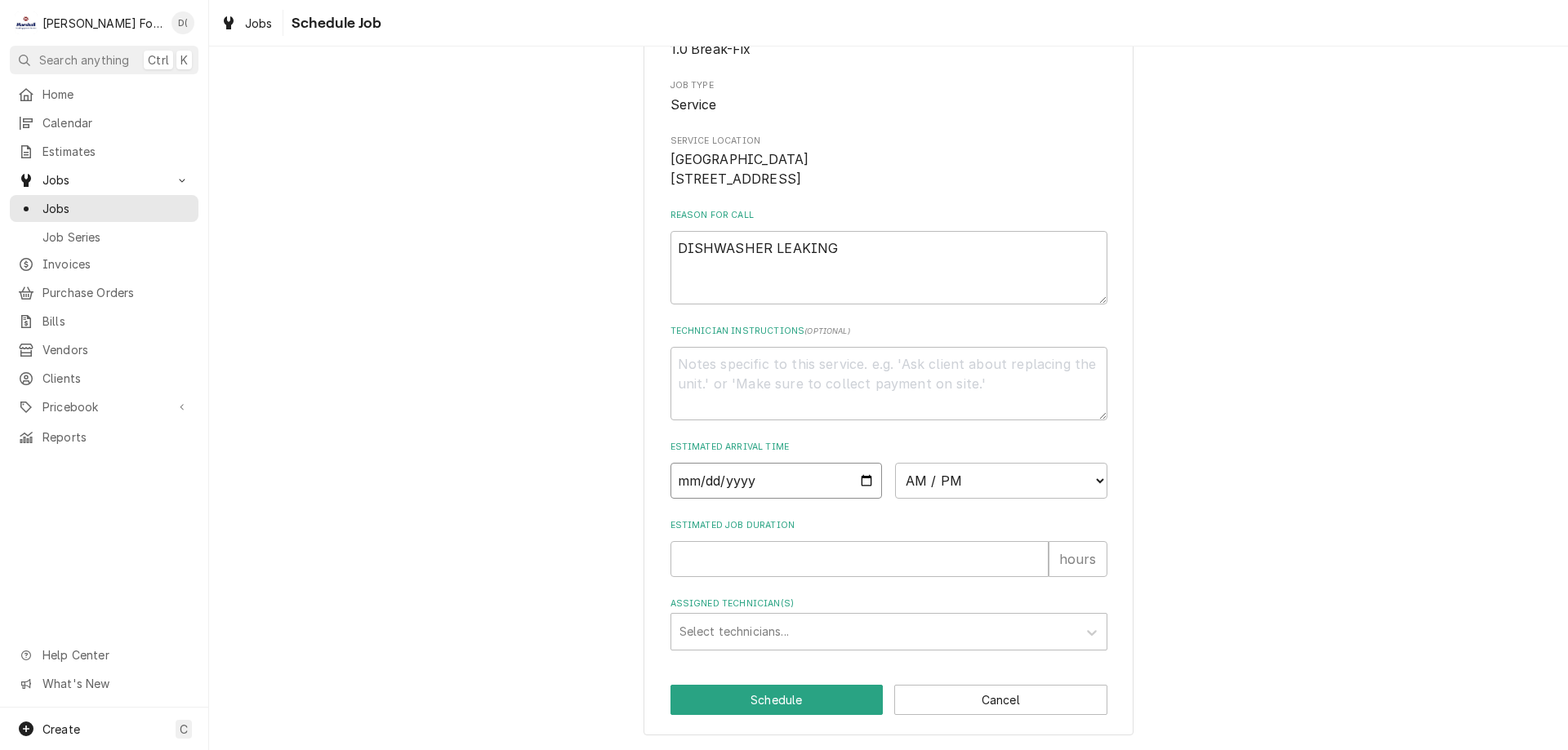
click at [857, 479] on input "Date" at bounding box center [776, 481] width 213 height 36
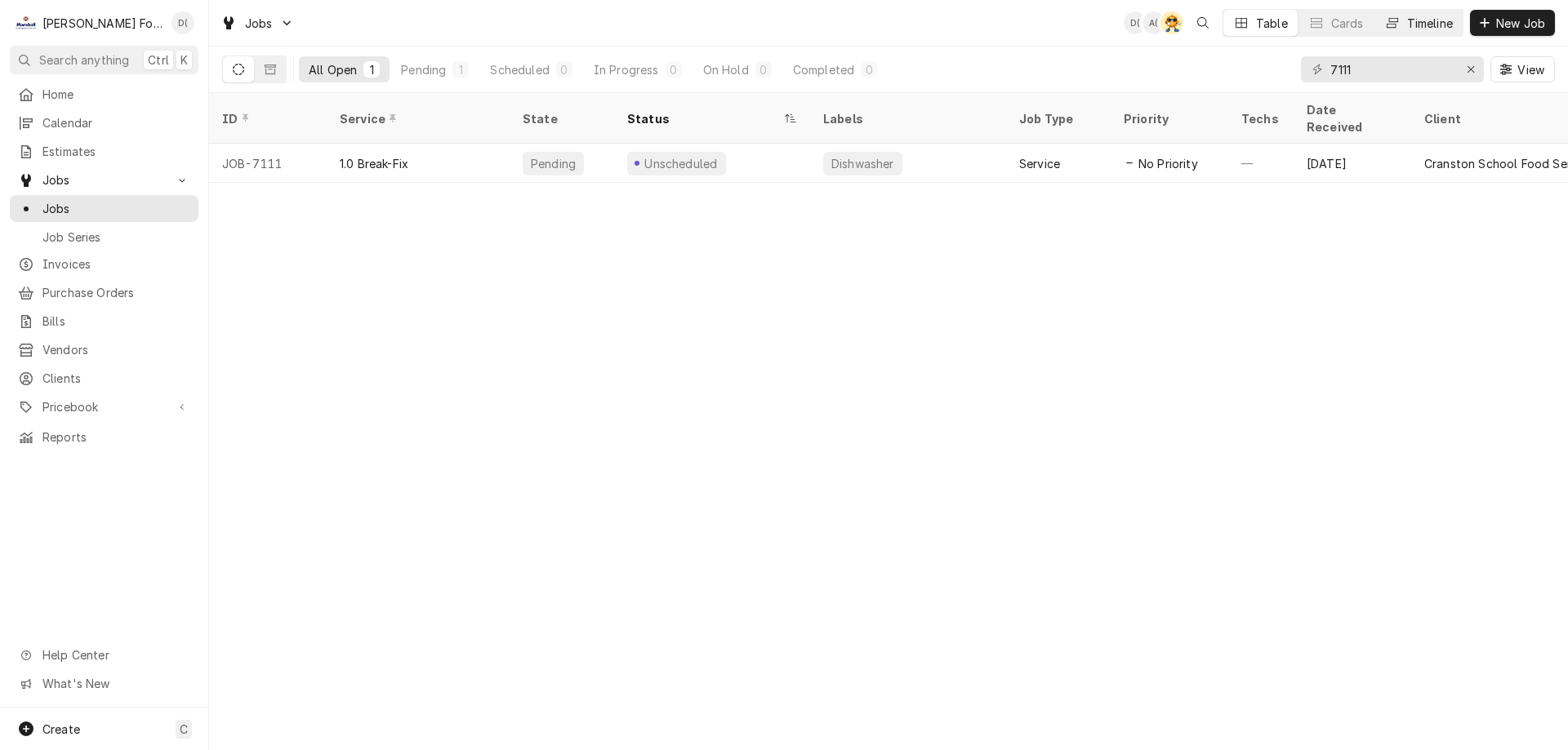
click at [1421, 32] on button "Timeline" at bounding box center [1418, 23] width 88 height 26
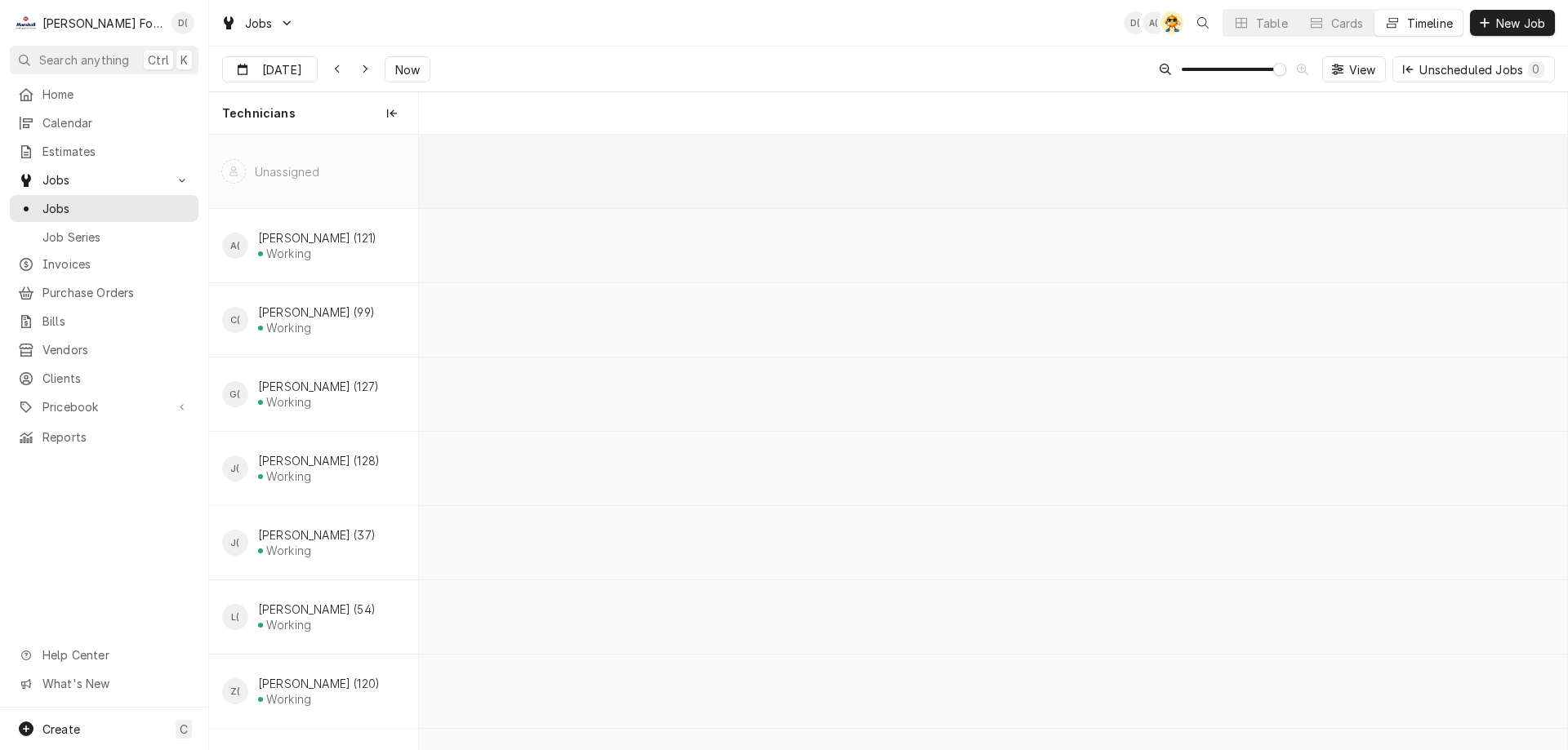
scroll to position [0, 22756]
click at [408, 68] on span "Now" at bounding box center [407, 70] width 31 height 18
type input "Sep 2"
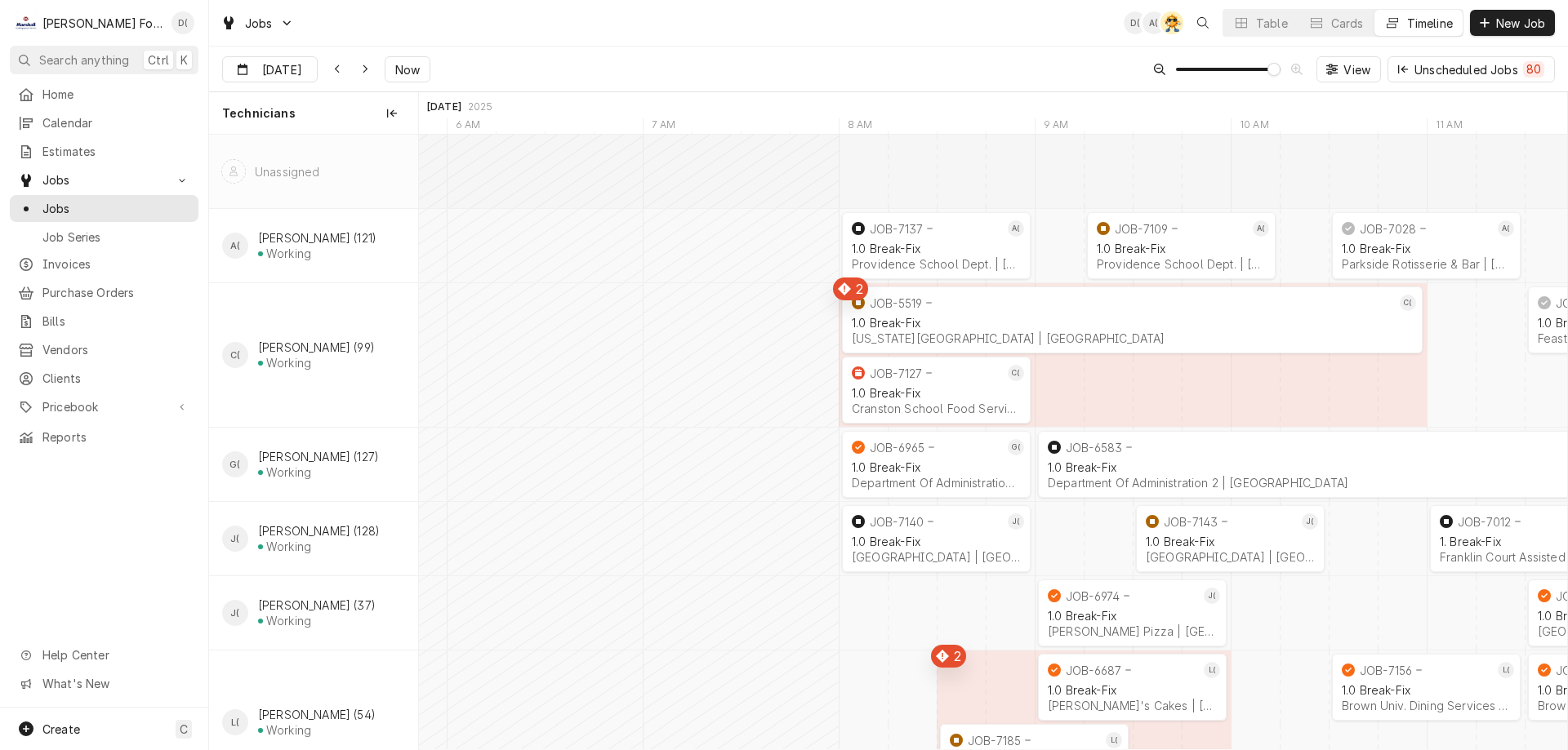
click at [916, 396] on div "1.0 Break-Fix" at bounding box center [936, 393] width 169 height 14
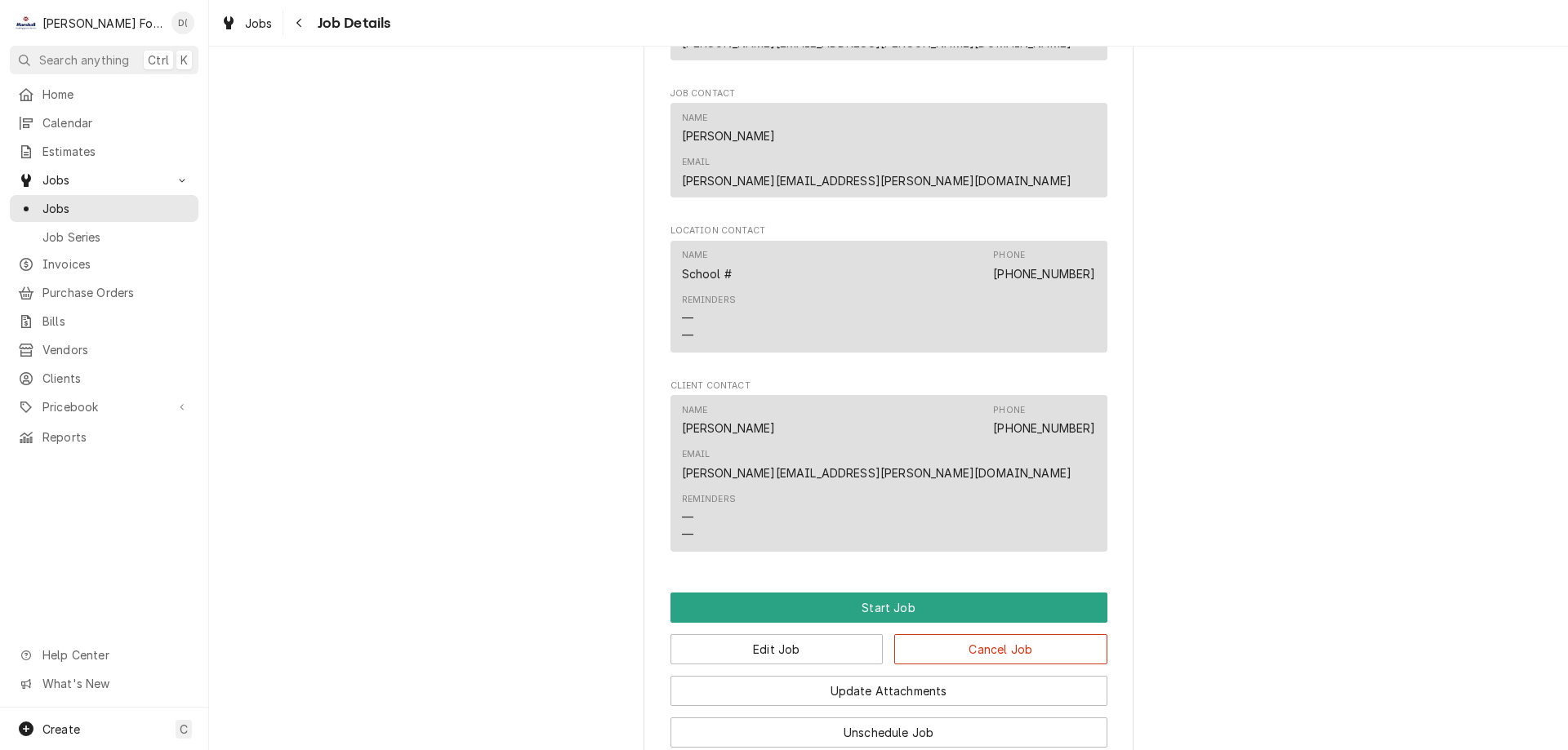
scroll to position [1176, 0]
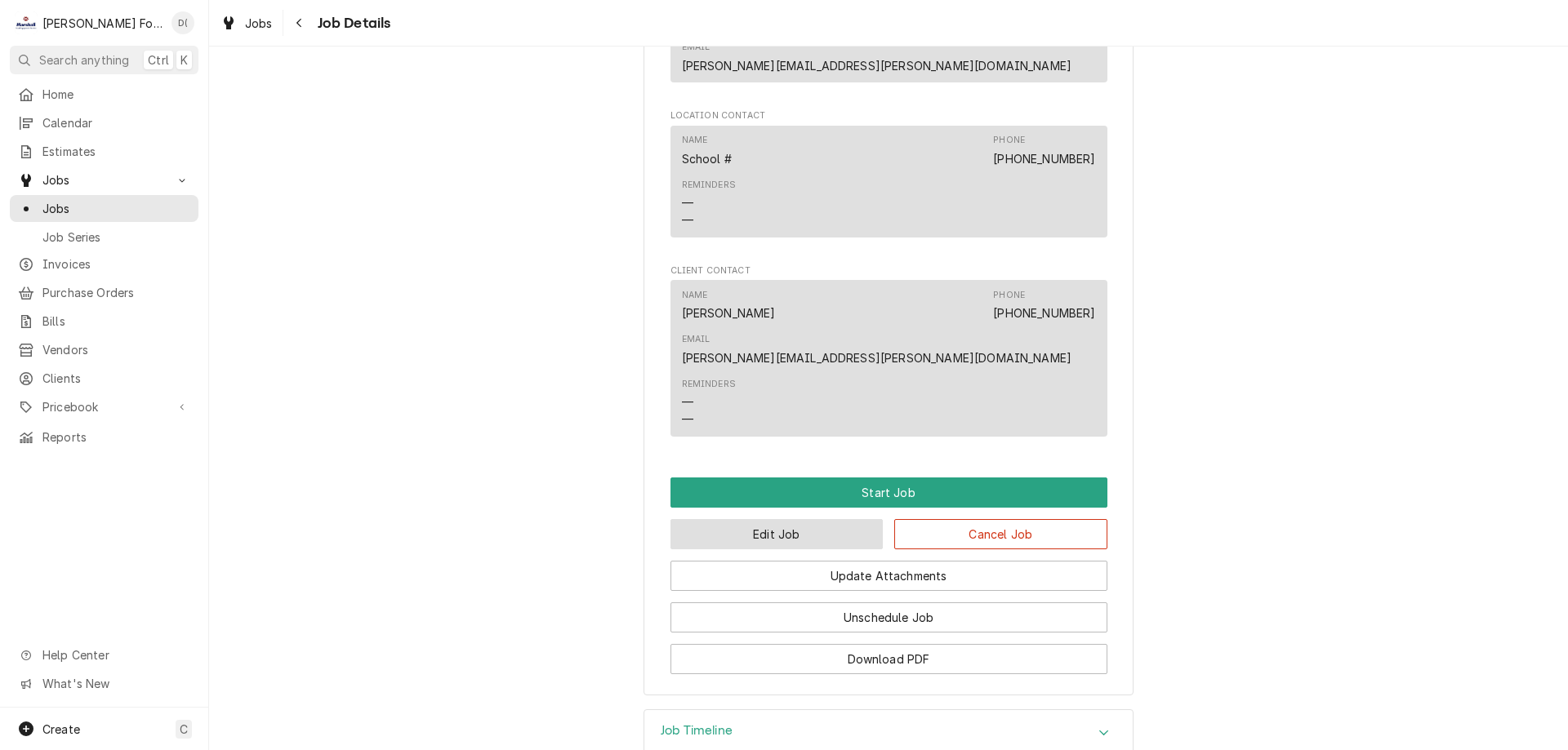
click at [798, 519] on button "Edit Job" at bounding box center [777, 534] width 214 height 30
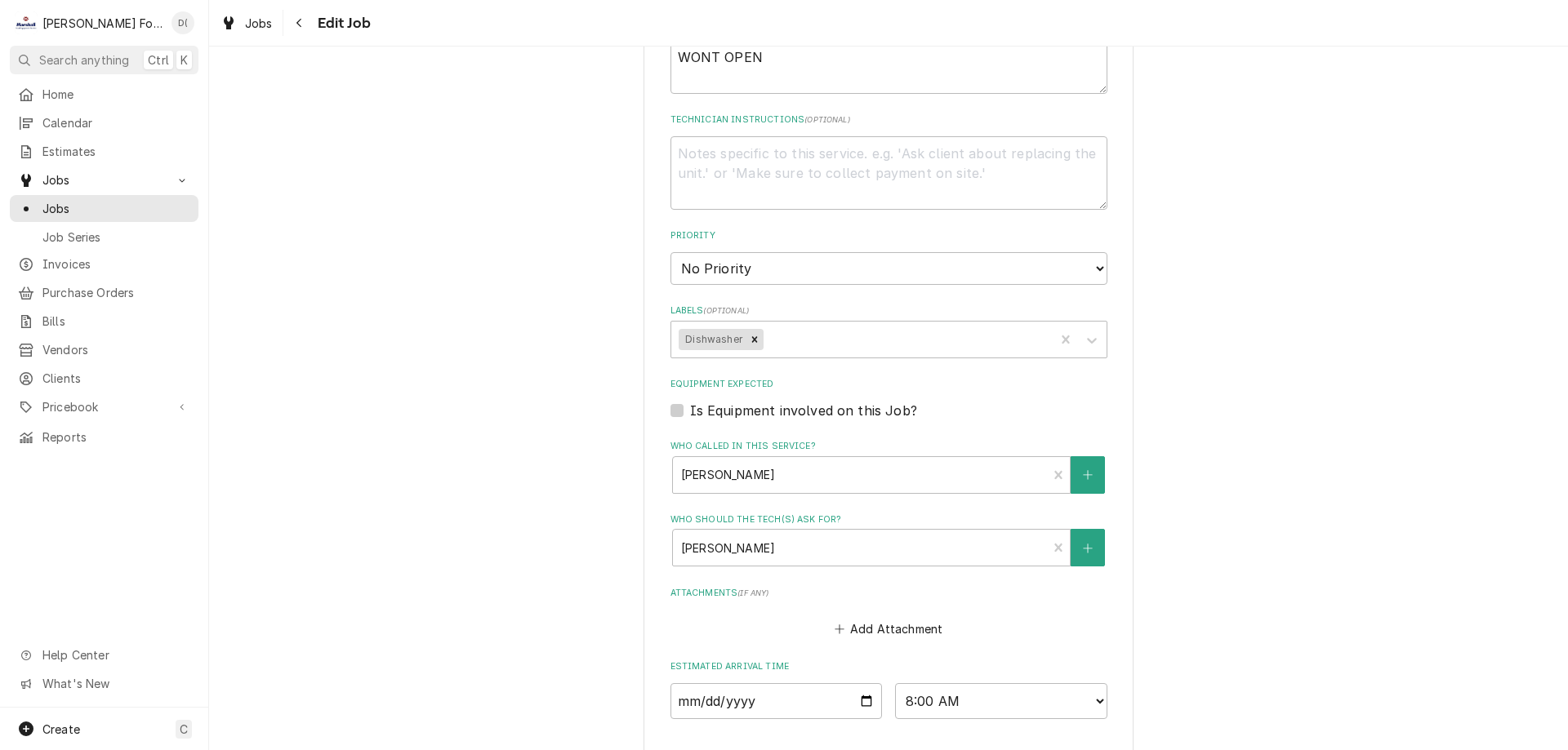
scroll to position [1086, 0]
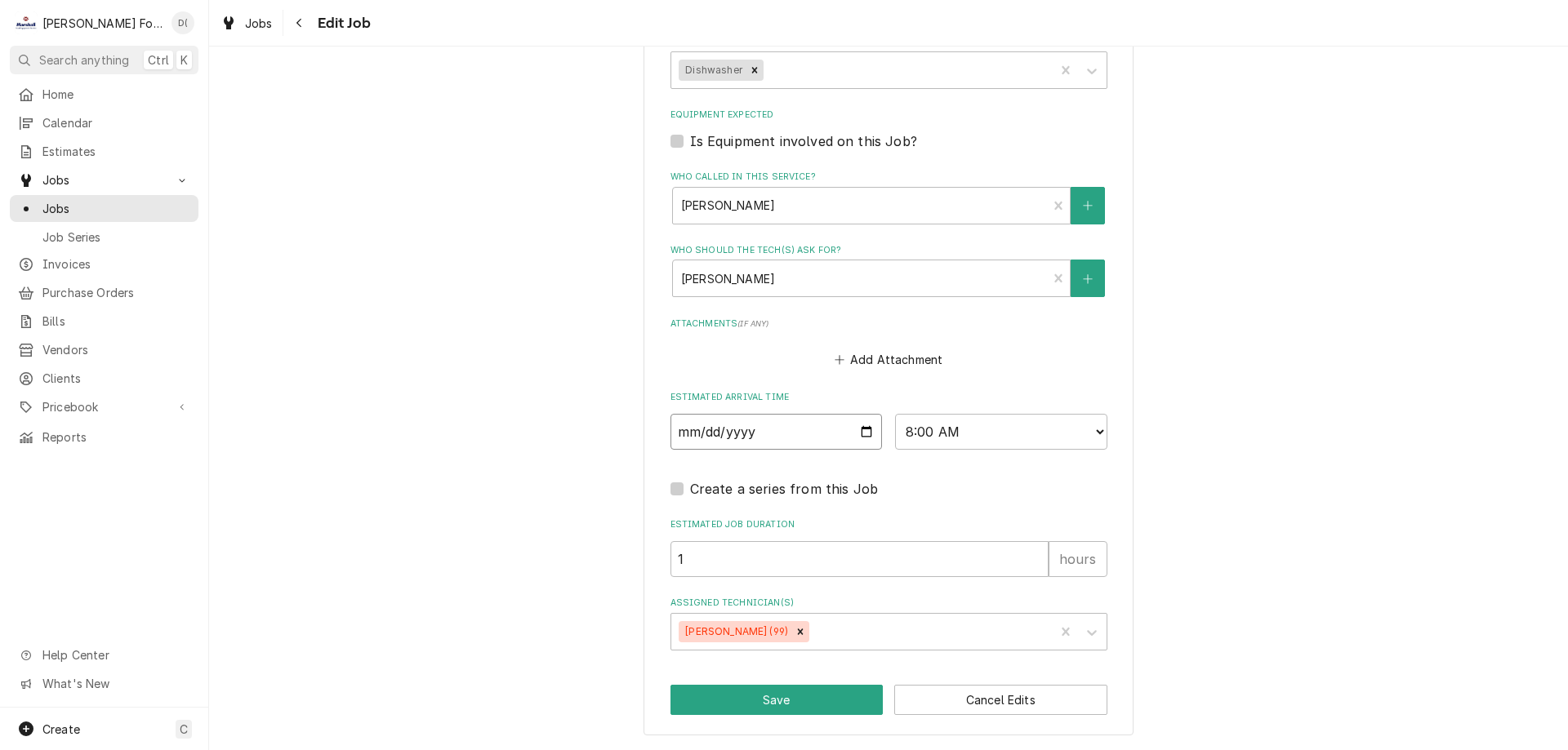
click at [862, 434] on input "[DATE]" at bounding box center [776, 432] width 213 height 36
type textarea "x"
type input "2025-09-03"
click at [784, 703] on button "Save" at bounding box center [777, 699] width 214 height 30
type textarea "x"
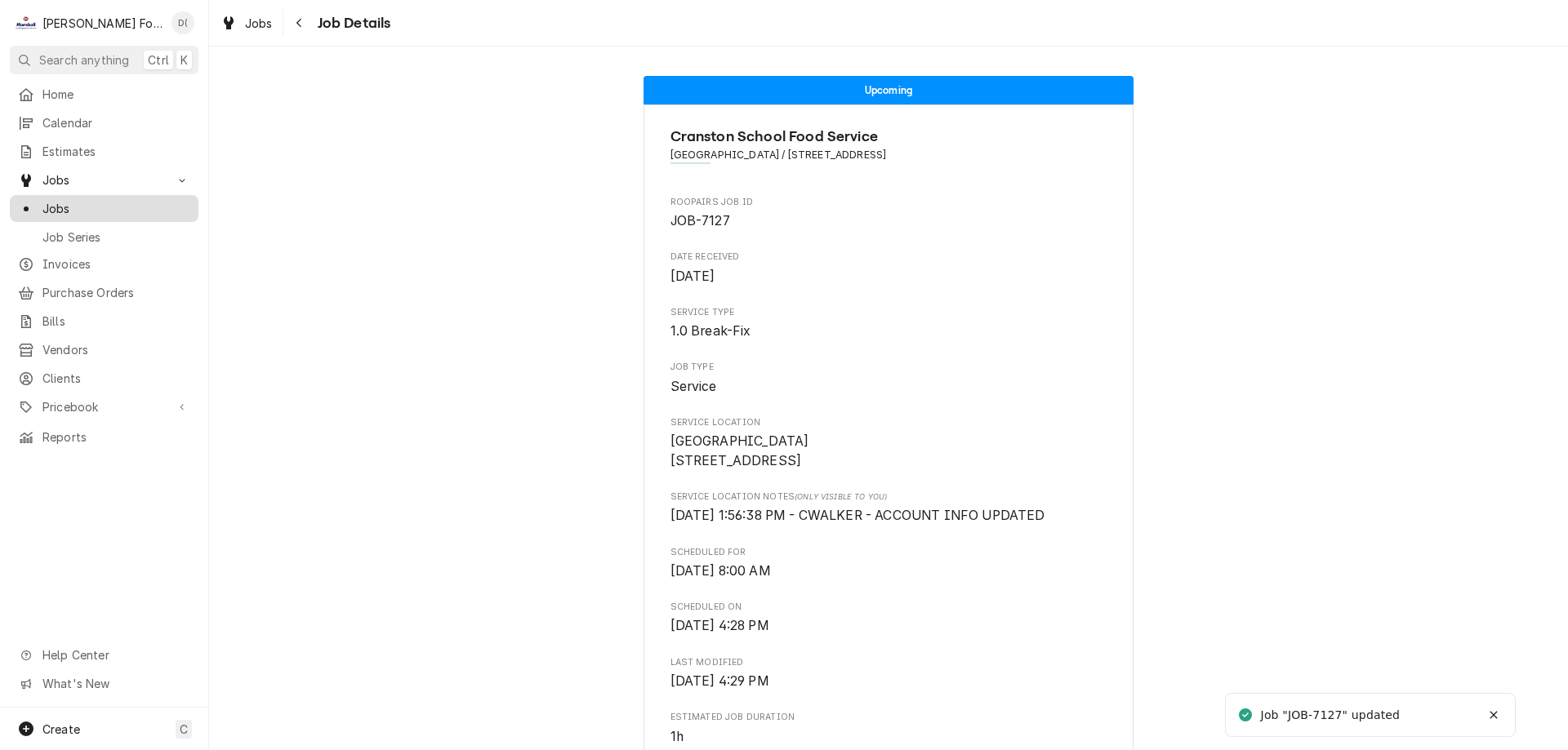
click at [124, 202] on span "Jobs" at bounding box center [116, 209] width 148 height 18
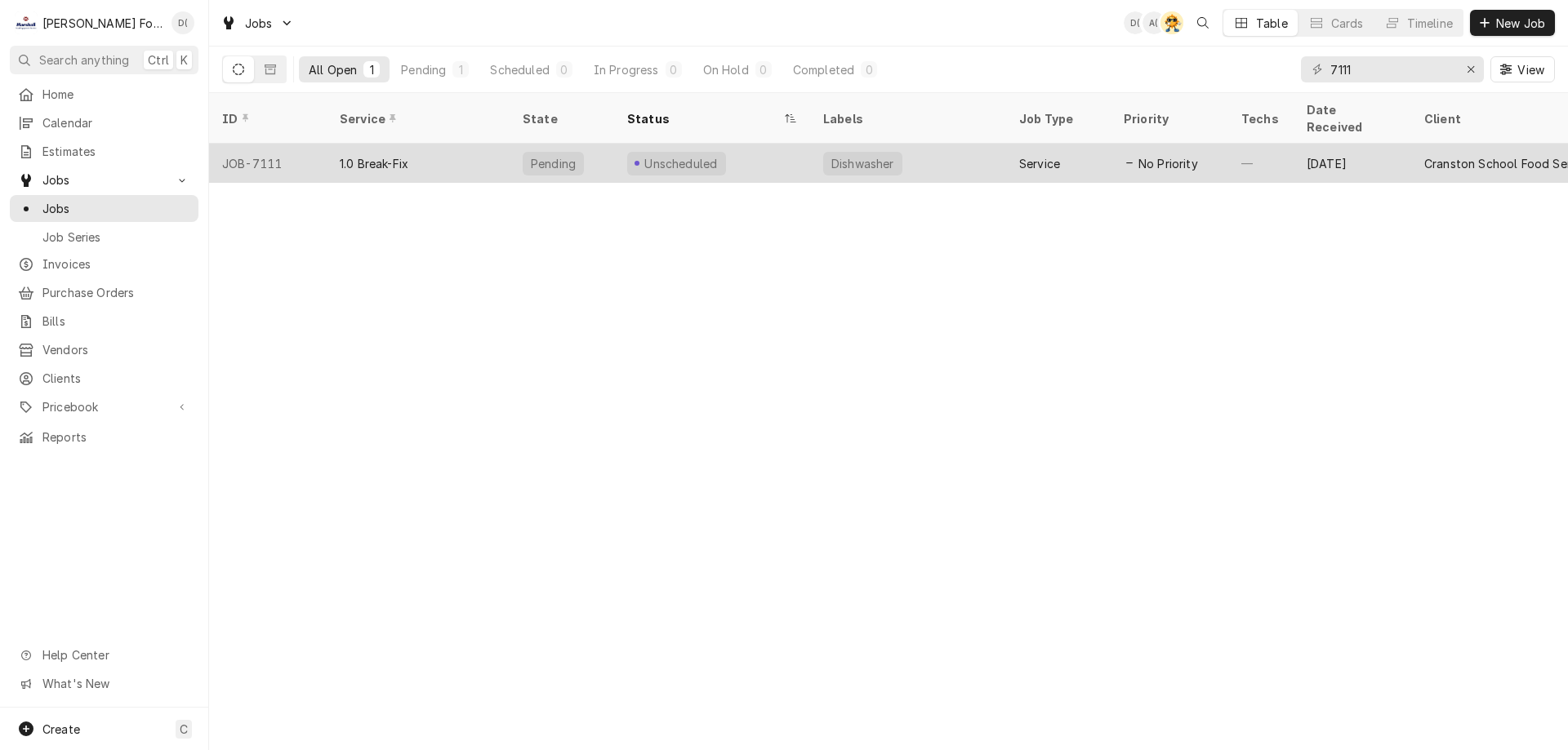
click at [748, 146] on div "Unscheduled" at bounding box center [712, 164] width 196 height 39
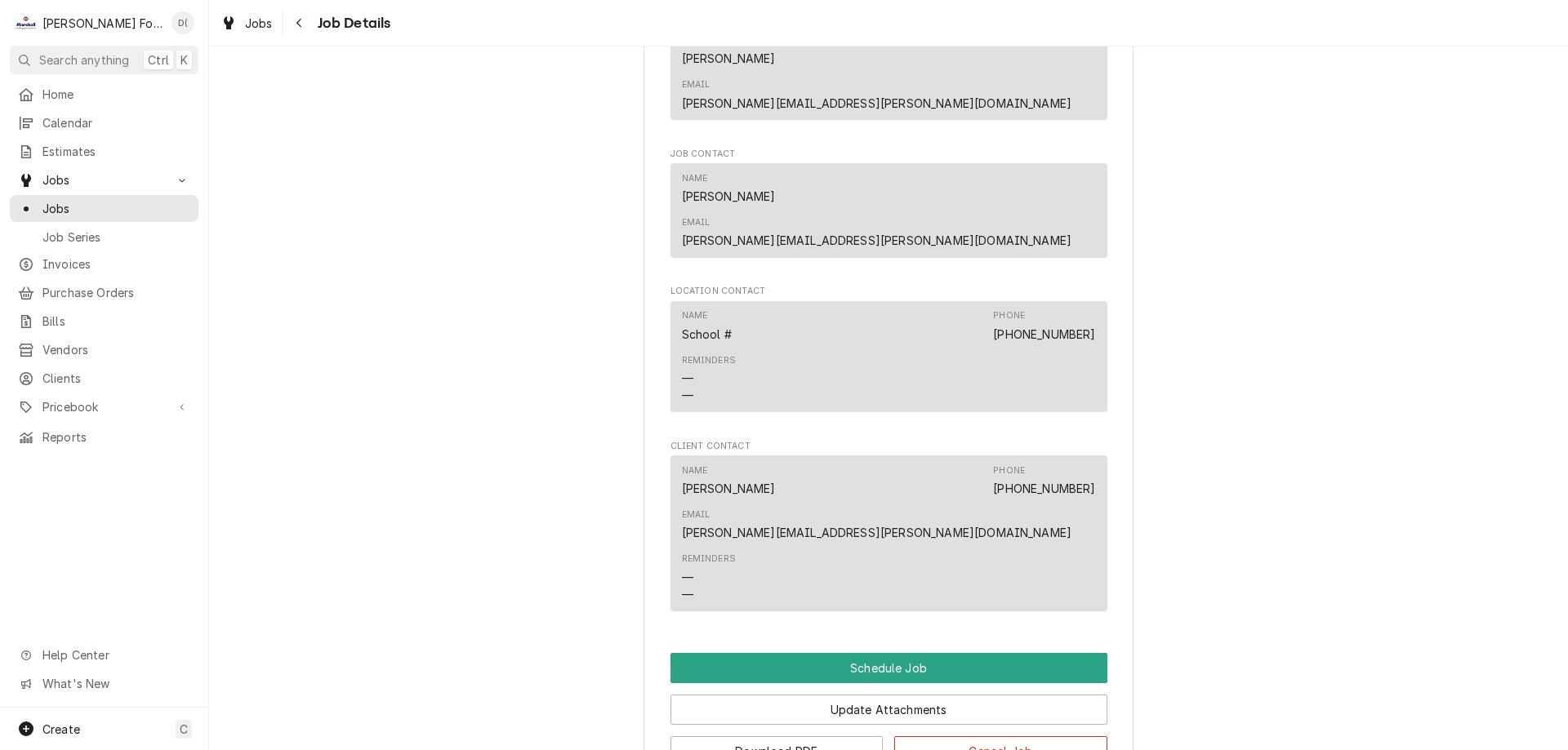
scroll to position [908, 0]
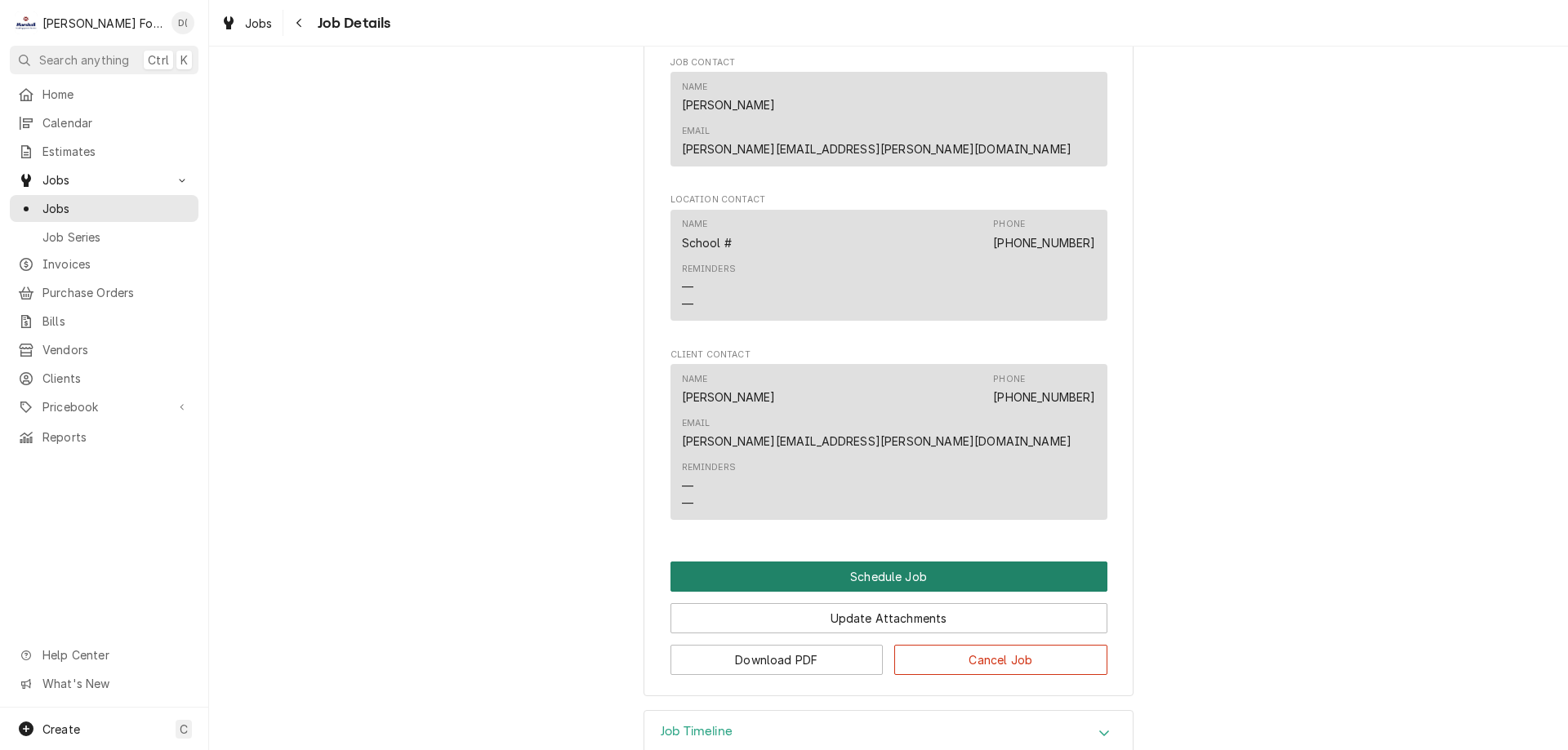
click at [885, 562] on button "Schedule Job" at bounding box center [888, 577] width 437 height 30
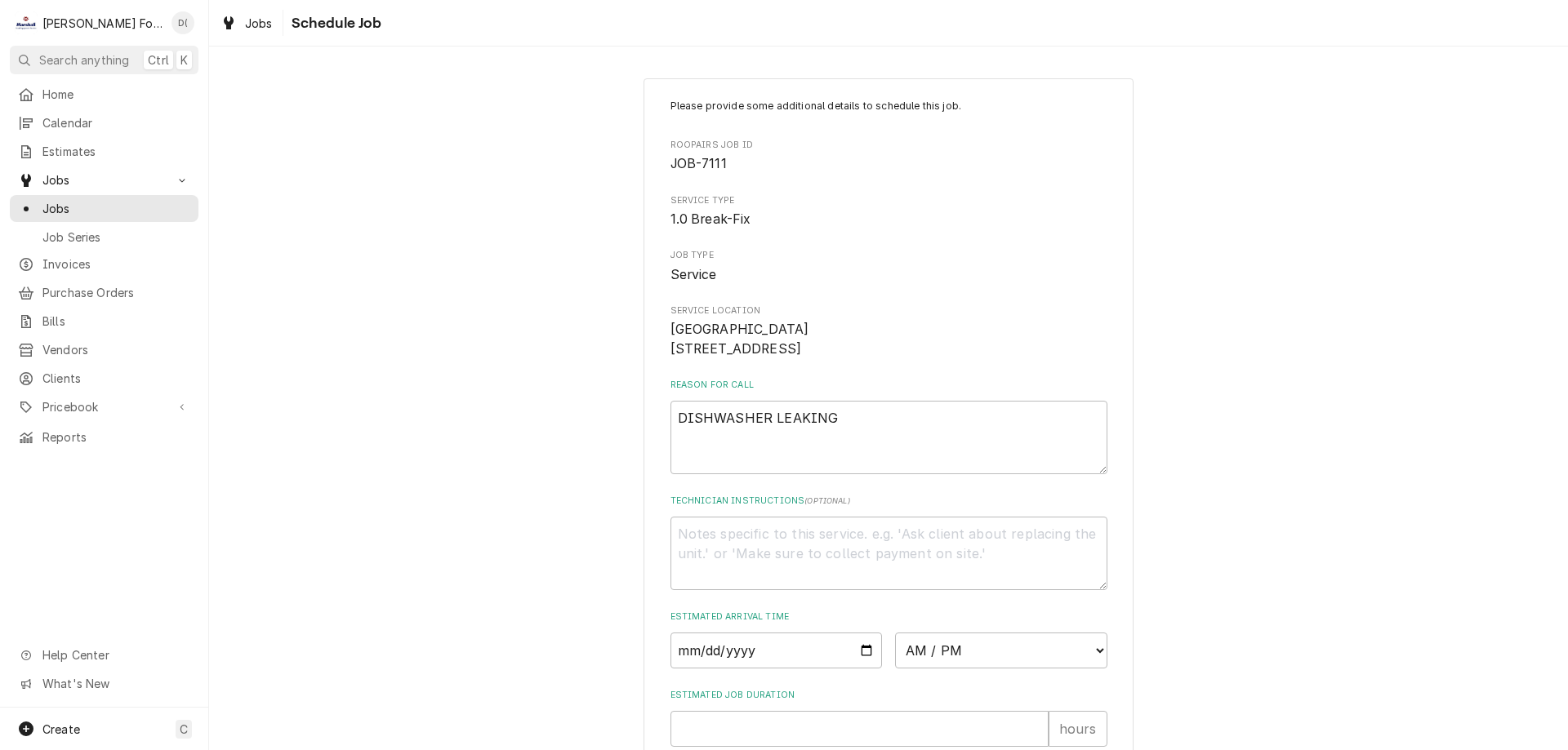
scroll to position [189, 0]
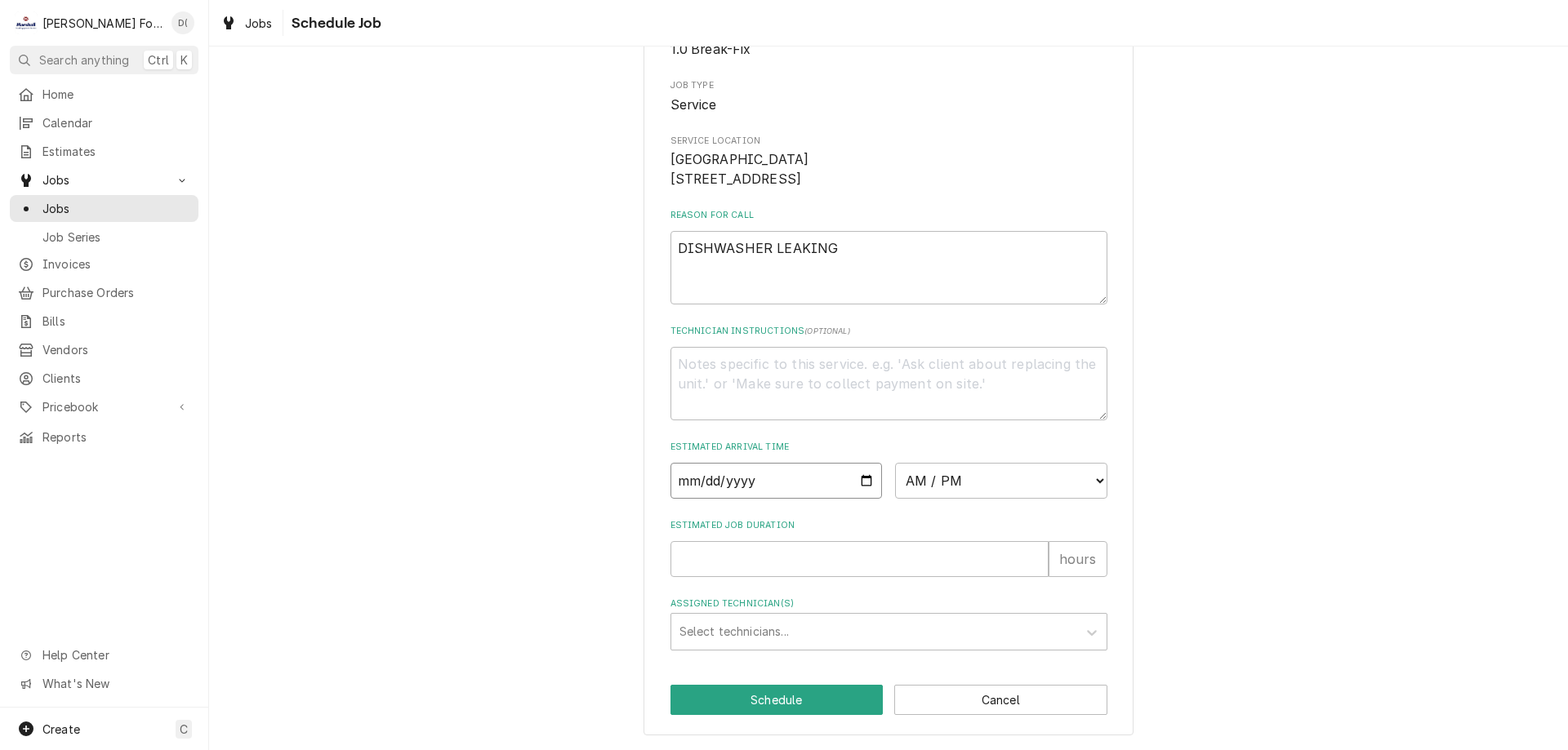
click at [858, 478] on input "Date" at bounding box center [776, 481] width 213 height 36
type textarea "x"
type input "2025-09-03"
click at [976, 484] on select "AM / PM 6:00 AM 6:15 AM 6:30 AM 6:45 AM 7:00 AM 7:15 AM 7:30 AM 7:45 AM 8:00 AM…" at bounding box center [1001, 481] width 213 height 36
select select "09:00:00"
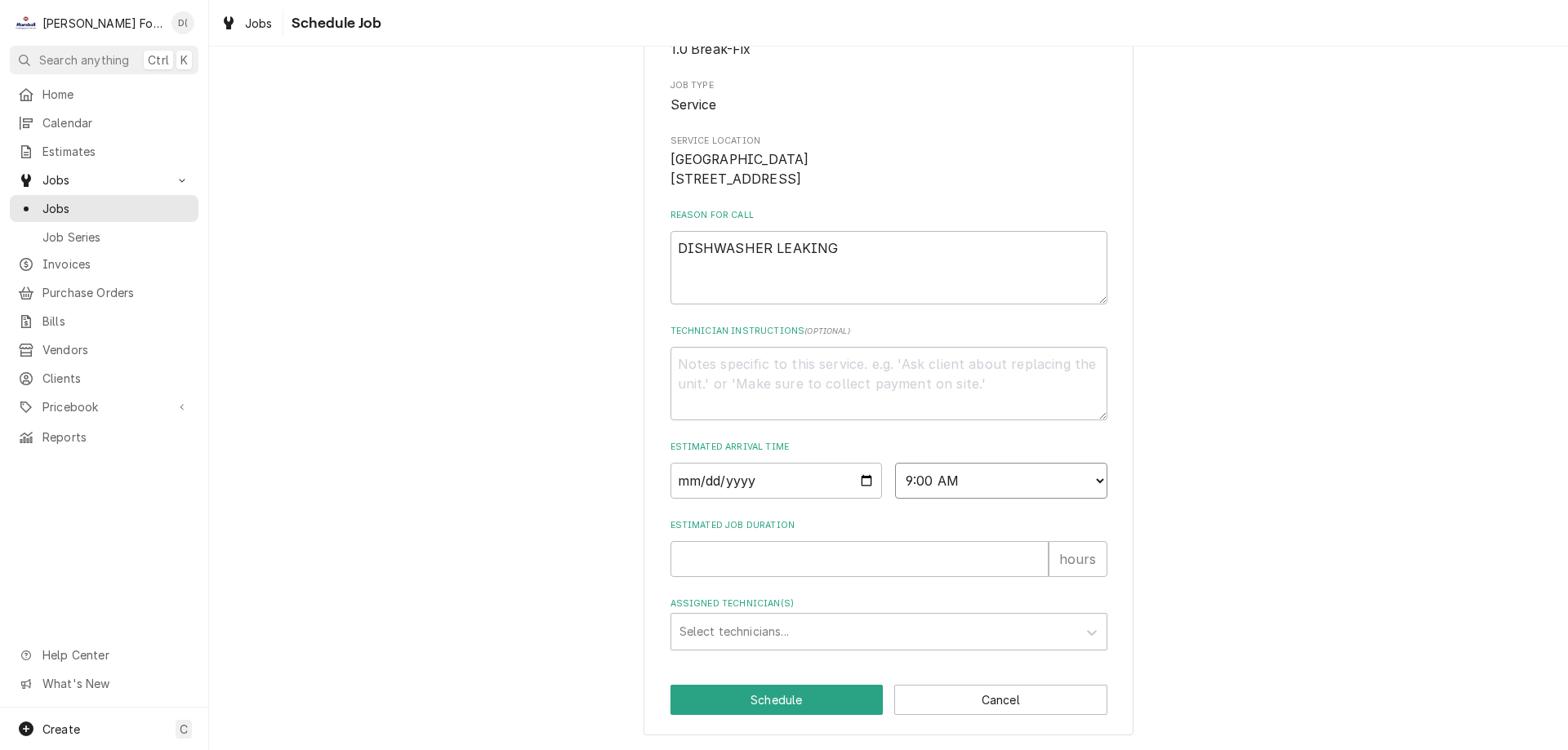
click at [895, 463] on select "AM / PM 6:00 AM 6:15 AM 6:30 AM 6:45 AM 7:00 AM 7:15 AM 7:30 AM 7:45 AM 8:00 AM…" at bounding box center [1001, 481] width 213 height 36
click at [760, 555] on input "Estimated Job Duration" at bounding box center [859, 559] width 378 height 36
type textarea "x"
type input "1"
click at [729, 633] on div "Assigned Technician(s)" at bounding box center [875, 632] width 390 height 29
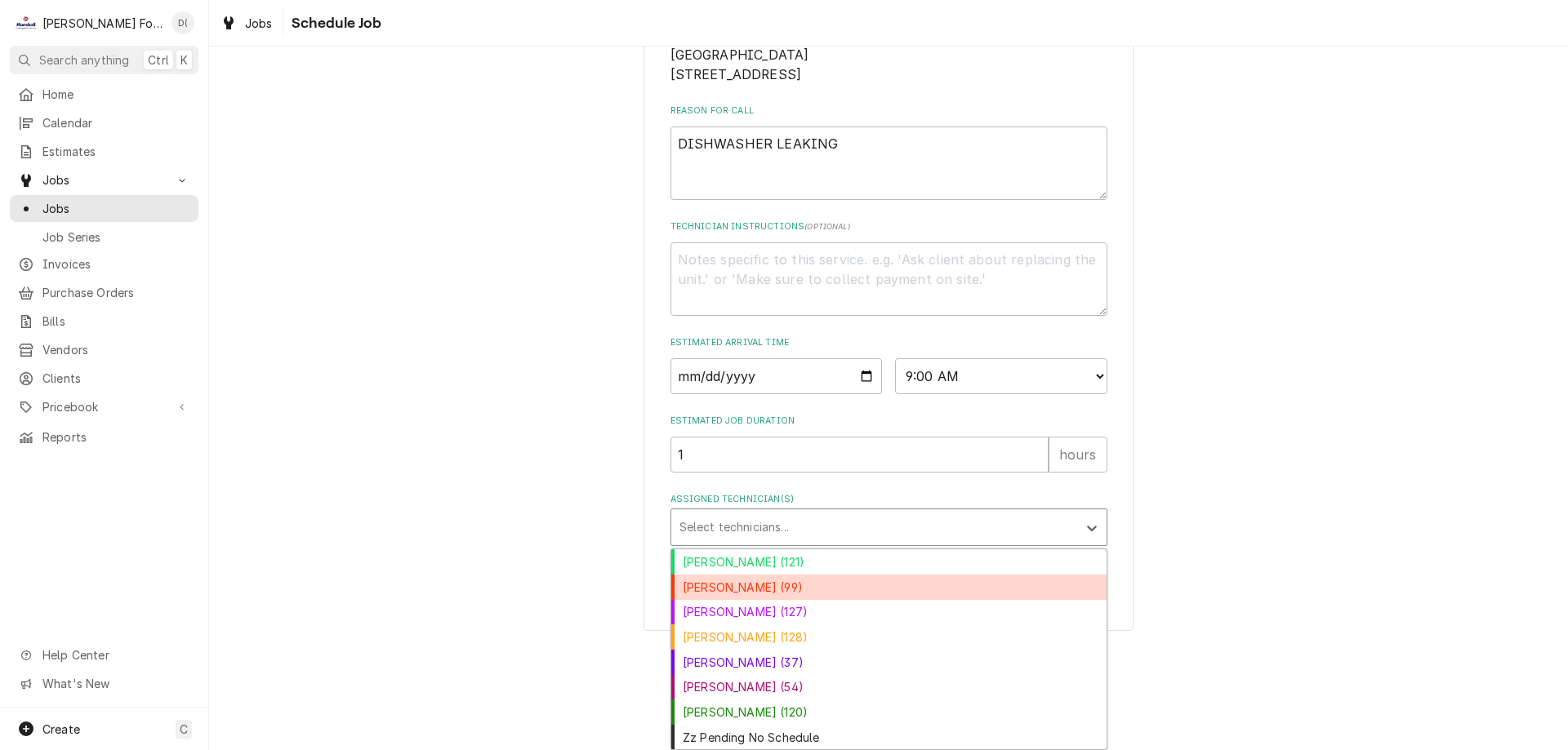
click at [709, 587] on div "Chris Branca (99)" at bounding box center [888, 587] width 435 height 25
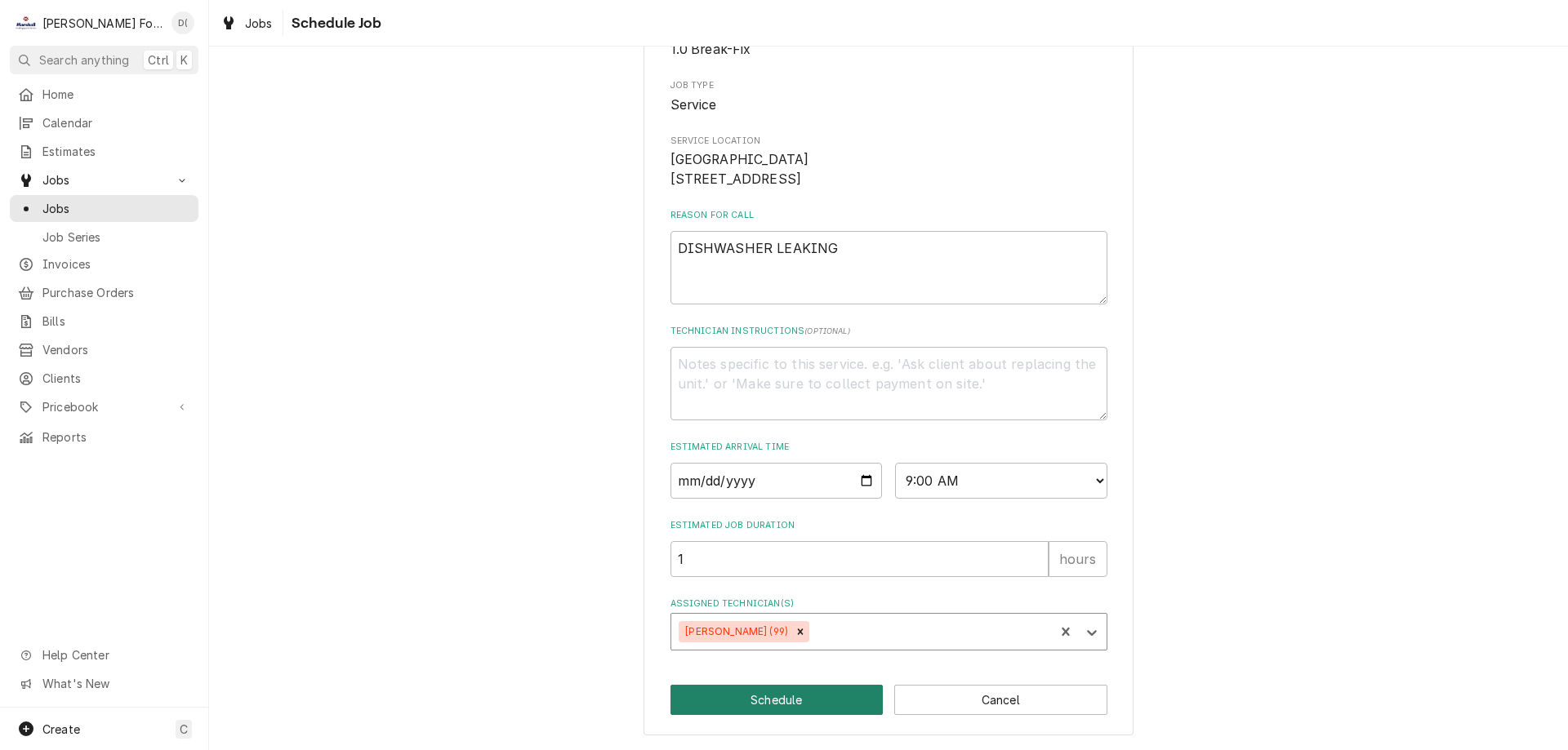
click at [719, 708] on button "Schedule" at bounding box center [777, 699] width 214 height 30
type textarea "x"
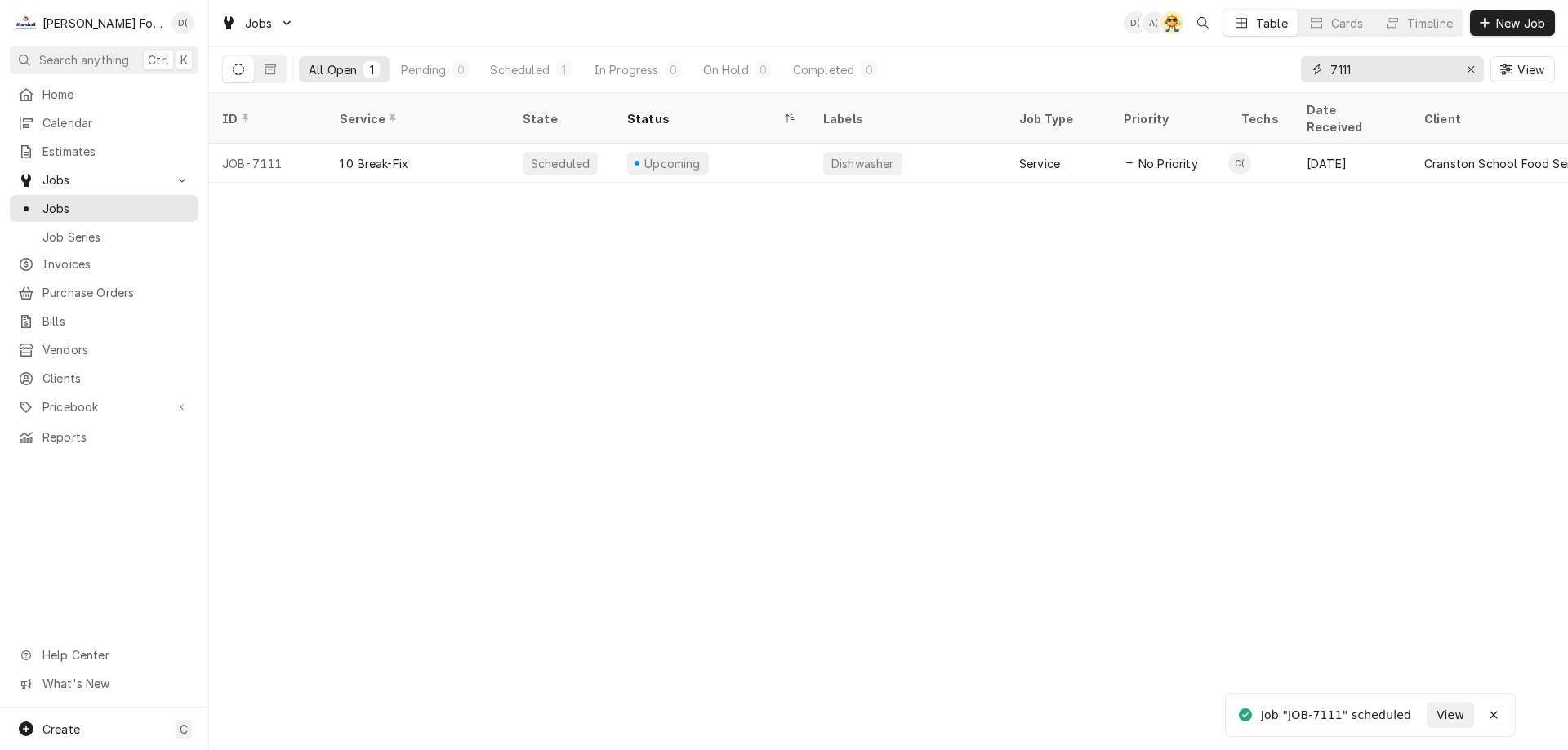
click at [1365, 74] on input "7111" at bounding box center [1391, 70] width 122 height 26
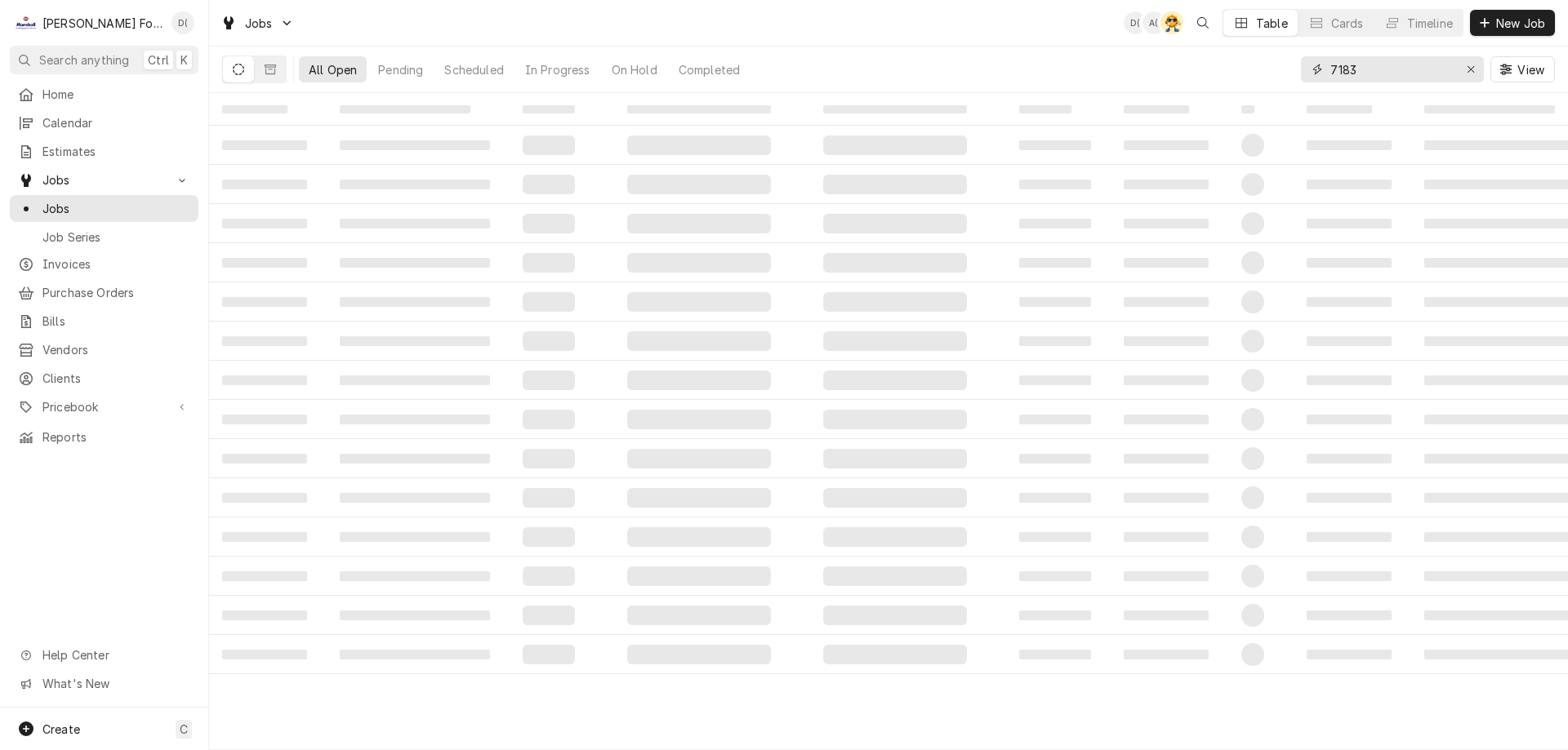
type input "7183"
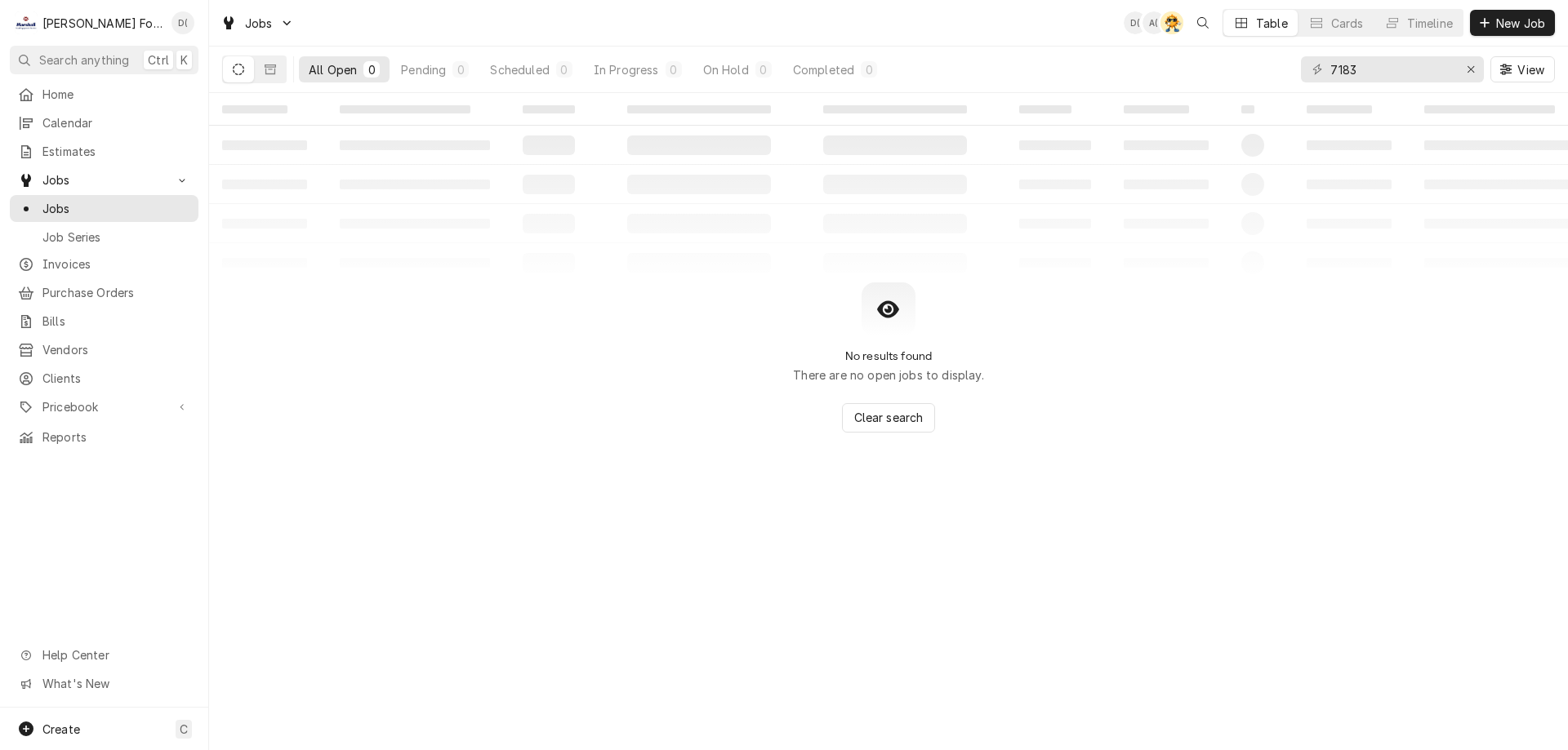
click at [228, 71] on button "Dynamic Content Wrapper" at bounding box center [239, 70] width 31 height 26
click at [1472, 67] on icon "Erase input" at bounding box center [1470, 70] width 7 height 7
click at [1402, 73] on input "Dynamic Content Wrapper" at bounding box center [1406, 70] width 154 height 26
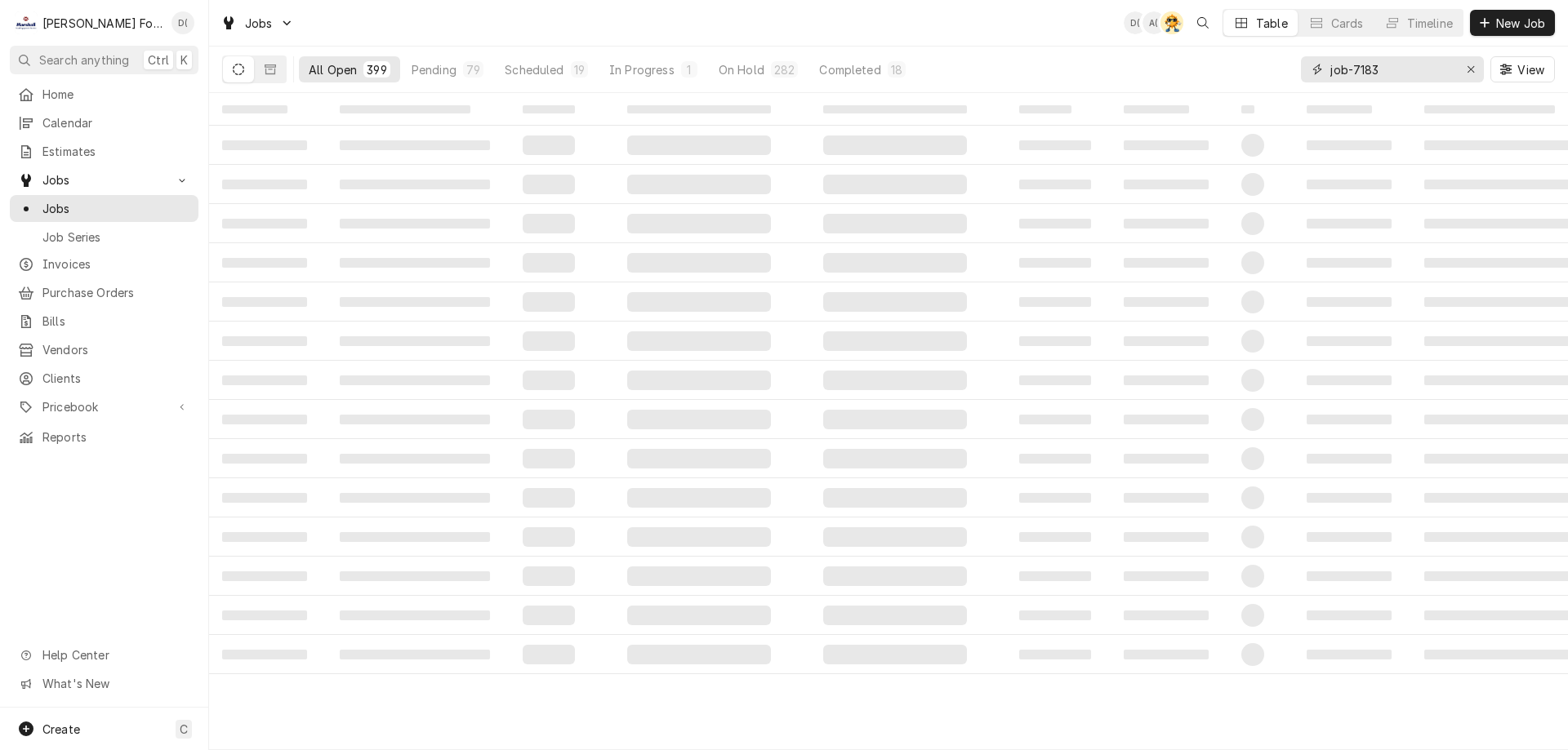
type input "job-7183"
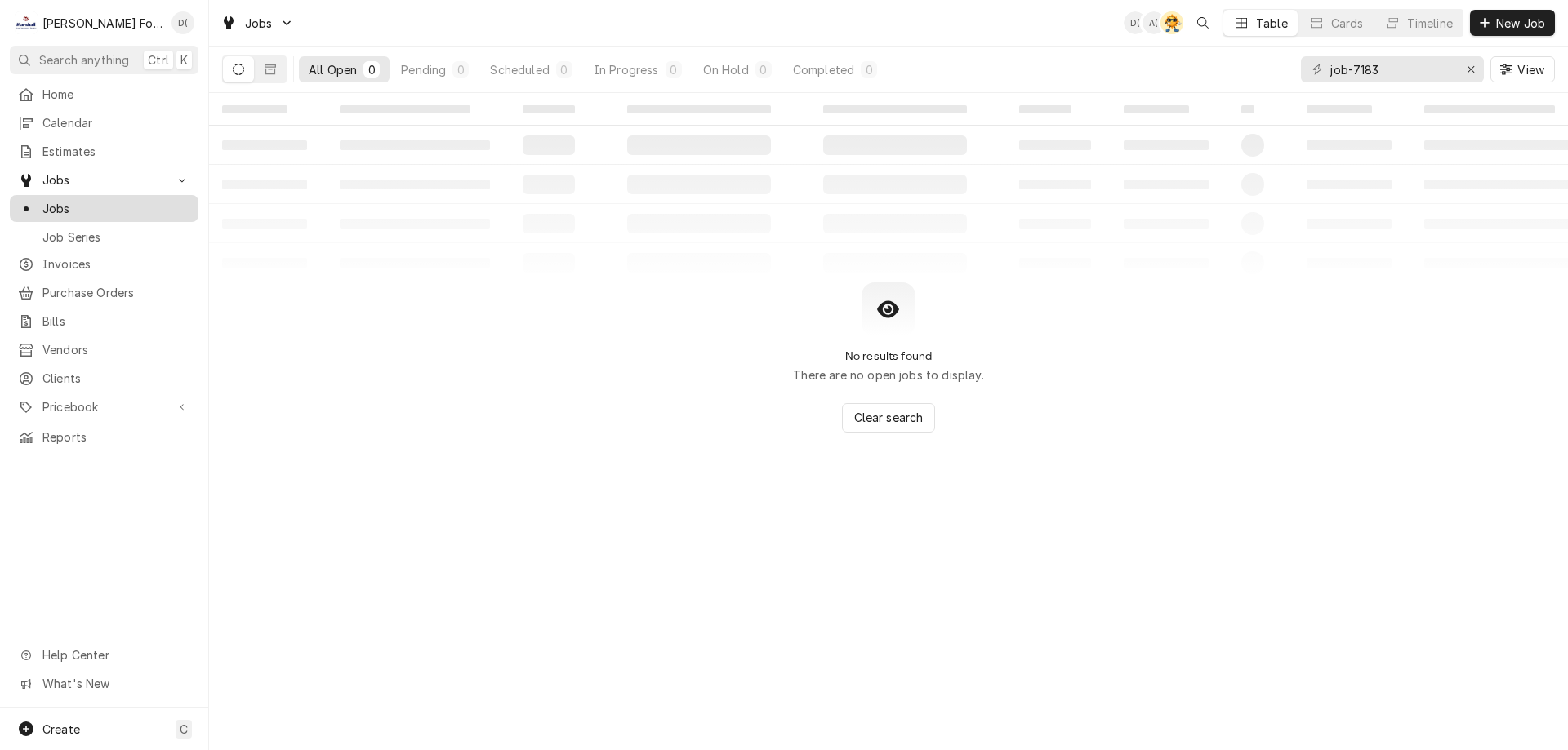
click at [108, 207] on span "Jobs" at bounding box center [116, 209] width 148 height 18
click at [260, 73] on button "Dynamic Content Wrapper" at bounding box center [270, 70] width 31 height 26
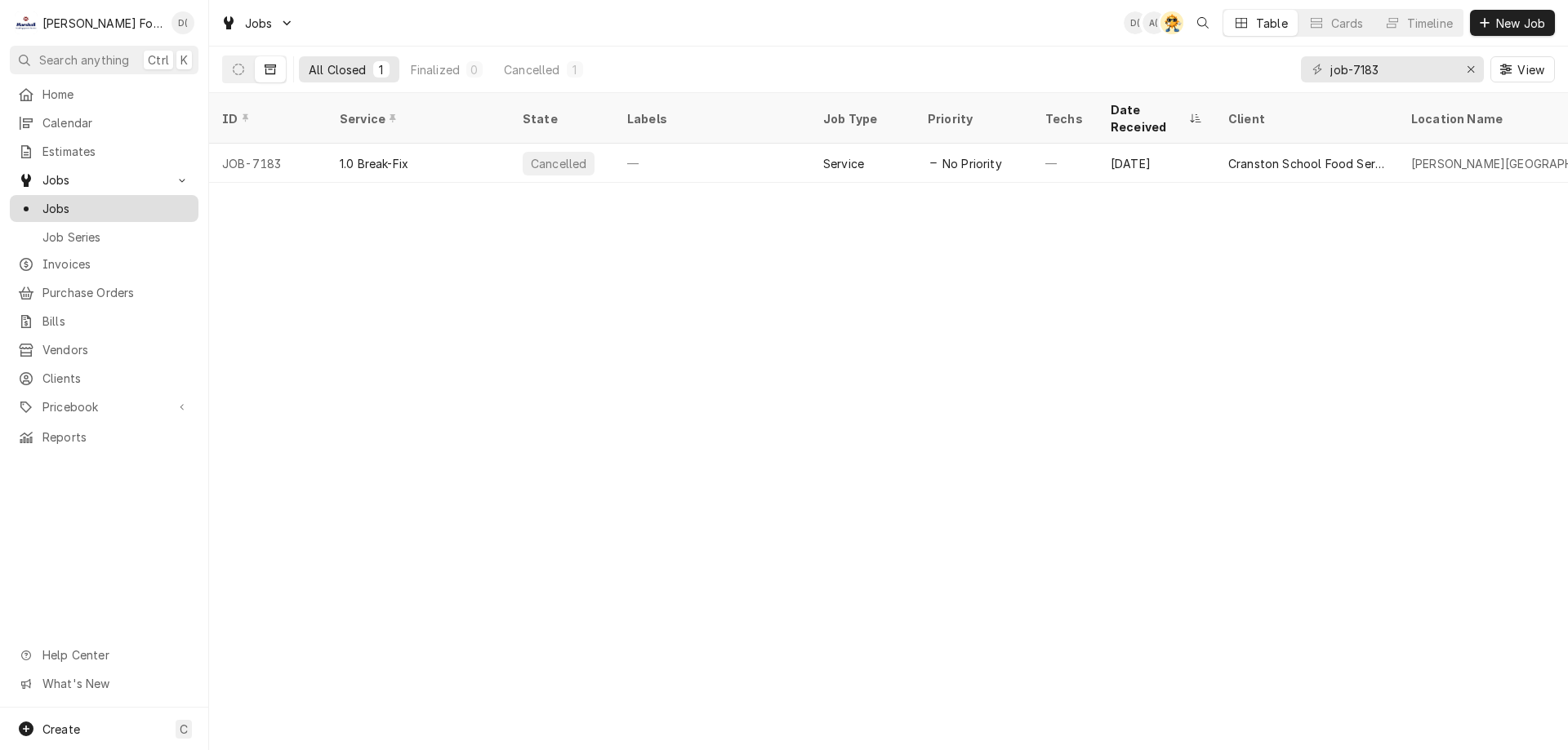
click at [91, 200] on span "Jobs" at bounding box center [116, 209] width 148 height 18
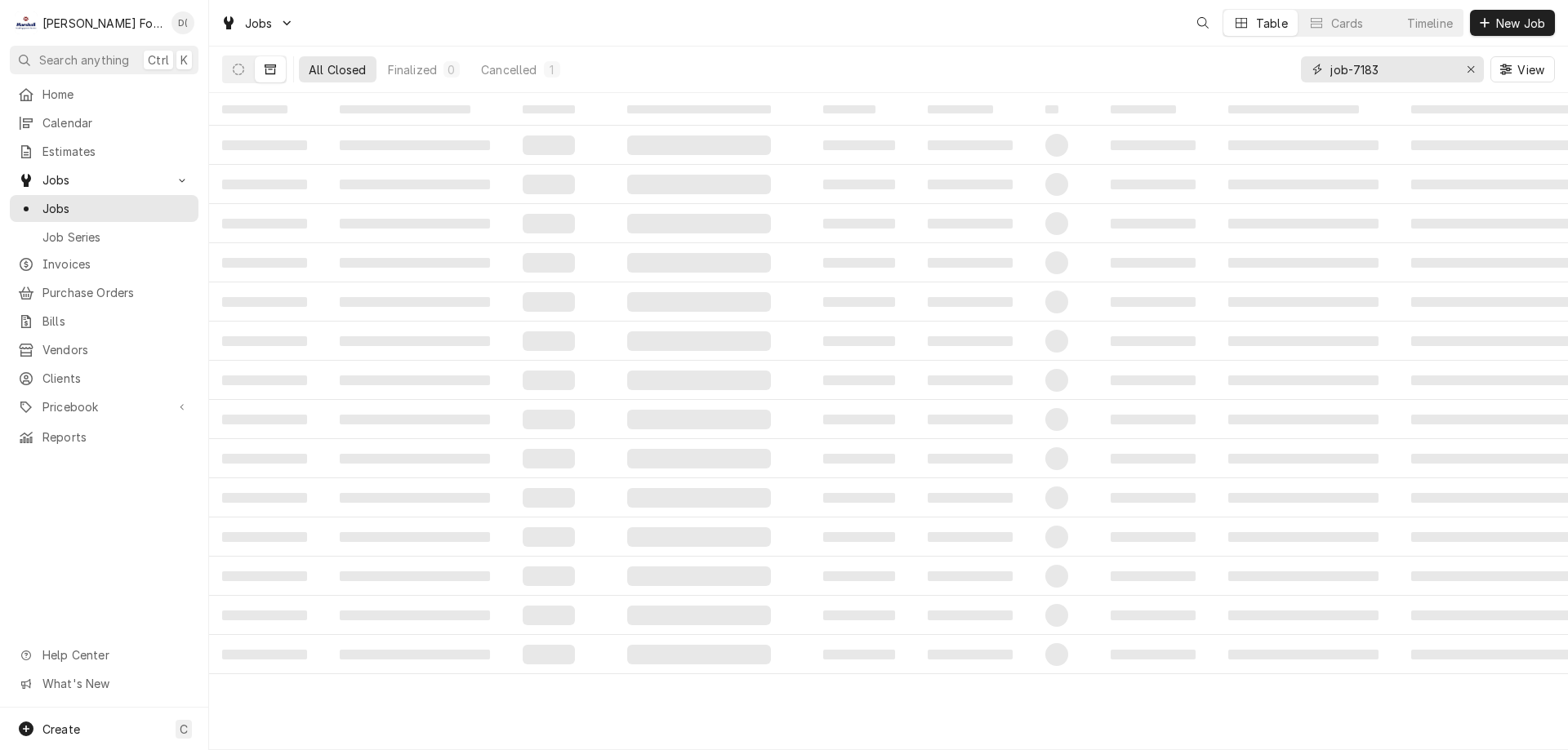
click at [1392, 69] on input "job-7183" at bounding box center [1391, 70] width 122 height 26
type input "job-7128"
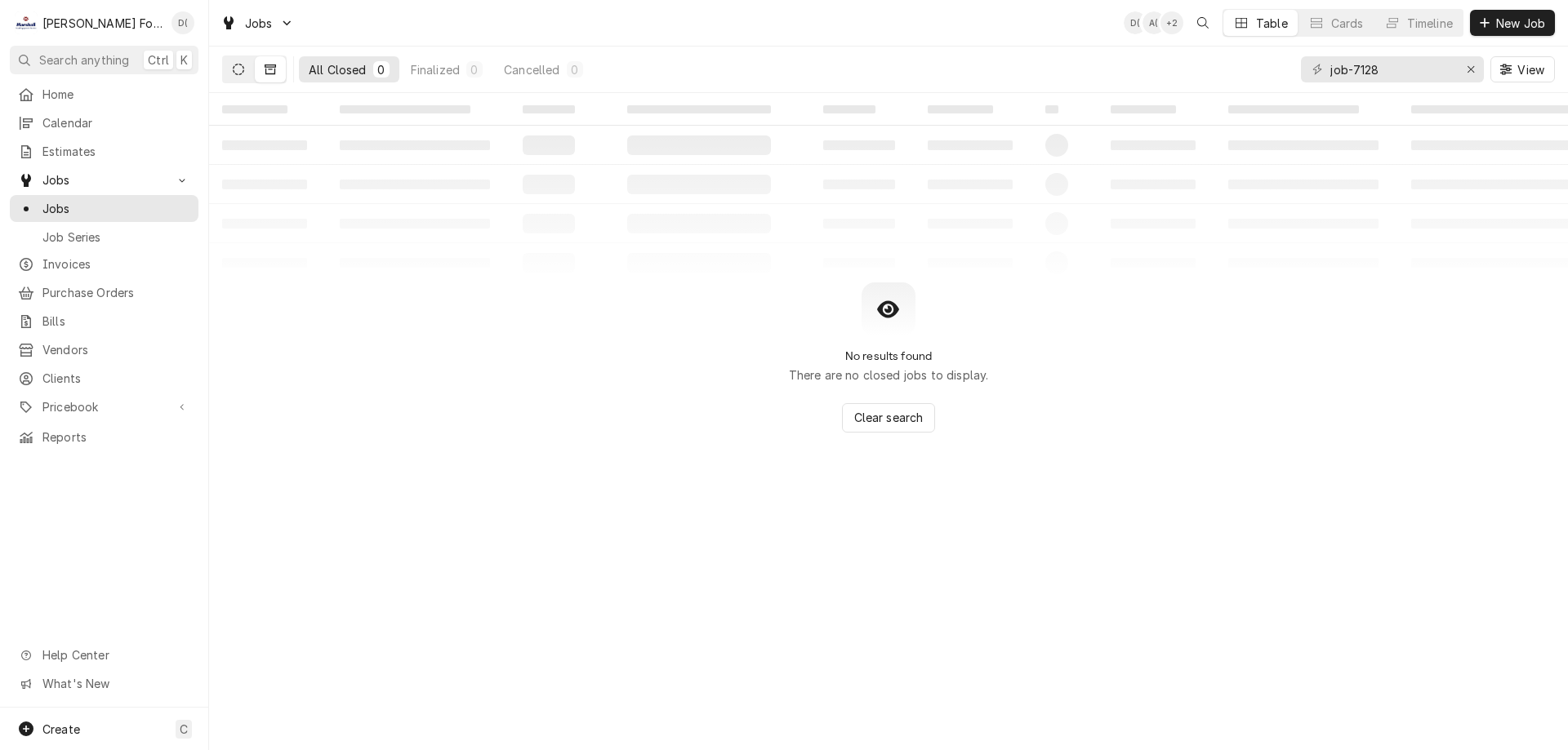
click at [223, 79] on button "Dynamic Content Wrapper" at bounding box center [239, 70] width 31 height 26
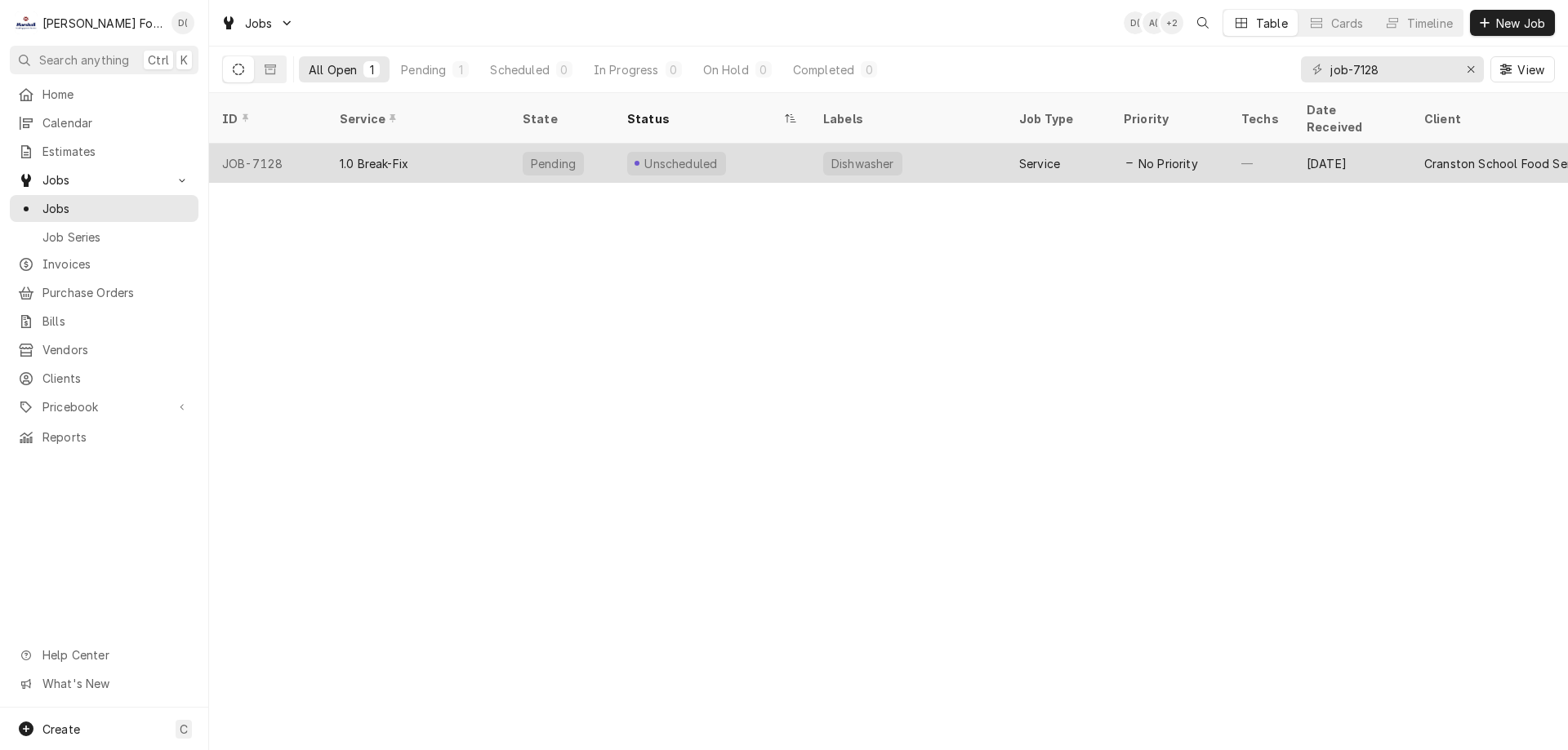
click at [475, 145] on div "1.0 Break-Fix" at bounding box center [417, 164] width 183 height 39
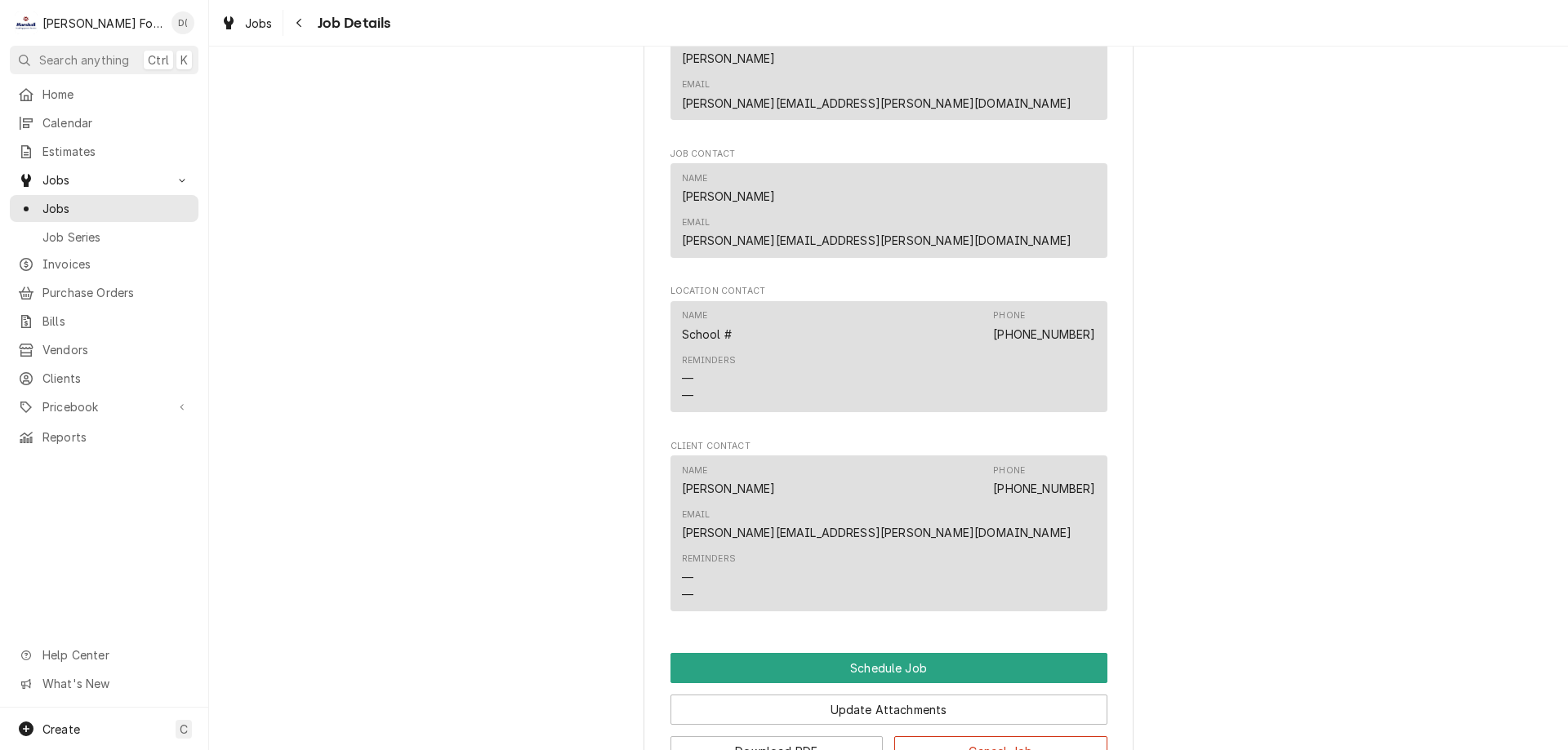
scroll to position [908, 0]
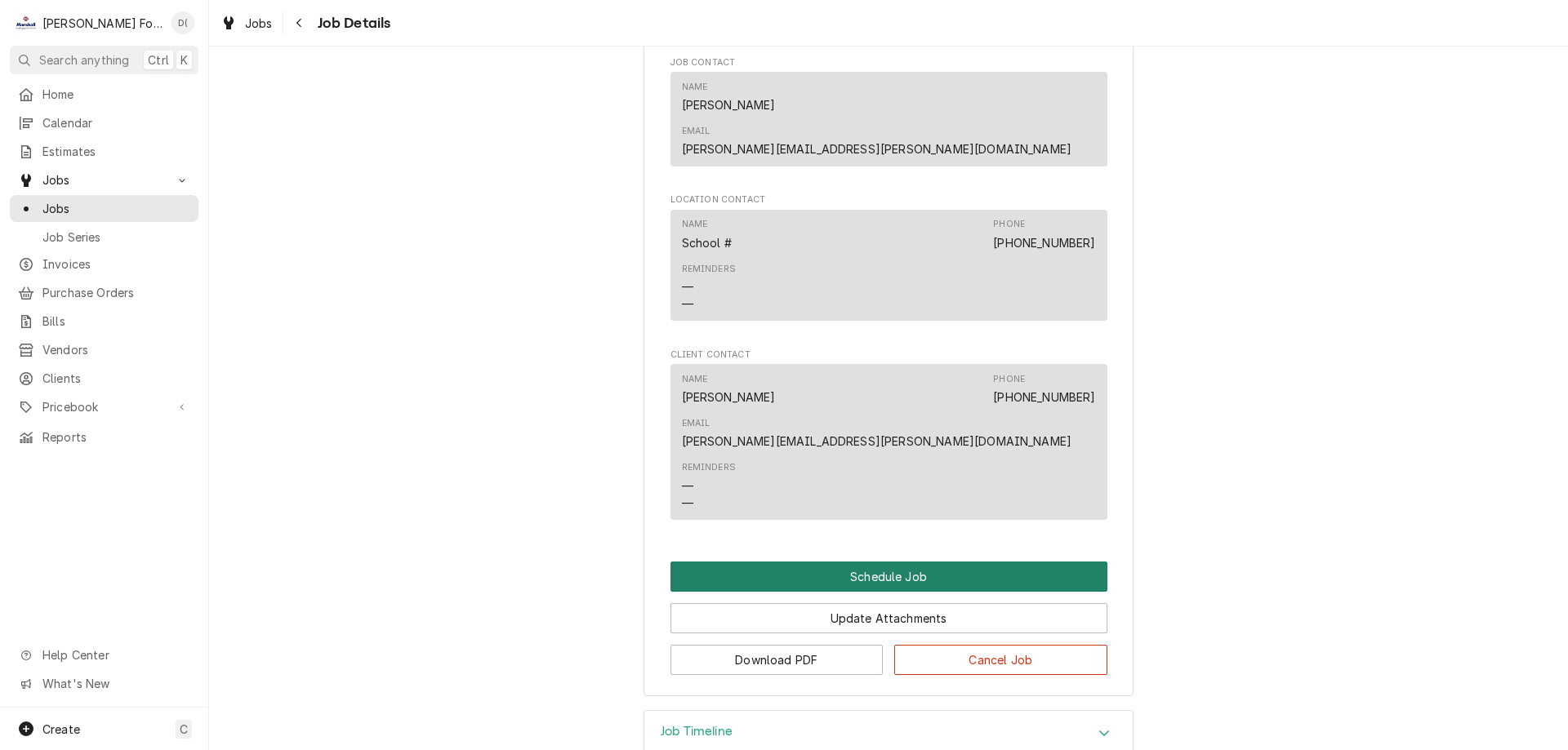
click at [834, 562] on button "Schedule Job" at bounding box center [888, 577] width 437 height 30
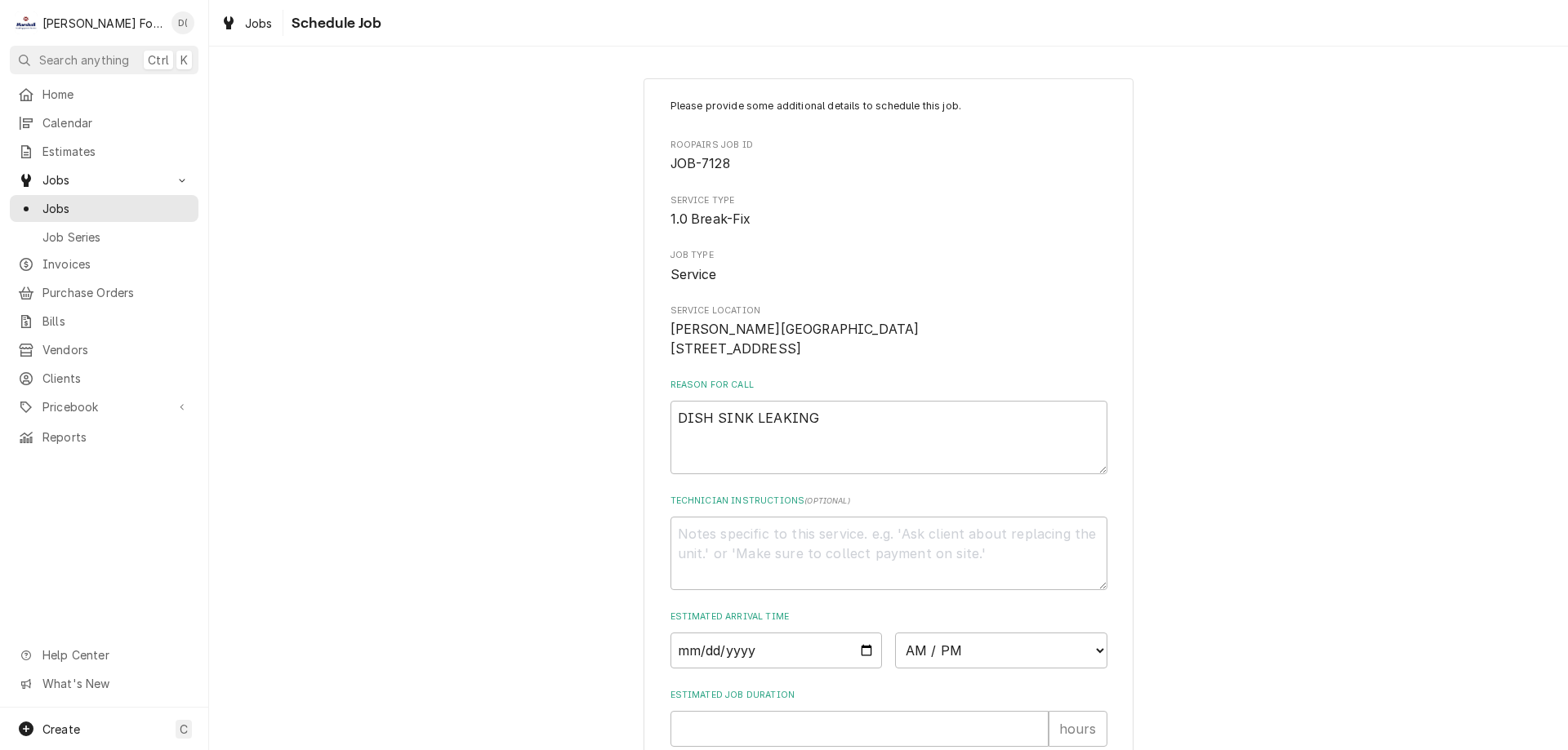
scroll to position [189, 0]
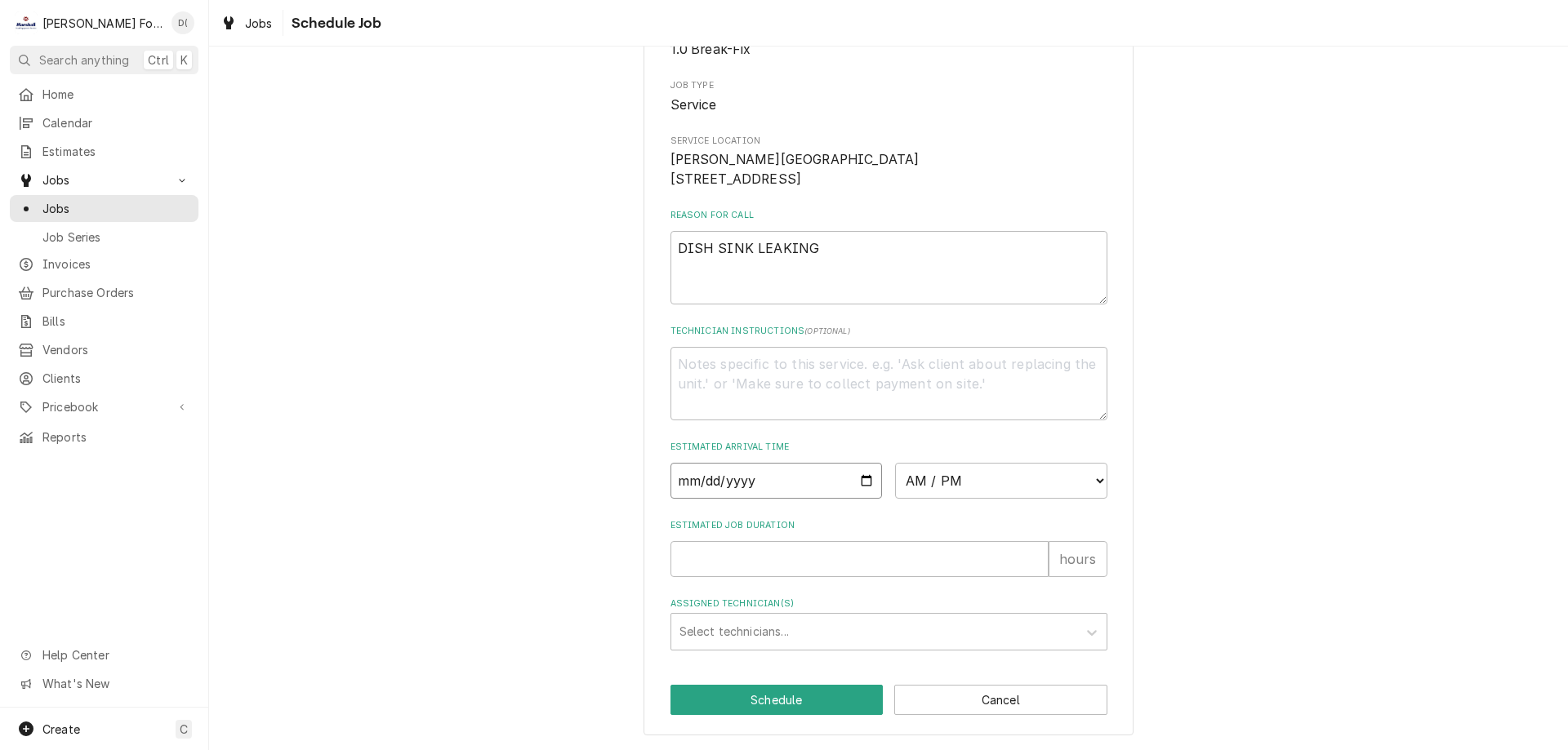
click at [862, 480] on input "Date" at bounding box center [776, 481] width 213 height 36
type input "2025-09-03"
type textarea "x"
click at [946, 493] on select "AM / PM 6:00 AM 6:15 AM 6:30 AM 6:45 AM 7:00 AM 7:15 AM 7:30 AM 7:45 AM 8:00 AM…" at bounding box center [1001, 481] width 213 height 36
select select "10:00:00"
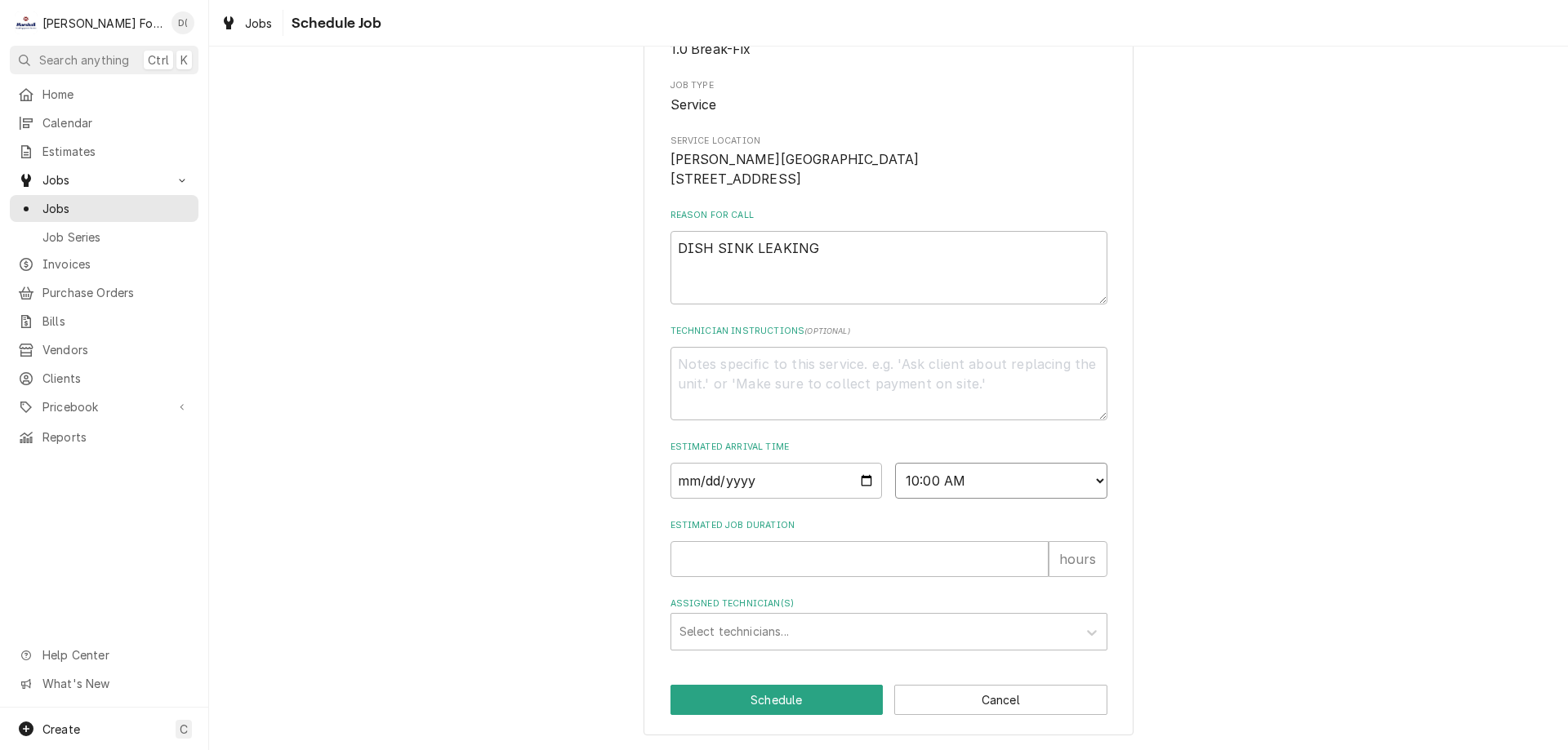
click at [895, 463] on select "AM / PM 6:00 AM 6:15 AM 6:30 AM 6:45 AM 7:00 AM 7:15 AM 7:30 AM 7:45 AM 8:00 AM…" at bounding box center [1001, 481] width 213 height 36
click at [751, 557] on input "Estimated Job Duration" at bounding box center [859, 559] width 378 height 36
type textarea "x"
type input "1"
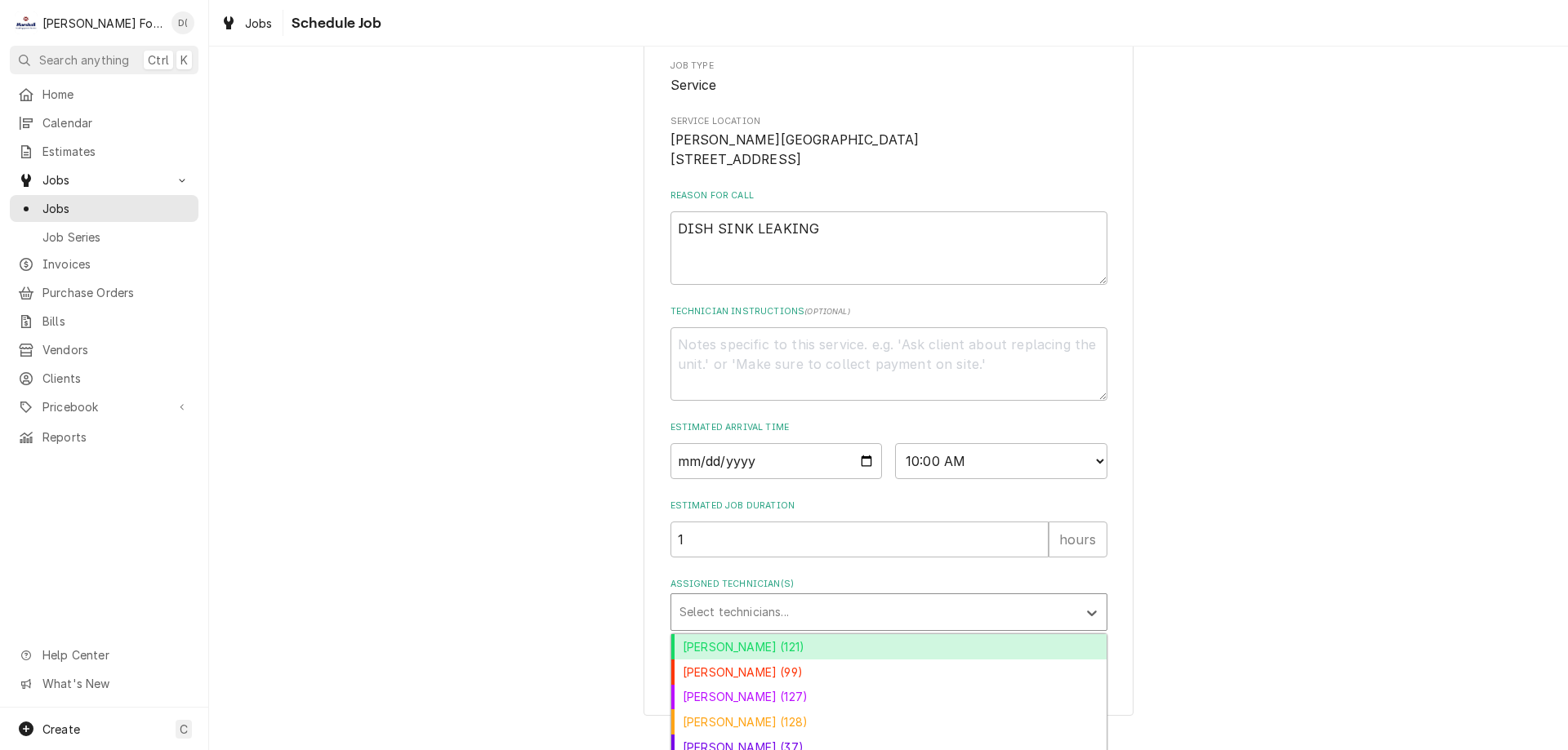
click at [746, 625] on div "Assigned Technician(s)" at bounding box center [875, 612] width 390 height 29
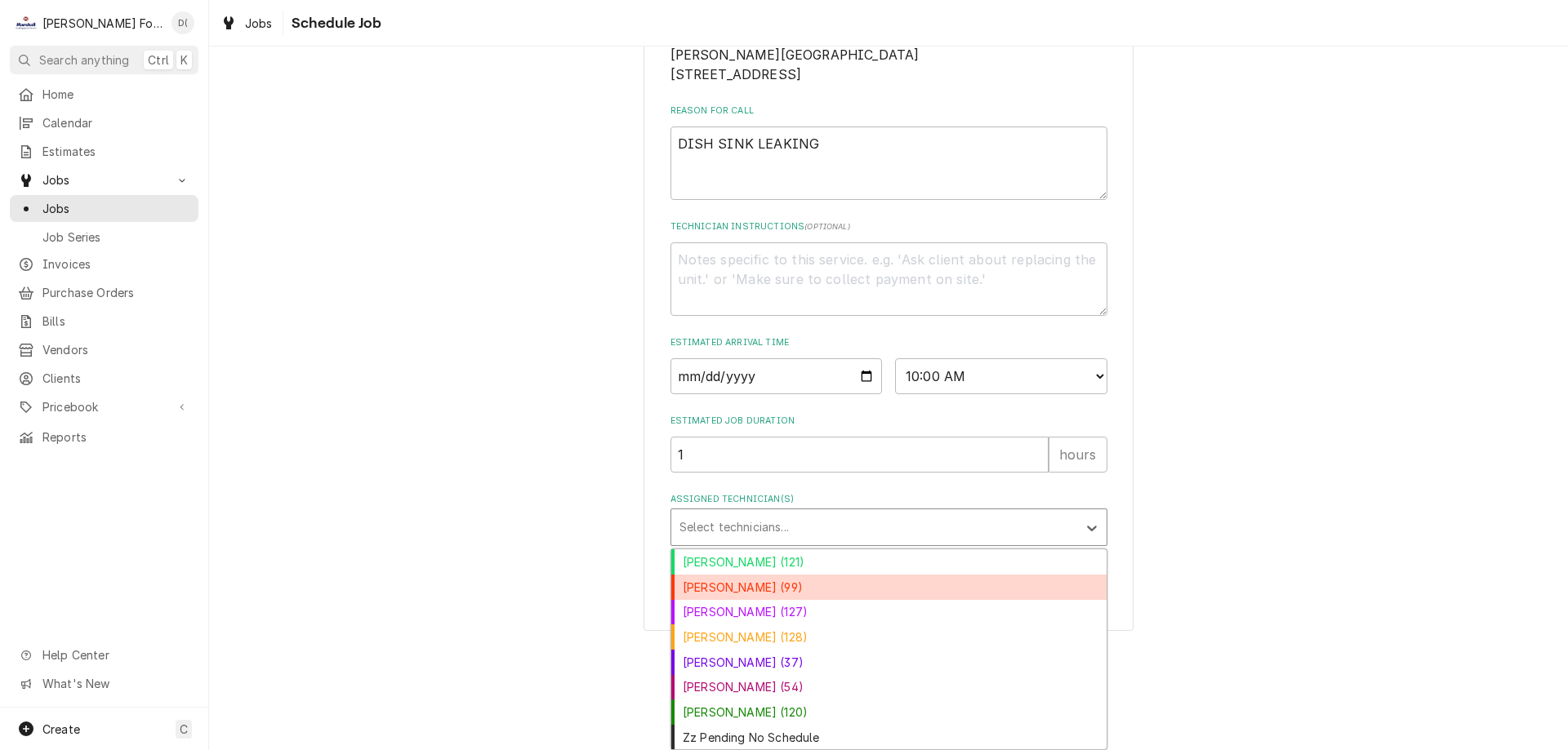
click at [744, 587] on div "[PERSON_NAME] (99)" at bounding box center [888, 587] width 435 height 25
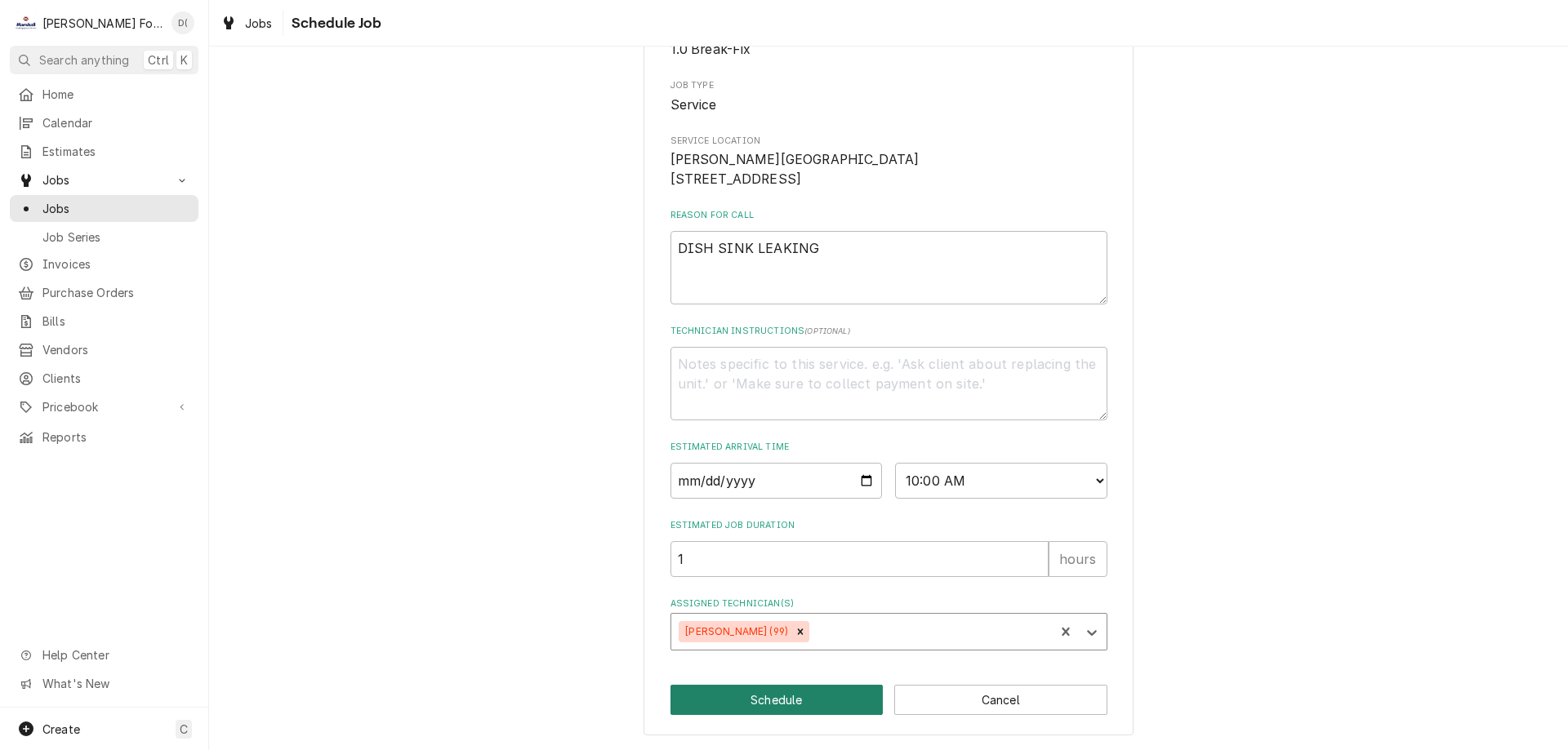
click at [757, 698] on button "Schedule" at bounding box center [777, 699] width 214 height 30
type textarea "x"
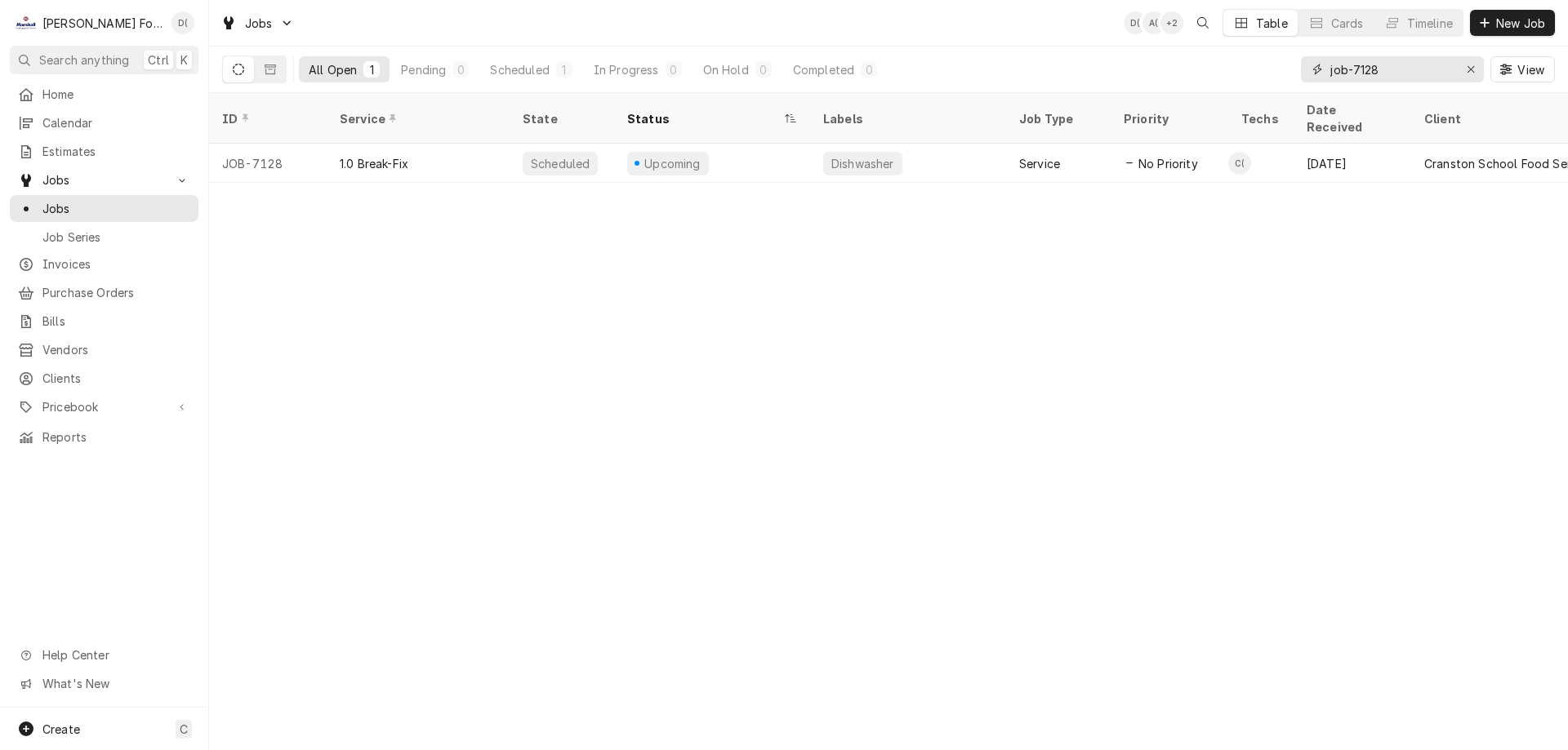
click at [1402, 76] on input "job-7128" at bounding box center [1391, 70] width 122 height 26
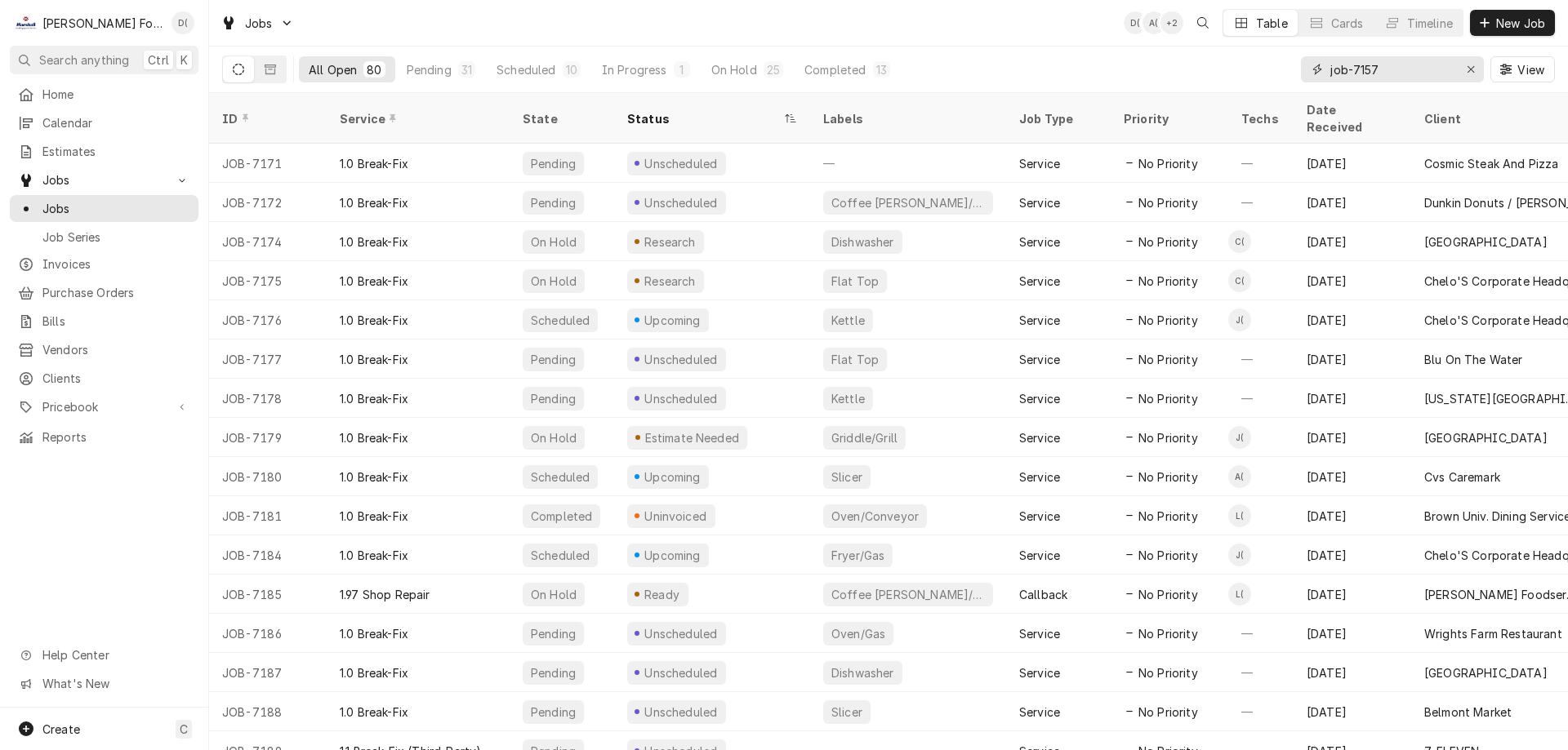
type input "job-7157"
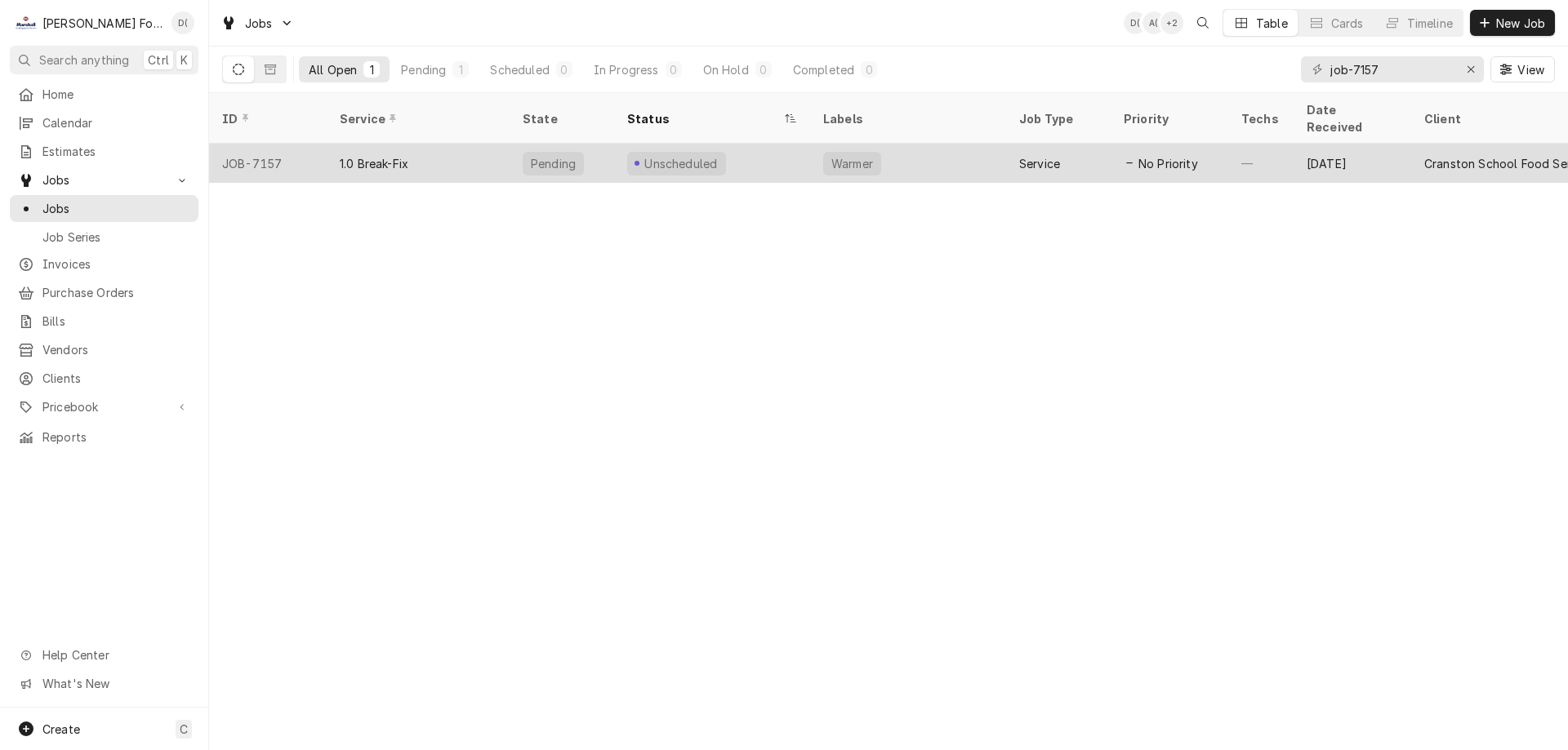
click at [771, 149] on div "Unscheduled" at bounding box center [712, 164] width 196 height 39
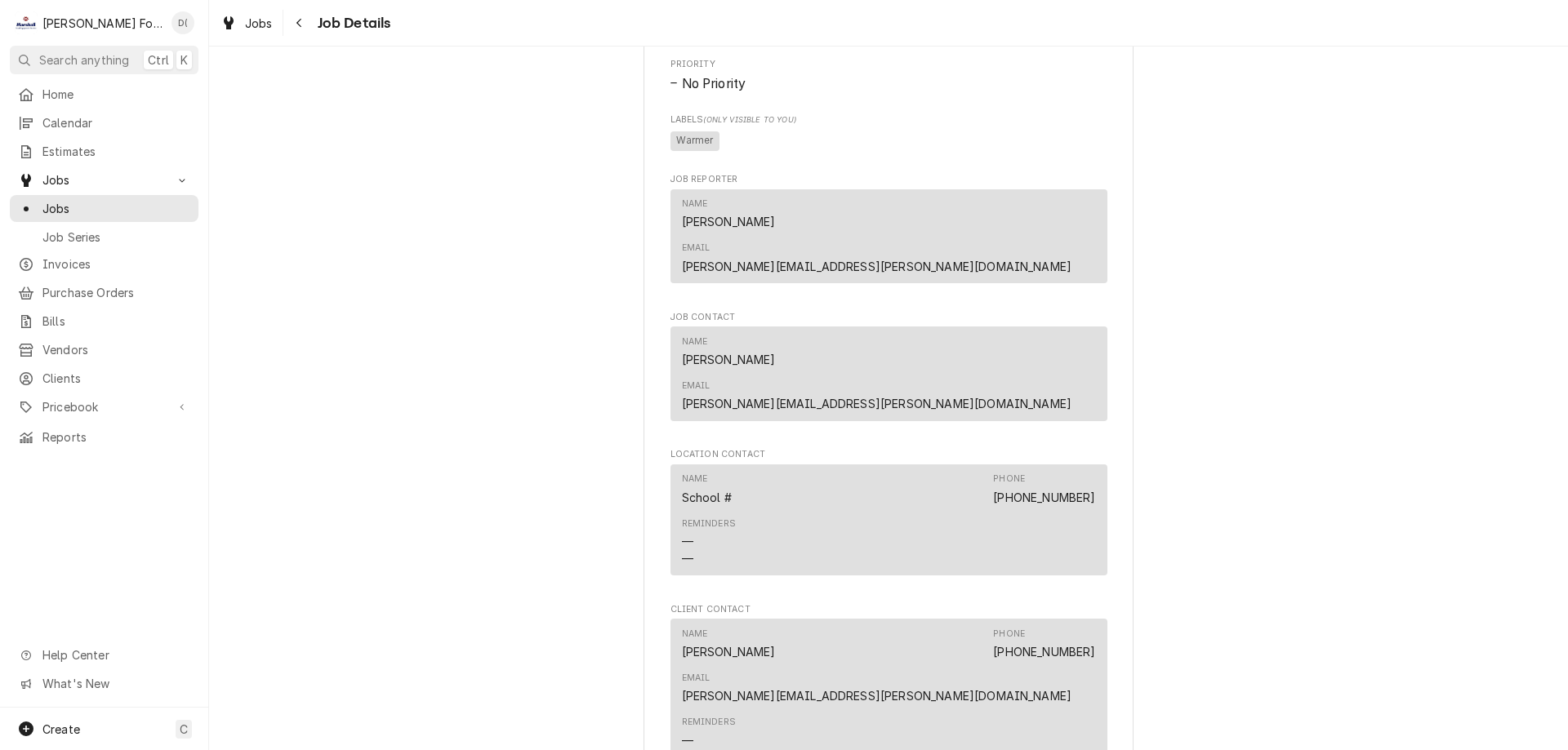
scroll to position [908, 0]
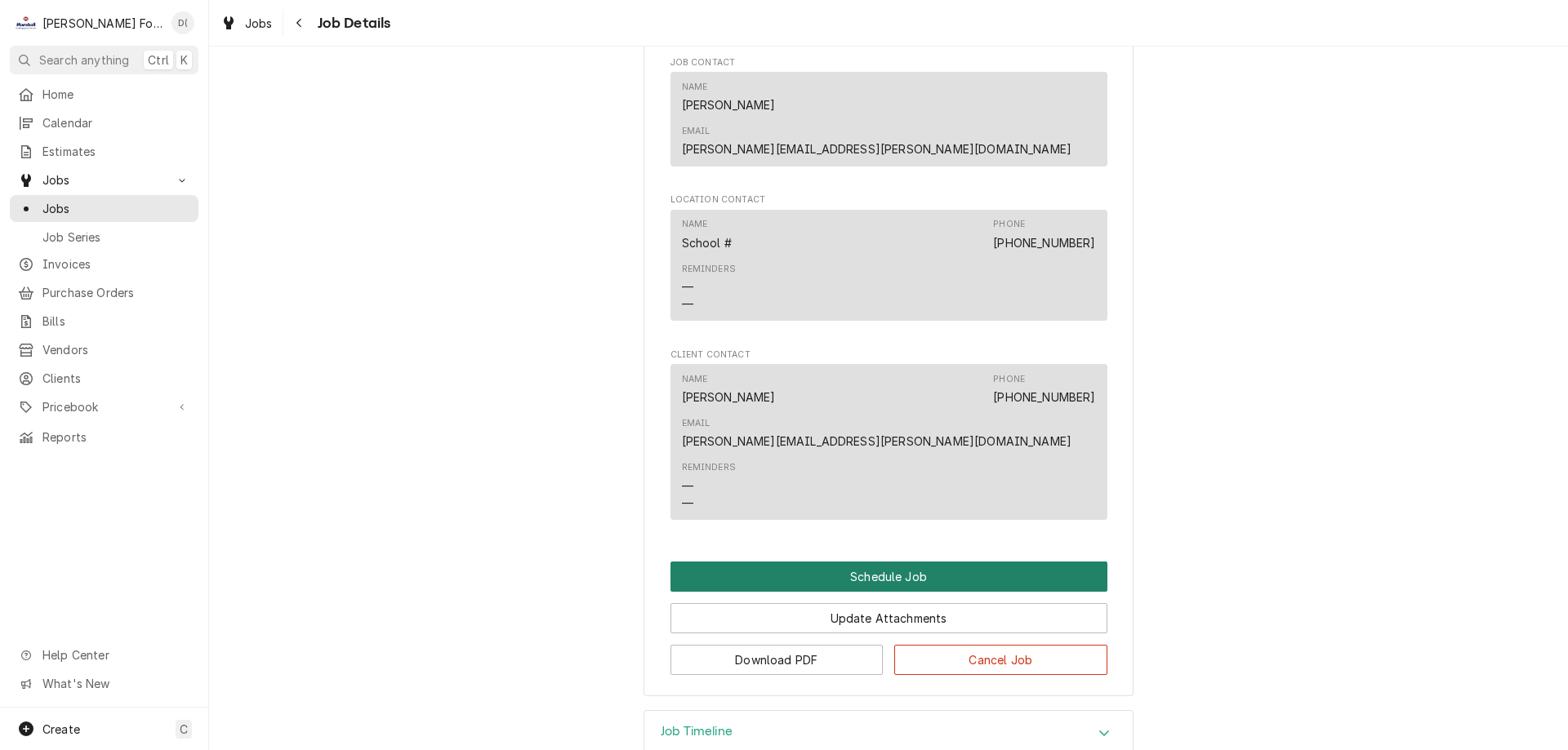
click at [876, 562] on button "Schedule Job" at bounding box center [888, 577] width 437 height 30
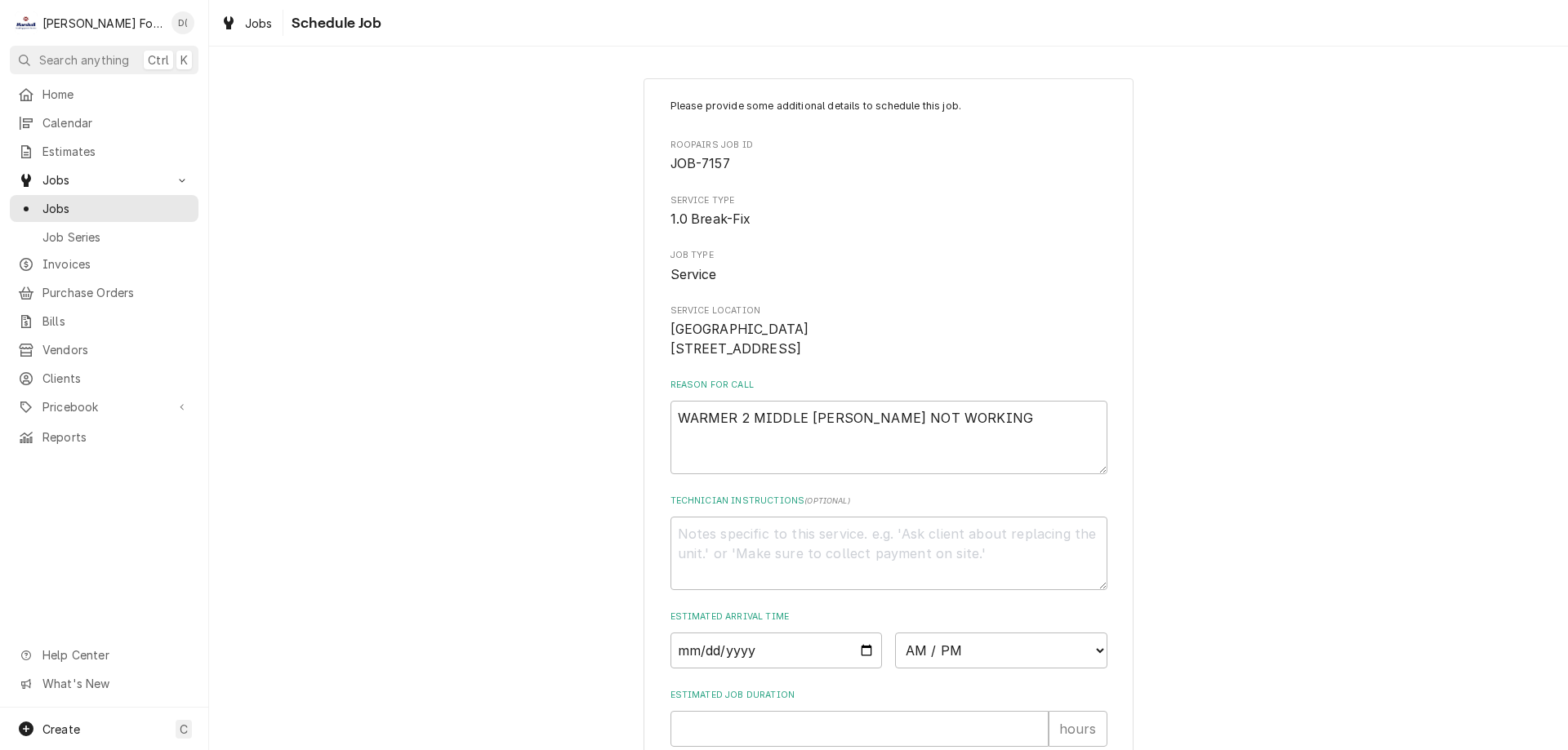
scroll to position [189, 0]
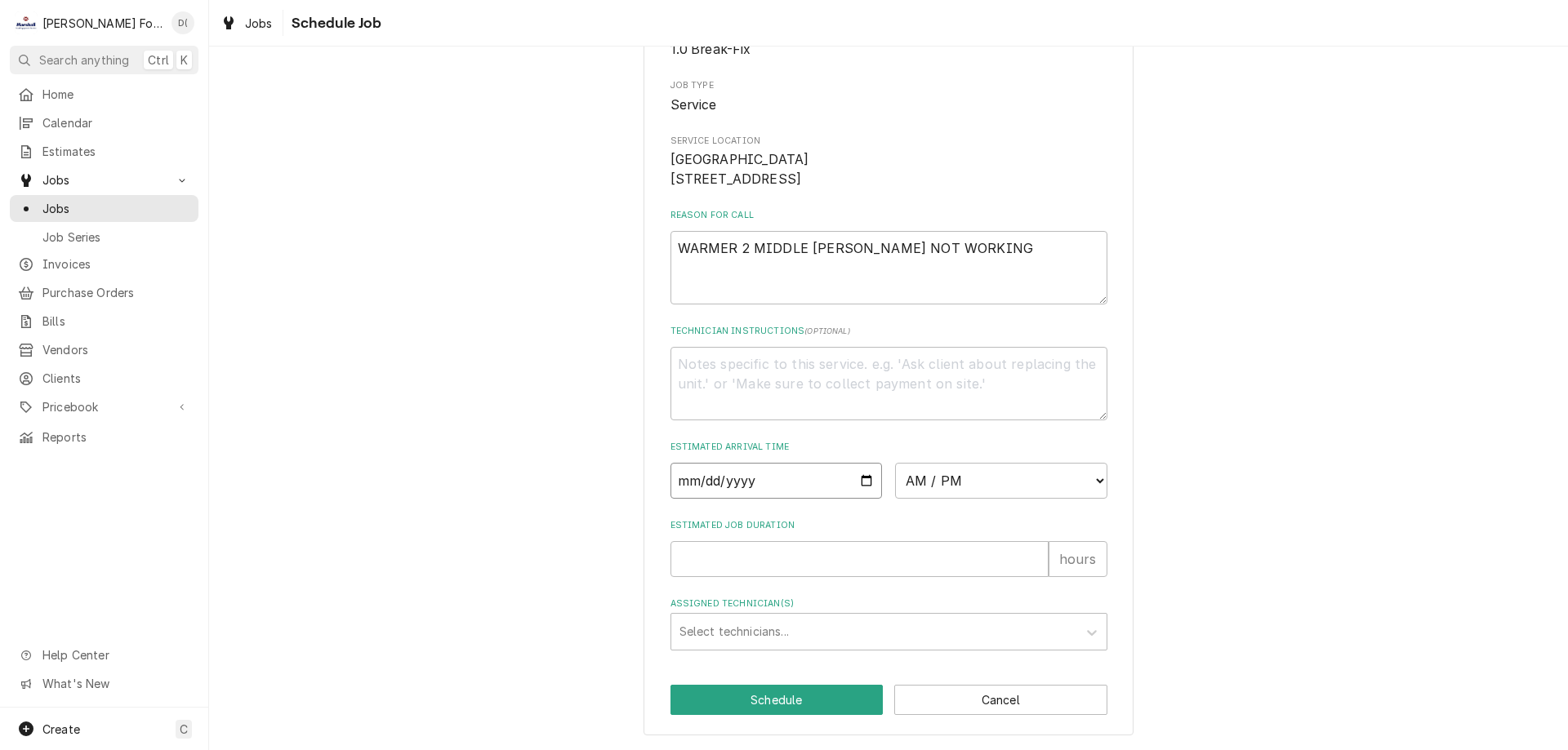
click at [864, 485] on input "Date" at bounding box center [776, 481] width 213 height 36
type input "[DATE]"
type textarea "x"
click at [1027, 488] on select "AM / PM 6:00 AM 6:15 AM 6:30 AM 6:45 AM 7:00 AM 7:15 AM 7:30 AM 7:45 AM 8:00 AM…" at bounding box center [1001, 481] width 213 height 36
select select "11:00:00"
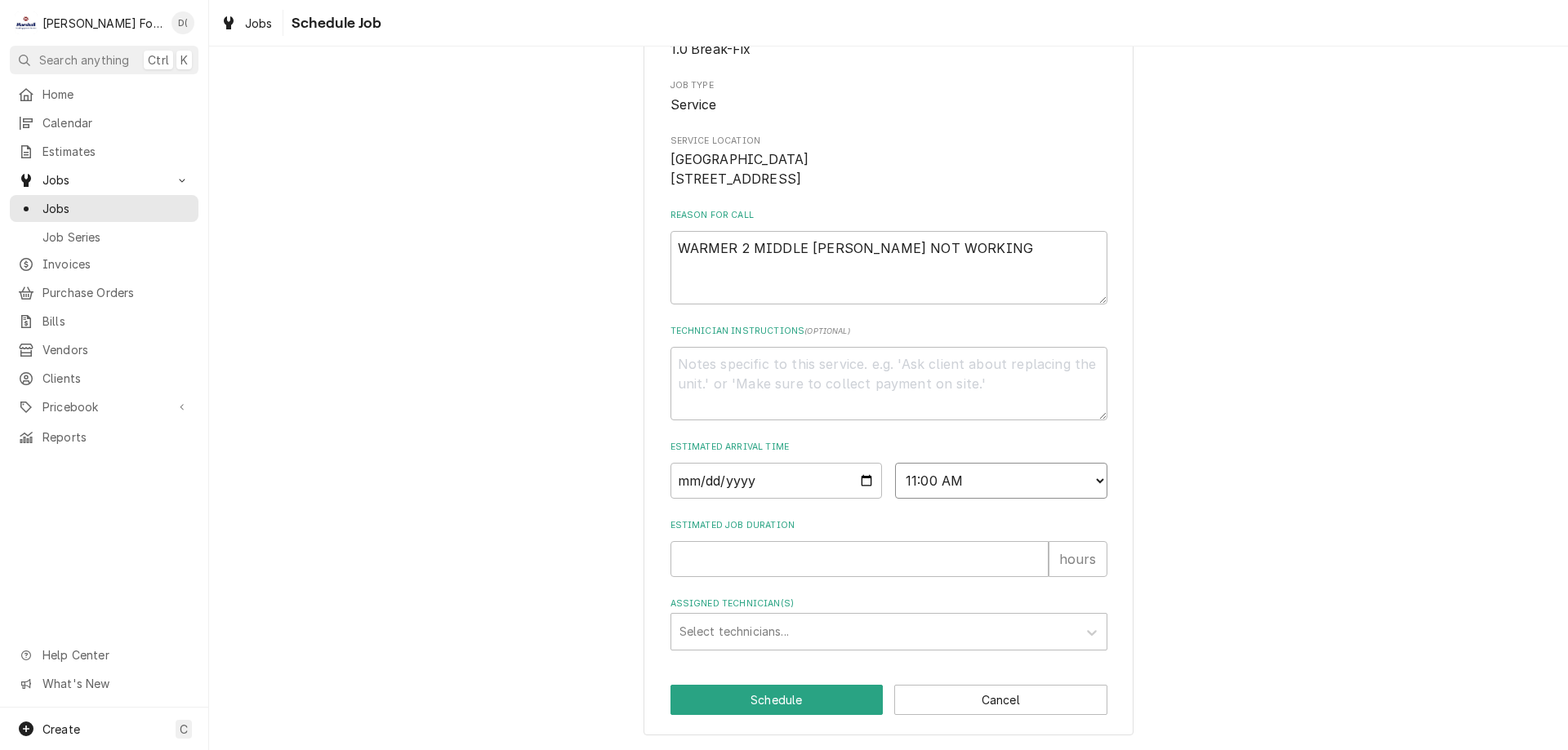
click at [895, 463] on select "AM / PM 6:00 AM 6:15 AM 6:30 AM 6:45 AM 7:00 AM 7:15 AM 7:30 AM 7:45 AM 8:00 AM…" at bounding box center [1001, 481] width 213 height 36
click at [828, 540] on div "Estimated Job Duration hours" at bounding box center [888, 547] width 437 height 58
type textarea "x"
type input "1"
click at [798, 628] on div "Assigned Technician(s)" at bounding box center [875, 632] width 390 height 29
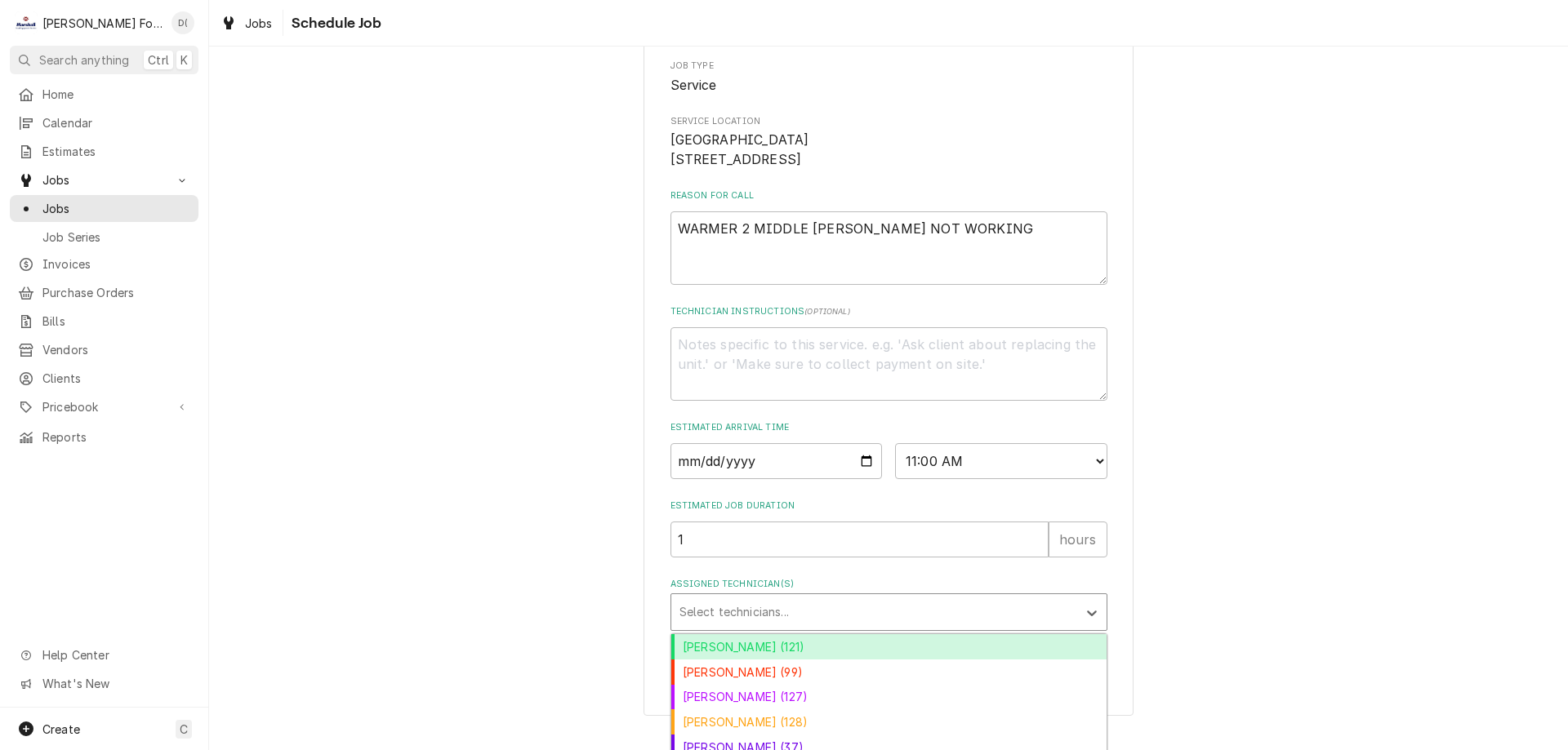
scroll to position [294, 0]
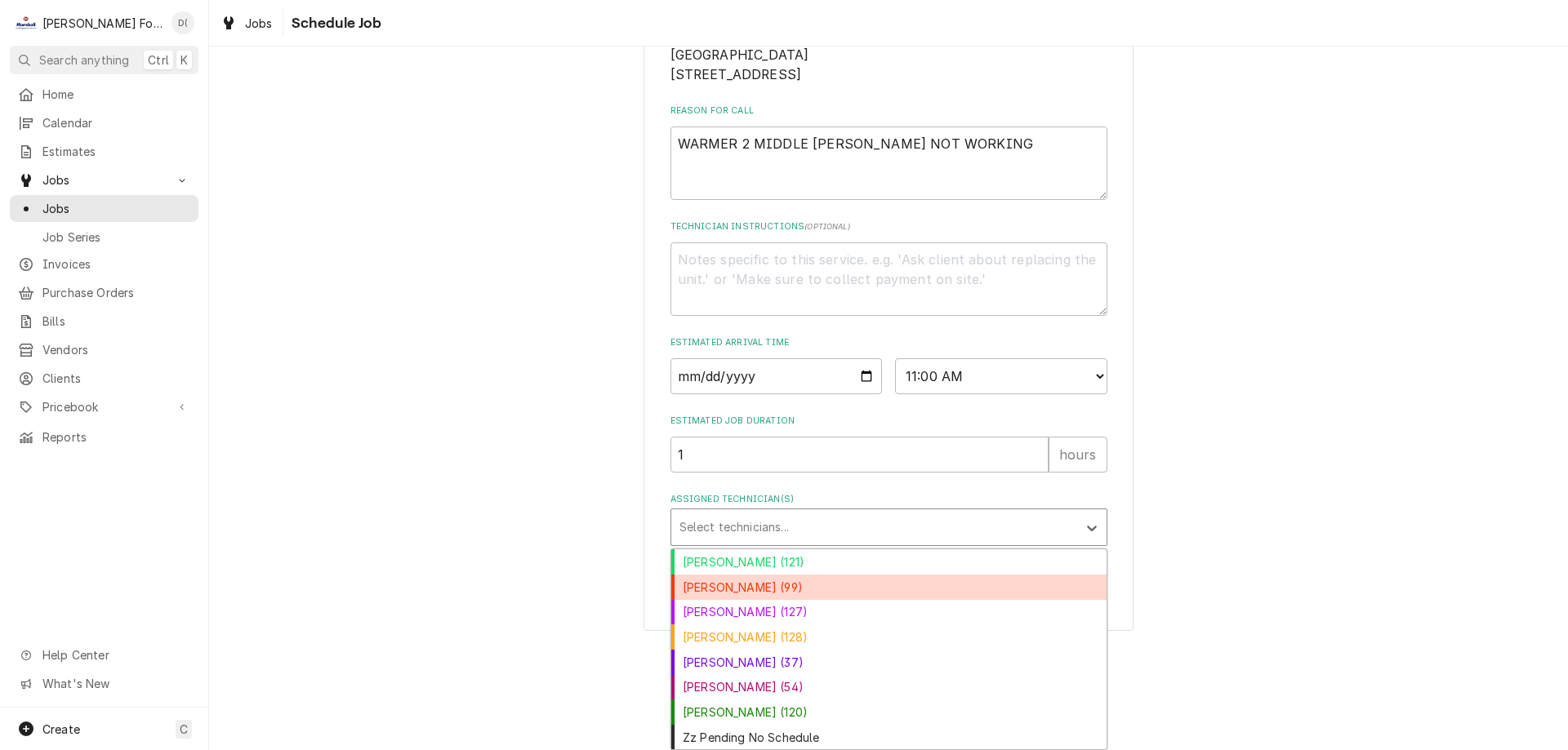
click at [751, 590] on div "Chris Branca (99)" at bounding box center [888, 587] width 435 height 25
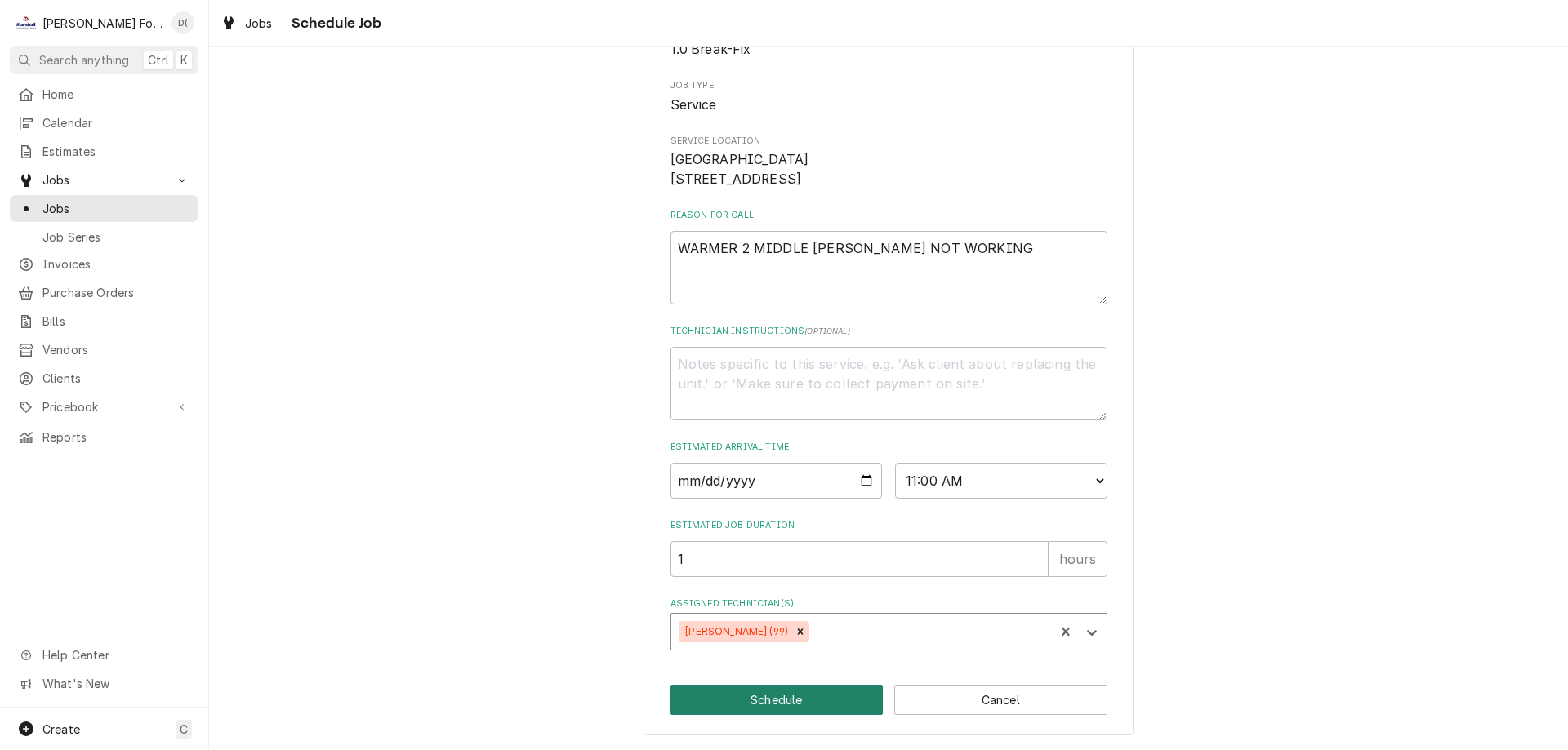
click at [769, 699] on button "Schedule" at bounding box center [777, 699] width 214 height 30
type textarea "x"
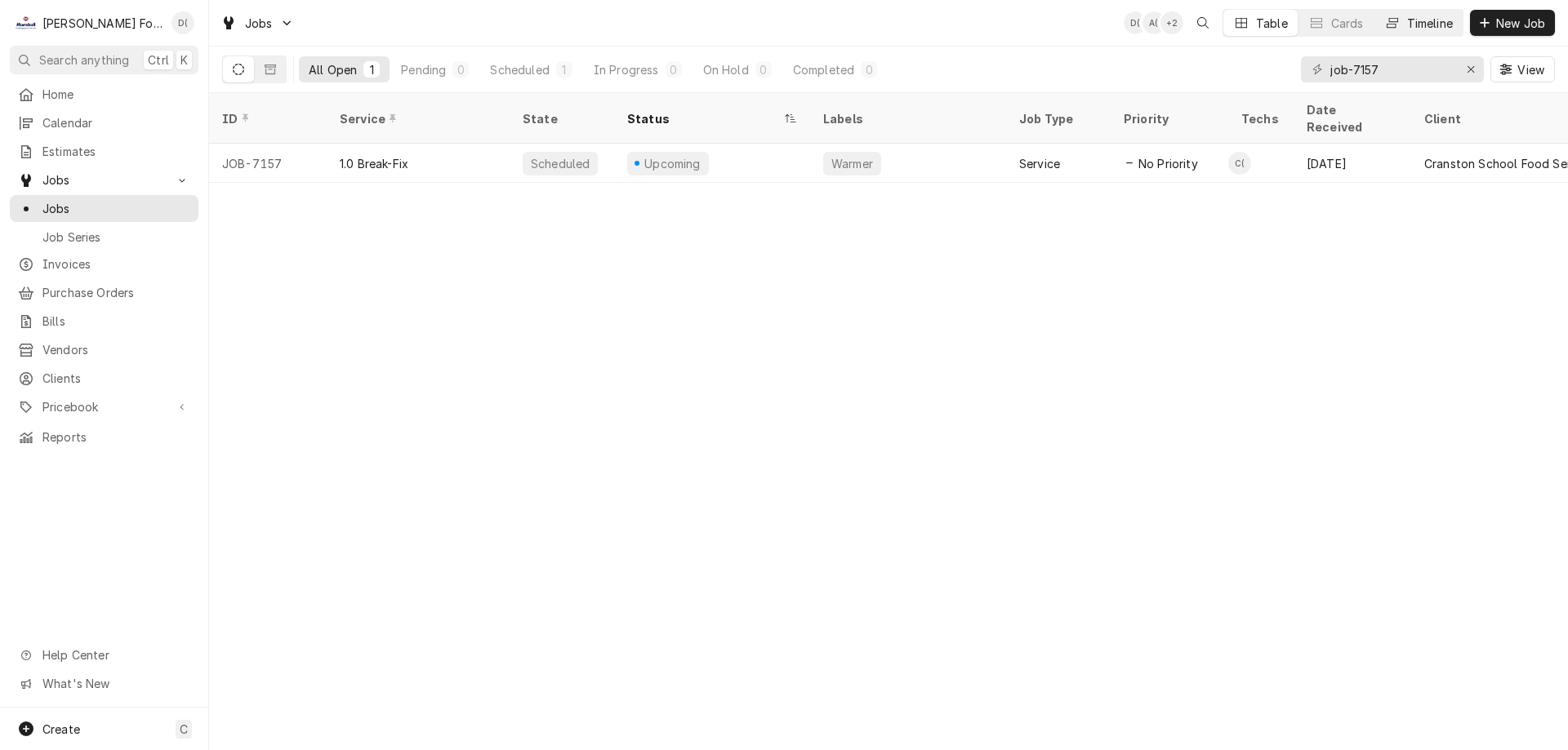
click at [1421, 10] on button "Timeline" at bounding box center [1418, 23] width 88 height 26
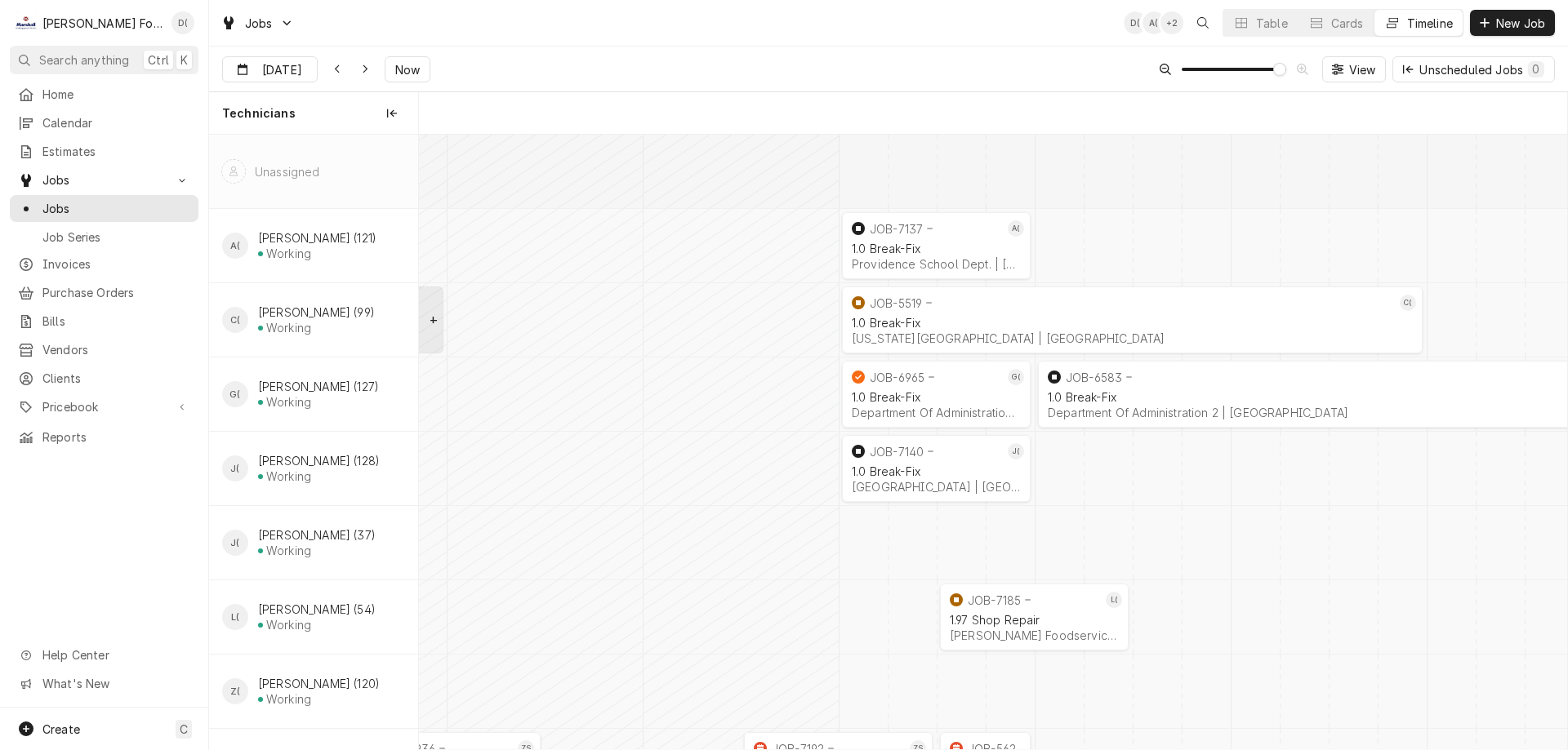
scroll to position [0, 22753]
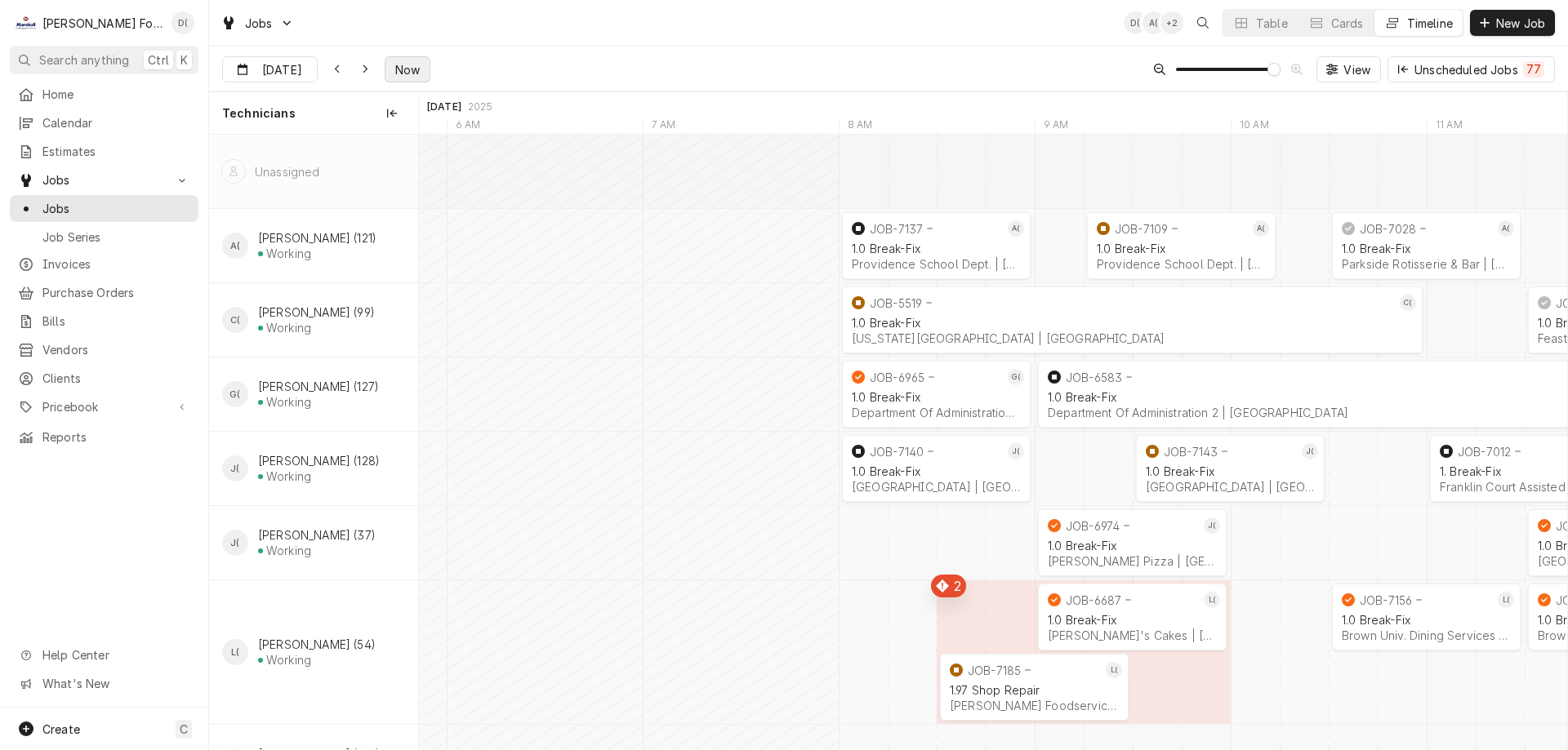
click at [393, 66] on span "Now" at bounding box center [407, 70] width 31 height 18
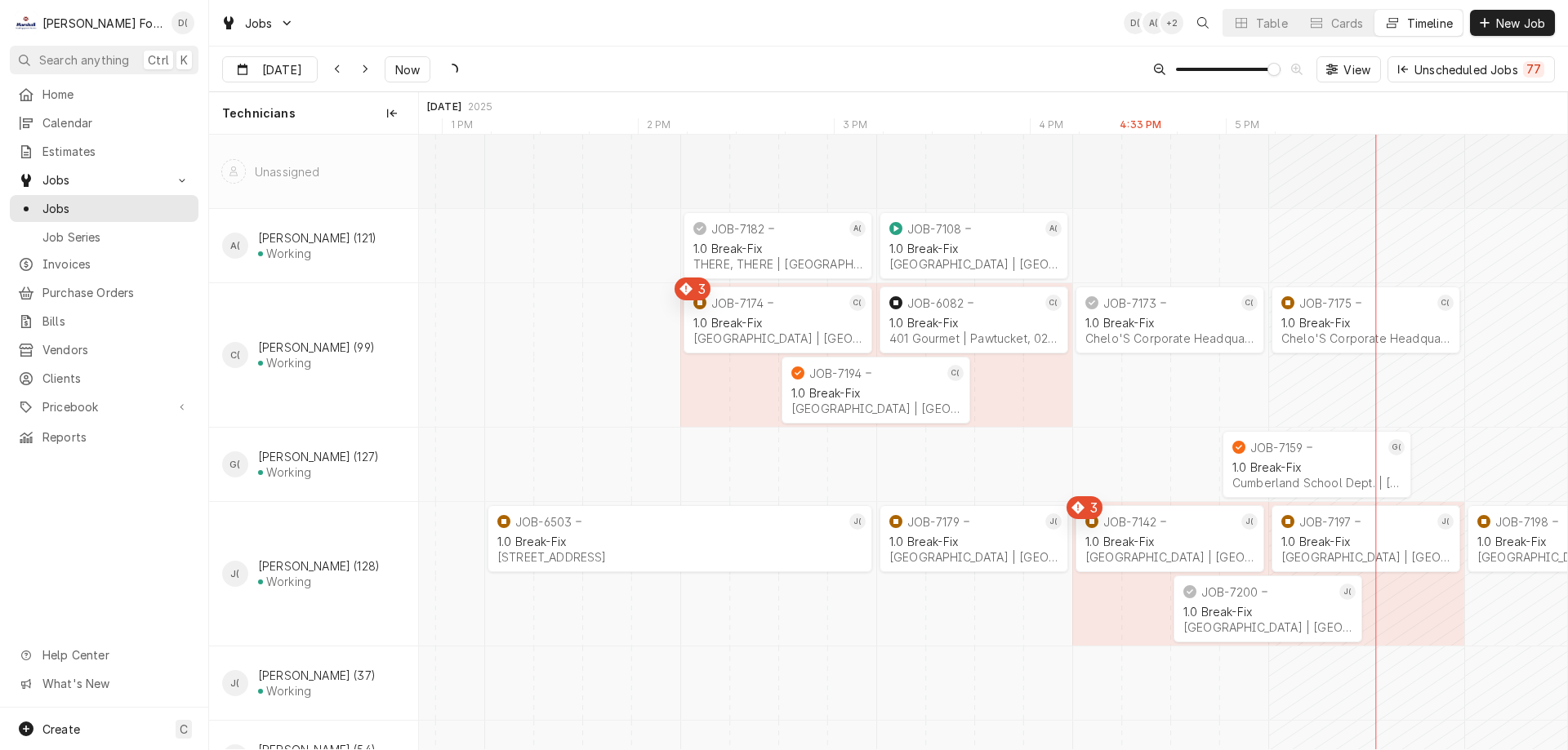
scroll to position [0, 23891]
click at [361, 71] on icon "Dynamic Content Wrapper" at bounding box center [365, 70] width 8 height 12
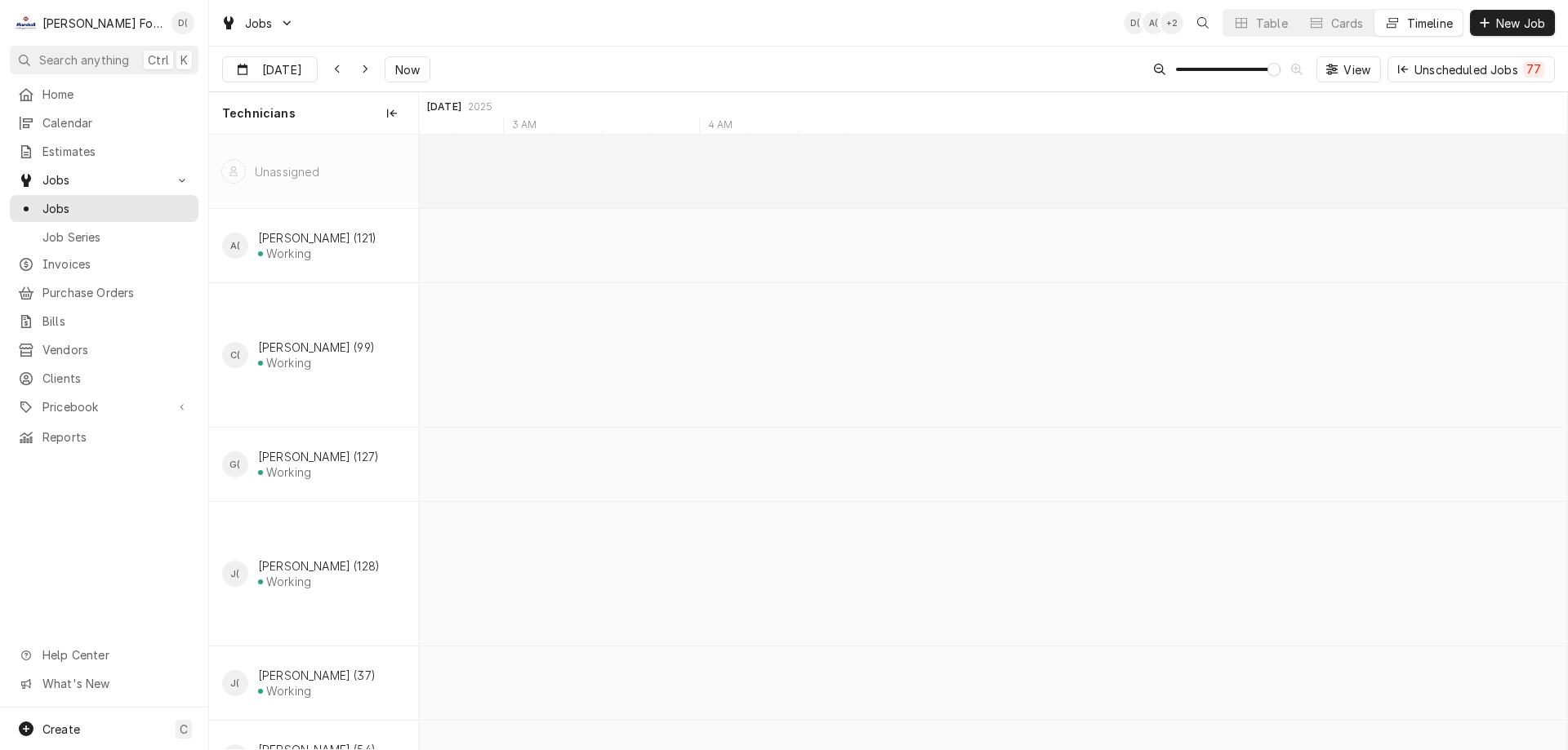
scroll to position [0, 27335]
type input "[DATE]"
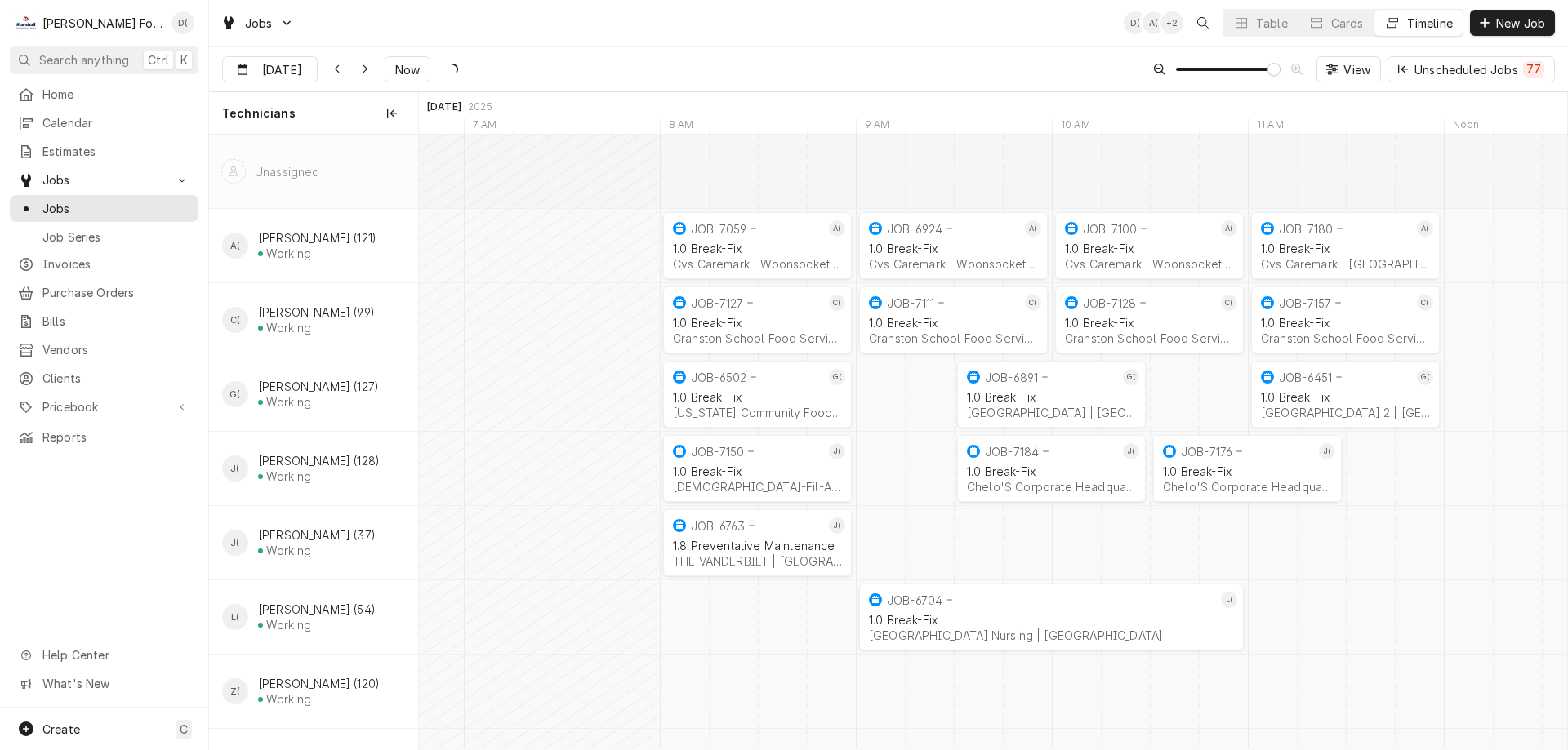
scroll to position [0, 27669]
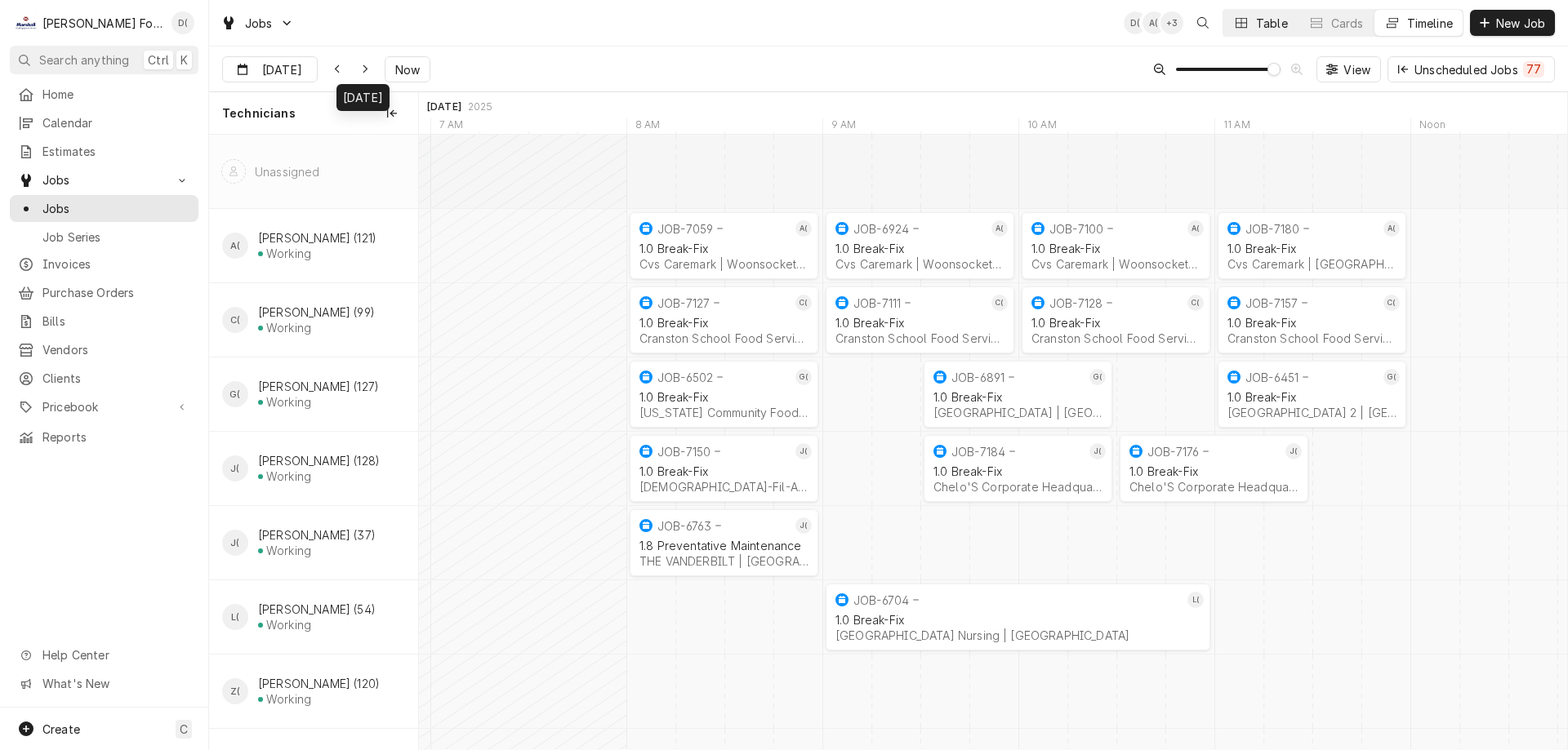
click at [1272, 23] on div "Table" at bounding box center [1271, 23] width 32 height 18
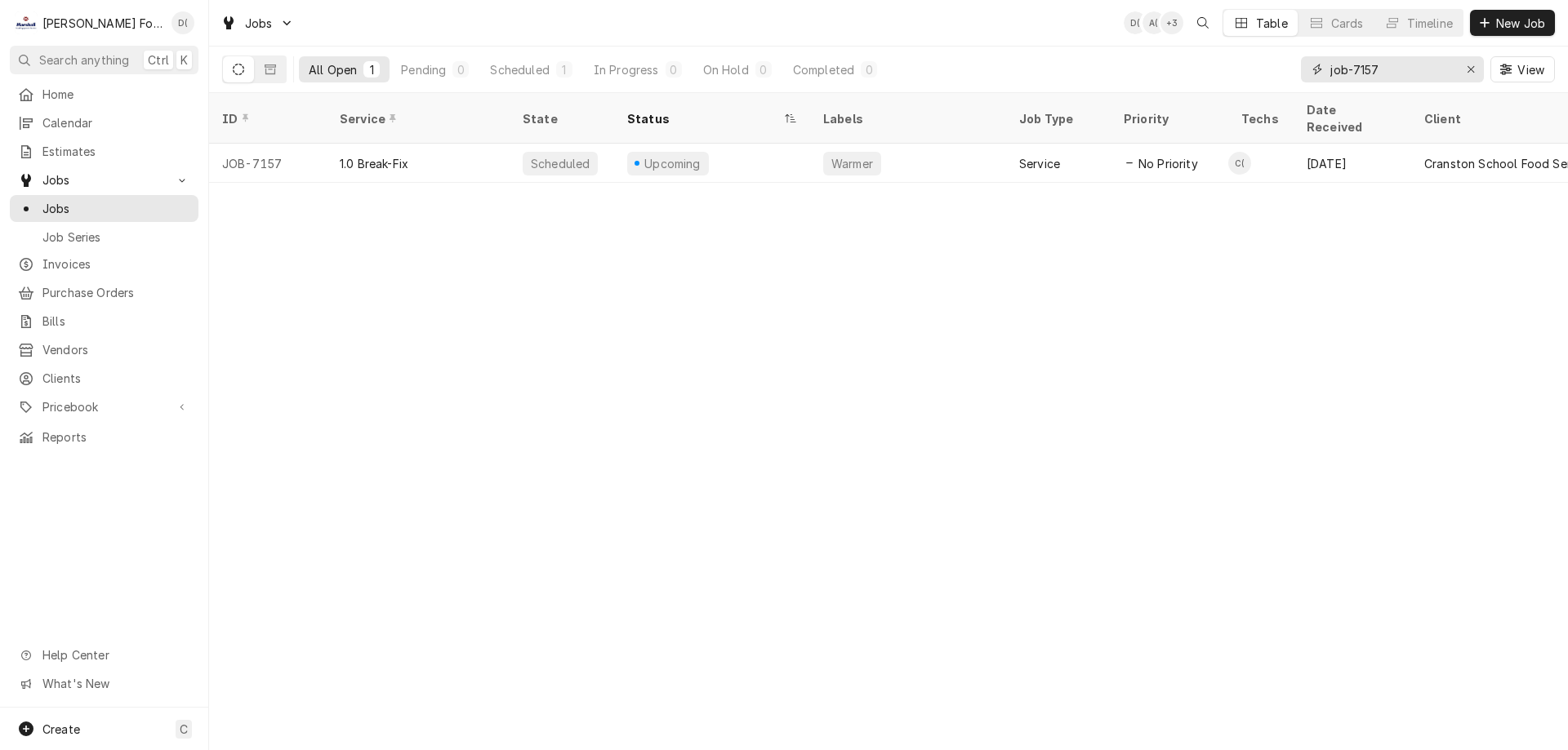
click at [1394, 75] on input "job-7157" at bounding box center [1391, 70] width 122 height 26
type input "job-7151"
click at [1423, 19] on div "Timeline" at bounding box center [1429, 23] width 46 height 18
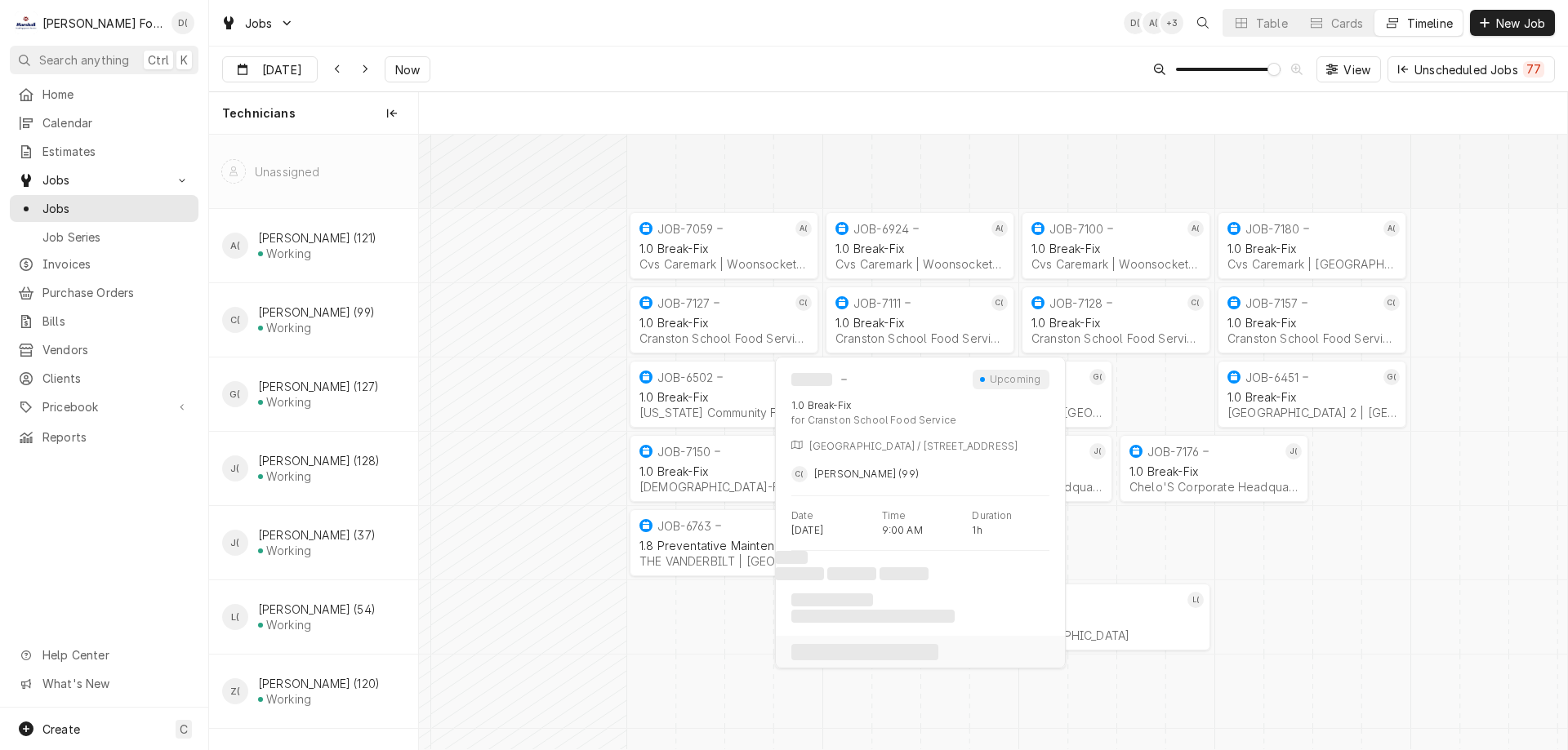
scroll to position [0, 22770]
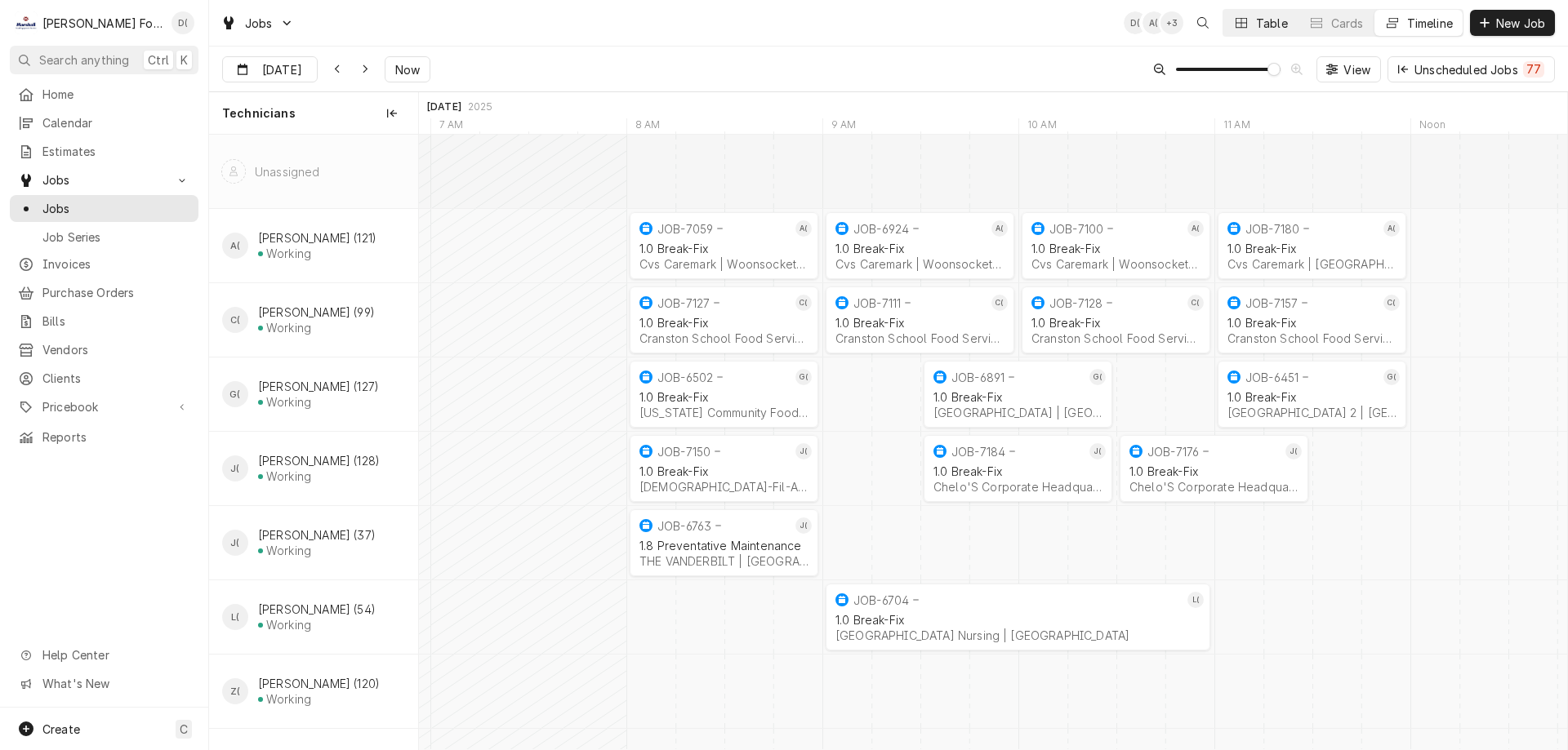
click at [1264, 27] on div "Table" at bounding box center [1271, 23] width 32 height 18
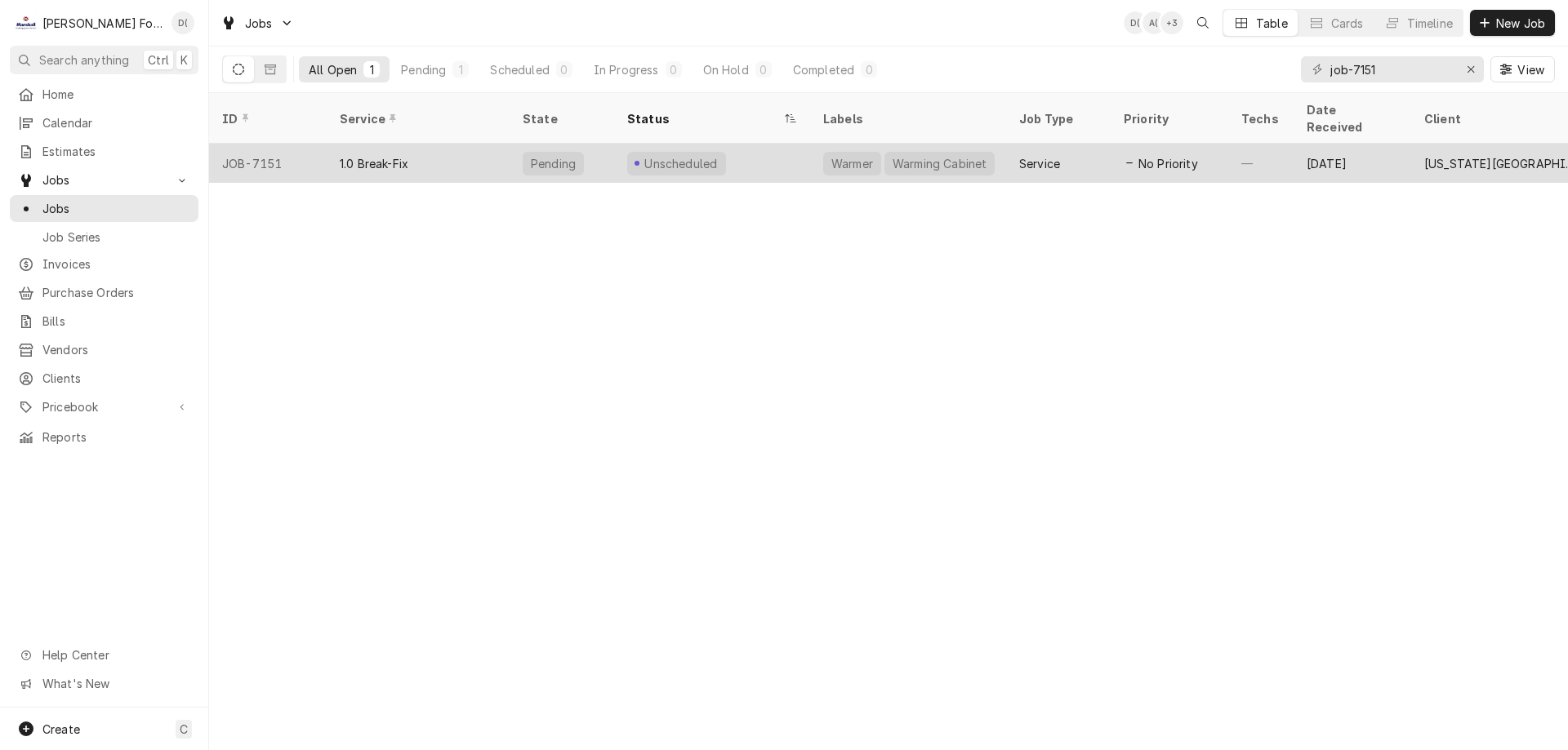
click at [744, 145] on div "Unscheduled" at bounding box center [712, 164] width 196 height 39
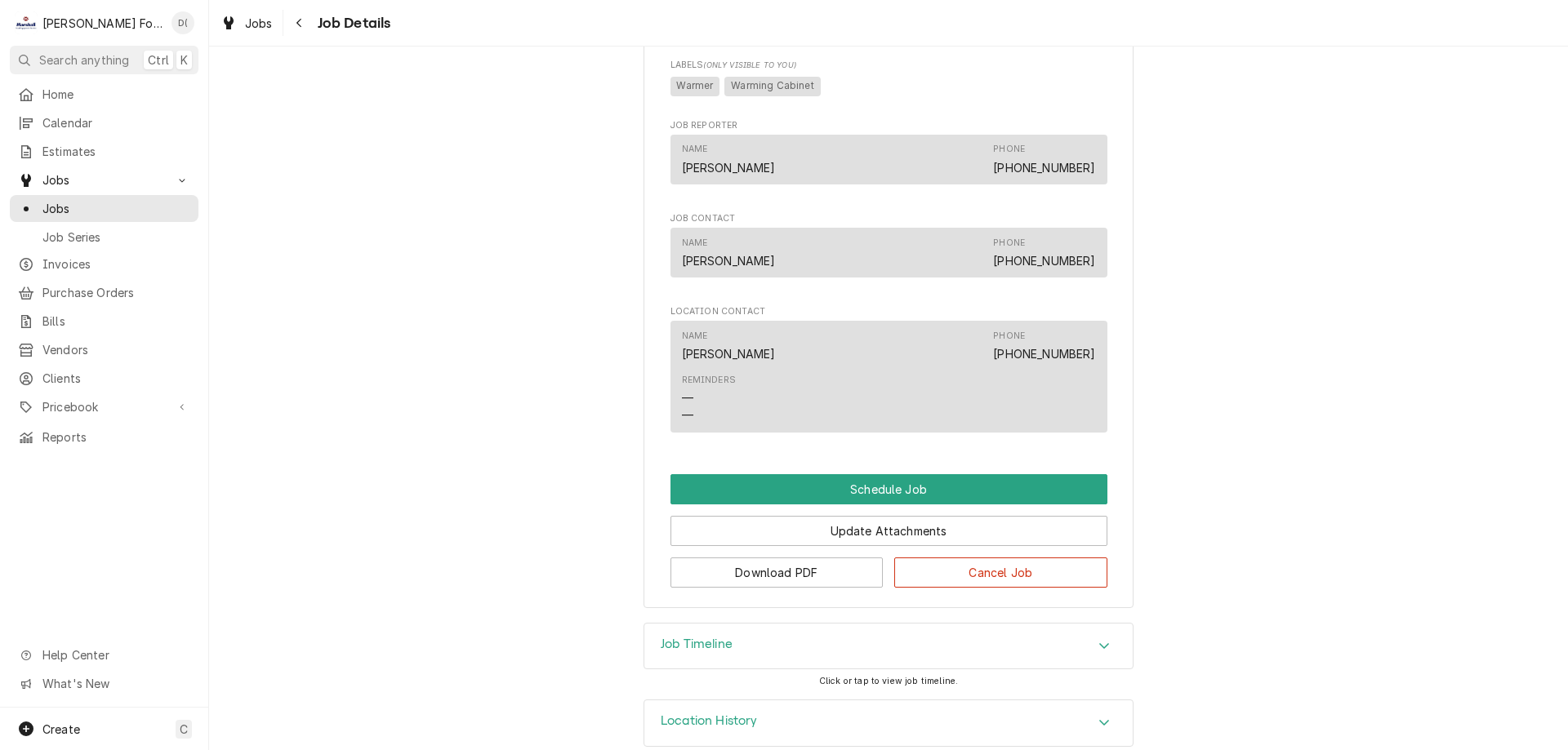
scroll to position [1059, 0]
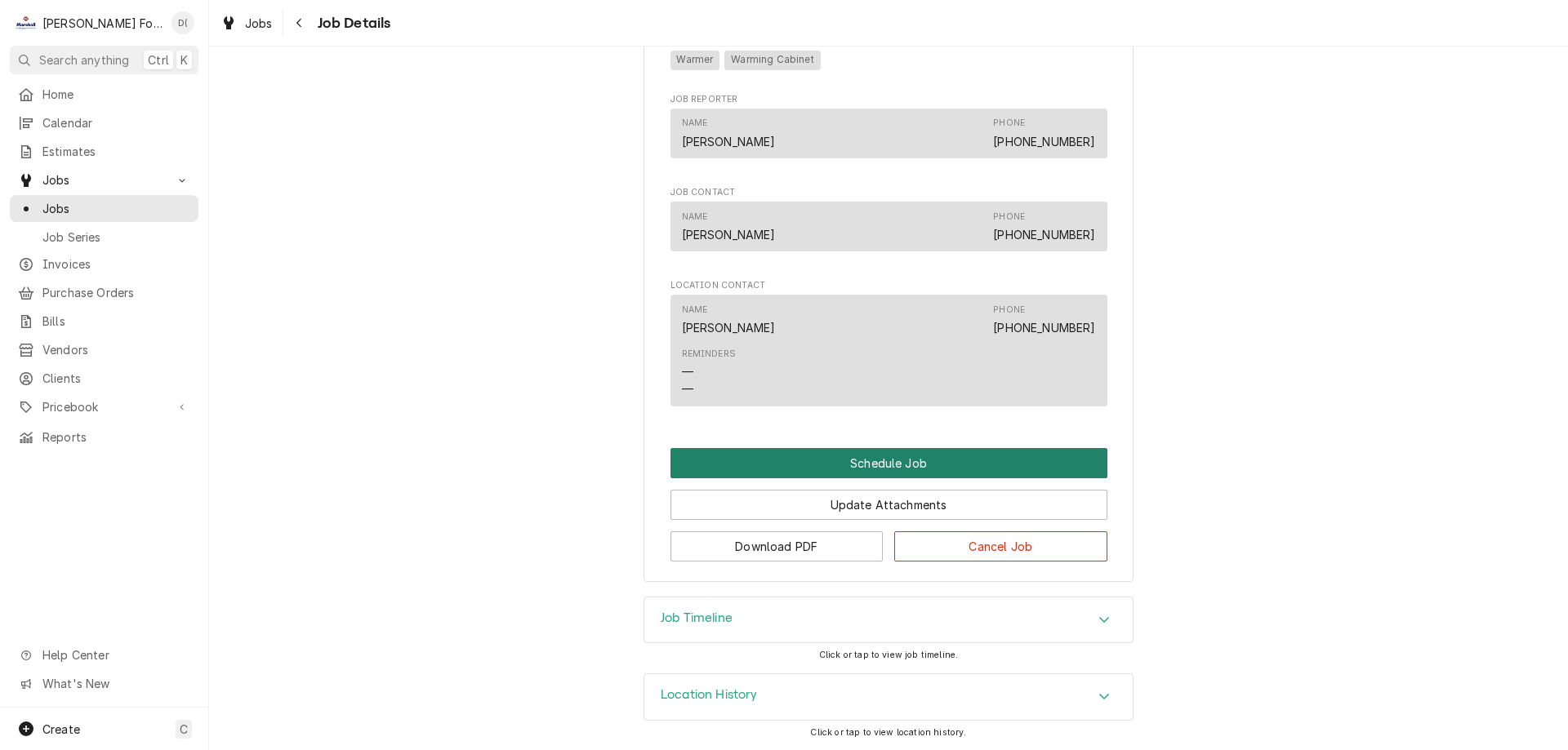
click at [844, 451] on button "Schedule Job" at bounding box center [888, 463] width 437 height 30
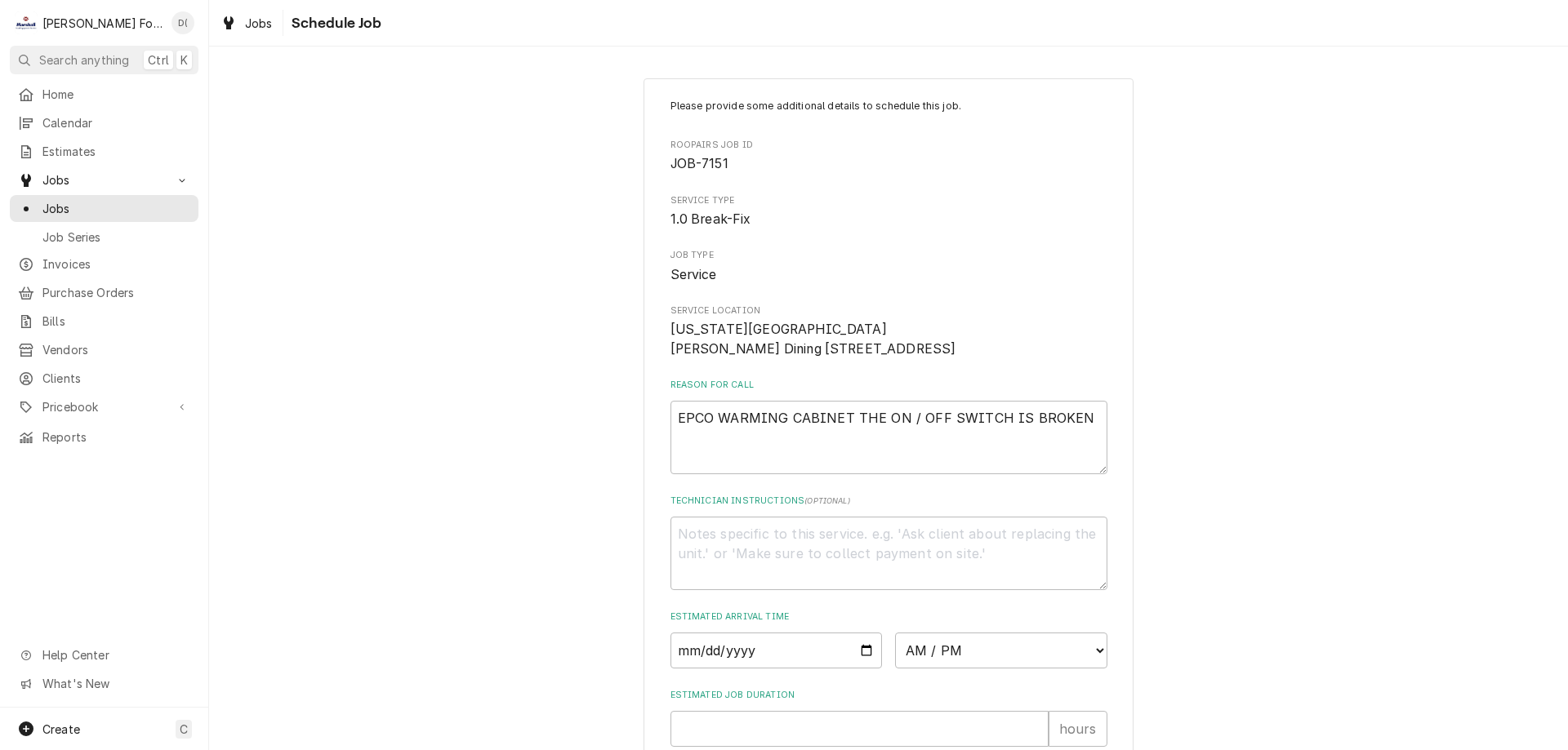
scroll to position [189, 0]
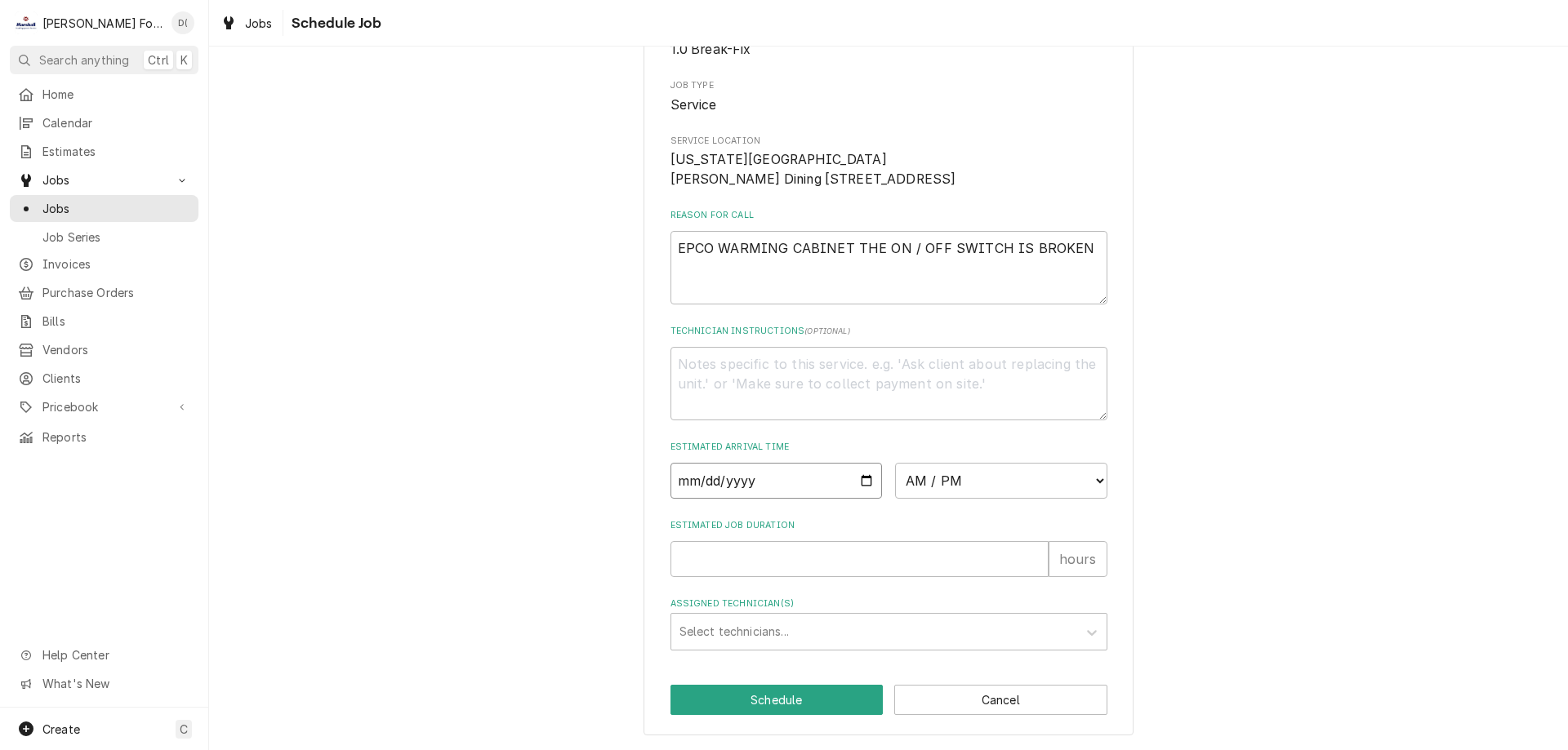
click at [858, 480] on input "Date" at bounding box center [776, 481] width 213 height 36
type textarea "x"
type input "2025-09-03"
click at [960, 476] on select "AM / PM 6:00 AM 6:15 AM 6:30 AM 6:45 AM 7:00 AM 7:15 AM 7:30 AM 7:45 AM 8:00 AM…" at bounding box center [1001, 481] width 213 height 36
select select "12:00:00"
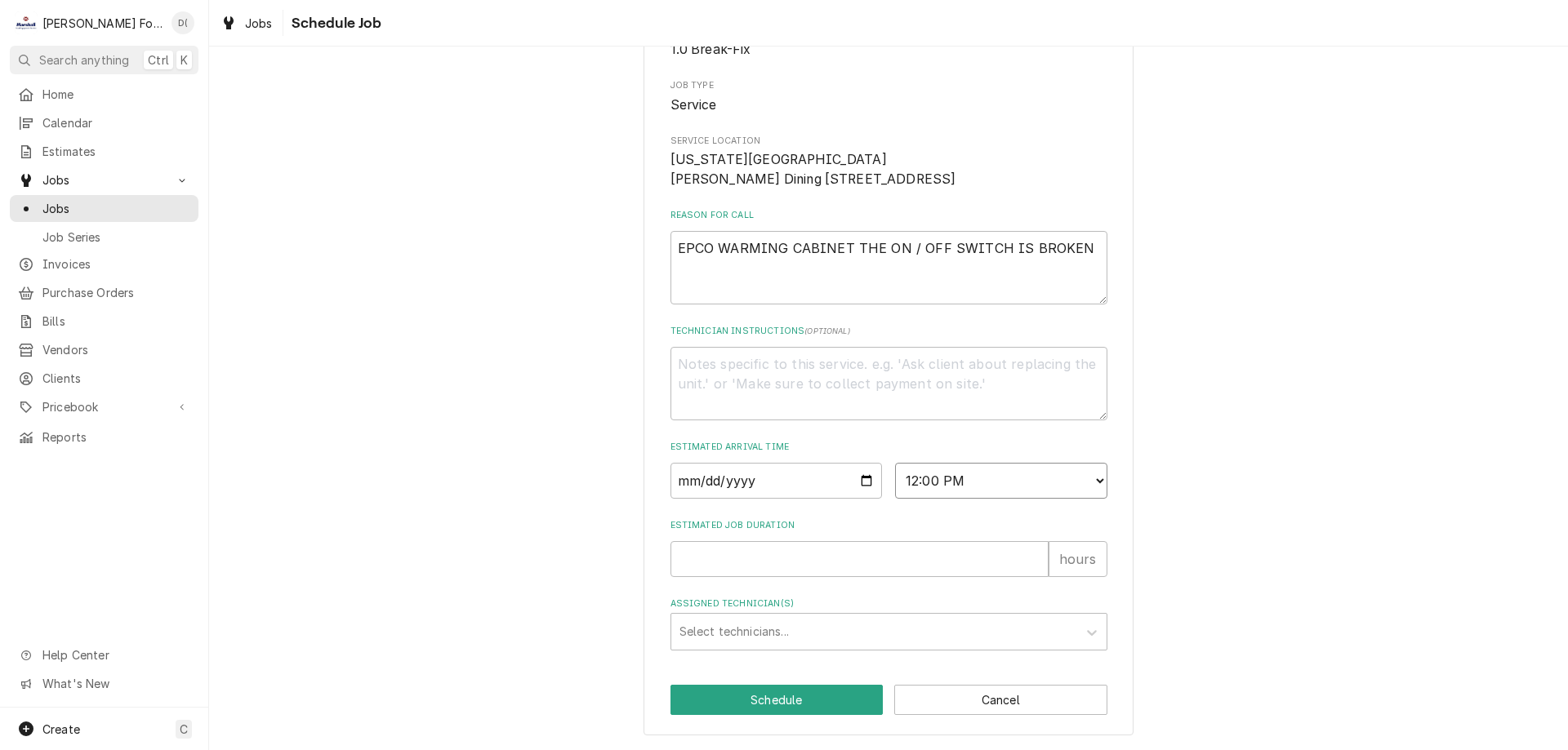
click at [895, 463] on select "AM / PM 6:00 AM 6:15 AM 6:30 AM 6:45 AM 7:00 AM 7:15 AM 7:30 AM 7:45 AM 8:00 AM…" at bounding box center [1001, 481] width 213 height 36
click at [793, 541] on input "Estimated Job Duration" at bounding box center [859, 559] width 378 height 36
type textarea "x"
type input "1"
click at [757, 629] on div "Assigned Technician(s)" at bounding box center [875, 632] width 390 height 29
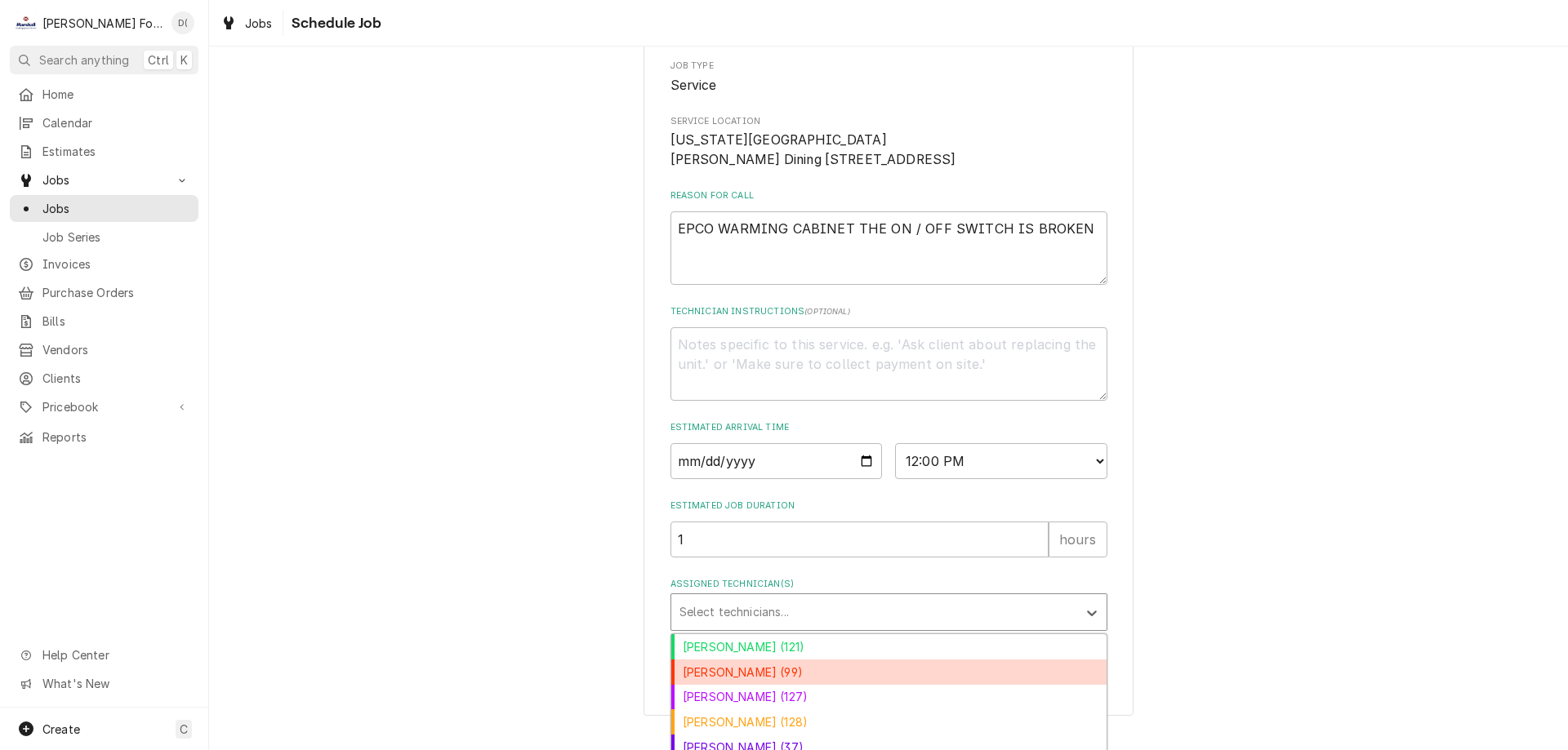
click at [744, 684] on div "Chris Branca (99)" at bounding box center [888, 673] width 435 height 25
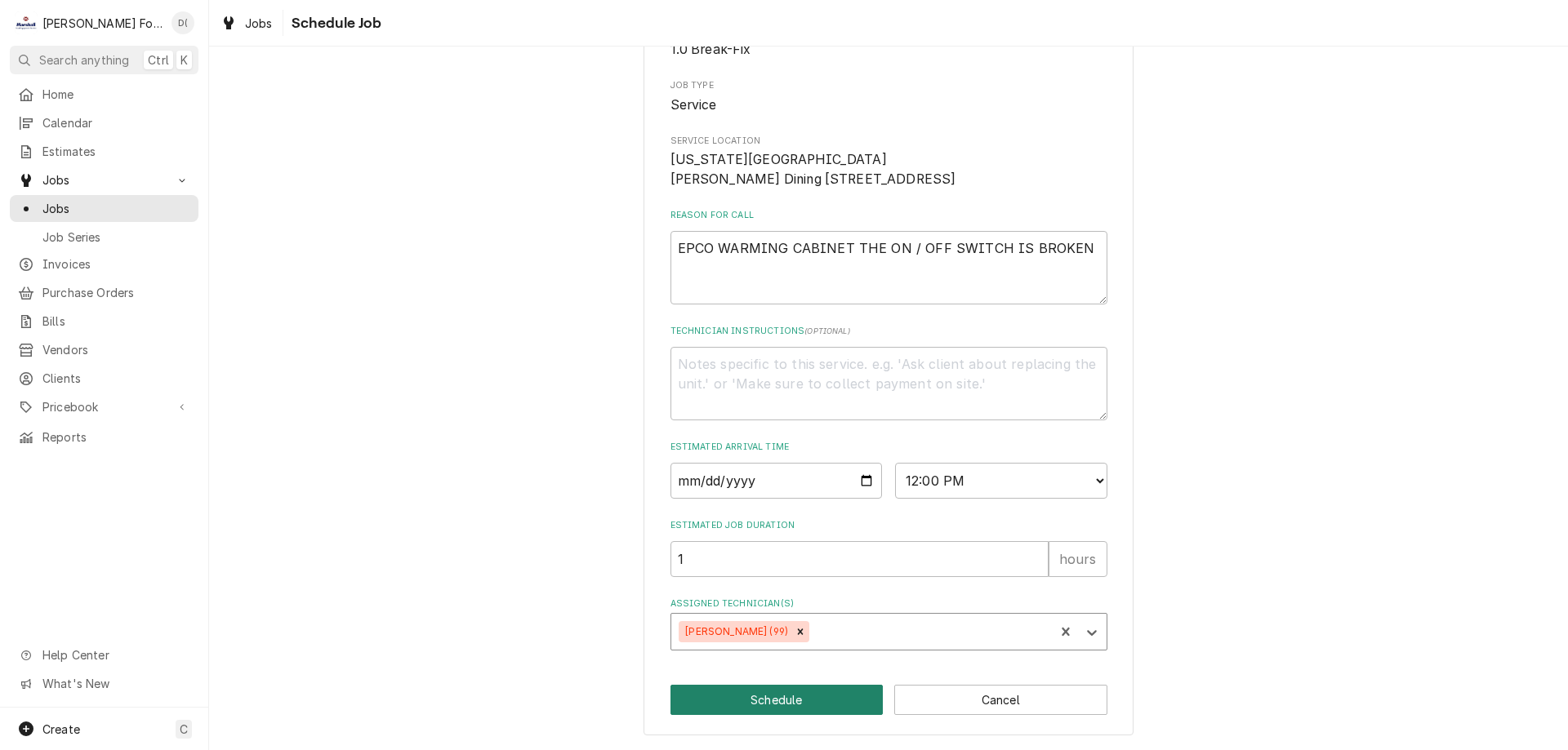
click at [746, 695] on button "Schedule" at bounding box center [777, 699] width 214 height 30
type textarea "x"
